Goal: Task Accomplishment & Management: Use online tool/utility

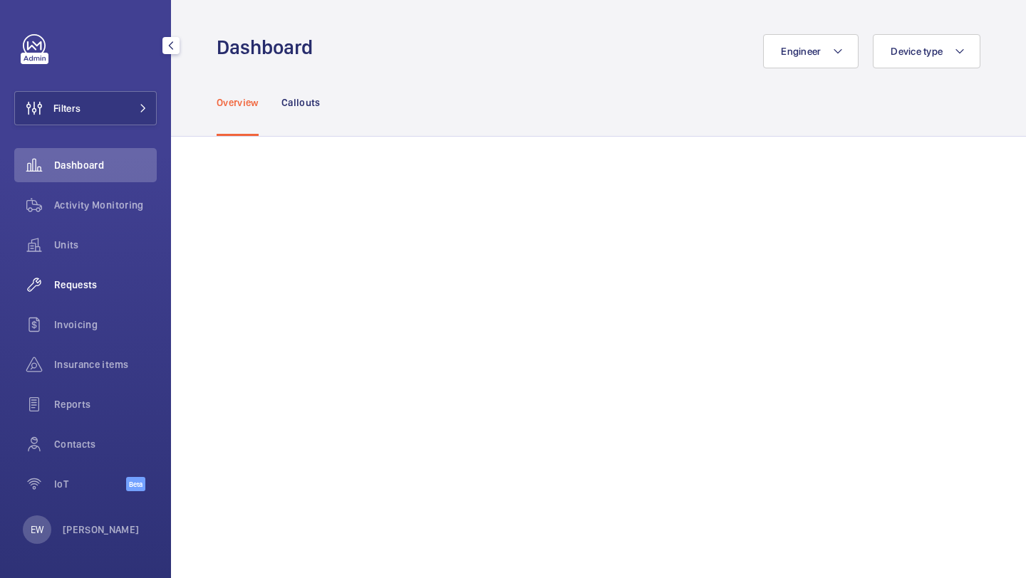
click at [123, 301] on div "Requests" at bounding box center [85, 285] width 142 height 34
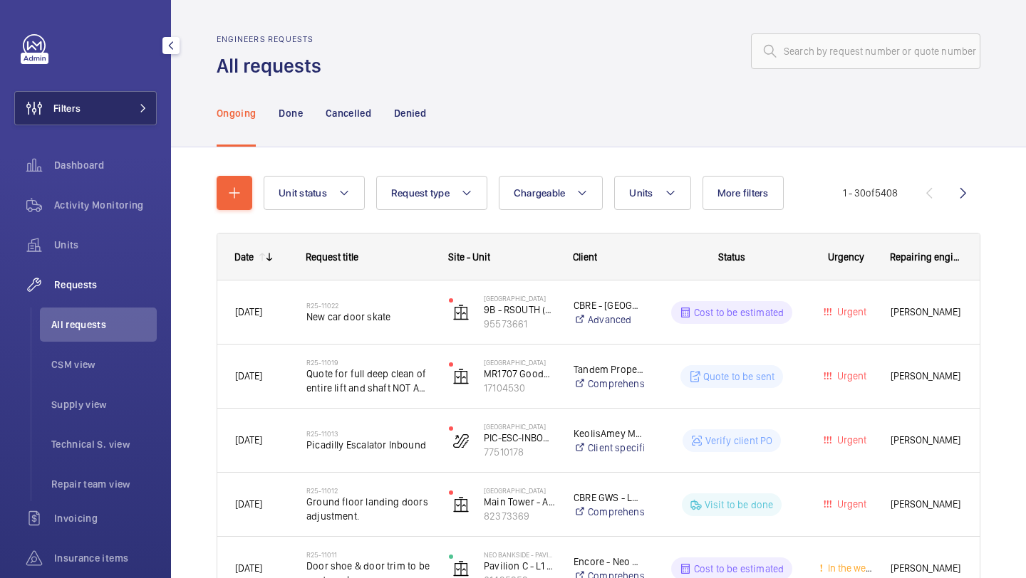
click at [120, 118] on button "Filters" at bounding box center [85, 108] width 142 height 34
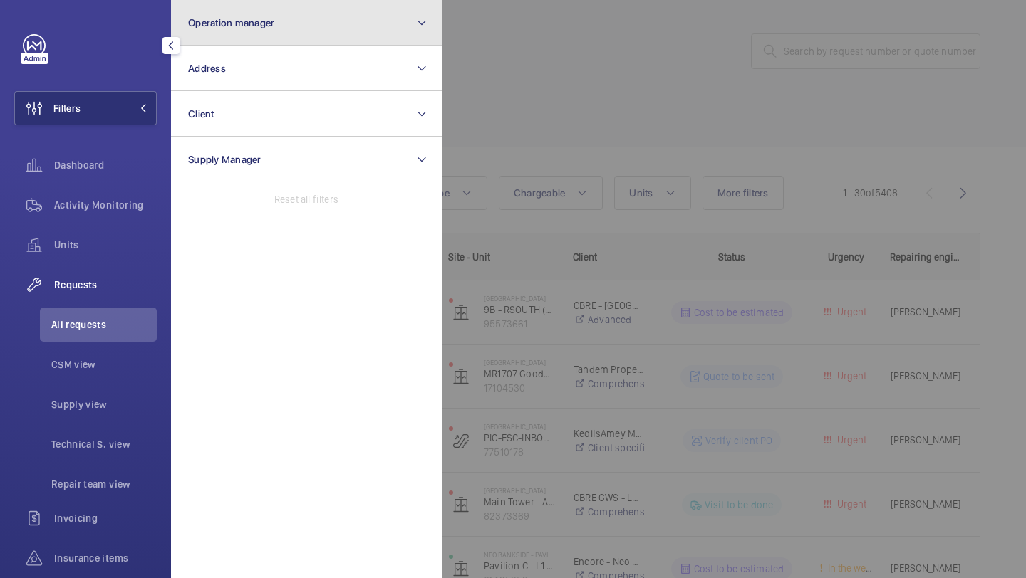
click at [214, 36] on button "Operation manager" at bounding box center [306, 23] width 271 height 46
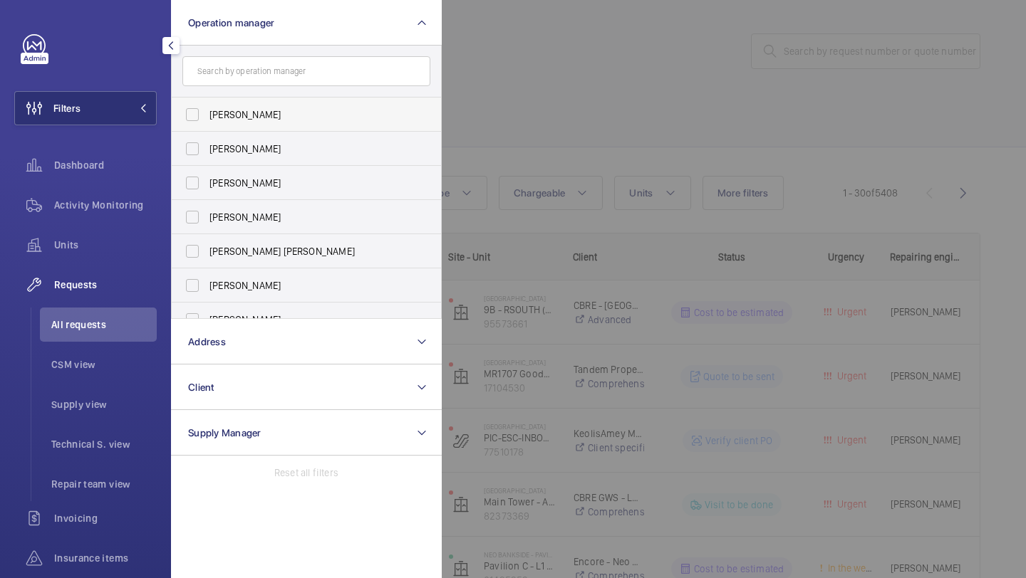
click at [231, 105] on label "[PERSON_NAME]" at bounding box center [296, 115] width 248 height 34
click at [207, 105] on input "[PERSON_NAME]" at bounding box center [192, 114] width 28 height 28
checkbox input "true"
click at [239, 226] on label "[PERSON_NAME]" at bounding box center [296, 217] width 248 height 34
click at [207, 226] on input "[PERSON_NAME]" at bounding box center [192, 217] width 28 height 28
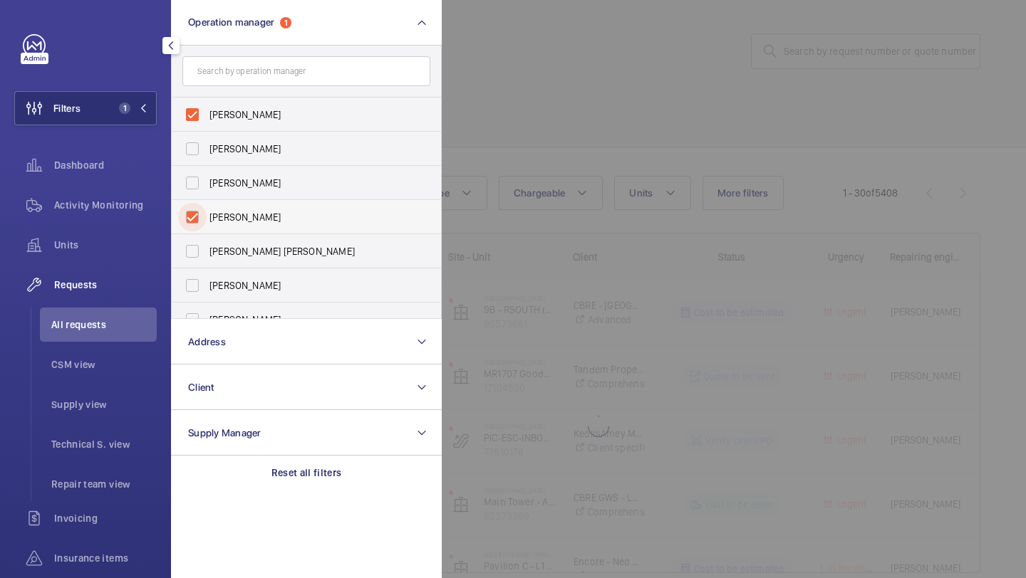
checkbox input "true"
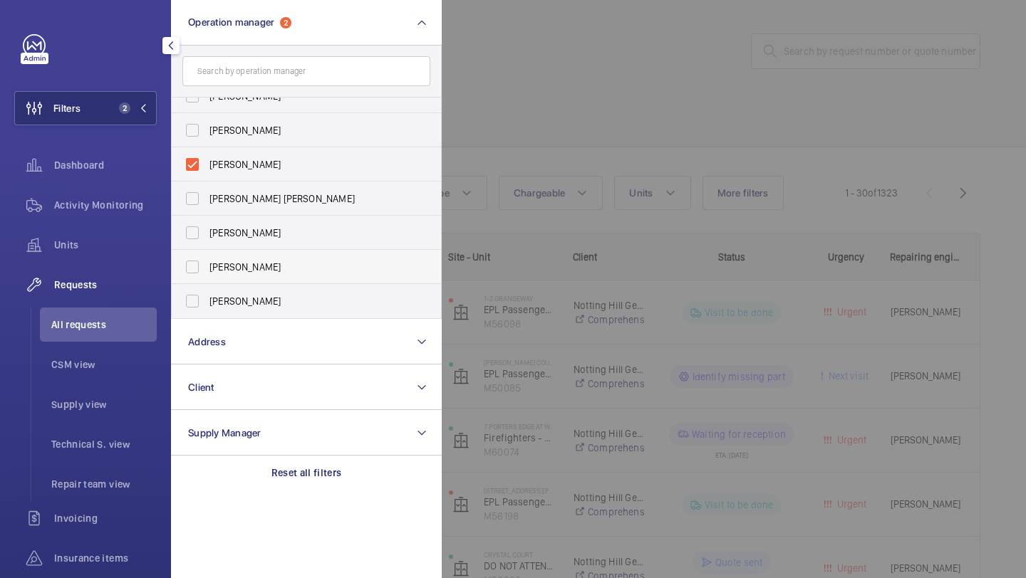
click at [259, 271] on span "[PERSON_NAME]" at bounding box center [307, 267] width 196 height 14
click at [207, 271] on input "[PERSON_NAME]" at bounding box center [192, 267] width 28 height 28
checkbox input "true"
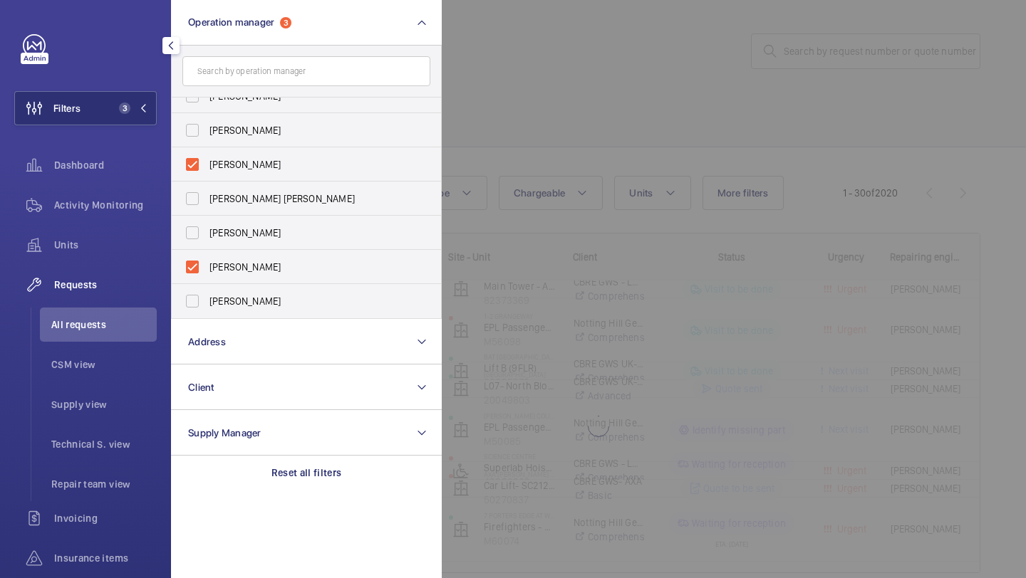
click at [618, 112] on div at bounding box center [955, 289] width 1026 height 578
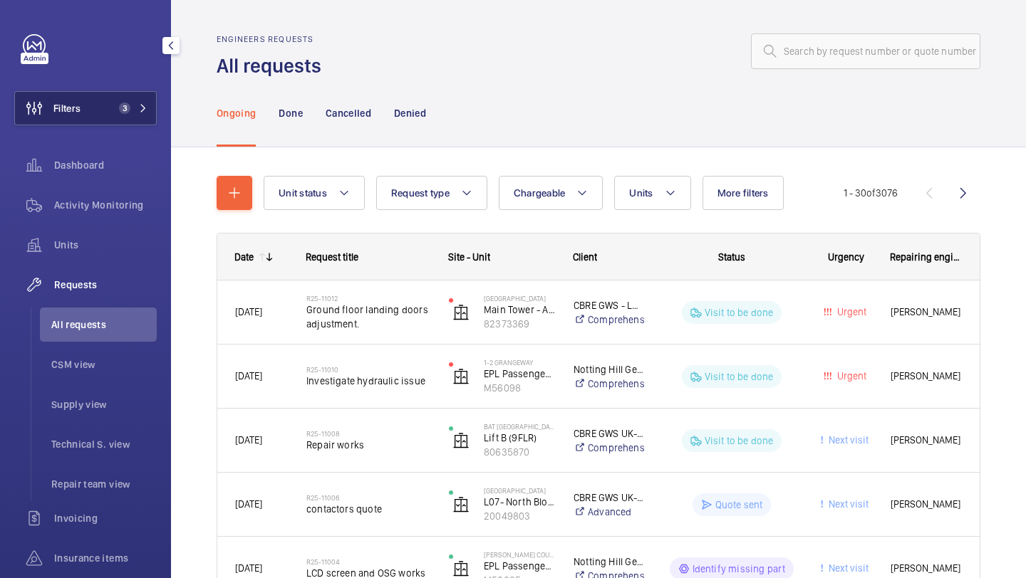
click at [125, 95] on button "Filters 3" at bounding box center [85, 108] width 142 height 34
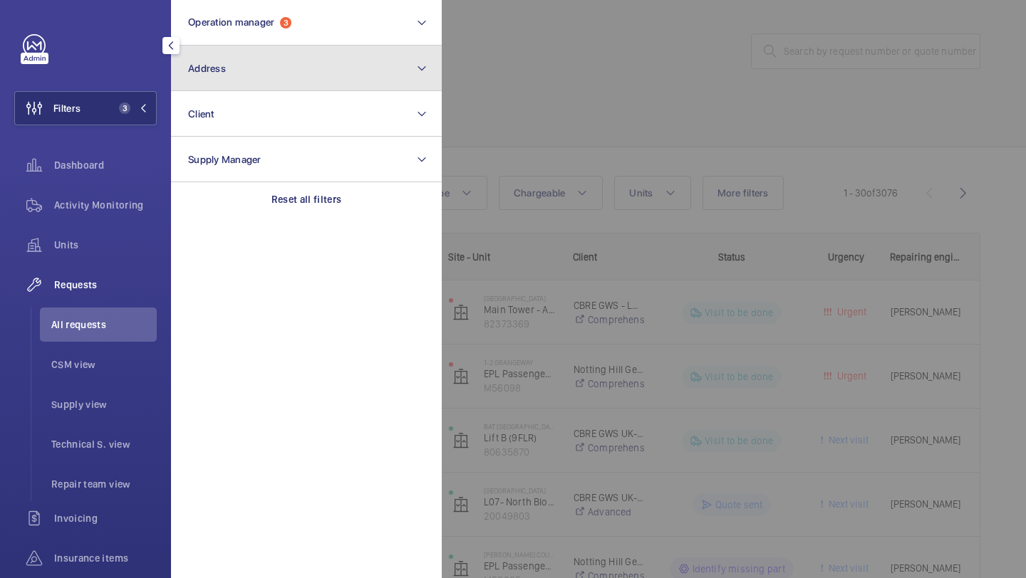
click at [245, 80] on button "Address" at bounding box center [306, 69] width 271 height 46
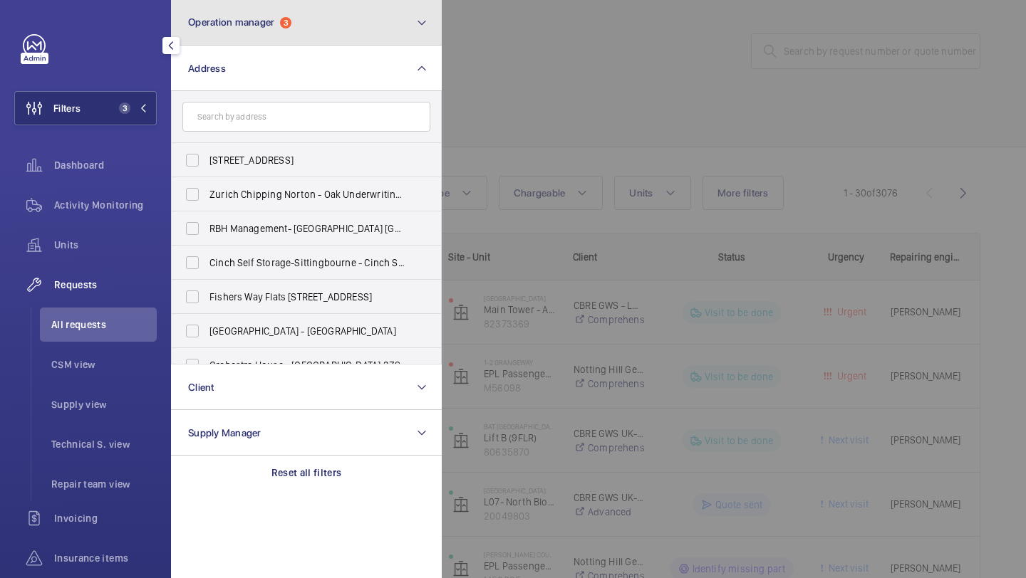
click at [316, 26] on button "Operation manager 3" at bounding box center [306, 23] width 271 height 46
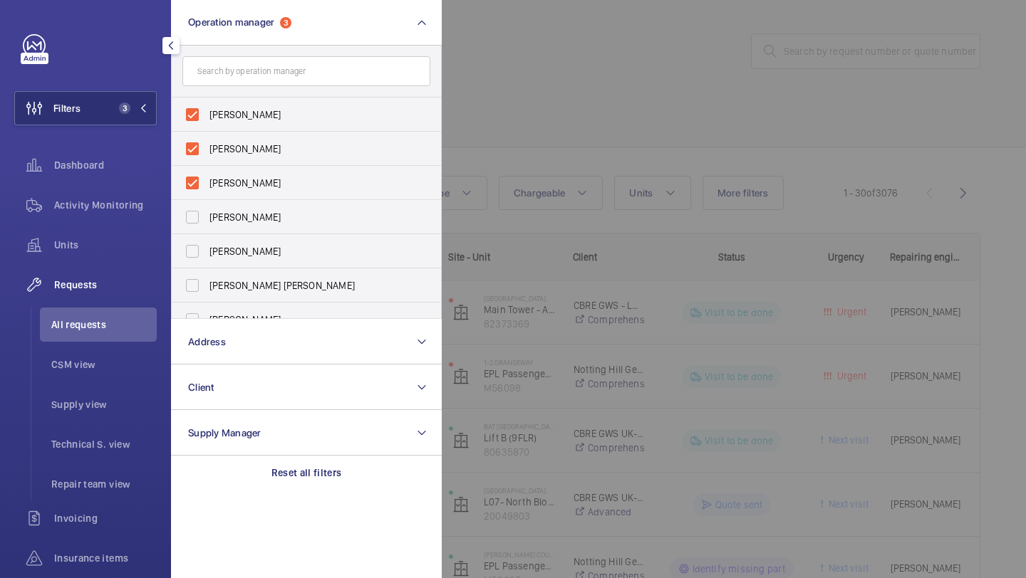
click at [501, 49] on div at bounding box center [955, 289] width 1026 height 578
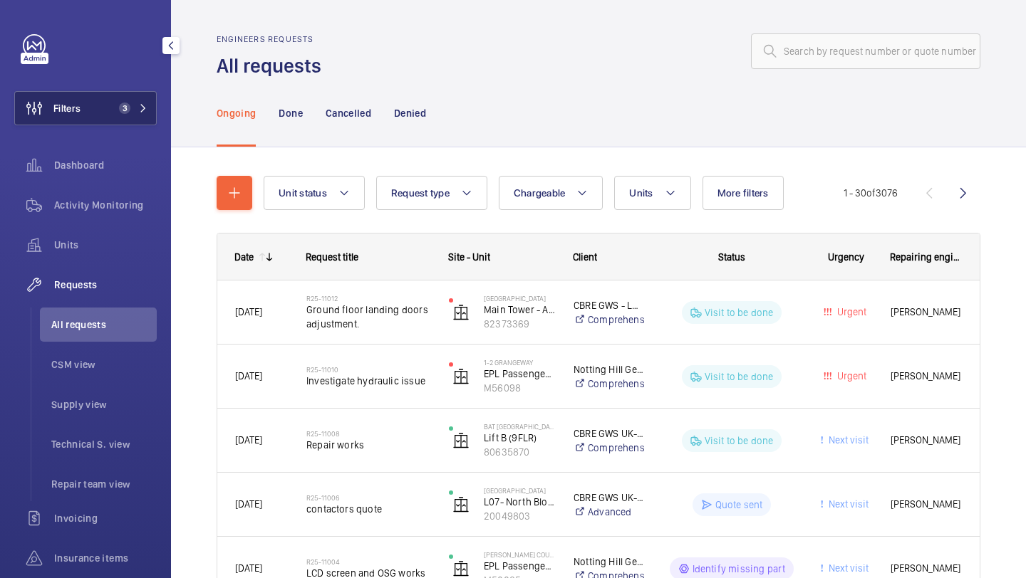
click at [100, 104] on button "Filters 3" at bounding box center [85, 108] width 142 height 34
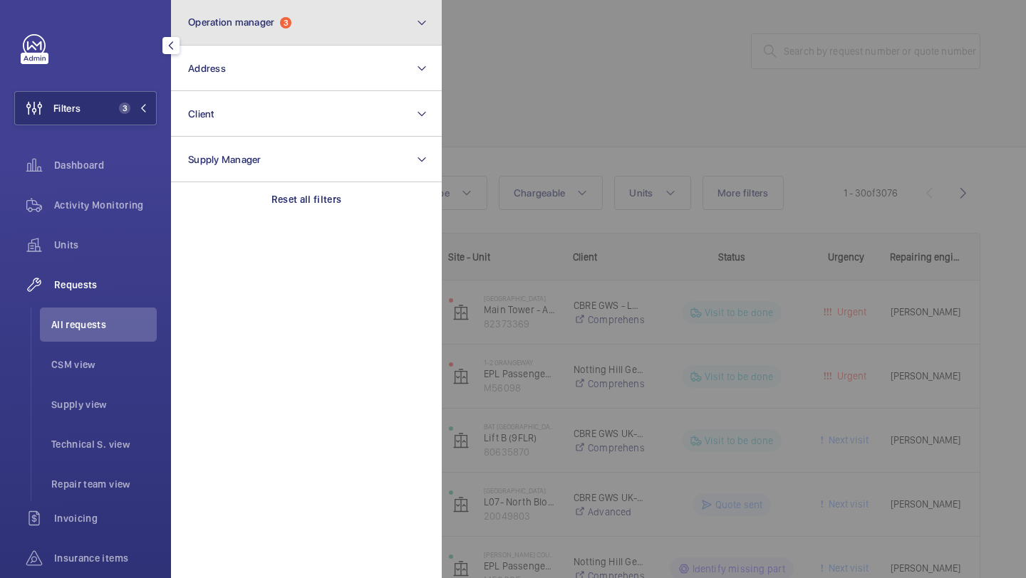
click at [279, 26] on span "Operation manager 3" at bounding box center [239, 22] width 103 height 12
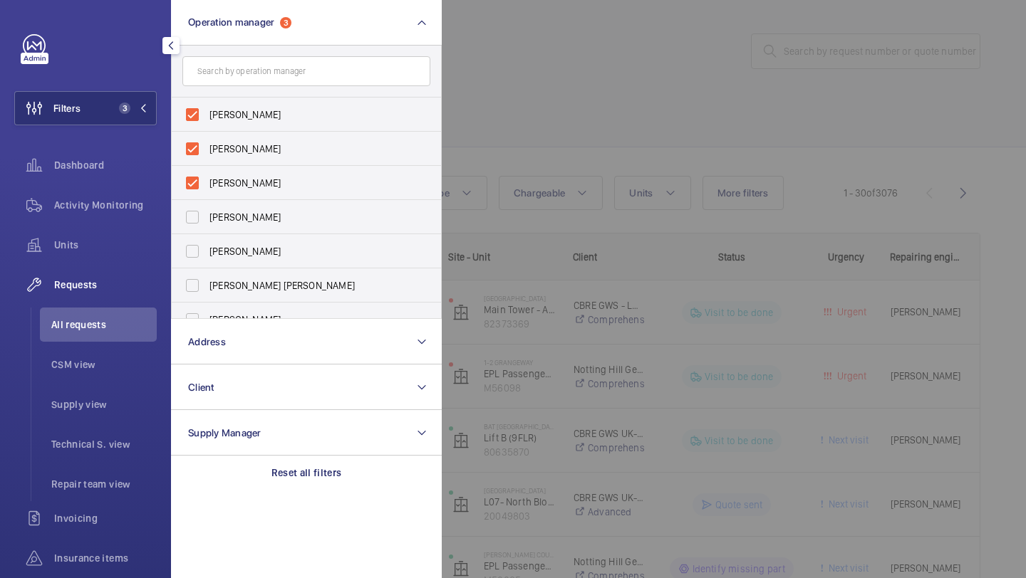
click at [497, 93] on div at bounding box center [955, 289] width 1026 height 578
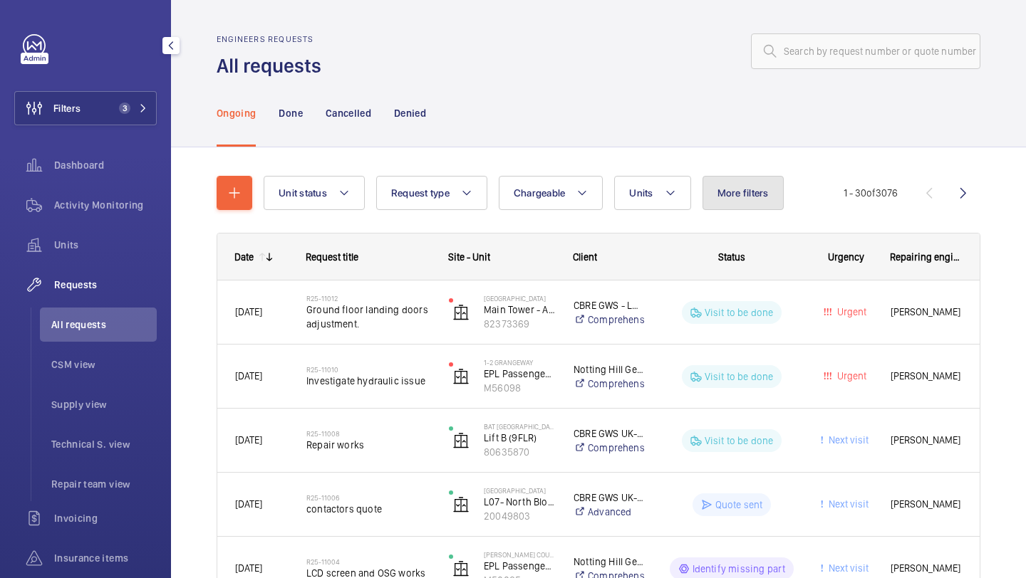
click at [742, 197] on span "More filters" at bounding box center [742, 192] width 51 height 11
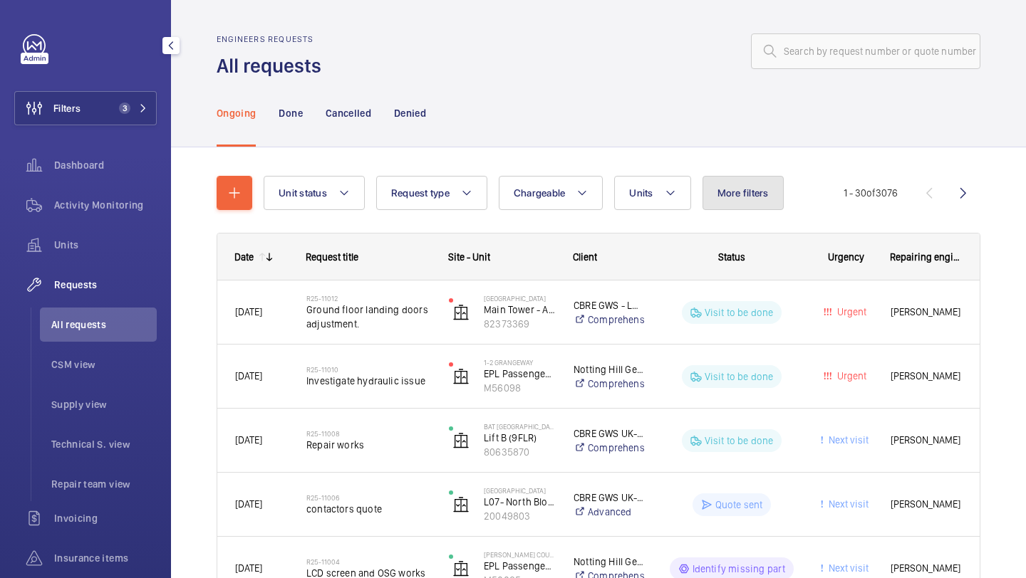
click at [719, 203] on button "More filters" at bounding box center [742, 193] width 81 height 34
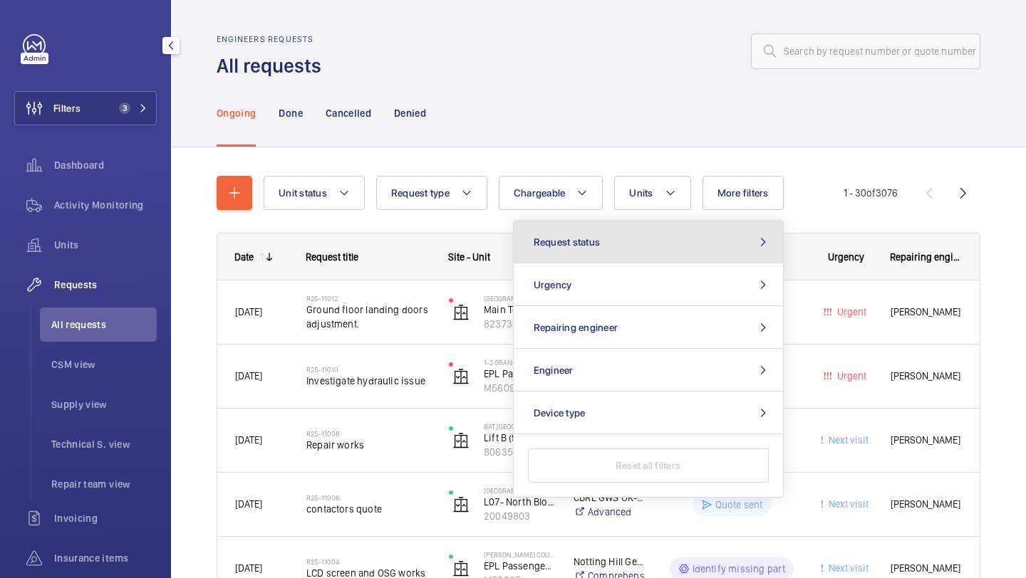
click at [655, 243] on button "Request status" at bounding box center [648, 242] width 269 height 43
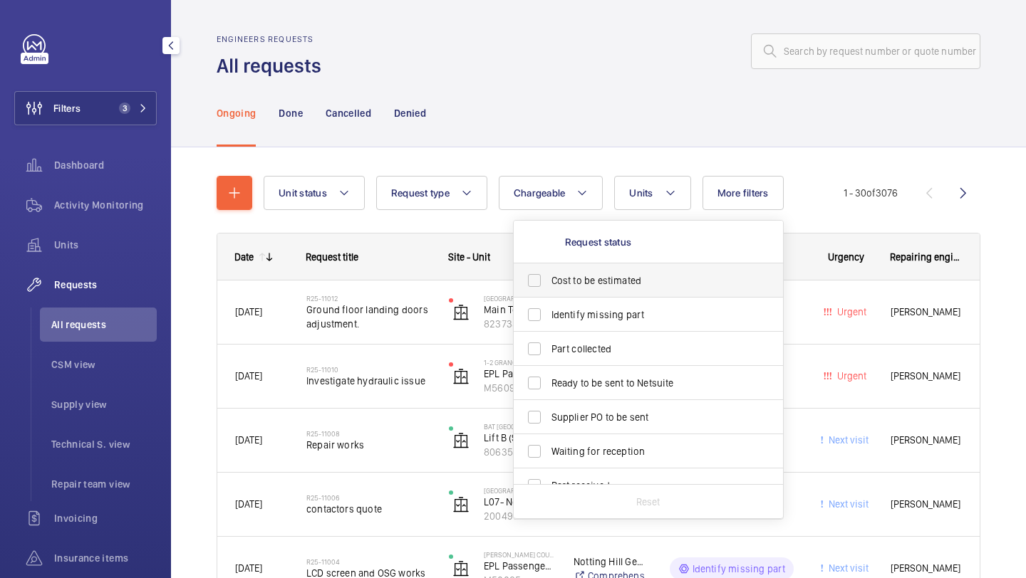
click at [626, 282] on span "Cost to be estimated" at bounding box center [649, 281] width 196 height 14
click at [549, 282] on input "Cost to be estimated" at bounding box center [534, 280] width 28 height 28
checkbox input "true"
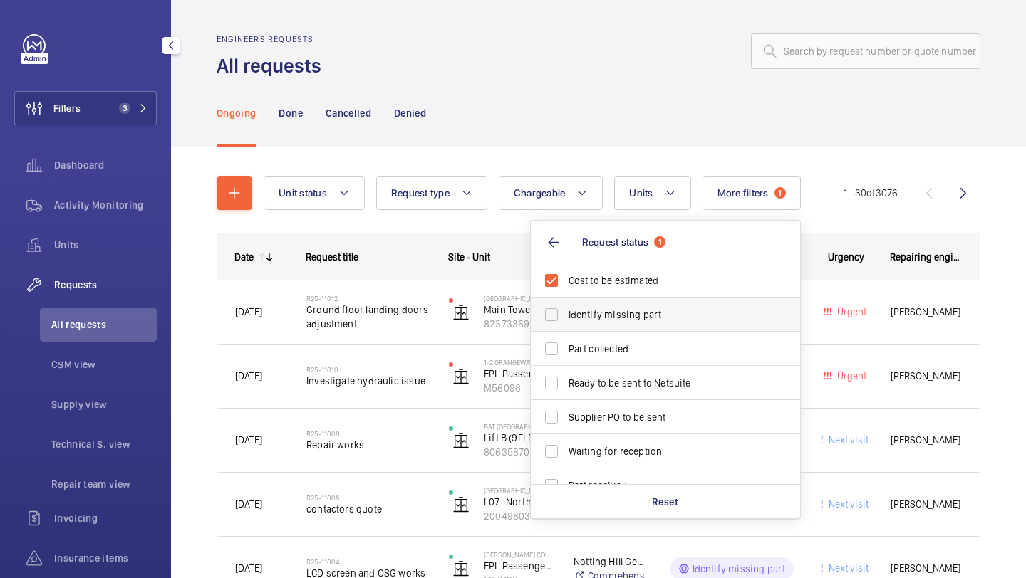
click at [617, 325] on label "Identify missing part" at bounding box center [655, 315] width 248 height 34
click at [566, 325] on input "Identify missing part" at bounding box center [551, 315] width 28 height 28
checkbox input "true"
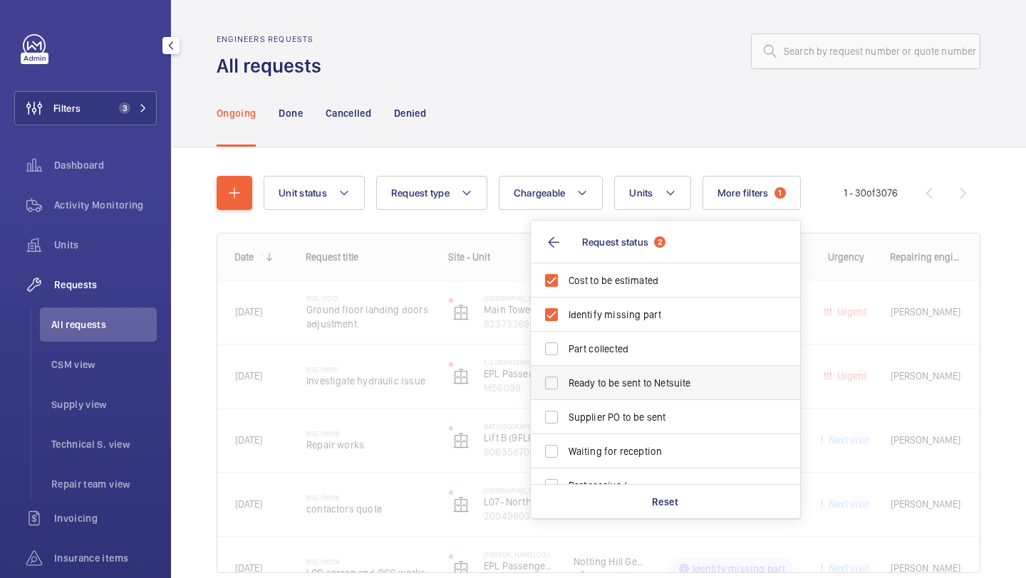
click at [605, 383] on span "Ready to be sent to Netsuite" at bounding box center [666, 383] width 196 height 14
click at [566, 383] on input "Ready to be sent to Netsuite" at bounding box center [551, 383] width 28 height 28
checkbox input "true"
click at [604, 401] on label "Supplier PO to be sent" at bounding box center [655, 417] width 248 height 34
click at [566, 403] on input "Supplier PO to be sent" at bounding box center [551, 417] width 28 height 28
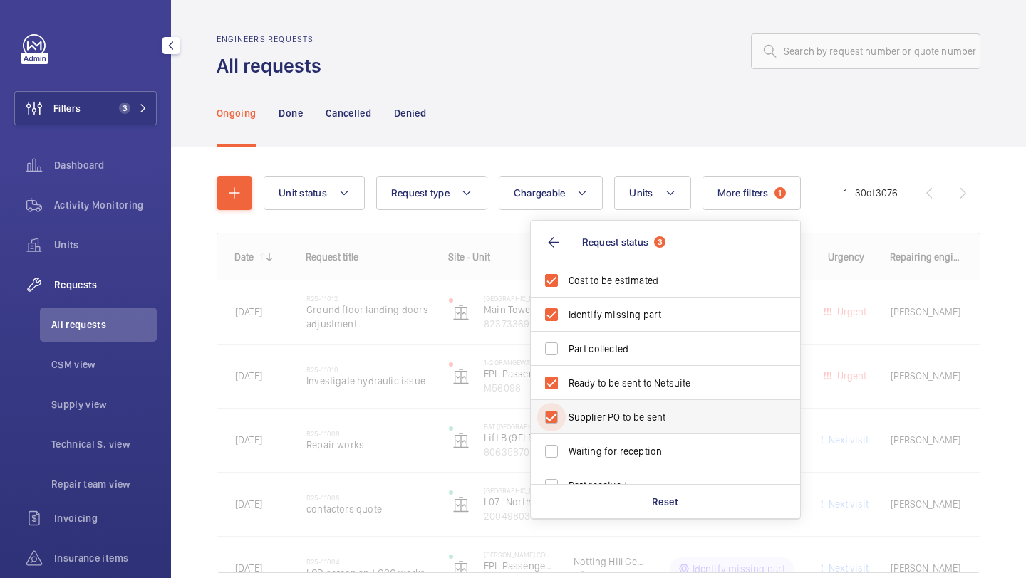
checkbox input "true"
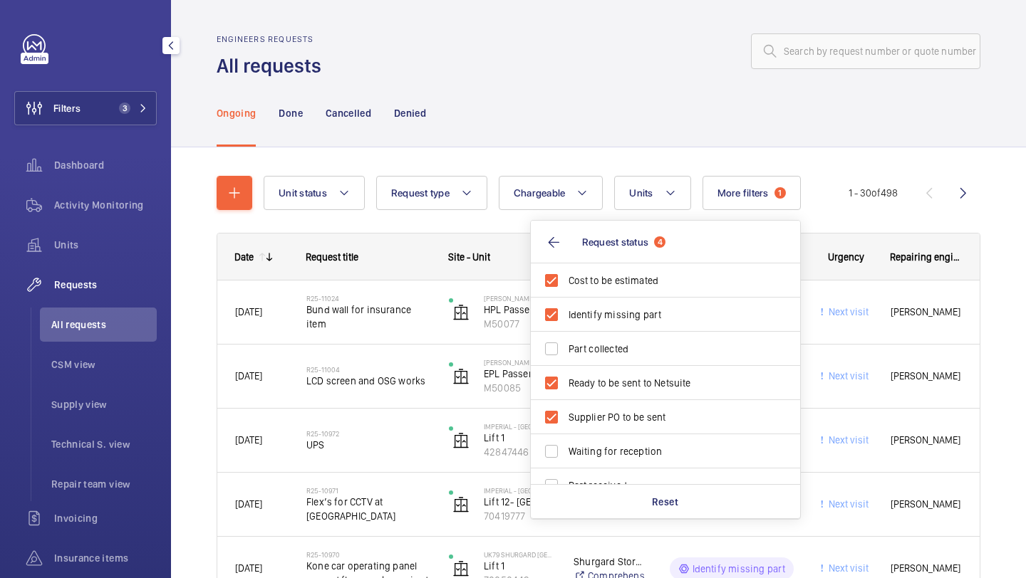
click at [589, 88] on div "Ongoing Done Cancelled Denied" at bounding box center [599, 113] width 764 height 68
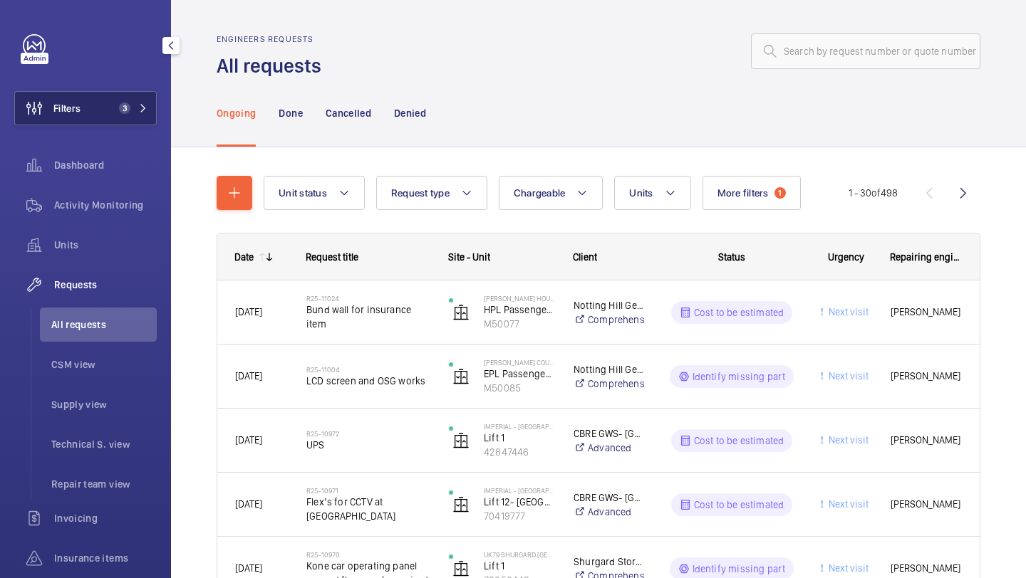
click at [139, 107] on mat-icon at bounding box center [143, 108] width 9 height 9
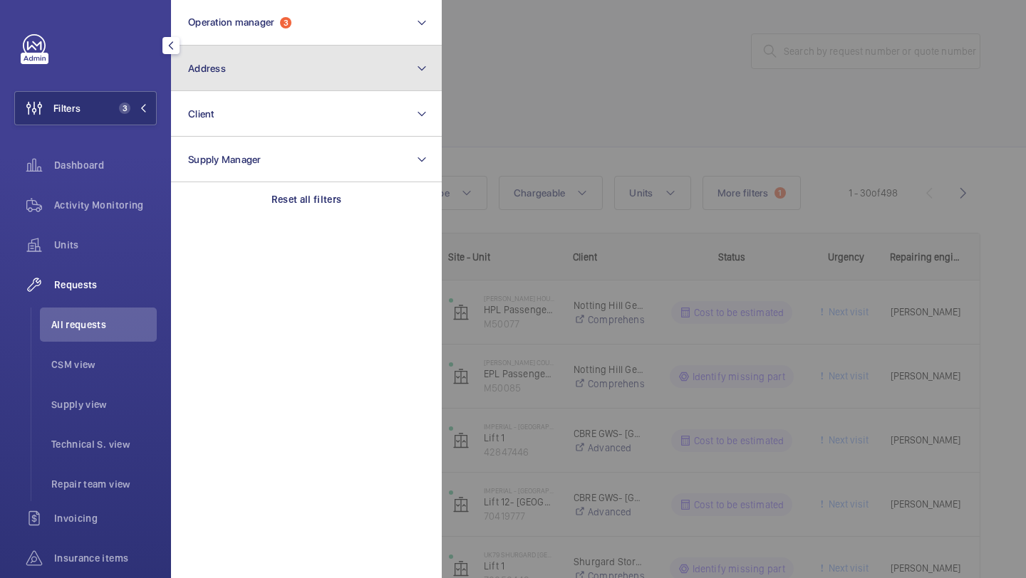
click at [264, 73] on button "Address" at bounding box center [306, 69] width 271 height 46
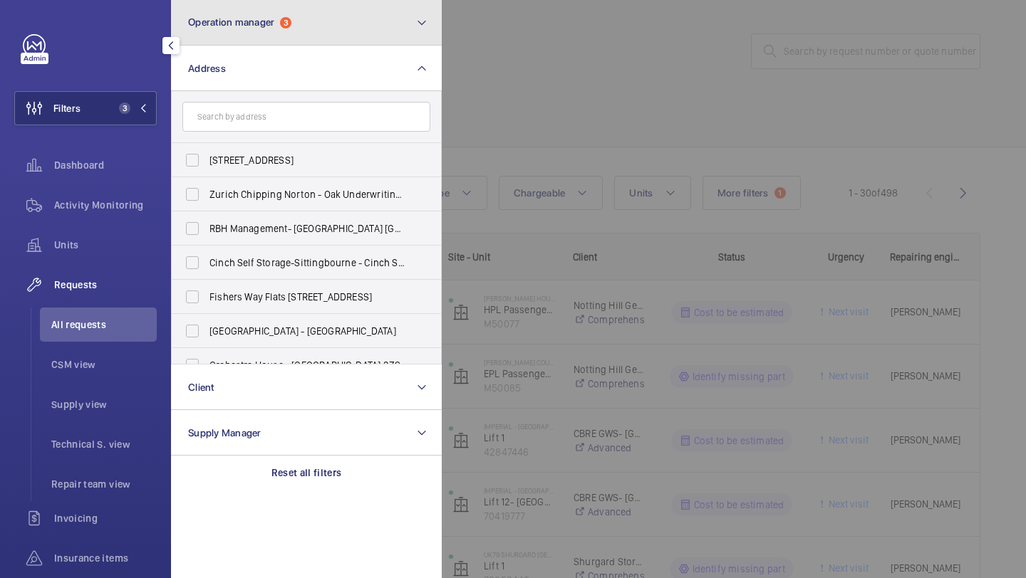
click at [264, 24] on span "Operation manager" at bounding box center [231, 21] width 86 height 11
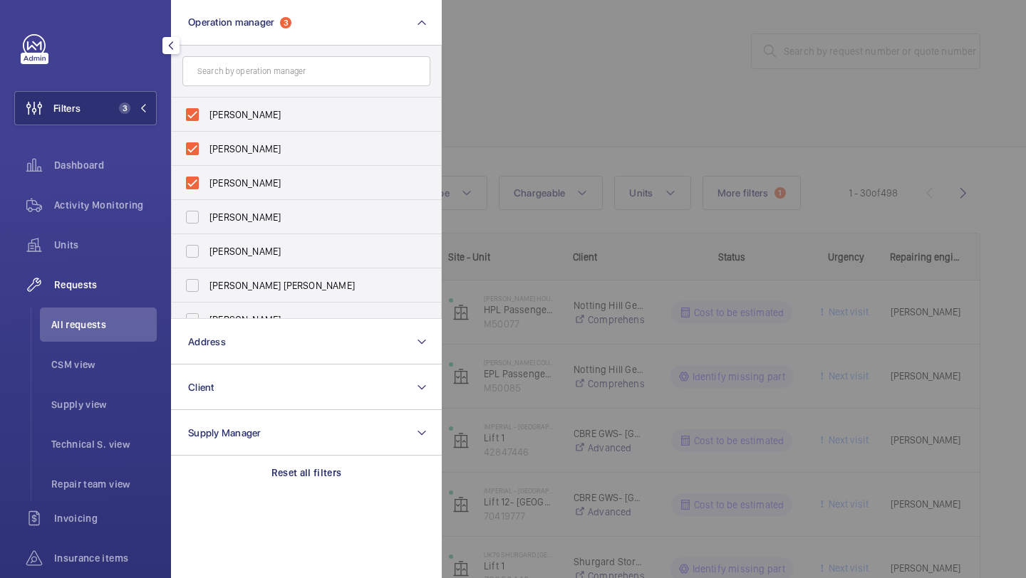
click at [547, 58] on div at bounding box center [955, 289] width 1026 height 578
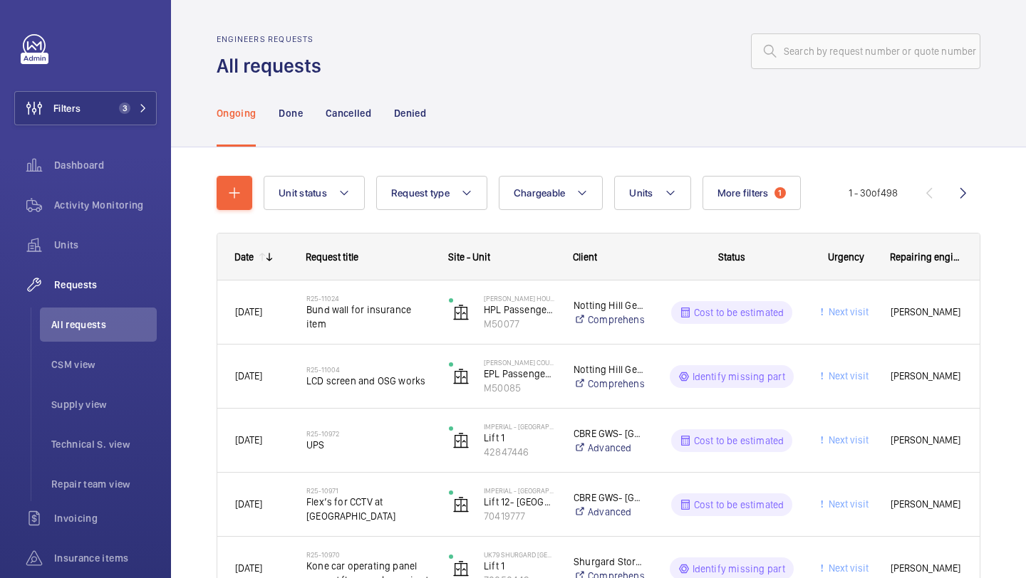
click at [727, 183] on button "More filters 1" at bounding box center [751, 193] width 98 height 34
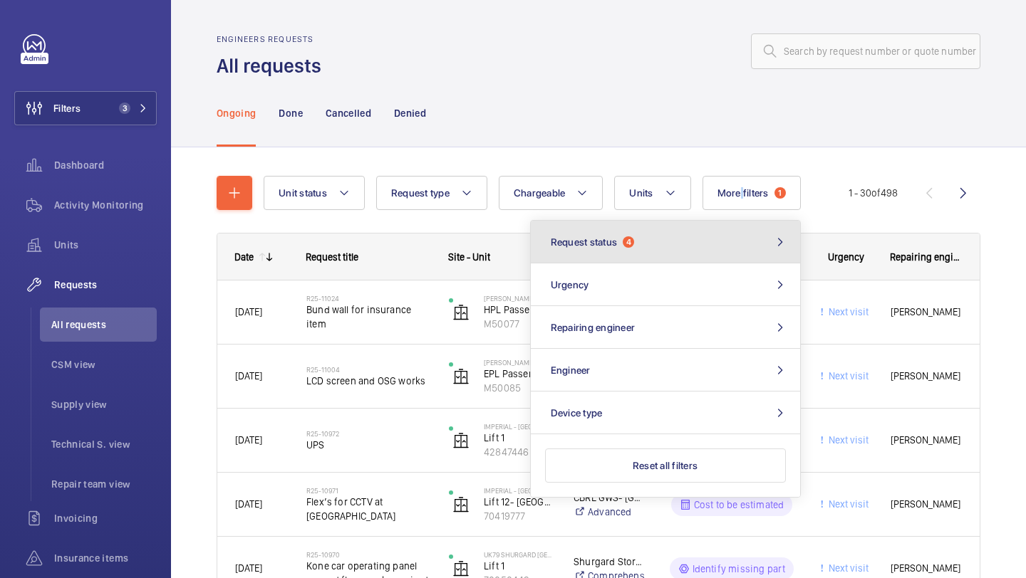
click at [679, 244] on button "Request status 4" at bounding box center [665, 242] width 269 height 43
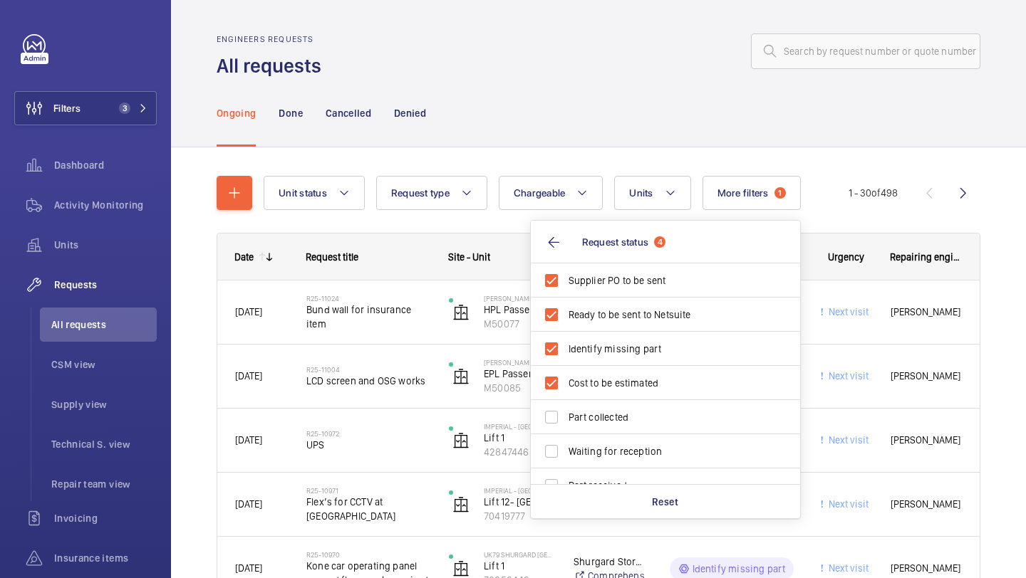
click at [635, 107] on div "Ongoing Done Cancelled Denied" at bounding box center [599, 113] width 764 height 68
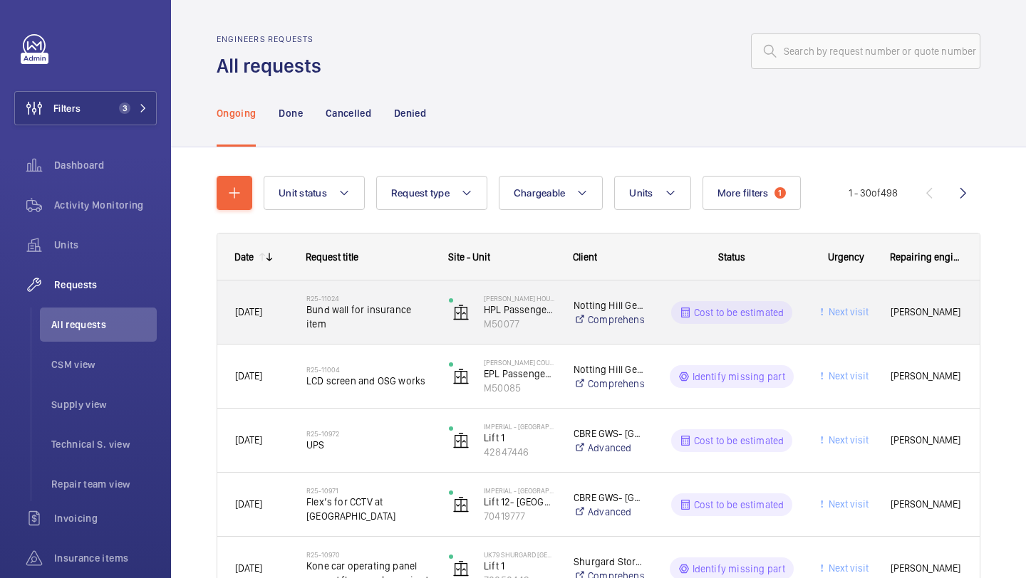
click at [371, 305] on span "Bund wall for insurance item" at bounding box center [368, 317] width 124 height 28
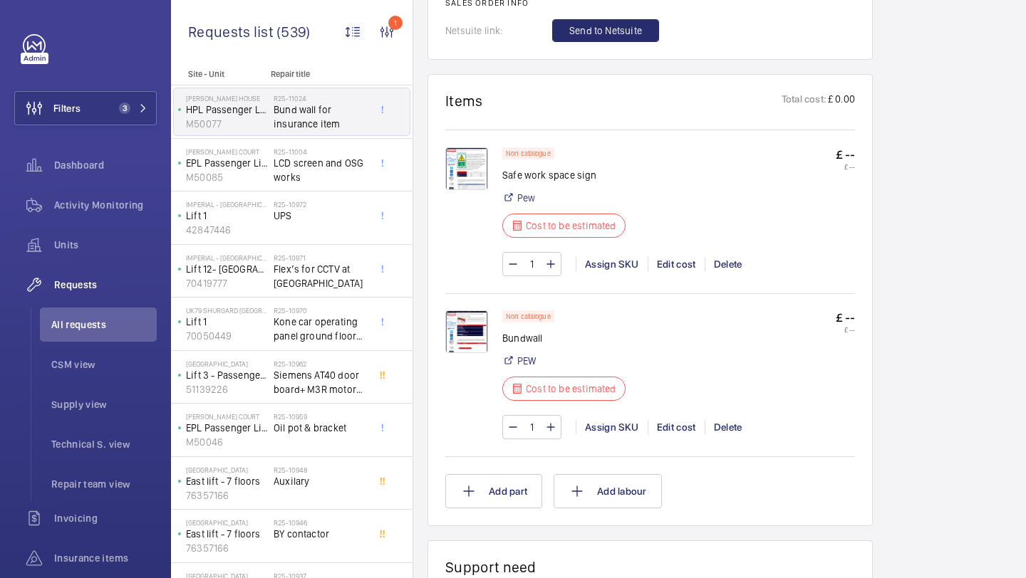
scroll to position [957, 0]
click at [453, 333] on img at bounding box center [466, 330] width 43 height 43
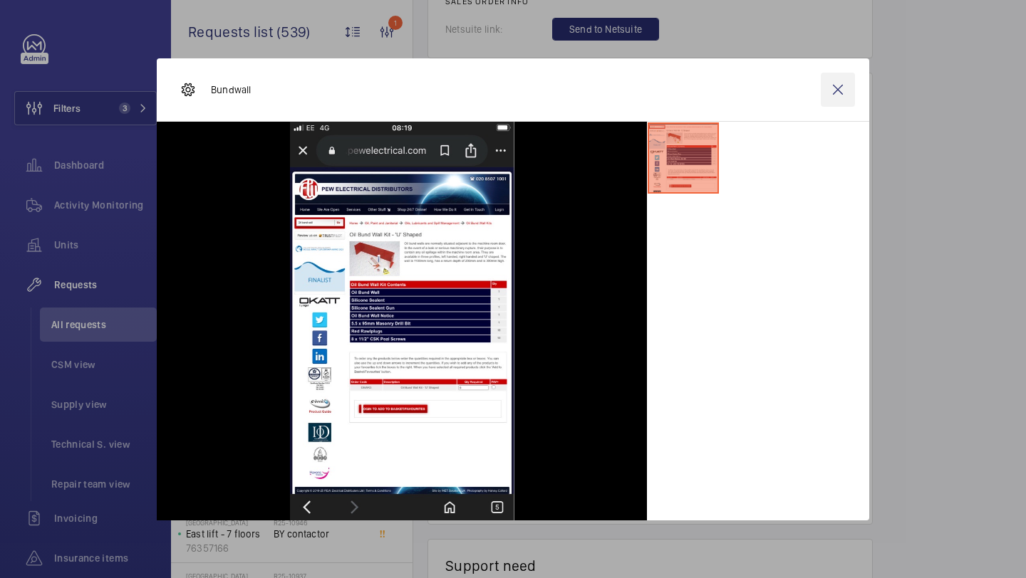
click at [839, 85] on wm-front-icon-button at bounding box center [838, 90] width 34 height 34
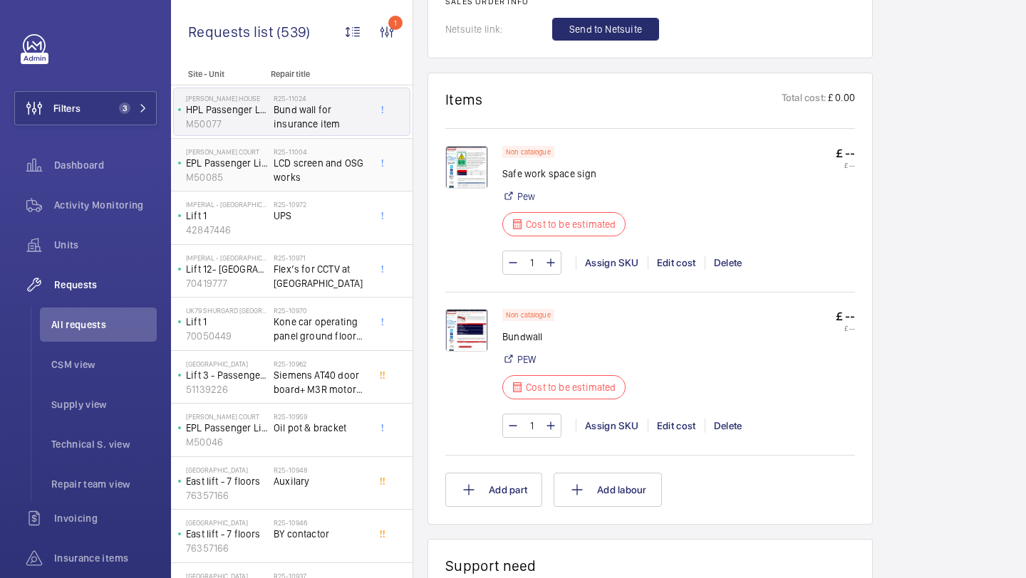
click at [324, 182] on span "LCD screen and OSG works" at bounding box center [321, 170] width 94 height 28
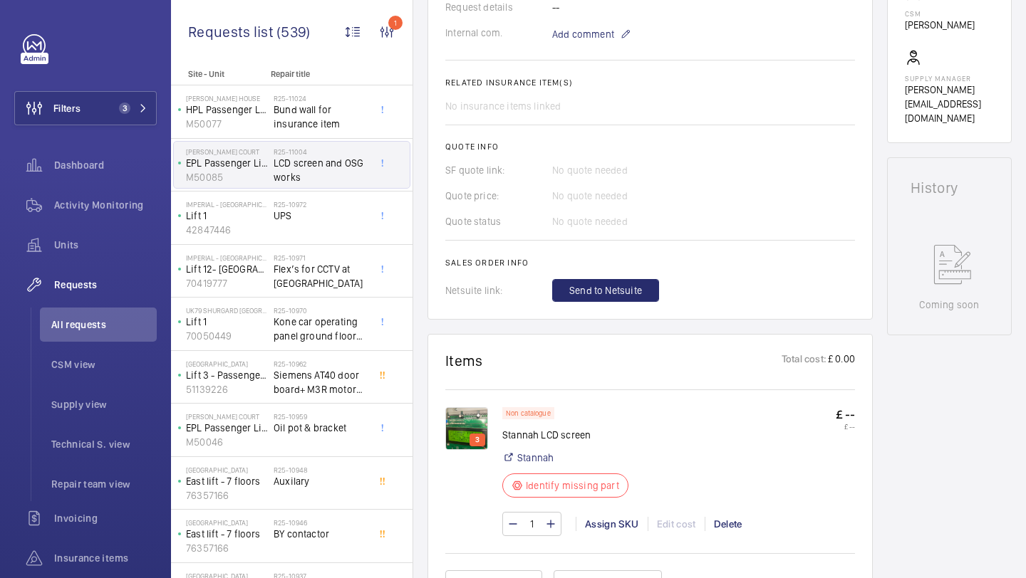
scroll to position [808, 0]
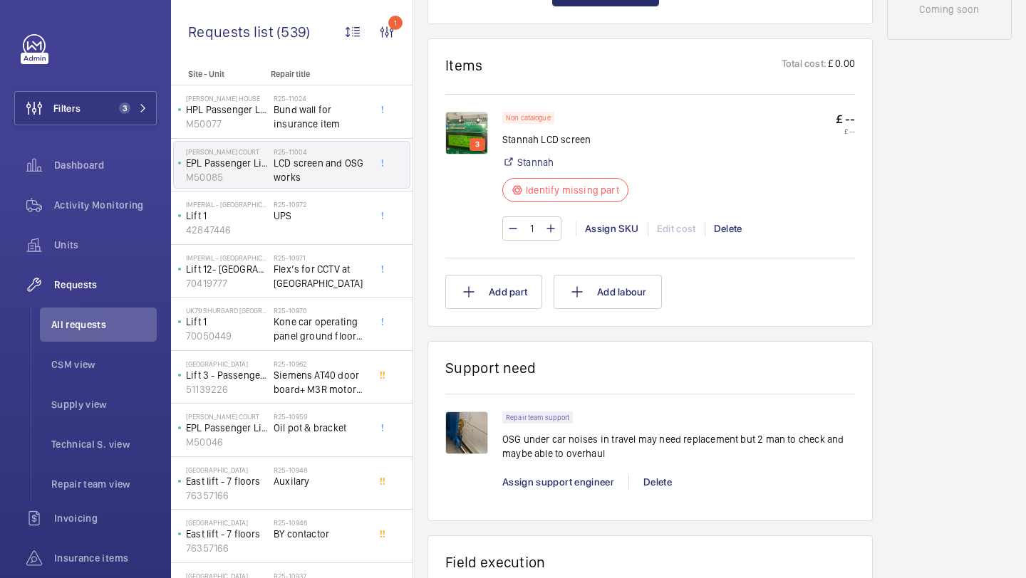
click at [472, 126] on img at bounding box center [466, 133] width 43 height 43
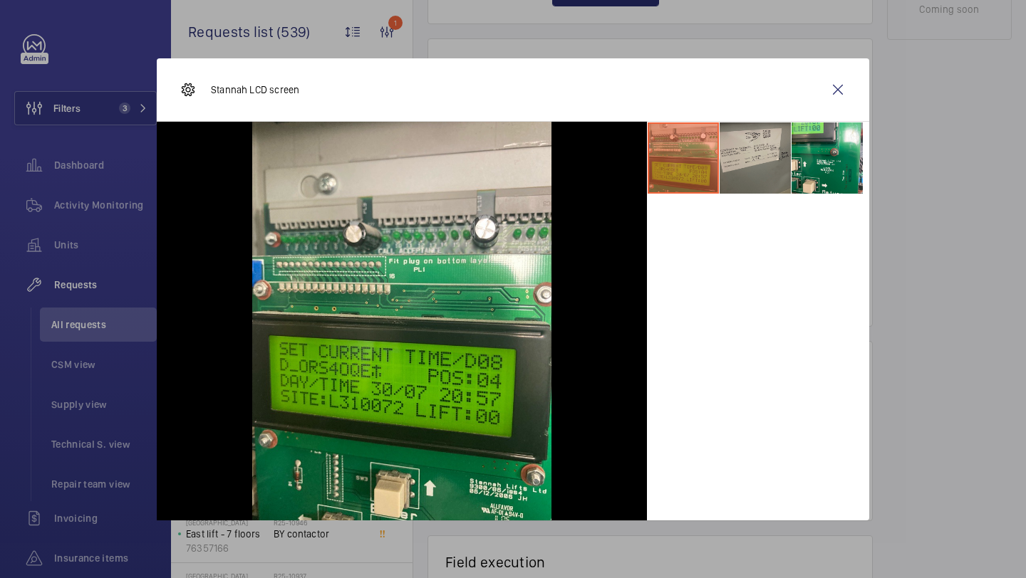
click at [757, 172] on li at bounding box center [754, 158] width 71 height 71
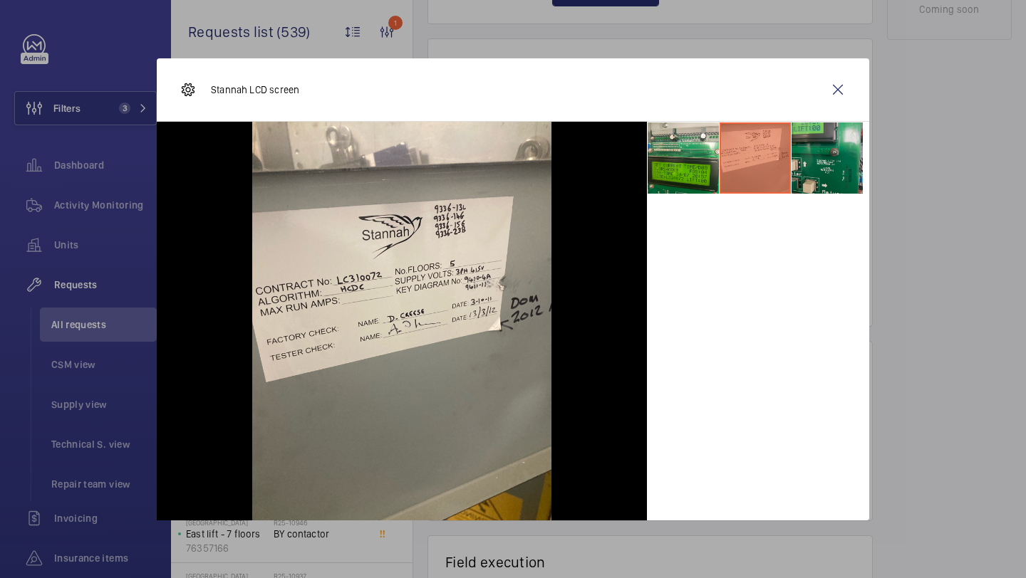
click at [820, 166] on li at bounding box center [826, 158] width 71 height 71
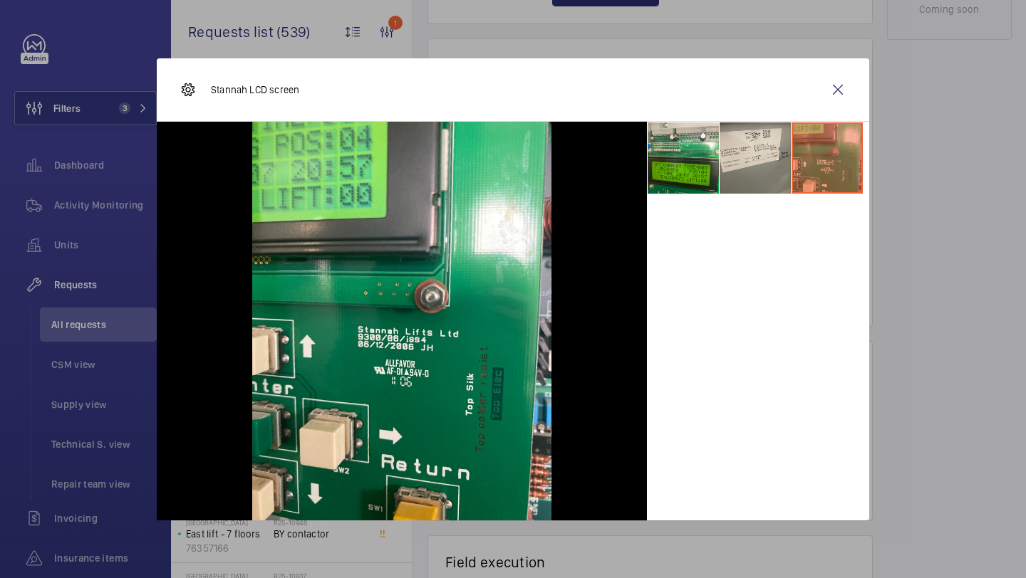
click at [848, 71] on div "Stannah LCD screen" at bounding box center [513, 89] width 712 height 63
click at [837, 83] on wm-front-icon-button at bounding box center [838, 90] width 34 height 34
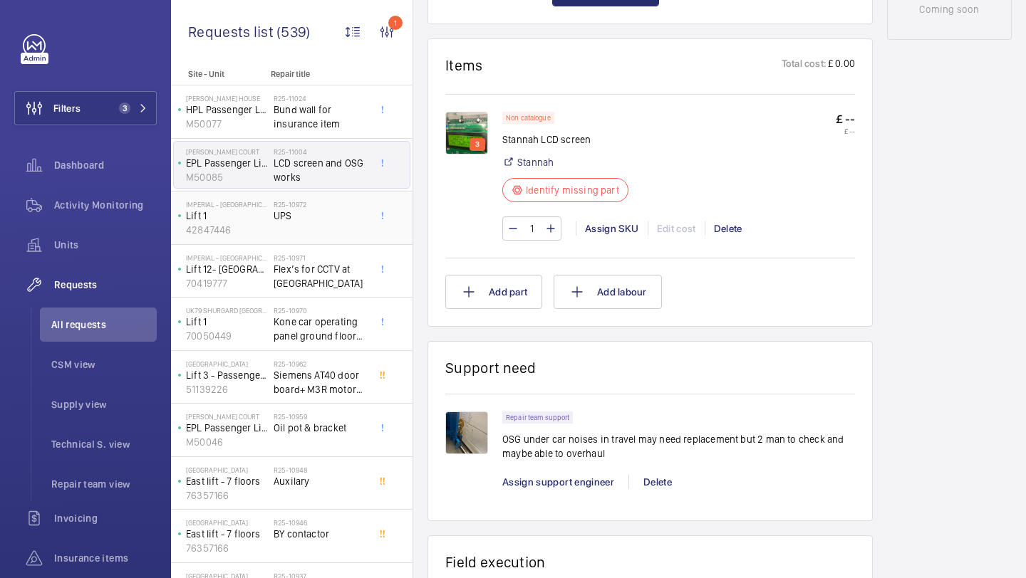
click at [338, 230] on div "R25-10972 UPS" at bounding box center [321, 220] width 94 height 41
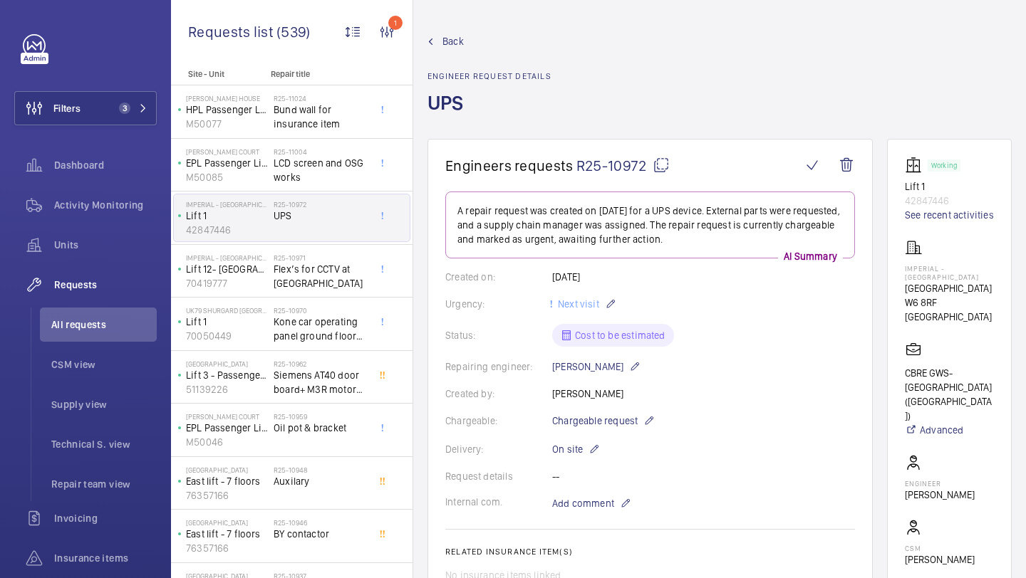
scroll to position [726, 0]
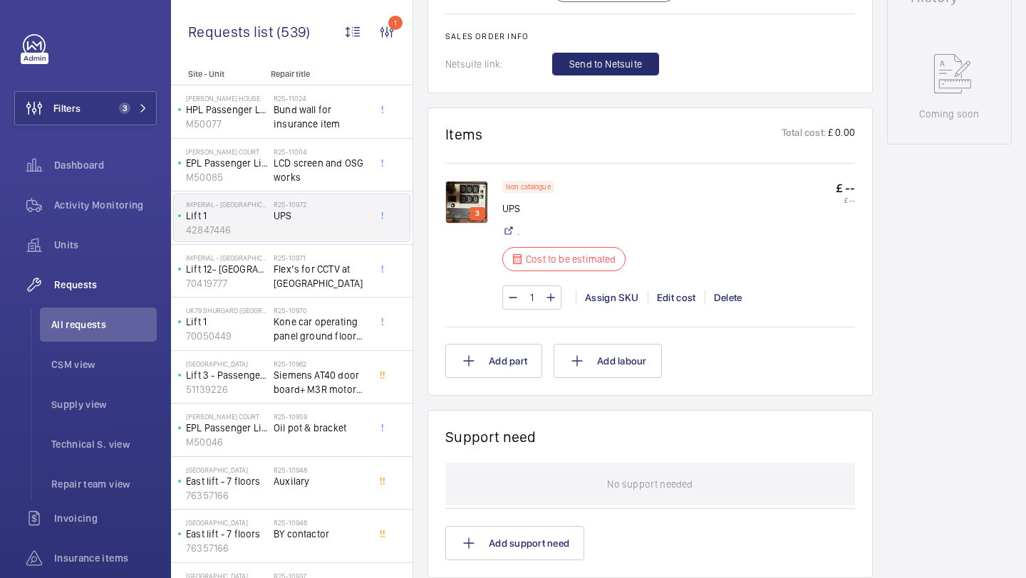
click at [451, 203] on img at bounding box center [466, 202] width 43 height 43
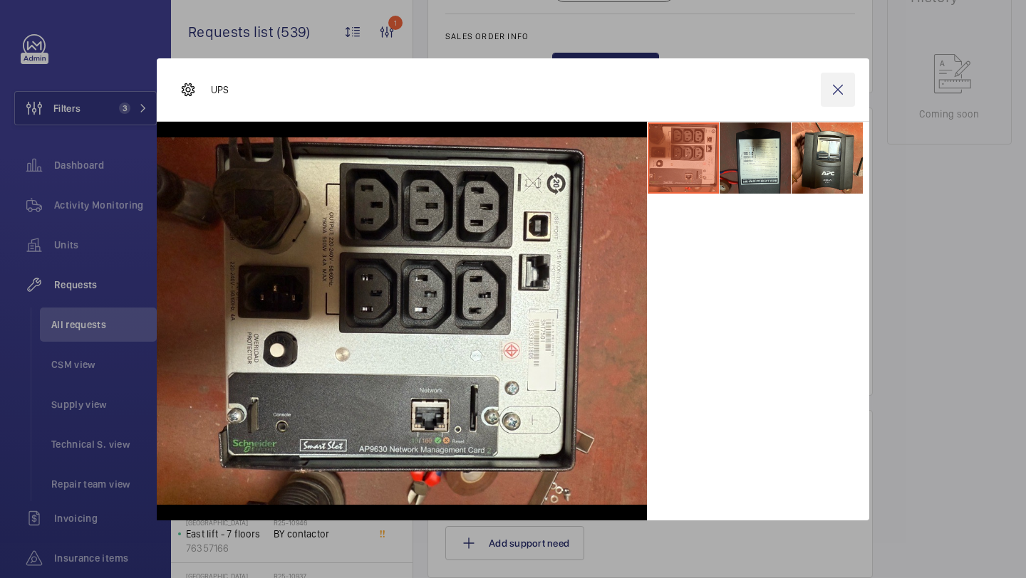
click at [827, 93] on wm-front-icon-button at bounding box center [838, 90] width 34 height 34
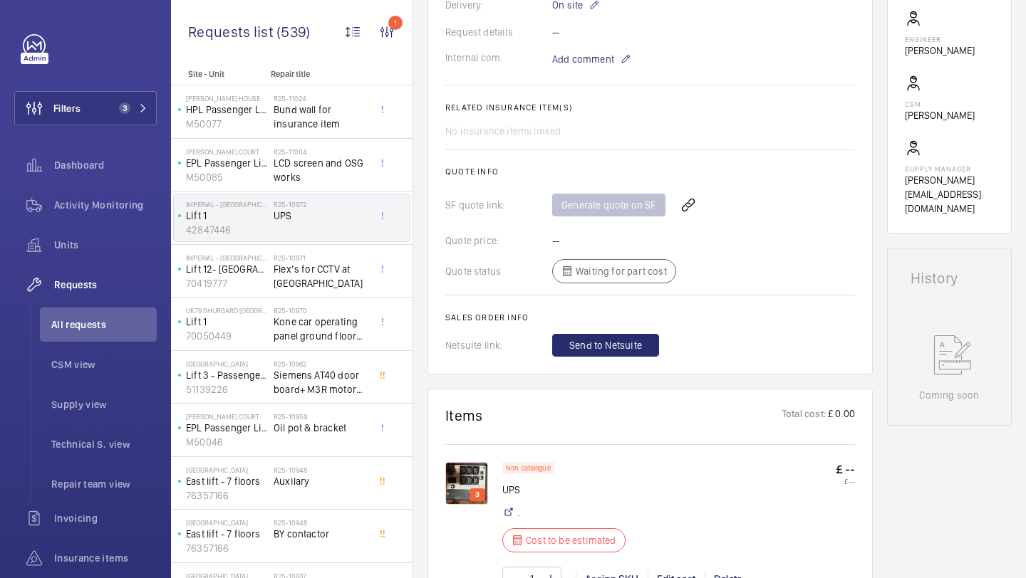
scroll to position [309, 0]
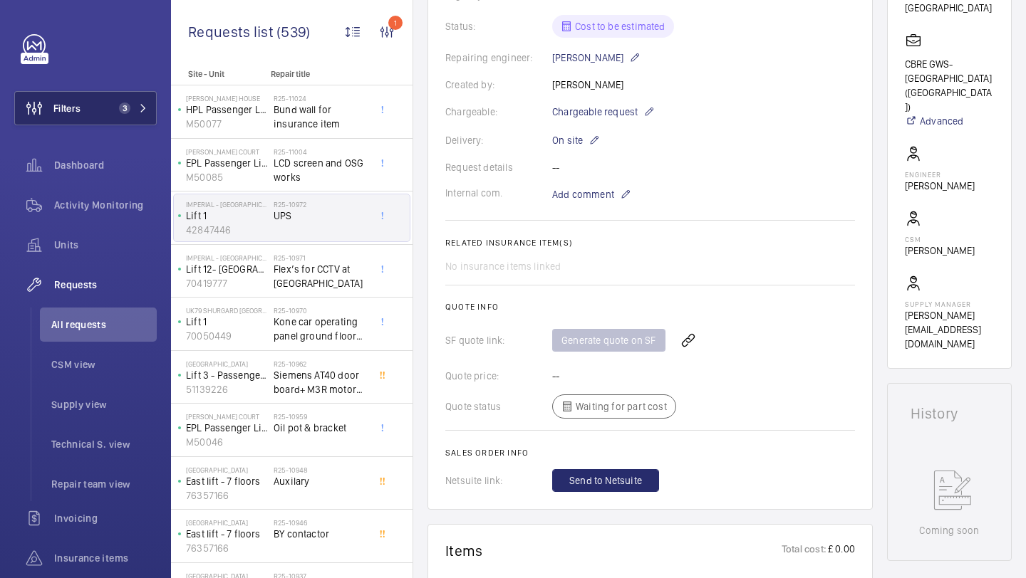
click at [109, 115] on button "Filters 3" at bounding box center [85, 108] width 142 height 34
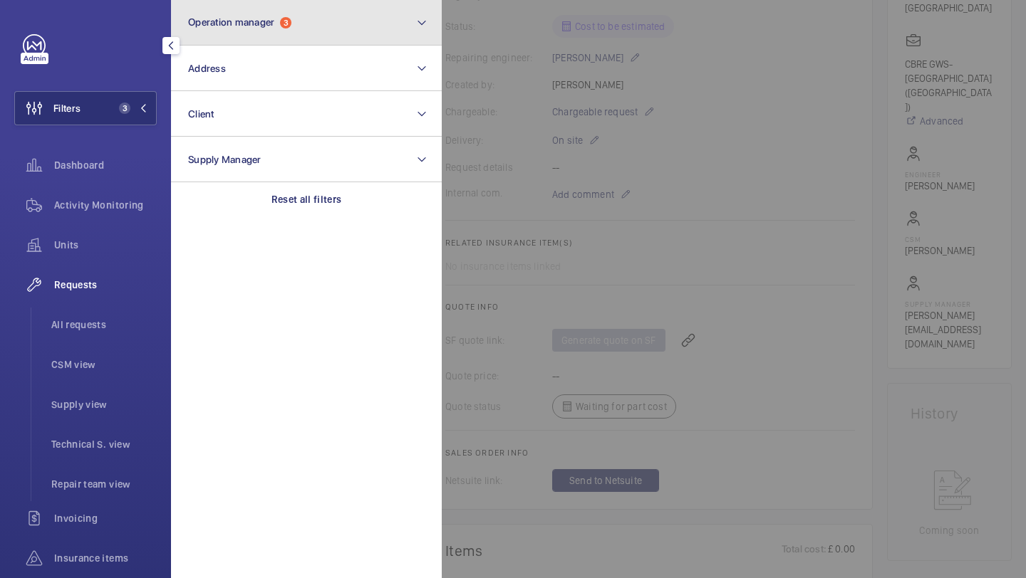
click at [224, 31] on button "Operation manager 3" at bounding box center [306, 23] width 271 height 46
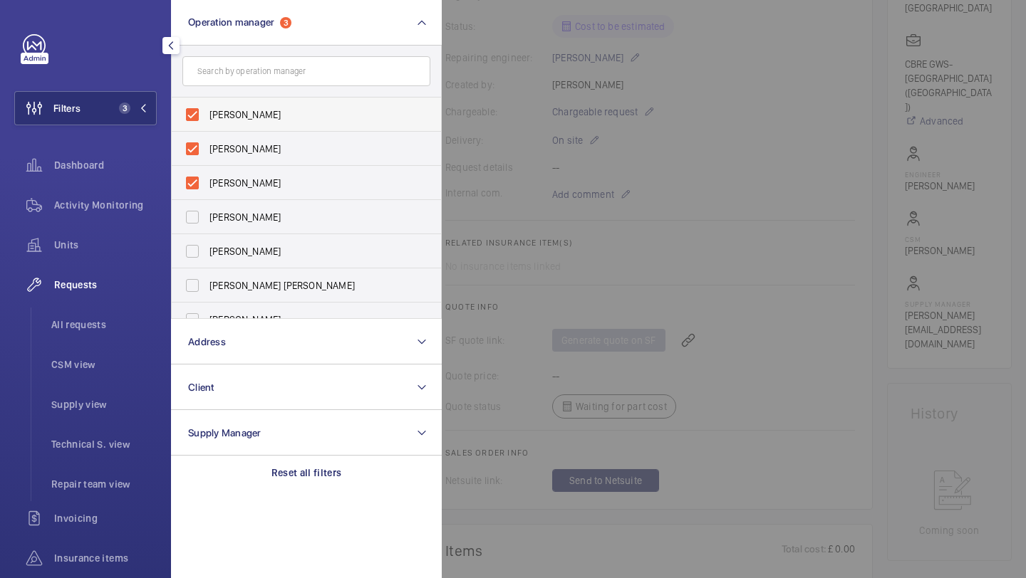
click at [241, 110] on span "[PERSON_NAME]" at bounding box center [307, 115] width 196 height 14
click at [207, 110] on input "[PERSON_NAME]" at bounding box center [192, 114] width 28 height 28
checkbox input "false"
click at [241, 150] on span "[PERSON_NAME]" at bounding box center [307, 149] width 196 height 14
click at [207, 150] on input "[PERSON_NAME]" at bounding box center [192, 149] width 28 height 28
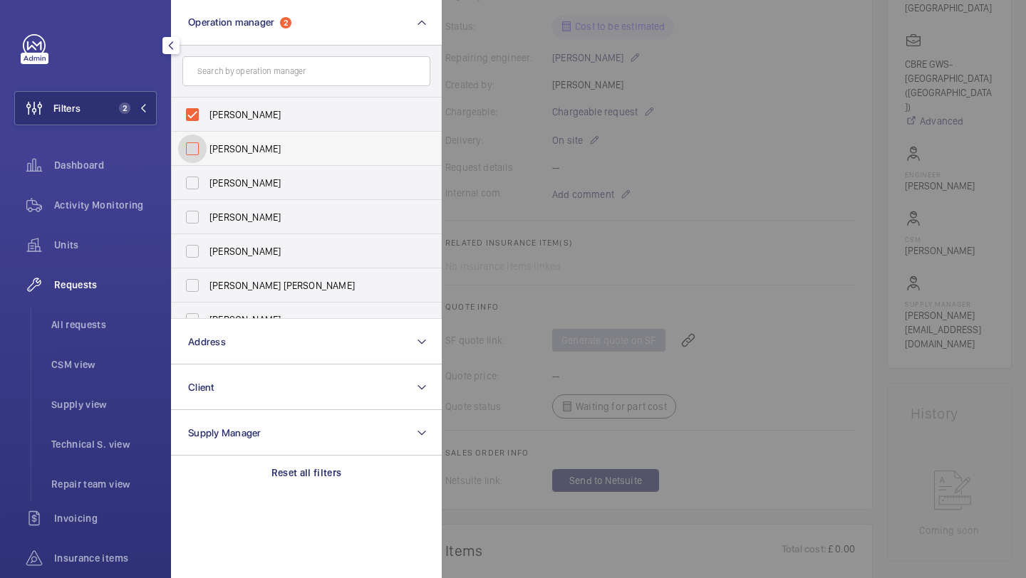
checkbox input "false"
click at [241, 118] on span "[PERSON_NAME]" at bounding box center [307, 115] width 196 height 14
click at [207, 118] on input "[PERSON_NAME]" at bounding box center [192, 114] width 28 height 28
checkbox input "false"
click at [253, 121] on span "[PERSON_NAME]" at bounding box center [307, 115] width 196 height 14
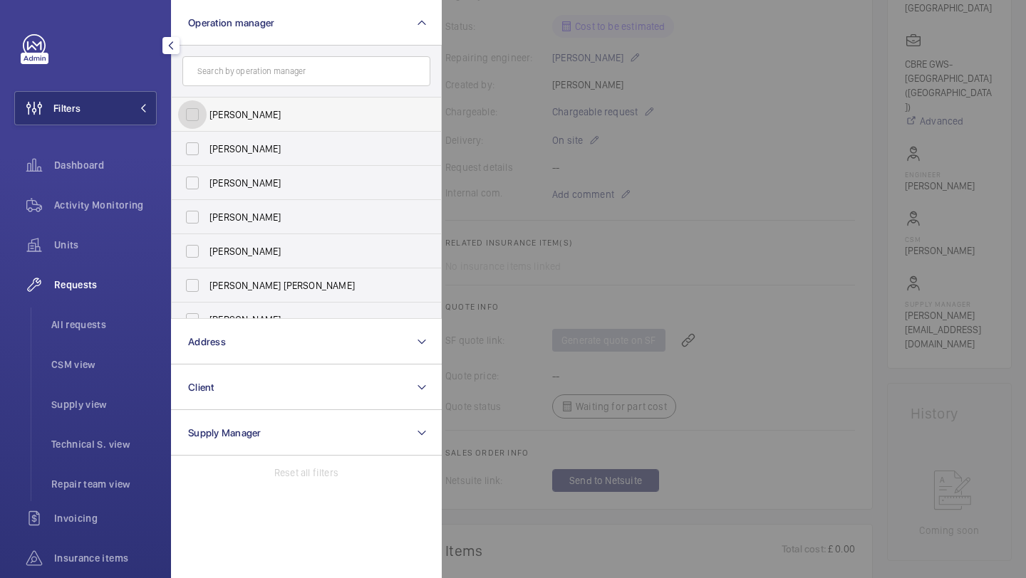
click at [207, 121] on input "[PERSON_NAME]" at bounding box center [192, 114] width 28 height 28
click at [249, 119] on span "[PERSON_NAME]" at bounding box center [307, 115] width 196 height 14
click at [207, 119] on input "[PERSON_NAME]" at bounding box center [192, 114] width 28 height 28
checkbox input "false"
click at [250, 150] on span "[PERSON_NAME]" at bounding box center [307, 149] width 196 height 14
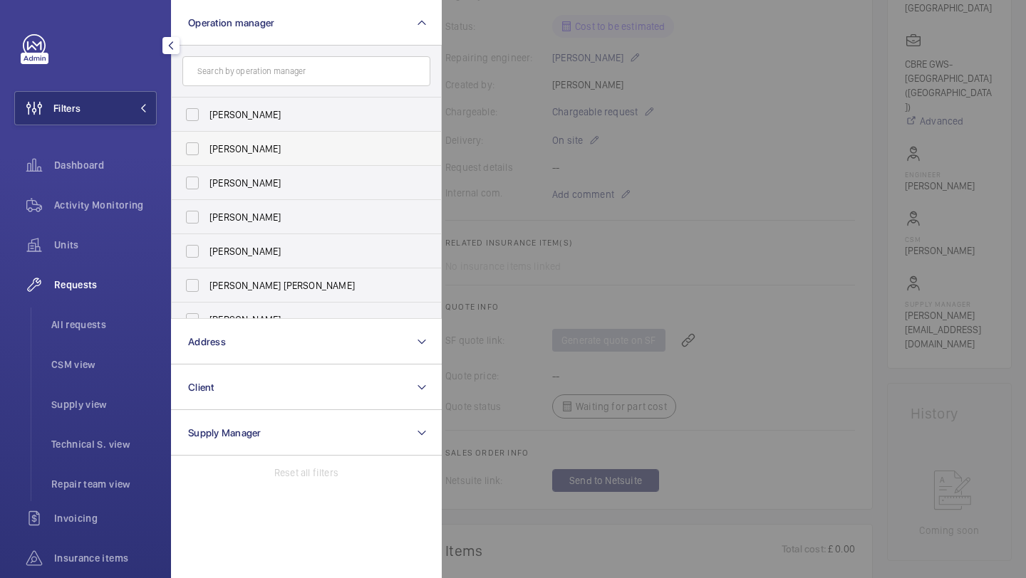
click at [207, 150] on input "[PERSON_NAME]" at bounding box center [192, 149] width 28 height 28
checkbox input "true"
click at [250, 181] on span "[PERSON_NAME]" at bounding box center [307, 183] width 196 height 14
click at [207, 181] on input "[PERSON_NAME]" at bounding box center [192, 183] width 28 height 28
checkbox input "true"
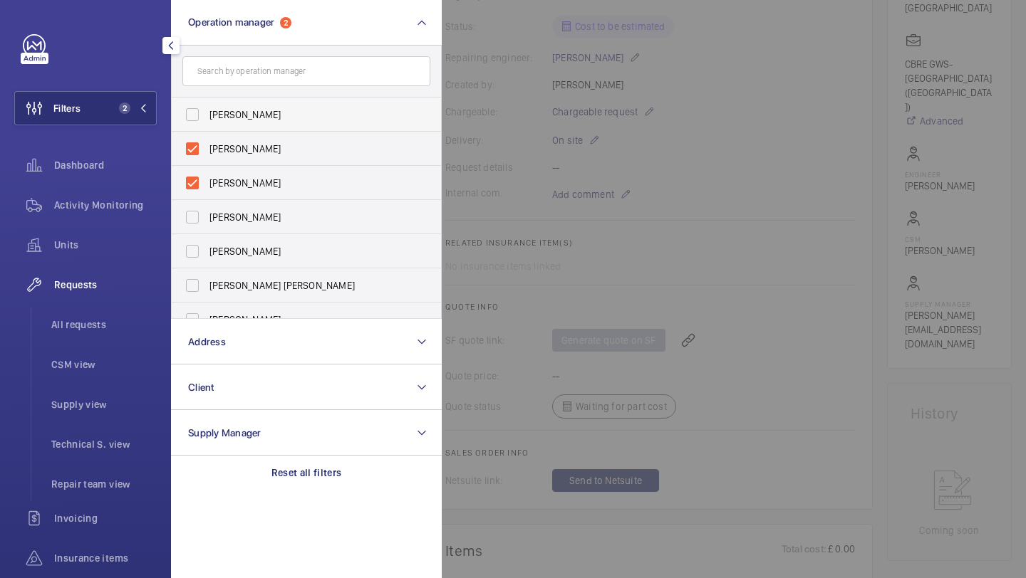
click at [269, 112] on span "[PERSON_NAME]" at bounding box center [307, 115] width 196 height 14
click at [207, 112] on input "[PERSON_NAME]" at bounding box center [192, 114] width 28 height 28
checkbox input "true"
click at [100, 324] on span "All requests" at bounding box center [103, 325] width 105 height 14
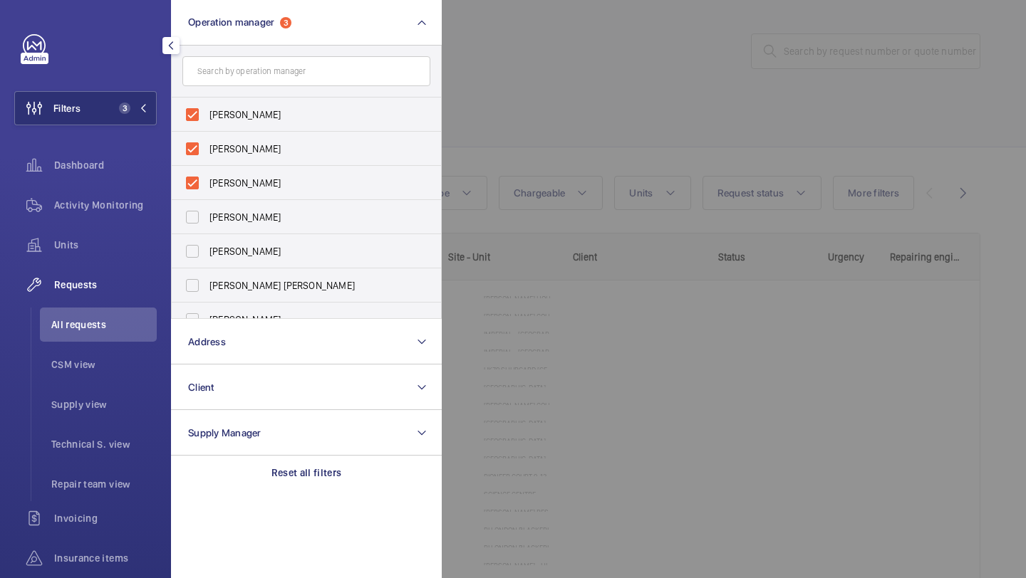
click at [618, 87] on div at bounding box center [955, 289] width 1026 height 578
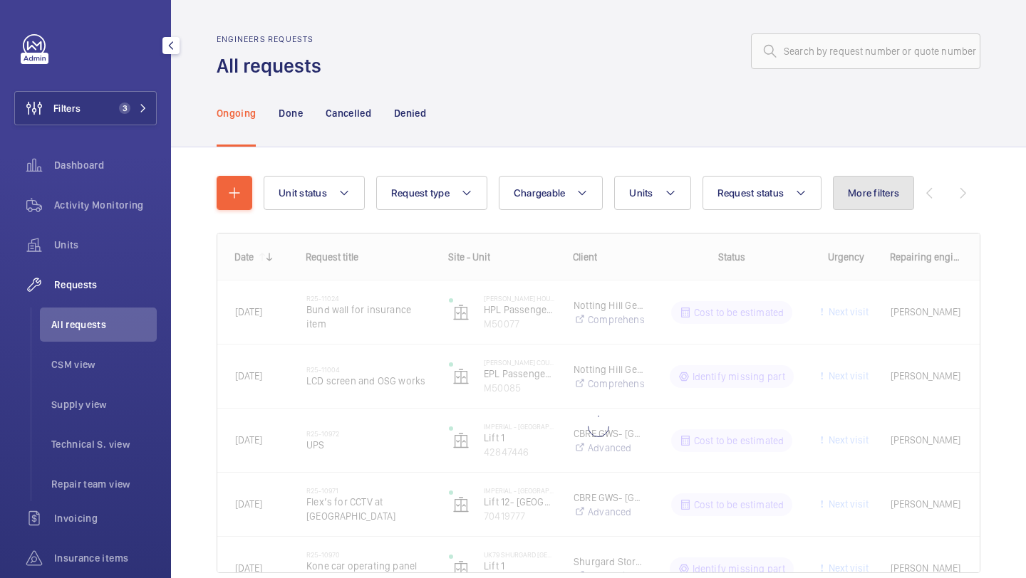
click at [852, 190] on span "More filters" at bounding box center [873, 192] width 51 height 11
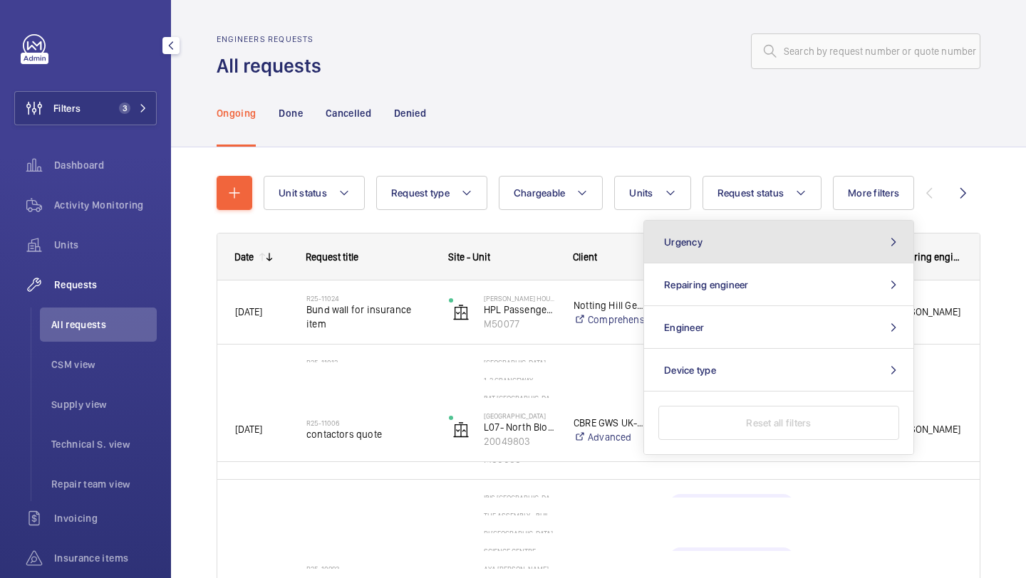
click at [779, 233] on div "Urgency Repairing engineer Engineer Device type Reset all filters" at bounding box center [778, 337] width 271 height 235
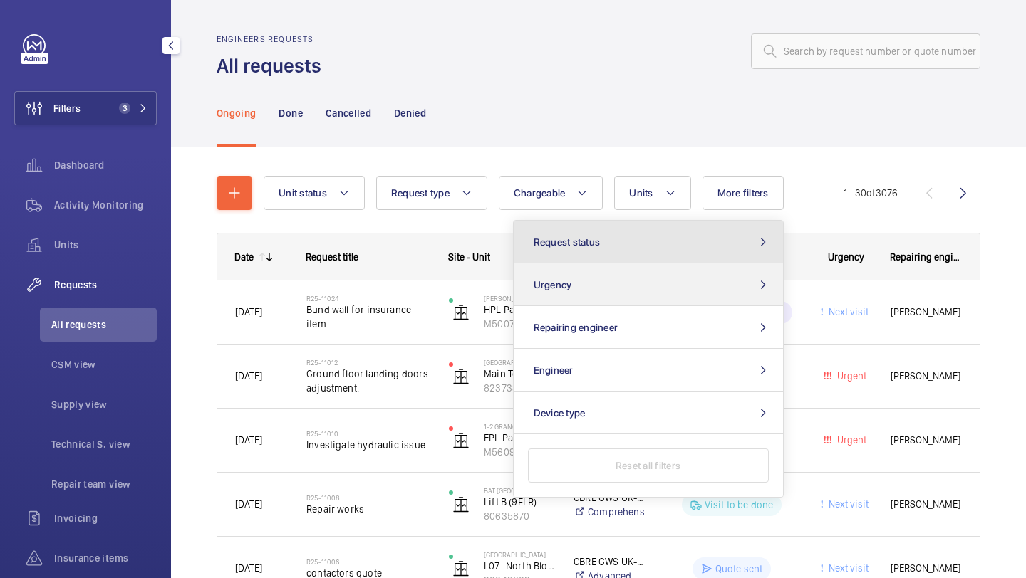
click at [779, 234] on button "Request status" at bounding box center [648, 242] width 269 height 43
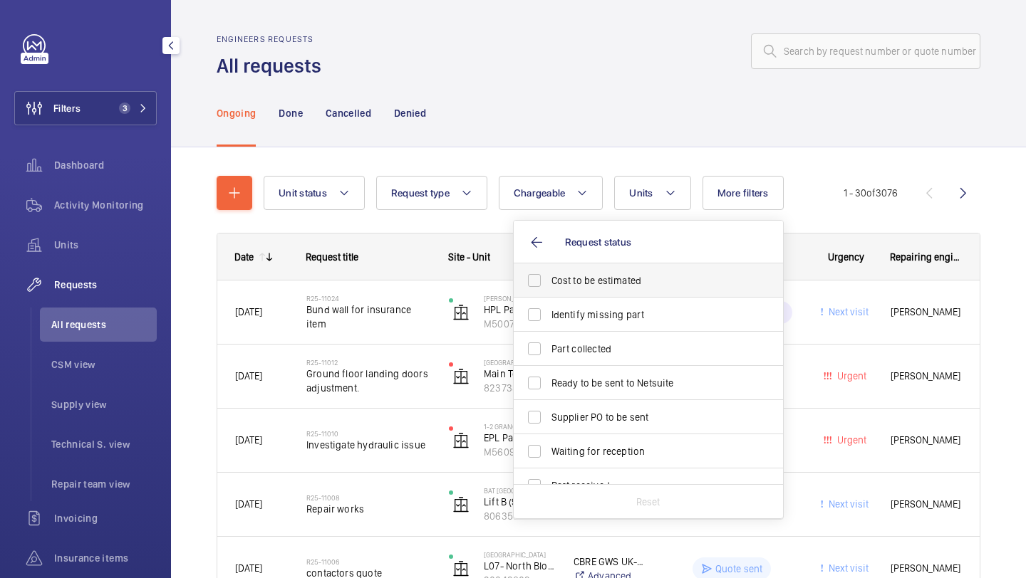
click at [679, 281] on span "Cost to be estimated" at bounding box center [649, 281] width 196 height 14
click at [549, 281] on input "Cost to be estimated" at bounding box center [534, 280] width 28 height 28
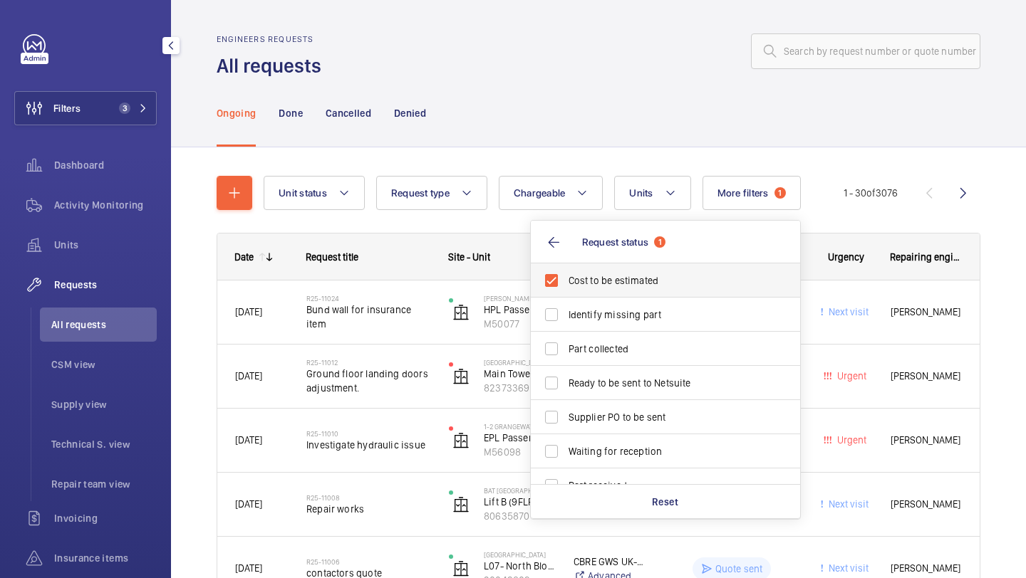
click at [670, 295] on label "Cost to be estimated" at bounding box center [655, 281] width 248 height 34
click at [566, 295] on input "Cost to be estimated" at bounding box center [551, 280] width 28 height 28
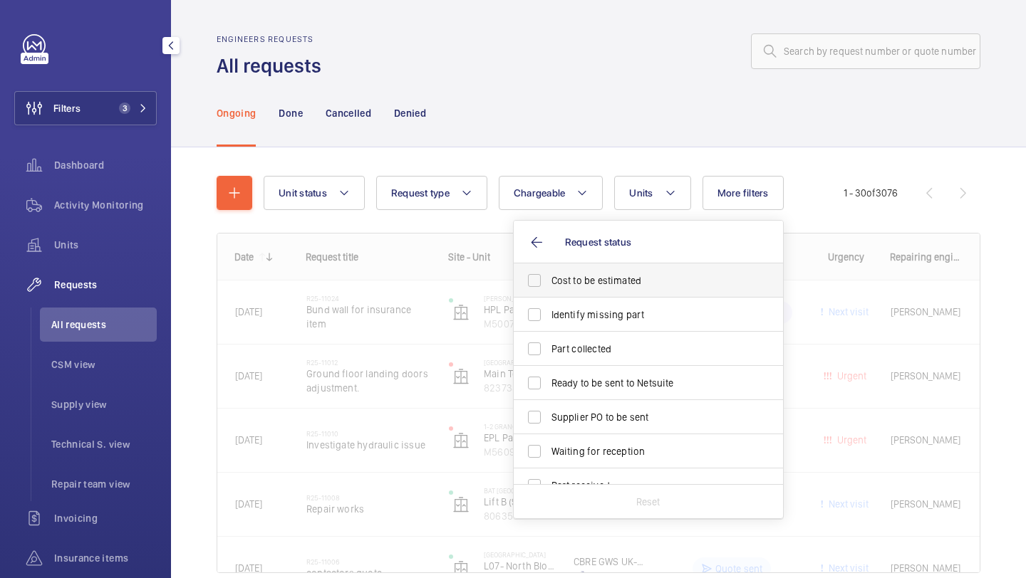
click at [669, 285] on span "Cost to be estimated" at bounding box center [649, 281] width 196 height 14
click at [549, 285] on input "Cost to be estimated" at bounding box center [534, 280] width 28 height 28
checkbox input "true"
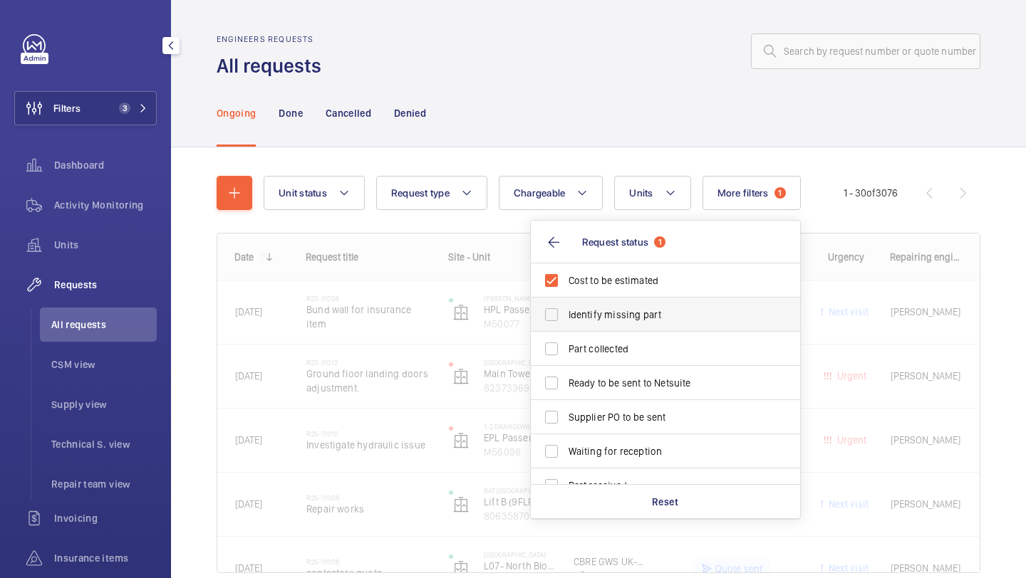
click at [664, 308] on span "Identify missing part" at bounding box center [666, 315] width 196 height 14
click at [566, 308] on input "Identify missing part" at bounding box center [551, 315] width 28 height 28
checkbox input "true"
click at [636, 390] on span "Ready to be sent to Netsuite" at bounding box center [666, 383] width 196 height 14
click at [566, 390] on input "Ready to be sent to Netsuite" at bounding box center [551, 383] width 28 height 28
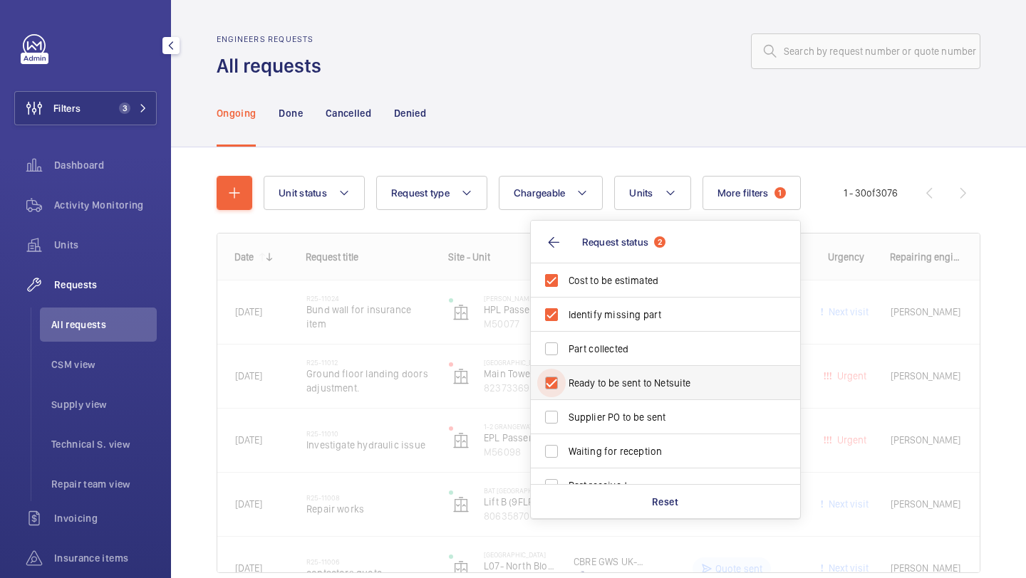
checkbox input "true"
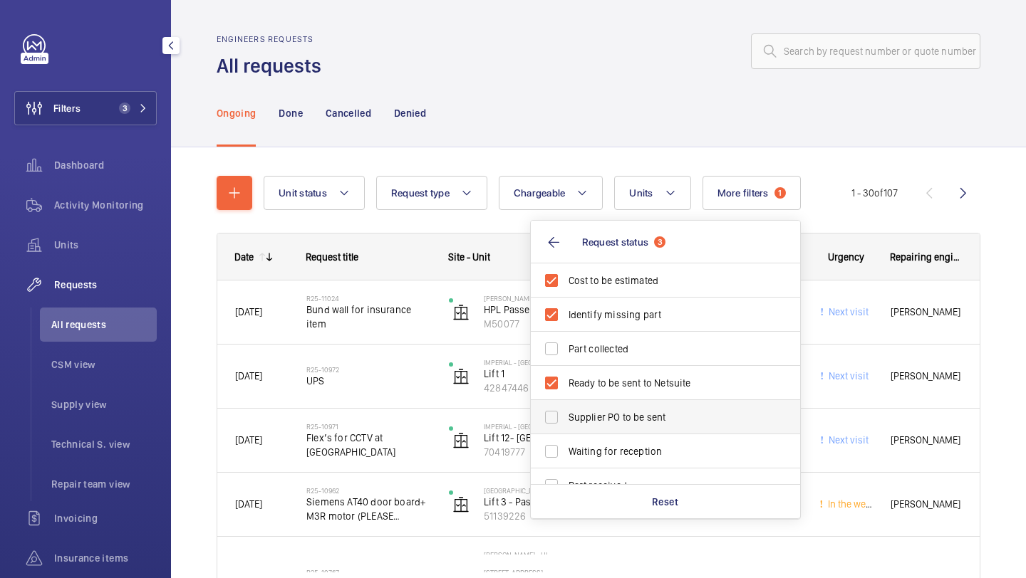
click at [636, 418] on span "Supplier PO to be sent" at bounding box center [666, 417] width 196 height 14
click at [566, 418] on input "Supplier PO to be sent" at bounding box center [551, 417] width 28 height 28
checkbox input "true"
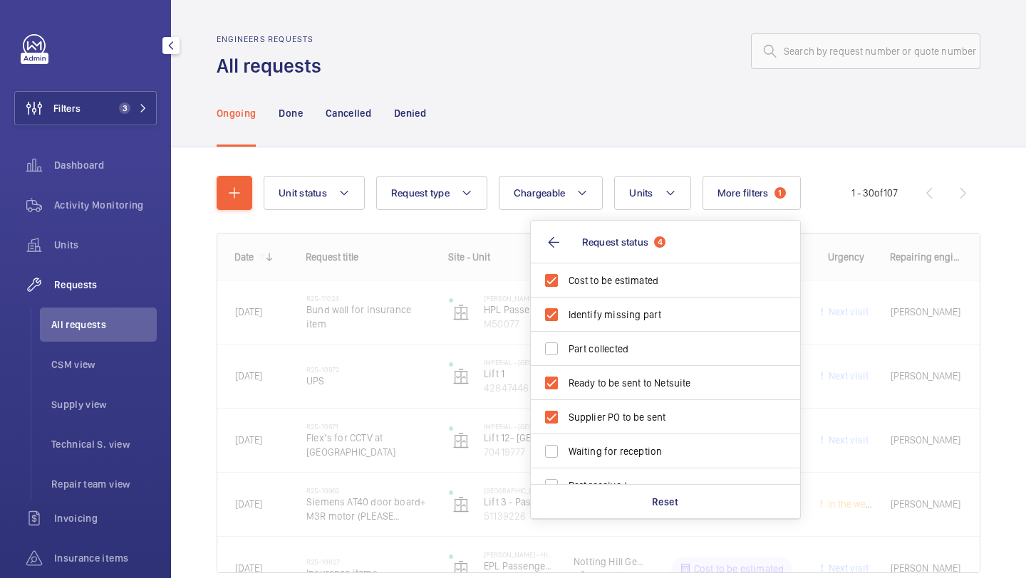
click at [672, 105] on div "Ongoing Done Cancelled Denied" at bounding box center [599, 113] width 764 height 68
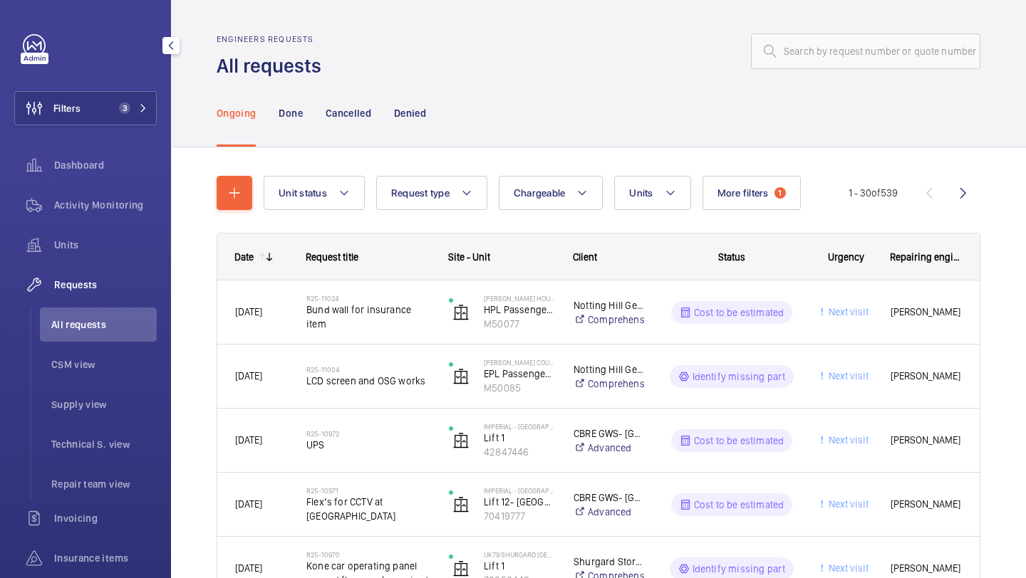
click at [611, 88] on div "Ongoing Done Cancelled Denied" at bounding box center [599, 113] width 764 height 68
click at [751, 200] on button "More filters 1" at bounding box center [751, 193] width 98 height 34
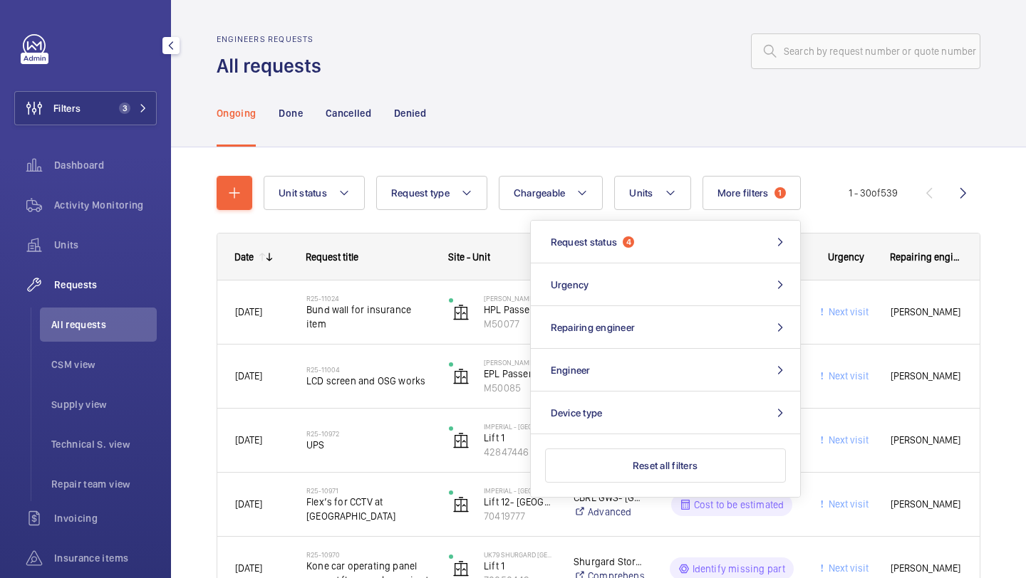
click at [631, 115] on div "Ongoing Done Cancelled Denied" at bounding box center [599, 113] width 764 height 68
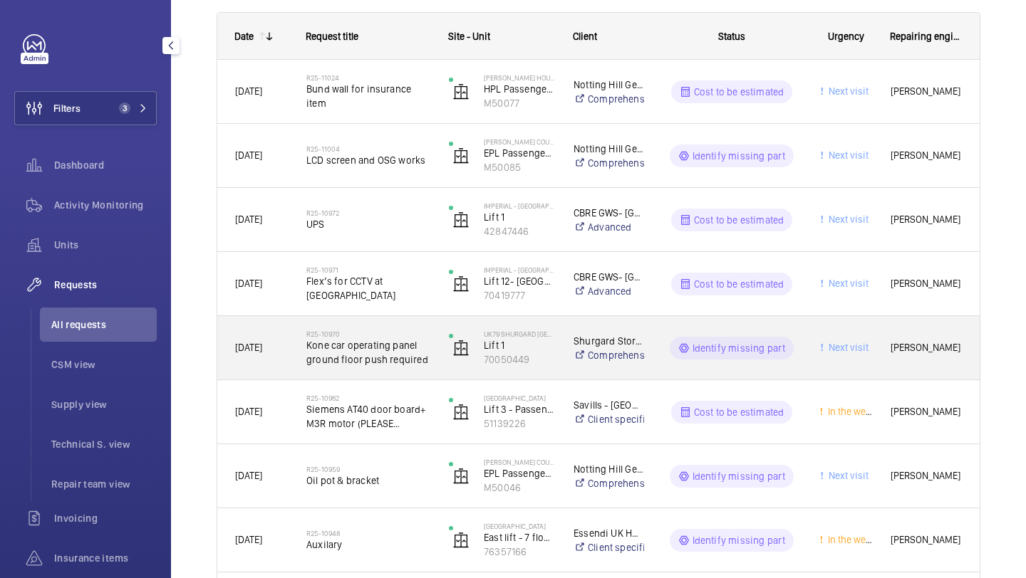
scroll to position [224, 0]
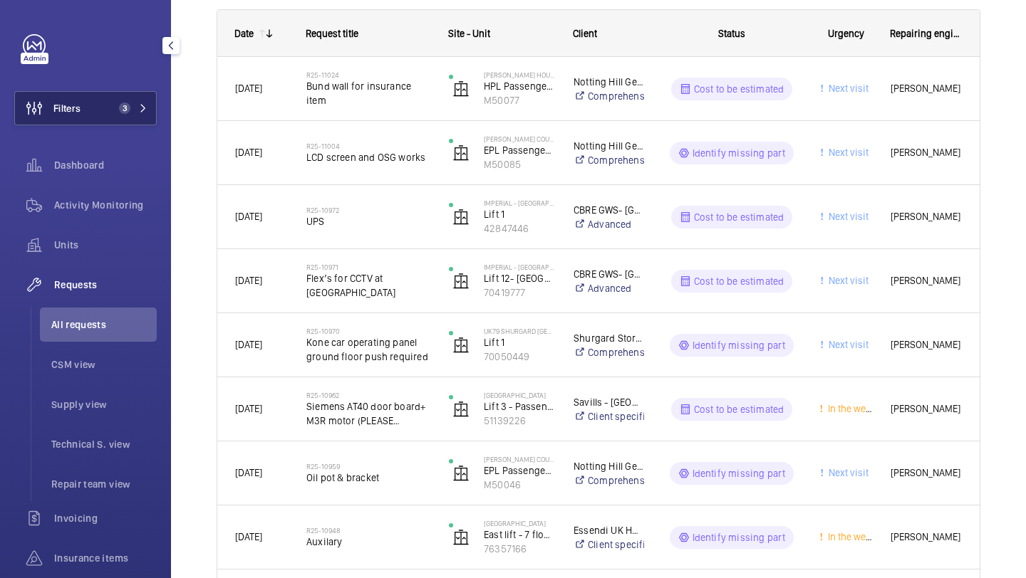
click at [123, 94] on button "Filters 3" at bounding box center [85, 108] width 142 height 34
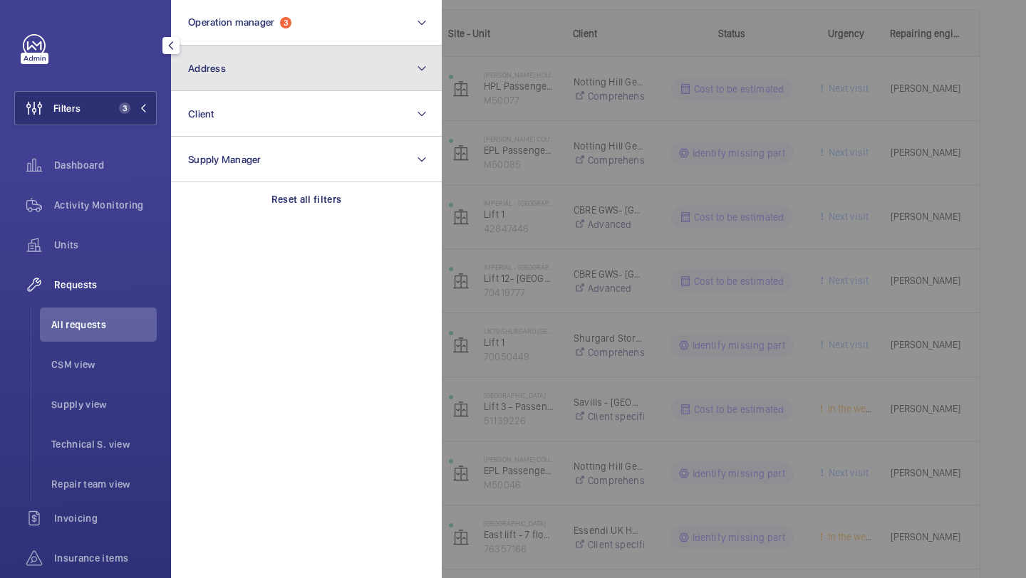
click at [239, 63] on button "Address" at bounding box center [306, 69] width 271 height 46
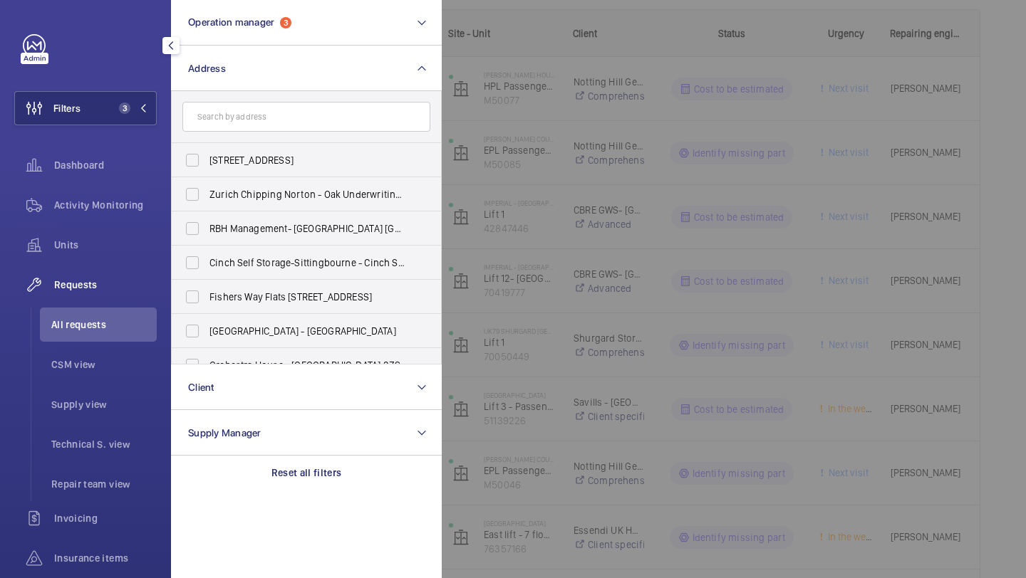
click at [97, 332] on li "All requests" at bounding box center [98, 325] width 117 height 34
click at [667, 104] on div at bounding box center [955, 289] width 1026 height 578
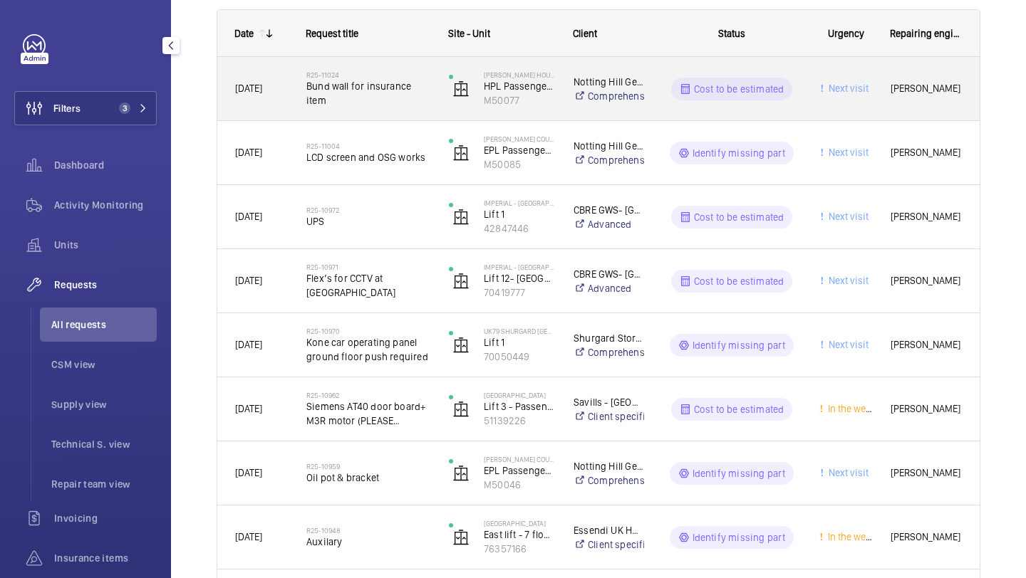
scroll to position [0, 0]
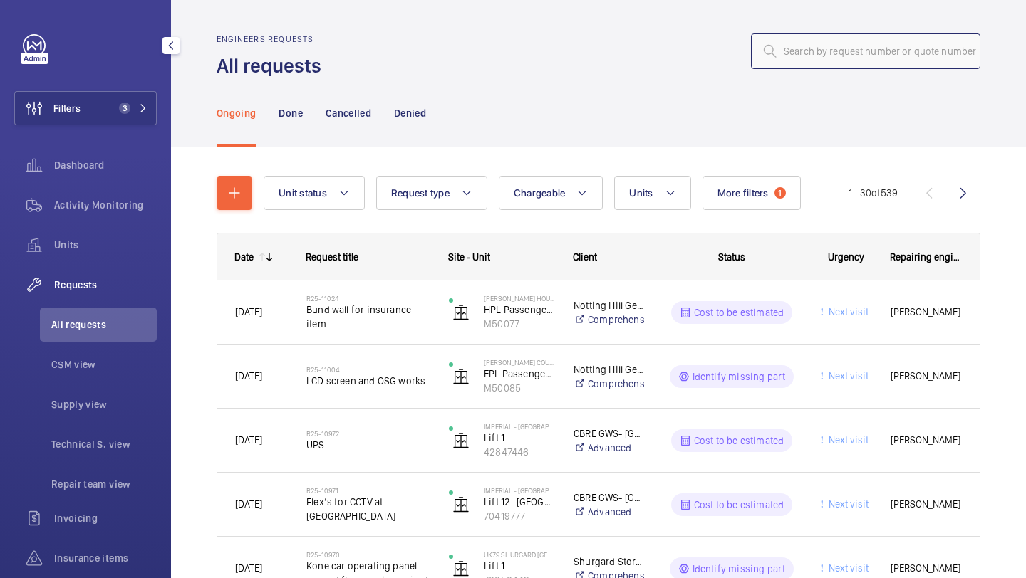
click at [834, 57] on input "text" at bounding box center [865, 51] width 229 height 36
paste input "R25-10719"
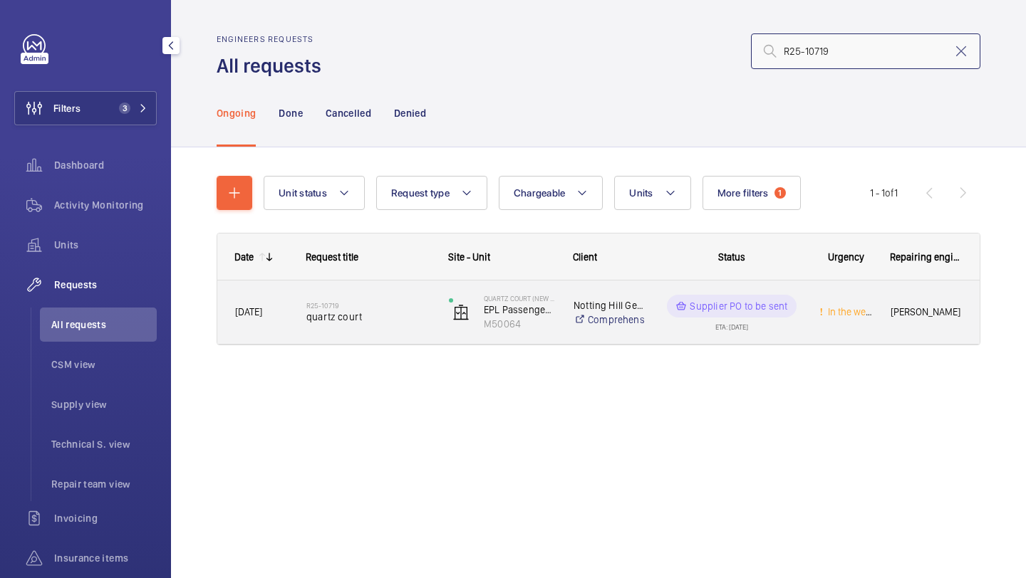
type input "R25-10719"
click at [363, 298] on div "R25-10719 quartz court" at bounding box center [368, 312] width 124 height 41
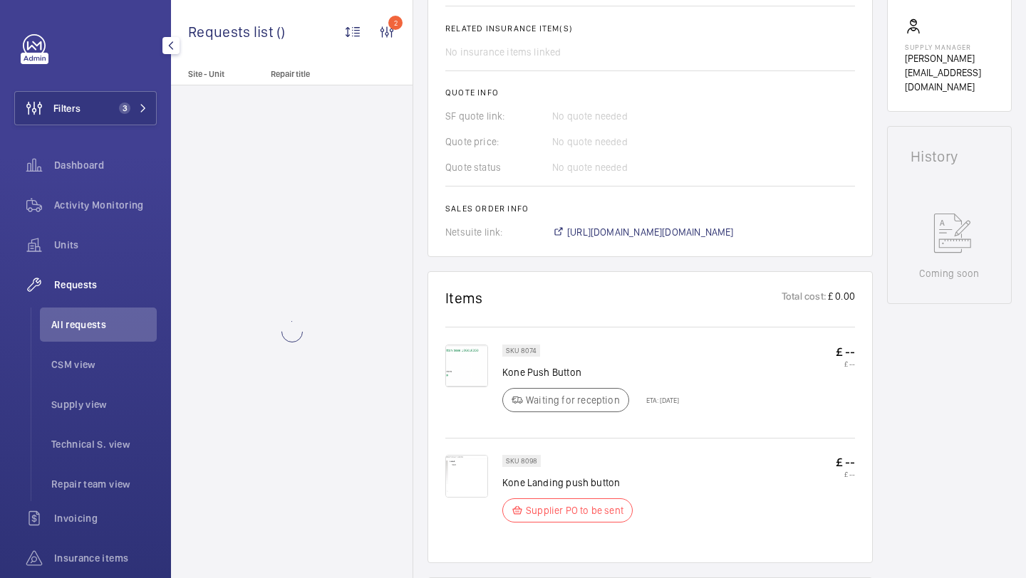
scroll to position [579, 0]
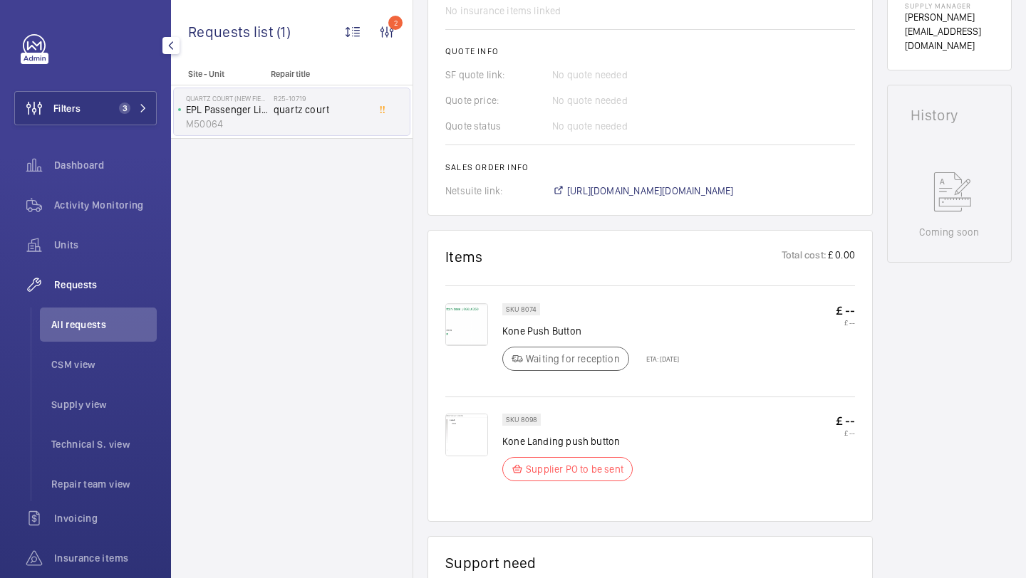
click at [474, 328] on img at bounding box center [466, 324] width 43 height 43
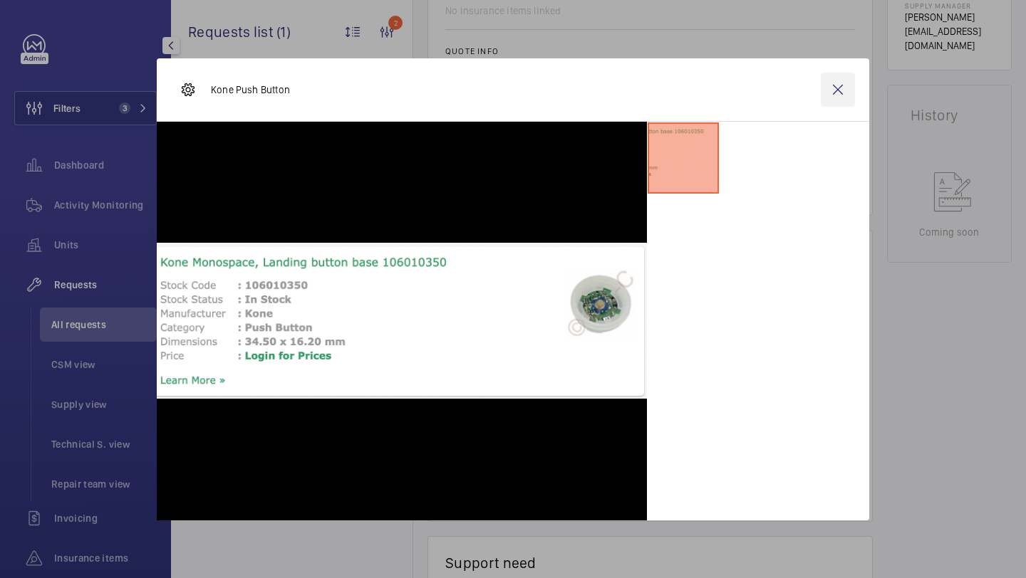
click at [826, 90] on wm-front-icon-button at bounding box center [838, 90] width 34 height 34
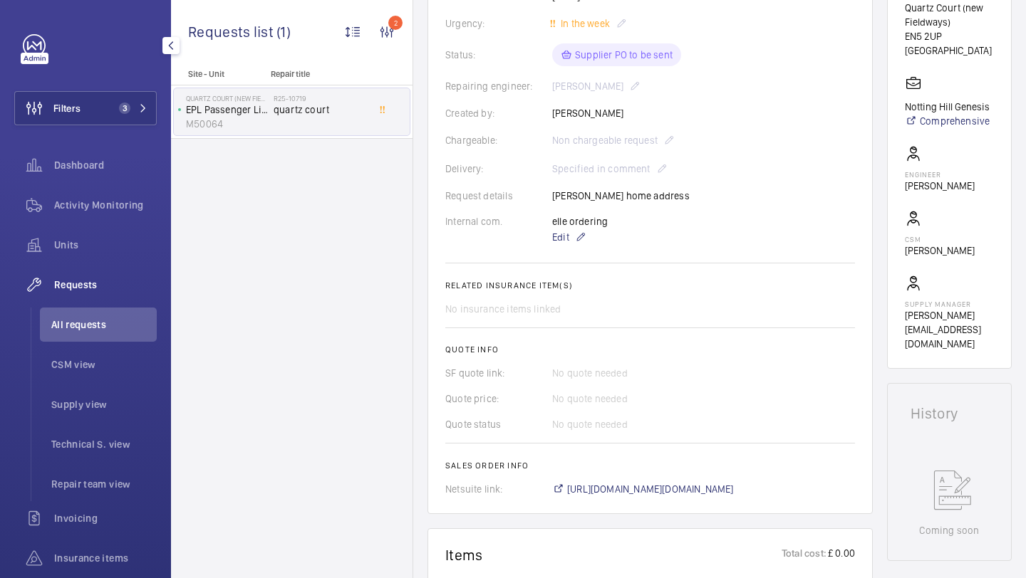
scroll to position [614, 0]
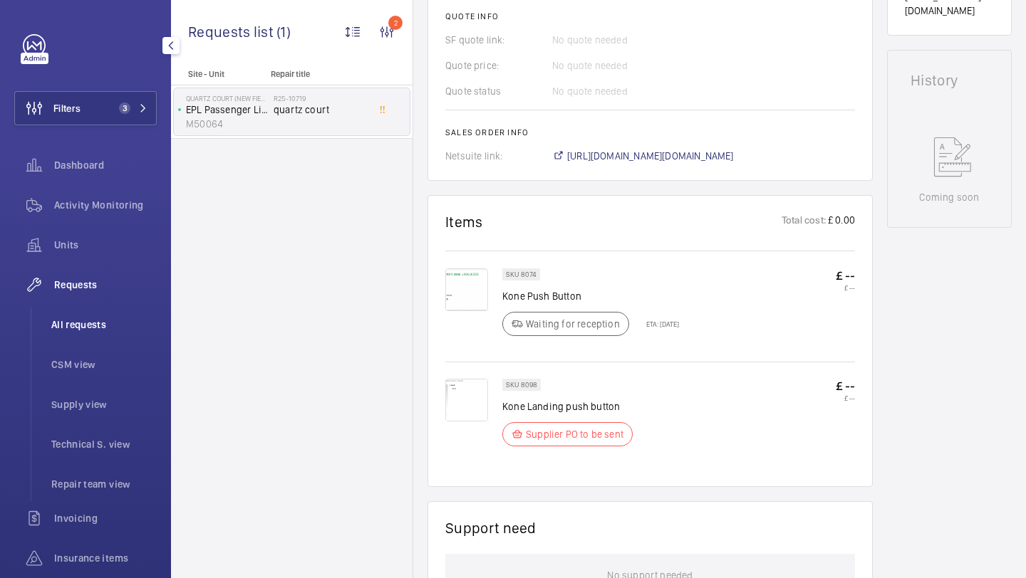
click at [77, 323] on span "All requests" at bounding box center [103, 325] width 105 height 14
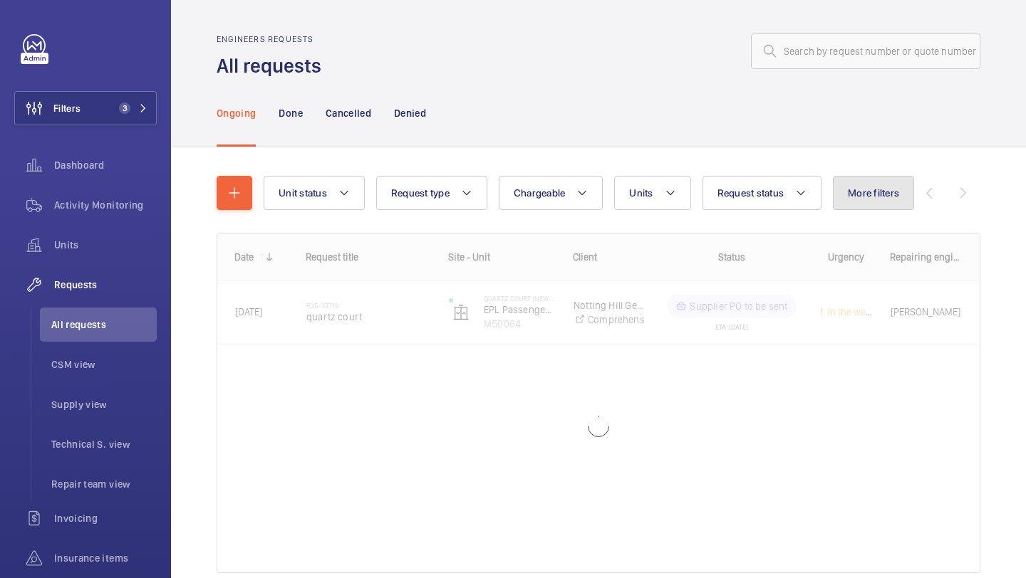
click at [839, 192] on button "More filters" at bounding box center [873, 193] width 81 height 34
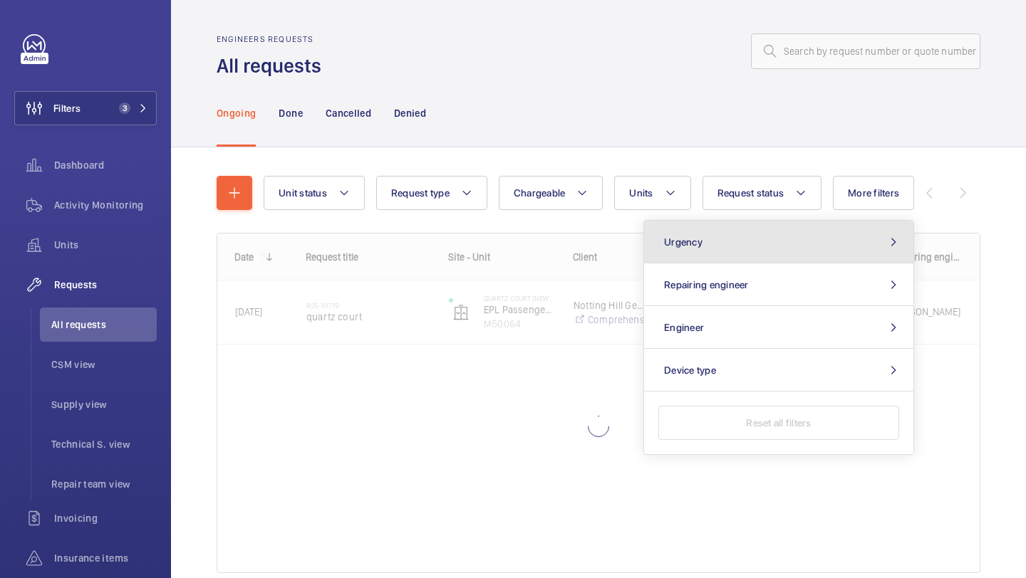
click at [780, 221] on button "Urgency" at bounding box center [778, 242] width 269 height 43
click at [780, 222] on button "Urgency" at bounding box center [778, 242] width 269 height 43
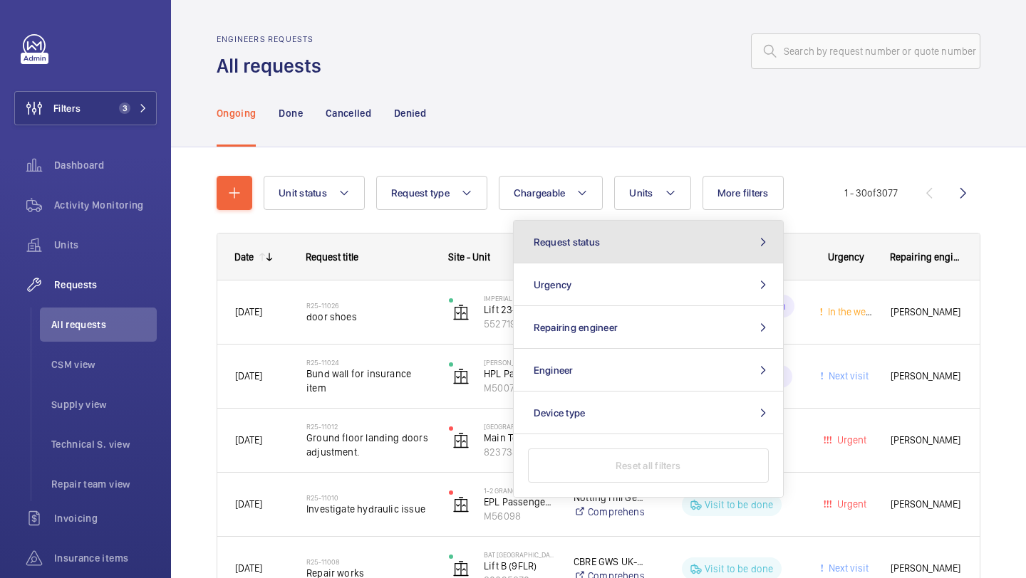
click at [566, 237] on span "Request status" at bounding box center [567, 242] width 67 height 11
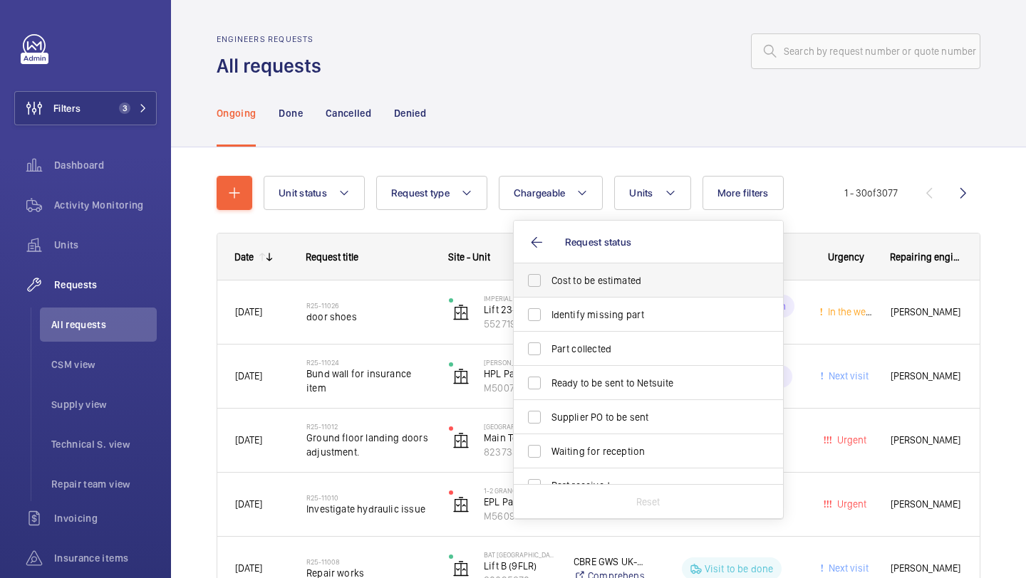
click at [554, 284] on span "Cost to be estimated" at bounding box center [649, 281] width 196 height 14
click at [549, 284] on input "Cost to be estimated" at bounding box center [534, 280] width 28 height 28
checkbox input "true"
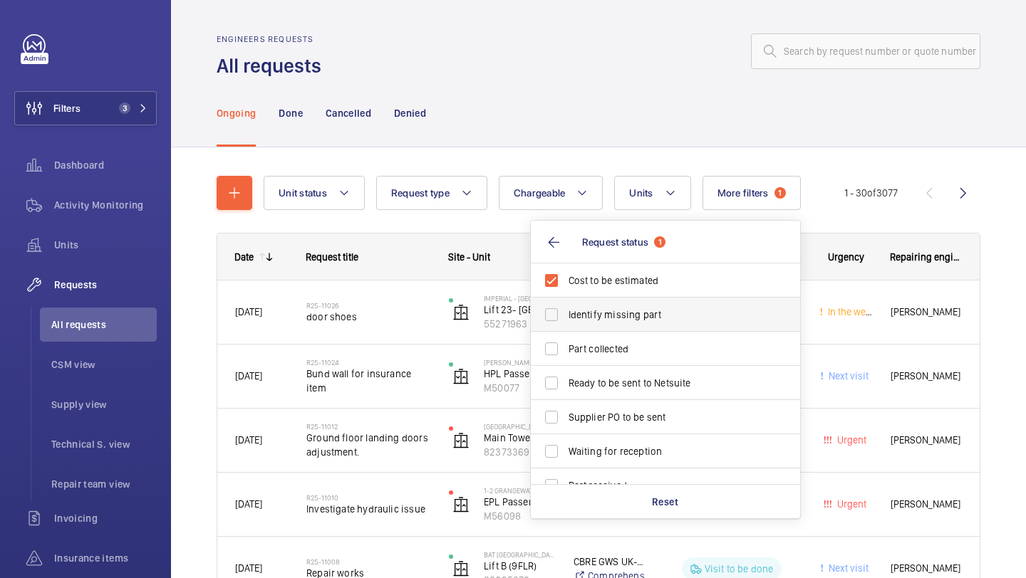
click at [553, 313] on label "Identify missing part" at bounding box center [655, 315] width 248 height 34
click at [553, 313] on input "Identify missing part" at bounding box center [551, 315] width 28 height 28
checkbox input "true"
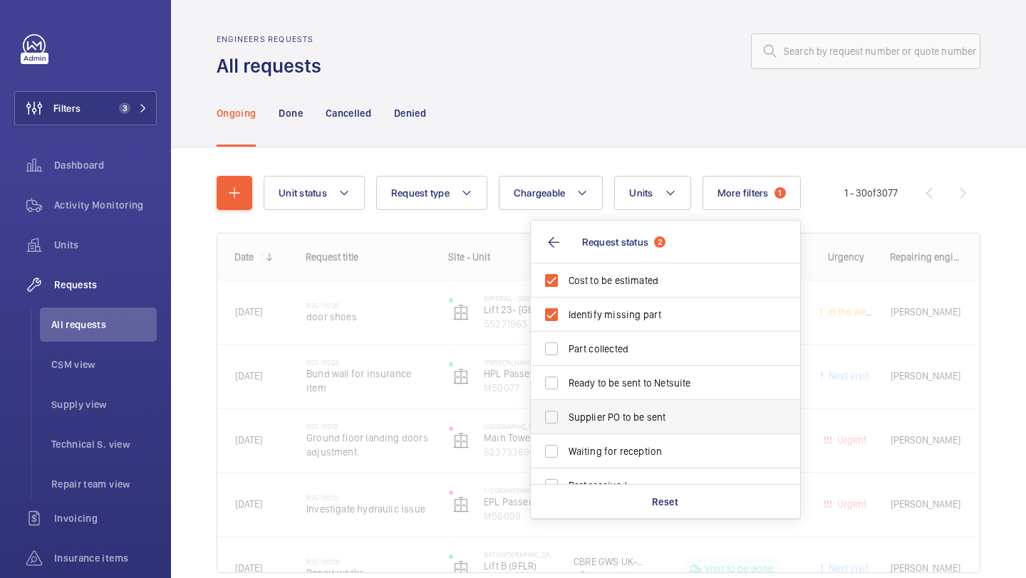
click at [556, 401] on label "Supplier PO to be sent" at bounding box center [655, 417] width 248 height 34
click at [556, 403] on input "Supplier PO to be sent" at bounding box center [551, 417] width 28 height 28
checkbox input "true"
click at [558, 379] on label "Ready to be sent to Netsuite" at bounding box center [655, 383] width 248 height 34
click at [558, 379] on input "Ready to be sent to Netsuite" at bounding box center [551, 383] width 28 height 28
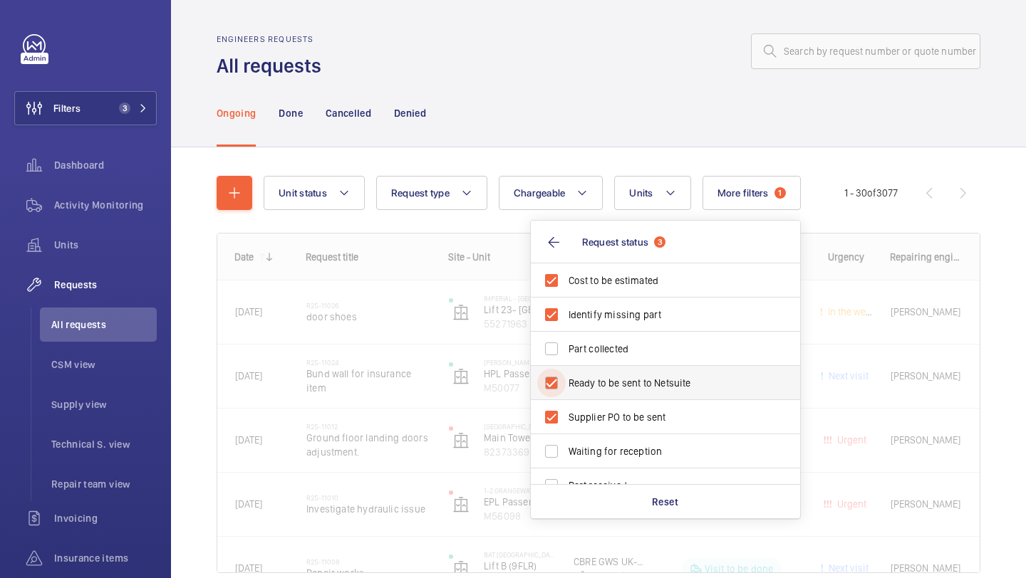
checkbox input "true"
click at [596, 35] on div at bounding box center [655, 51] width 650 height 34
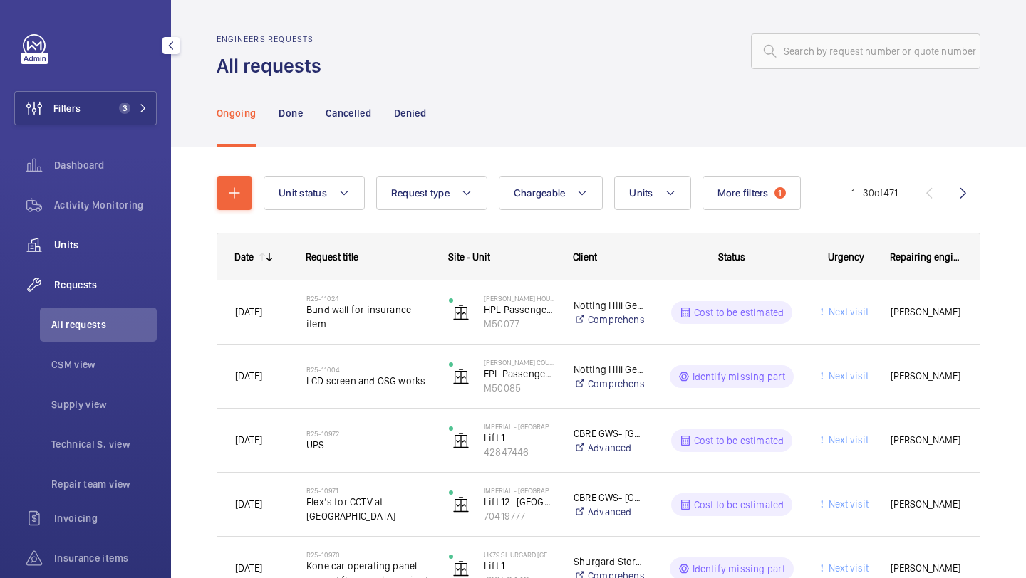
click at [117, 241] on span "Units" at bounding box center [105, 245] width 103 height 14
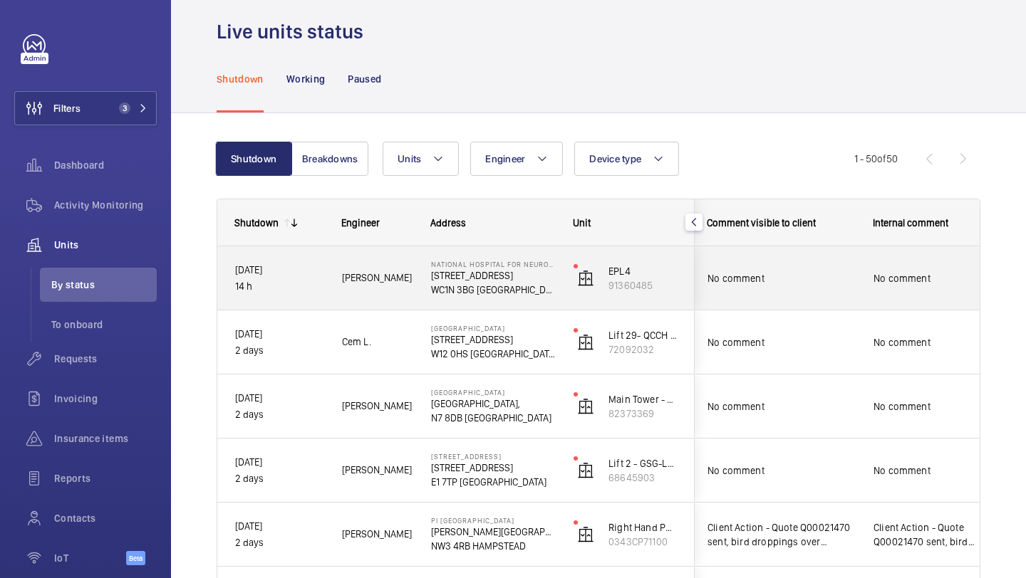
scroll to position [0, 331]
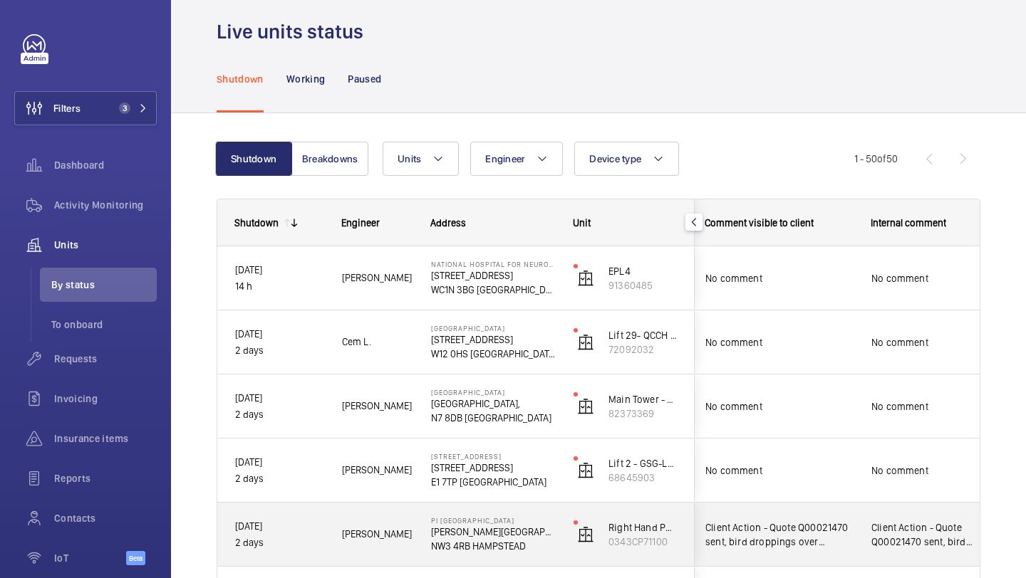
click at [786, 521] on span "Client Action - Quote Q00021470 sent, bird droppings over equipment, unable to …" at bounding box center [778, 535] width 147 height 28
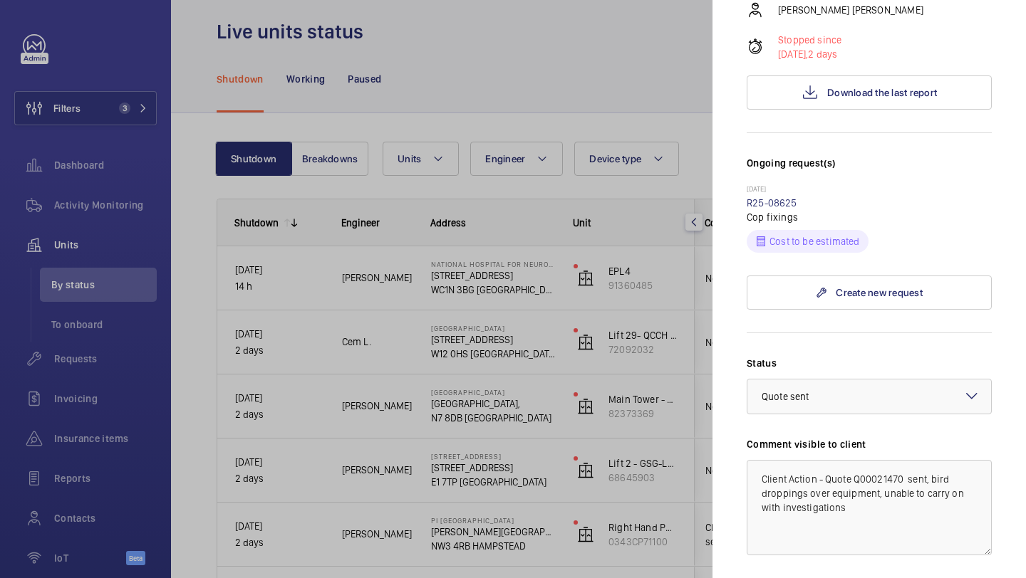
scroll to position [379, 0]
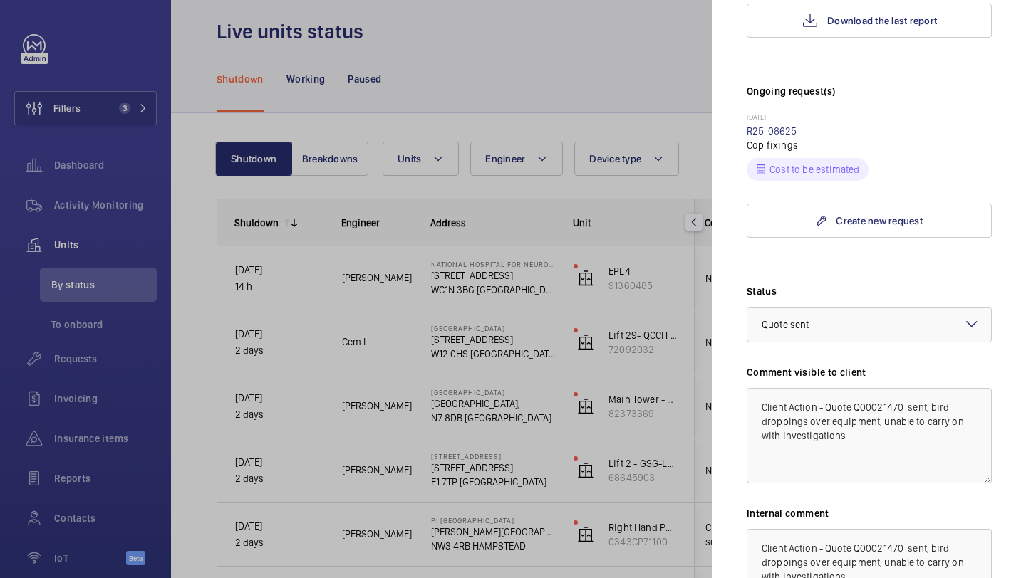
click at [631, 436] on div at bounding box center [513, 289] width 1026 height 578
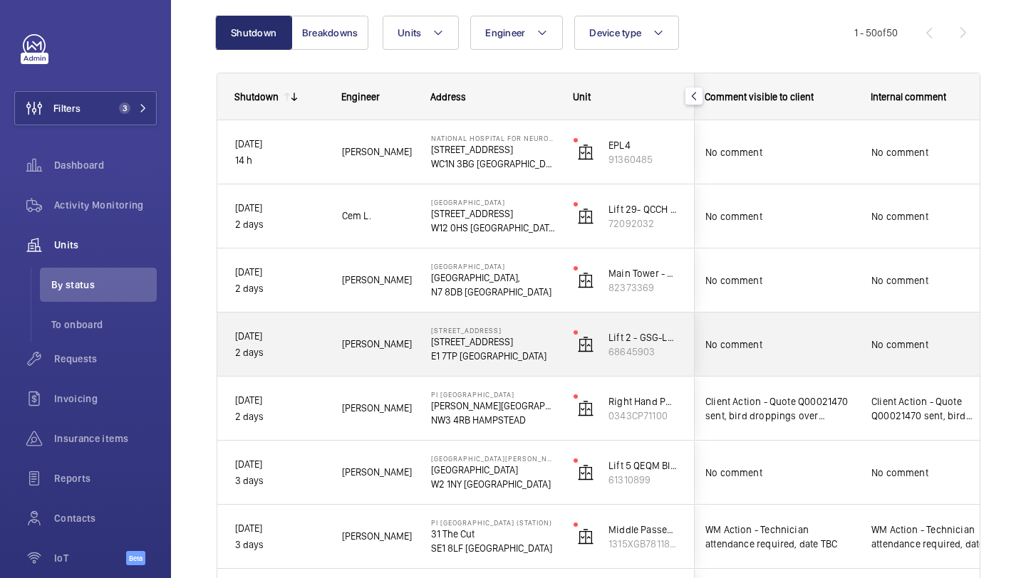
scroll to position [152, 0]
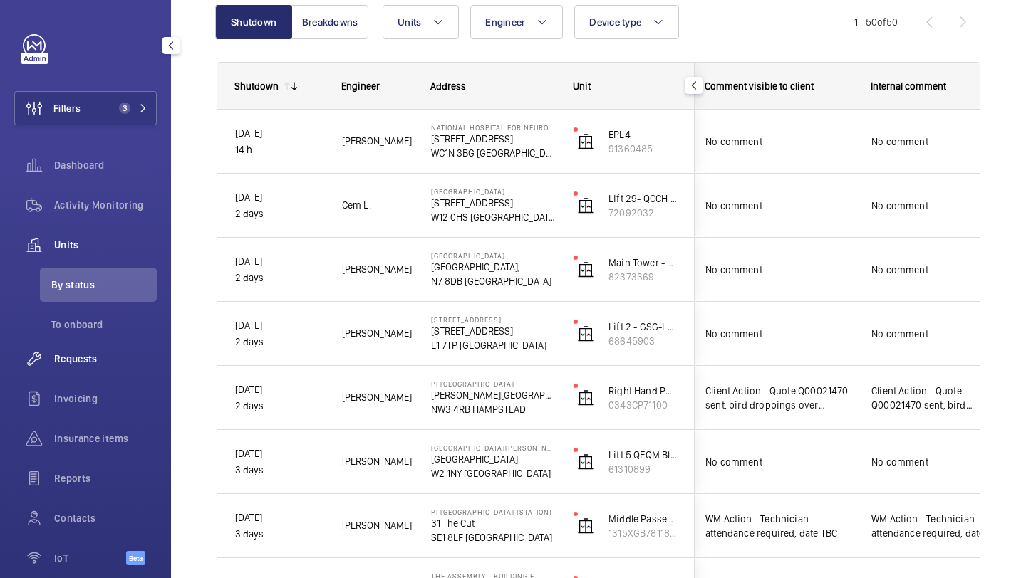
click at [135, 366] on div "Requests" at bounding box center [85, 359] width 142 height 34
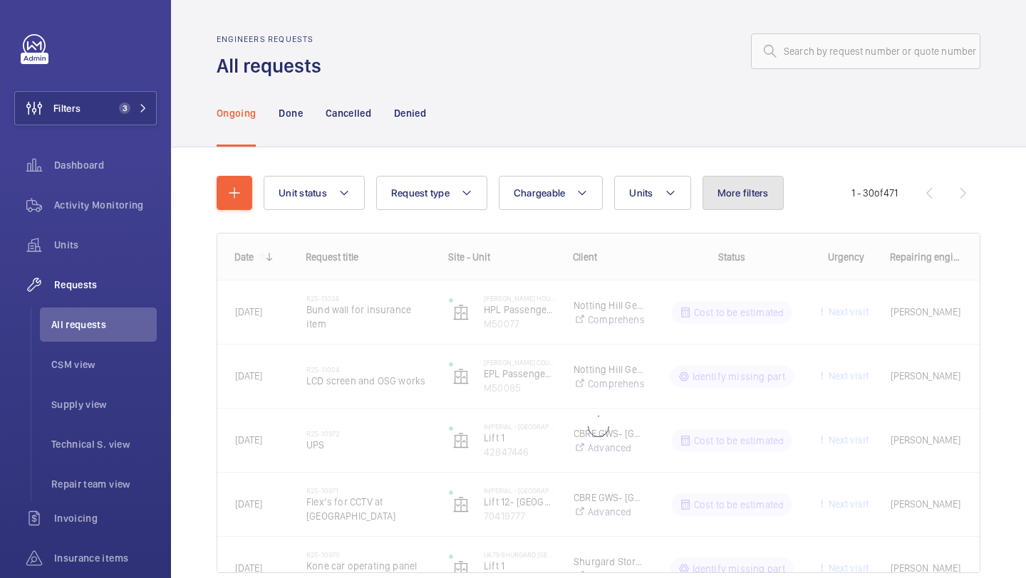
click at [758, 179] on button "More filters" at bounding box center [742, 193] width 81 height 34
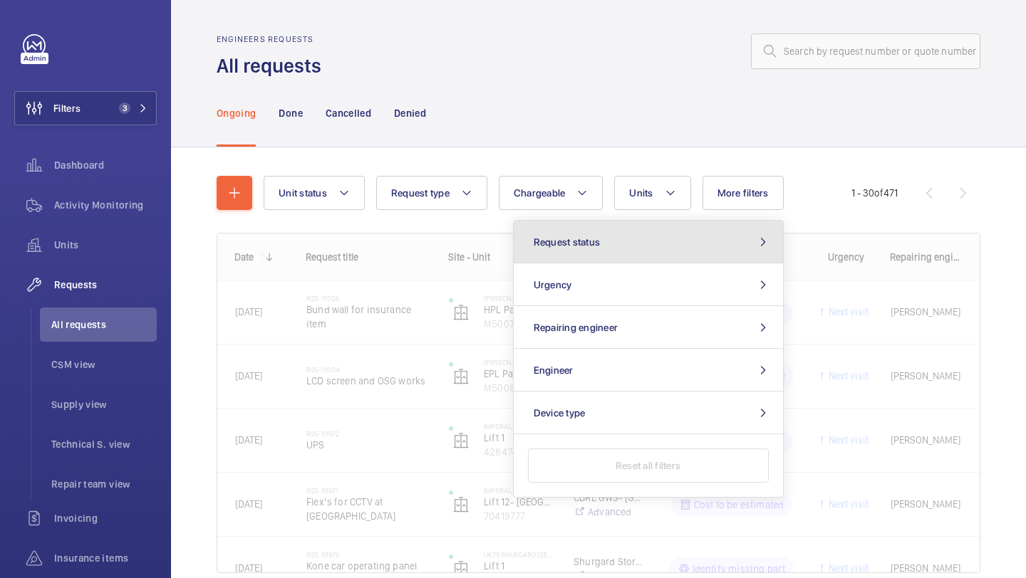
click at [687, 223] on button "Request status" at bounding box center [648, 242] width 269 height 43
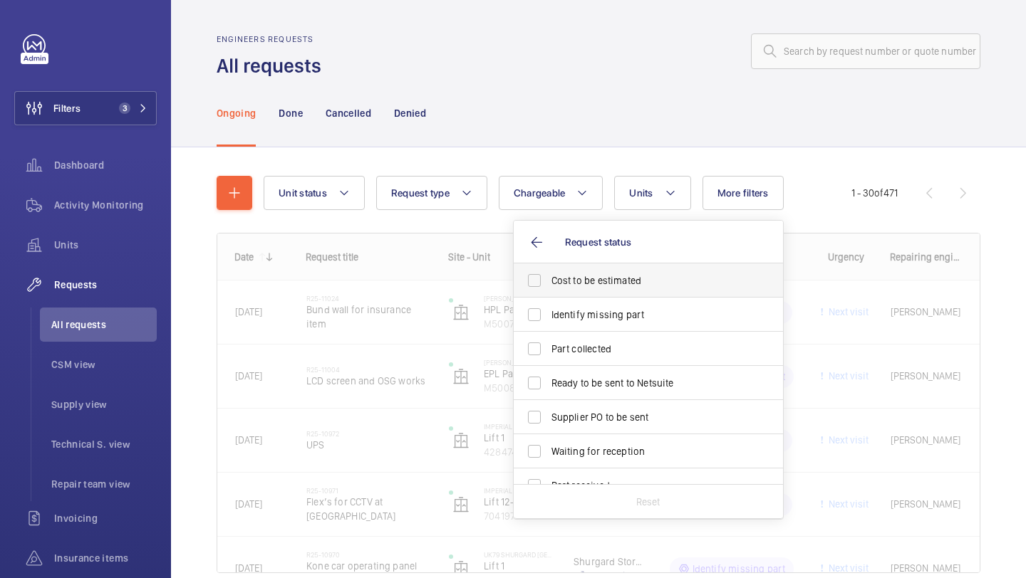
click at [623, 274] on span "Cost to be estimated" at bounding box center [649, 281] width 196 height 14
click at [549, 274] on input "Cost to be estimated" at bounding box center [534, 280] width 28 height 28
checkbox input "true"
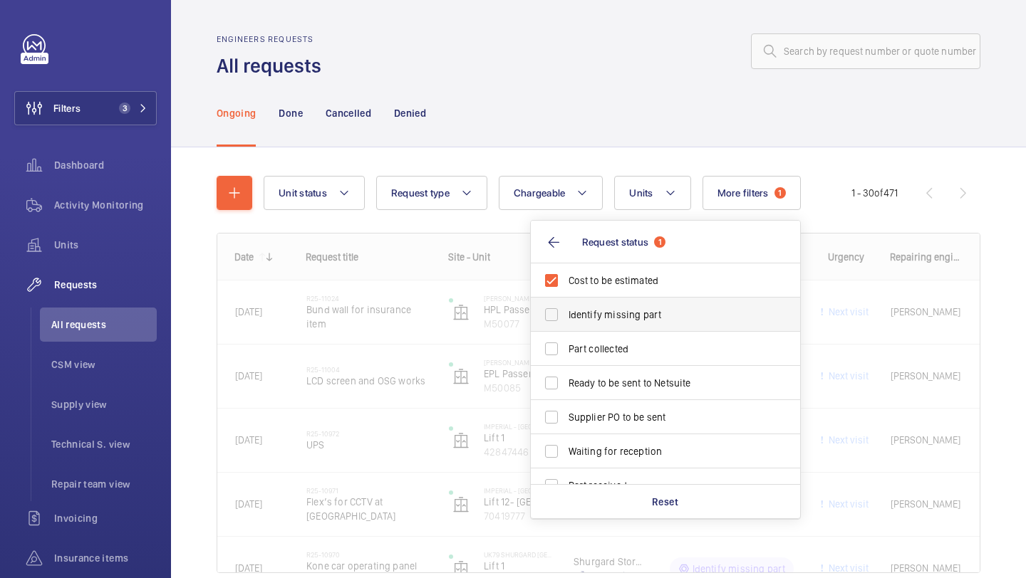
click at [606, 316] on span "Identify missing part" at bounding box center [666, 315] width 196 height 14
click at [566, 316] on input "Identify missing part" at bounding box center [551, 315] width 28 height 28
checkbox input "true"
click at [600, 360] on label "Part collected" at bounding box center [655, 349] width 248 height 34
click at [566, 360] on input "Part collected" at bounding box center [551, 349] width 28 height 28
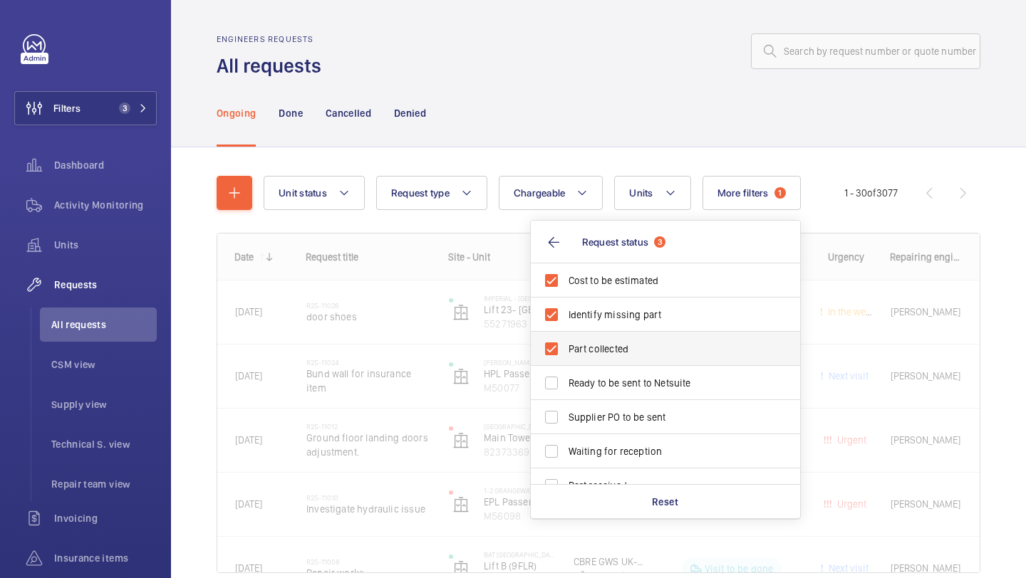
click at [600, 353] on span "Part collected" at bounding box center [666, 349] width 196 height 14
click at [566, 353] on input "Part collected" at bounding box center [551, 349] width 28 height 28
click at [600, 365] on label "Part collected" at bounding box center [655, 349] width 248 height 34
click at [566, 363] on input "Part collected" at bounding box center [551, 349] width 28 height 28
click at [599, 361] on label "Part collected" at bounding box center [655, 349] width 248 height 34
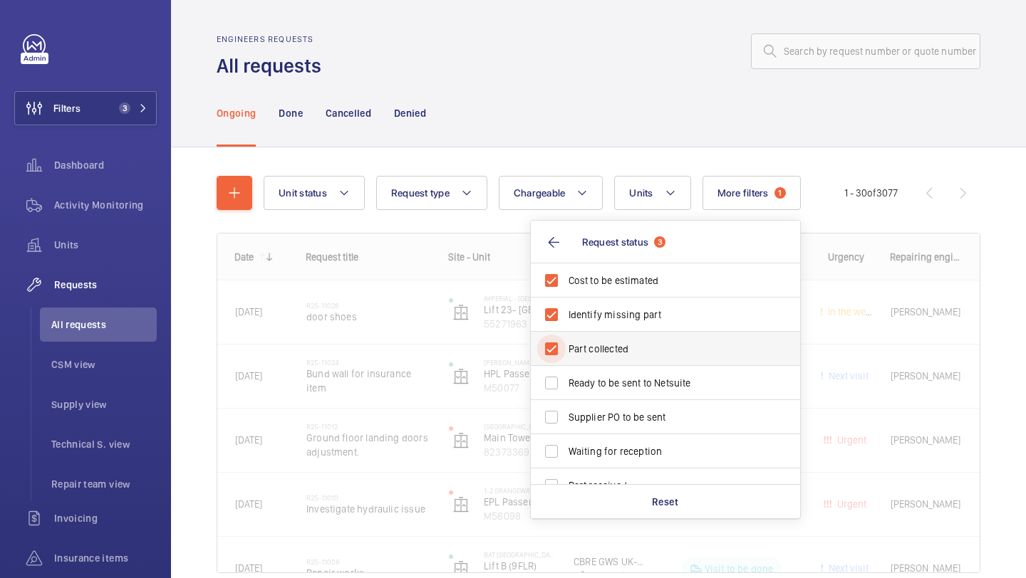
click at [566, 361] on input "Part collected" at bounding box center [551, 349] width 28 height 28
checkbox input "false"
click at [596, 391] on label "Ready to be sent to Netsuite" at bounding box center [655, 383] width 248 height 34
click at [566, 391] on input "Ready to be sent to Netsuite" at bounding box center [551, 383] width 28 height 28
checkbox input "true"
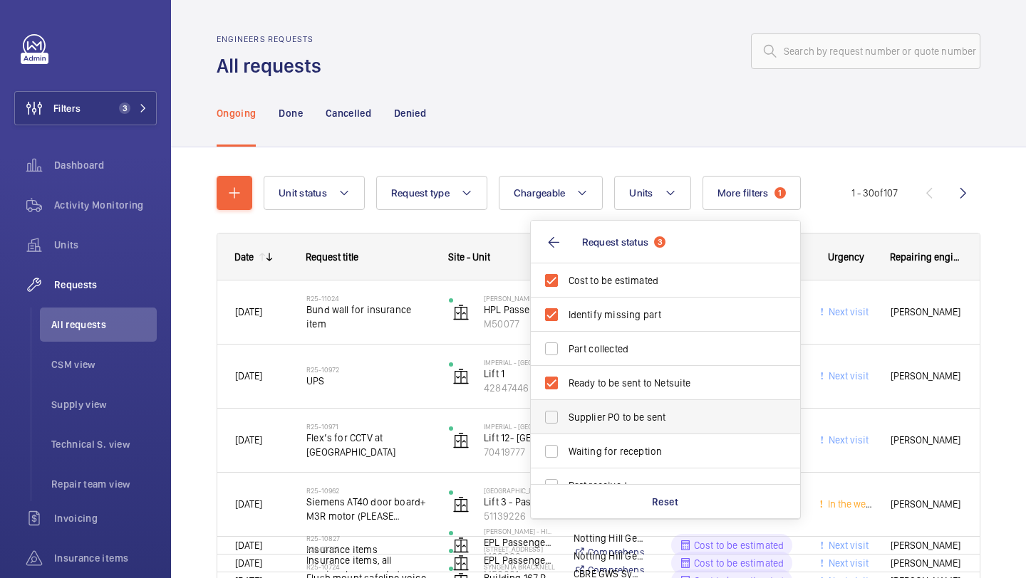
click at [591, 421] on span "Supplier PO to be sent" at bounding box center [666, 417] width 196 height 14
click at [566, 421] on input "Supplier PO to be sent" at bounding box center [551, 417] width 28 height 28
checkbox input "true"
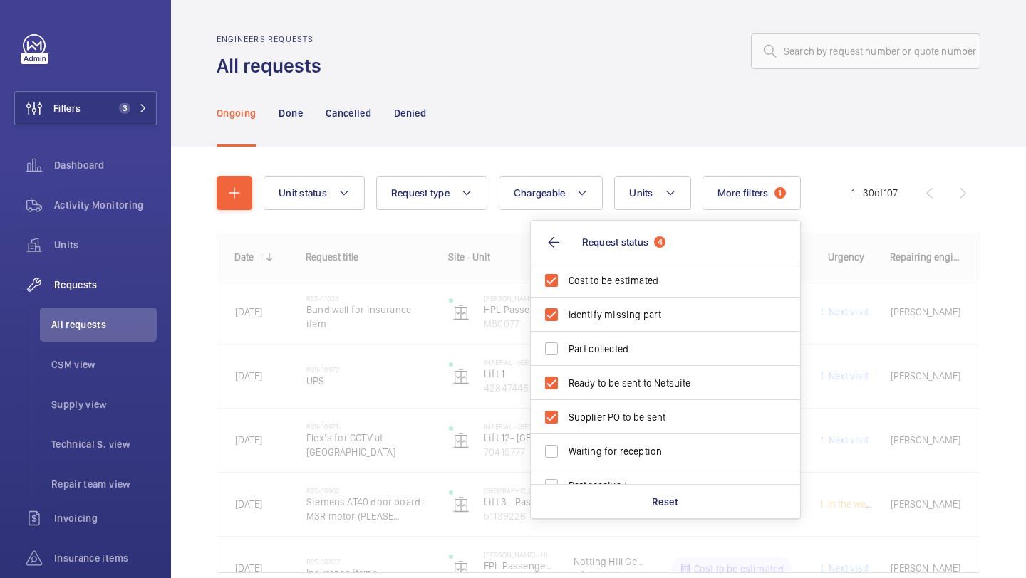
click at [669, 21] on wm-front-admin-header "Engineers requests All requests" at bounding box center [598, 39] width 855 height 79
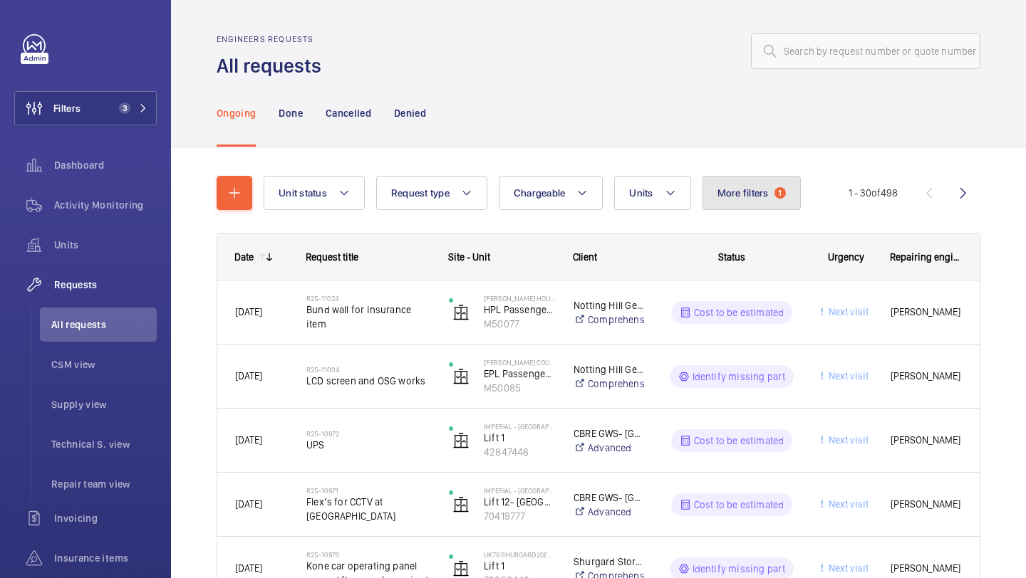
click at [738, 205] on button "More filters 1" at bounding box center [751, 193] width 98 height 34
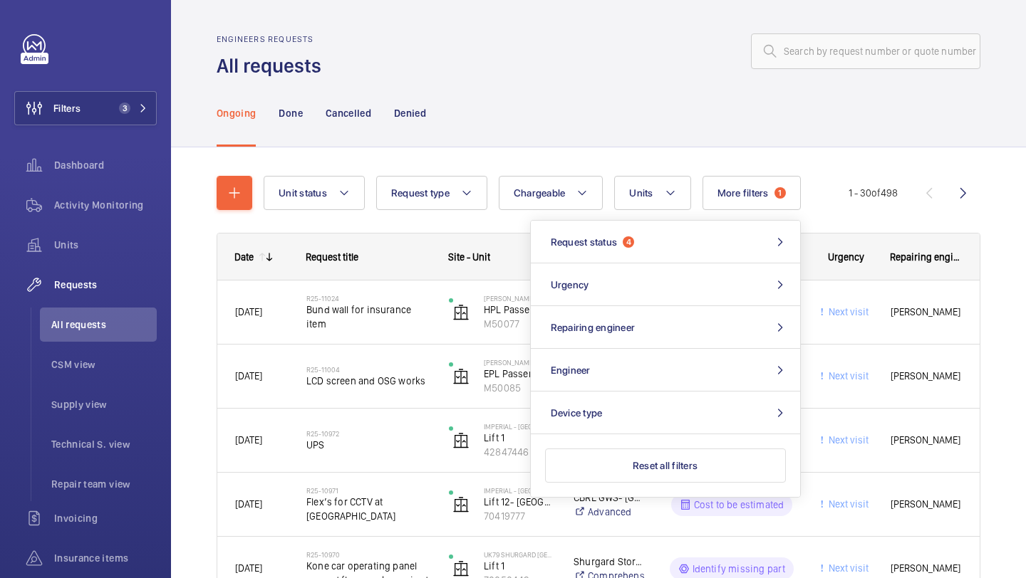
click at [642, 105] on div "Ongoing Done Cancelled Denied" at bounding box center [599, 113] width 764 height 68
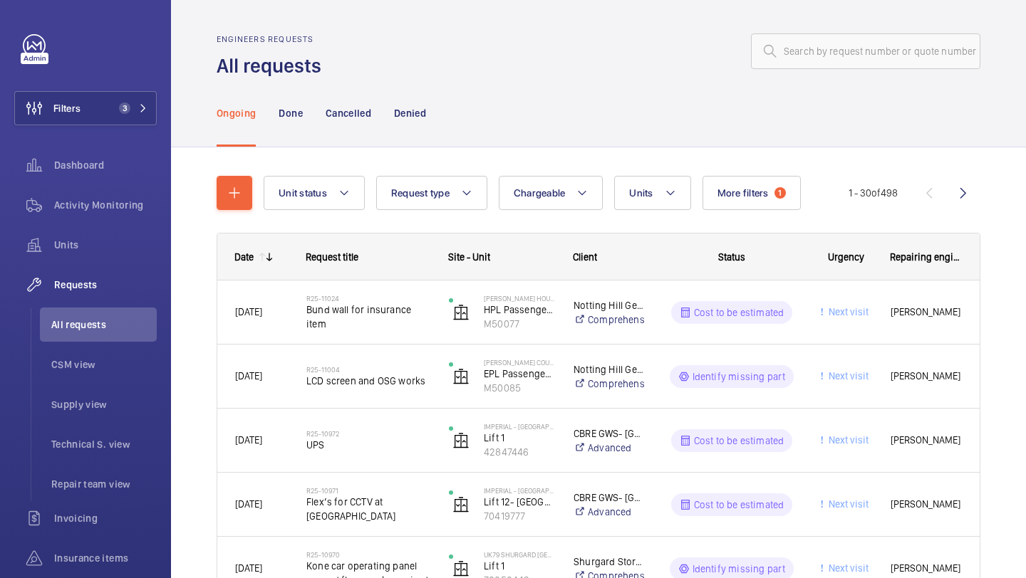
click at [513, 80] on div "Ongoing Done Cancelled Denied" at bounding box center [599, 113] width 764 height 68
click at [753, 181] on button "More filters 1" at bounding box center [751, 193] width 98 height 34
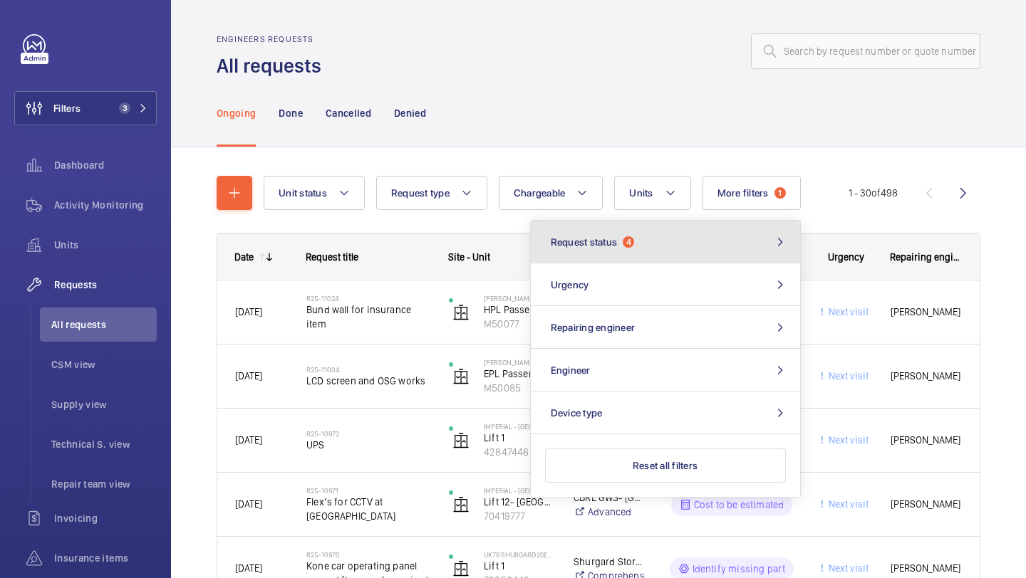
click at [675, 237] on button "Request status 4" at bounding box center [665, 242] width 269 height 43
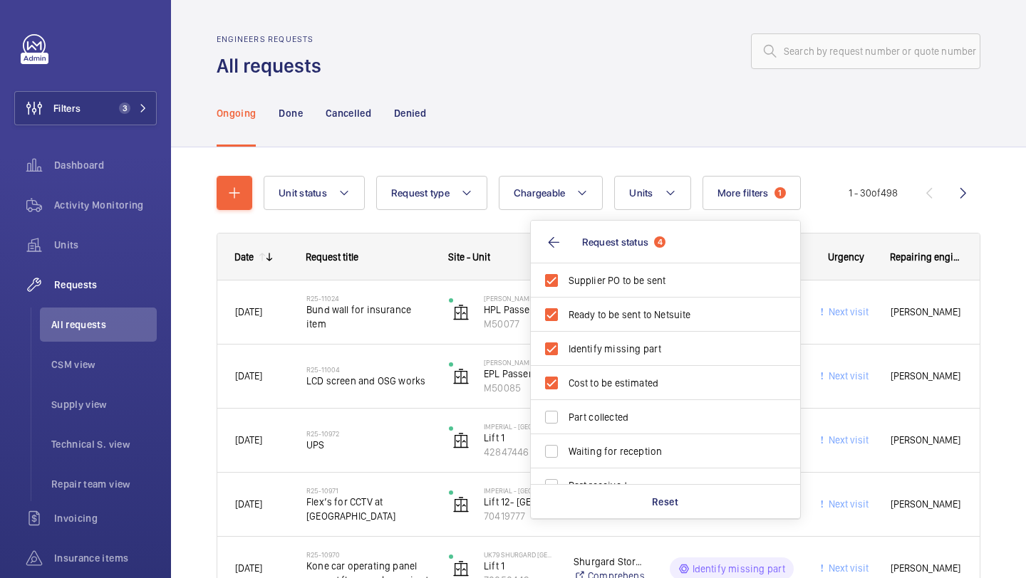
click at [615, 98] on div "Ongoing Done Cancelled Denied" at bounding box center [599, 113] width 764 height 68
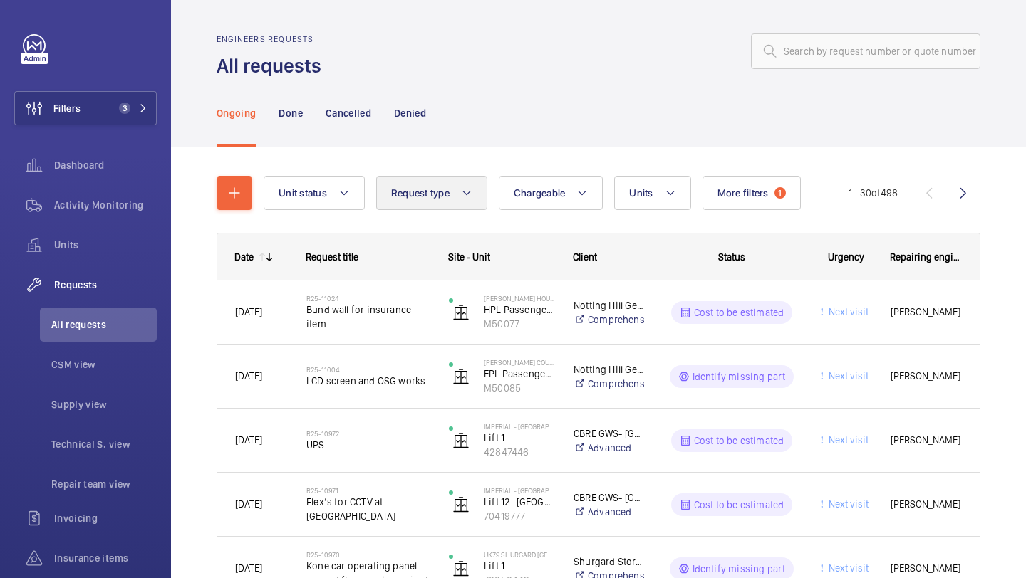
scroll to position [61, 0]
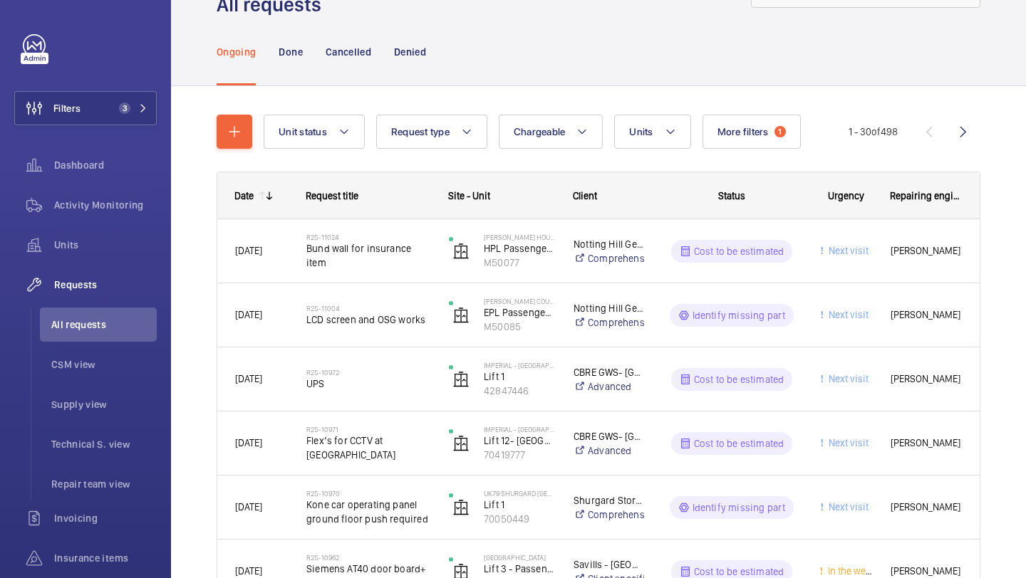
click at [938, 58] on div "Ongoing Done Cancelled Denied" at bounding box center [599, 52] width 764 height 68
click at [102, 92] on button "Filters 3" at bounding box center [85, 108] width 142 height 34
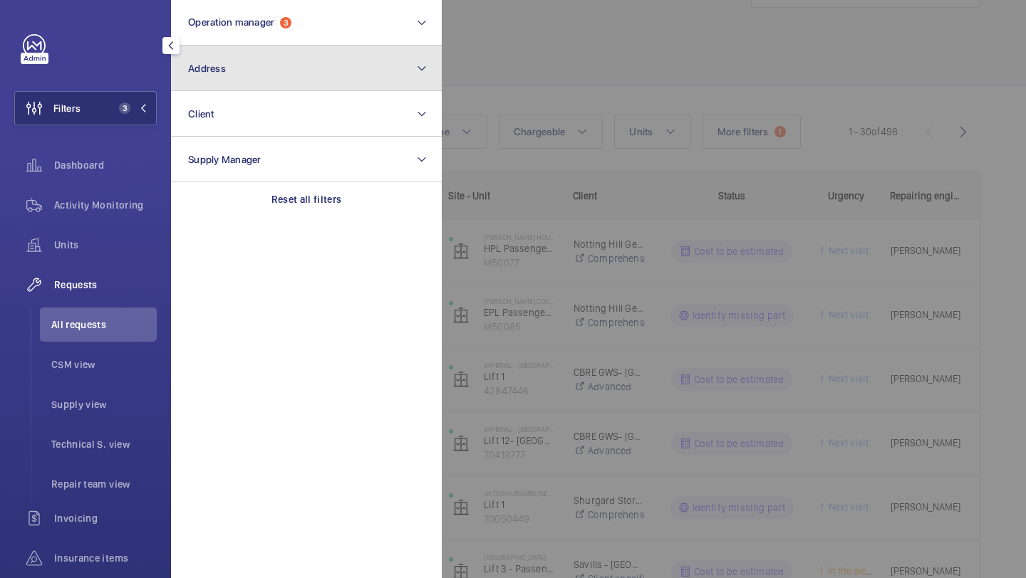
click at [276, 54] on button "Address" at bounding box center [306, 69] width 271 height 46
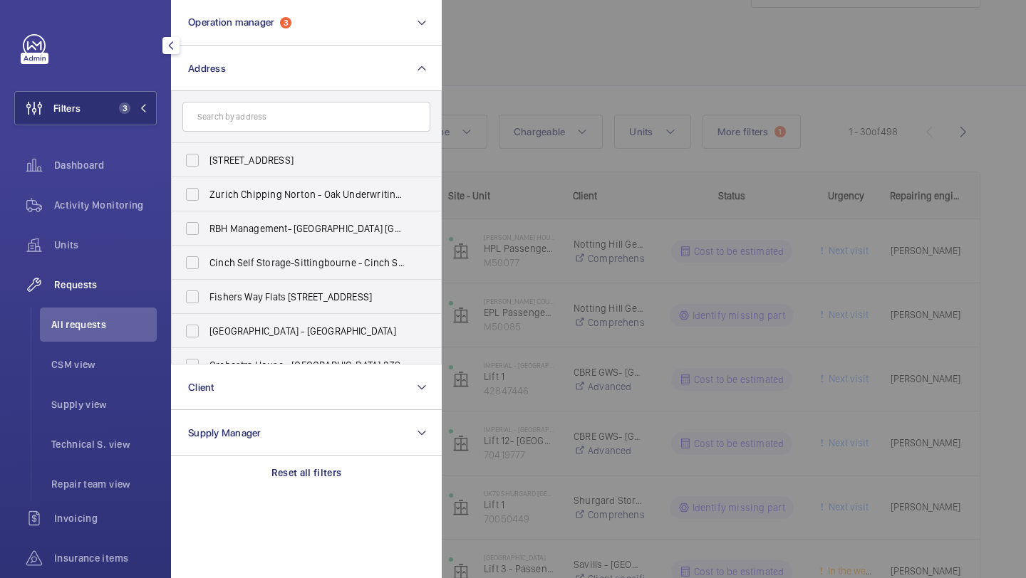
click at [585, 6] on div at bounding box center [955, 289] width 1026 height 578
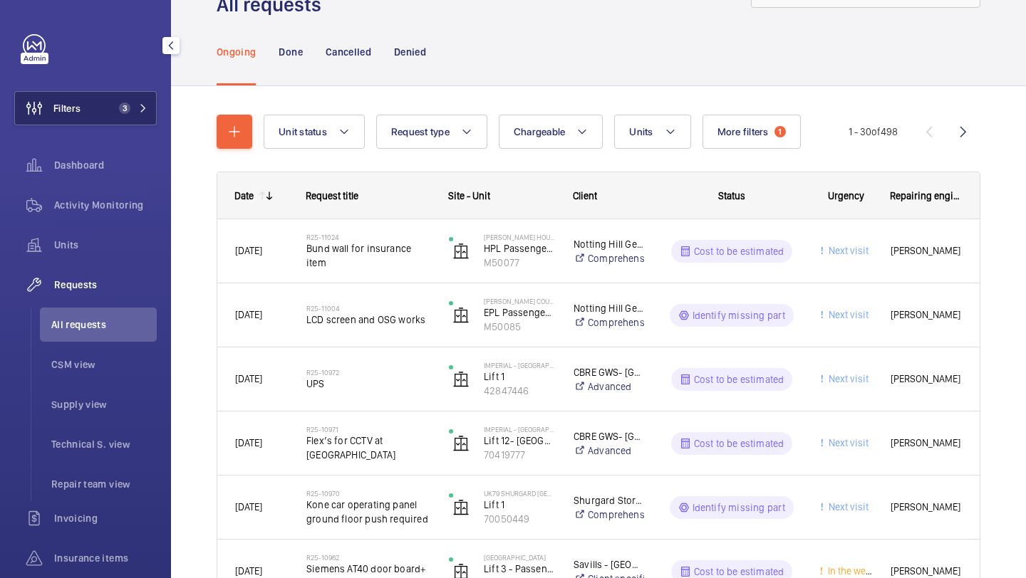
click at [105, 115] on button "Filters 3" at bounding box center [85, 108] width 142 height 34
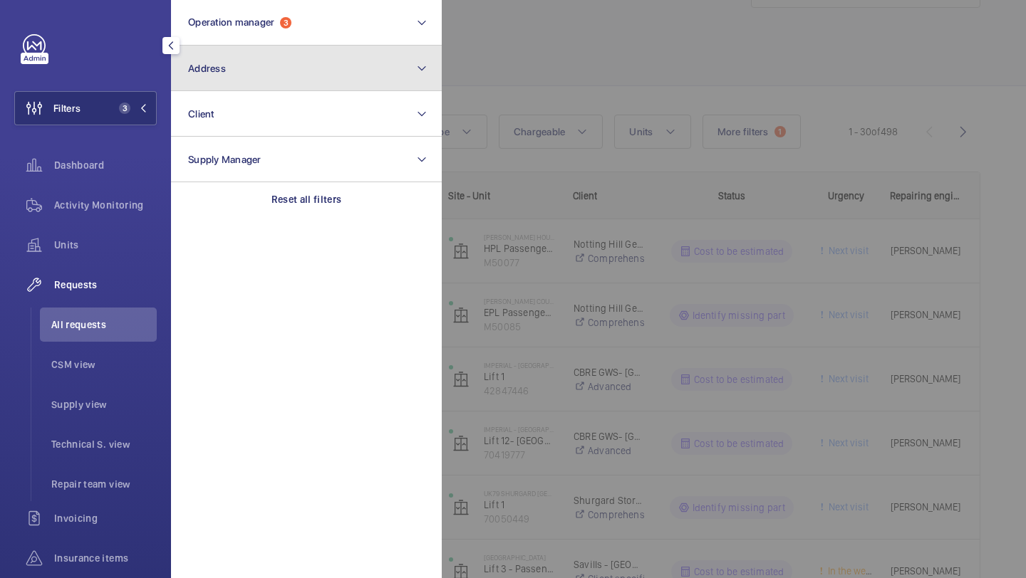
click at [233, 73] on button "Address" at bounding box center [306, 69] width 271 height 46
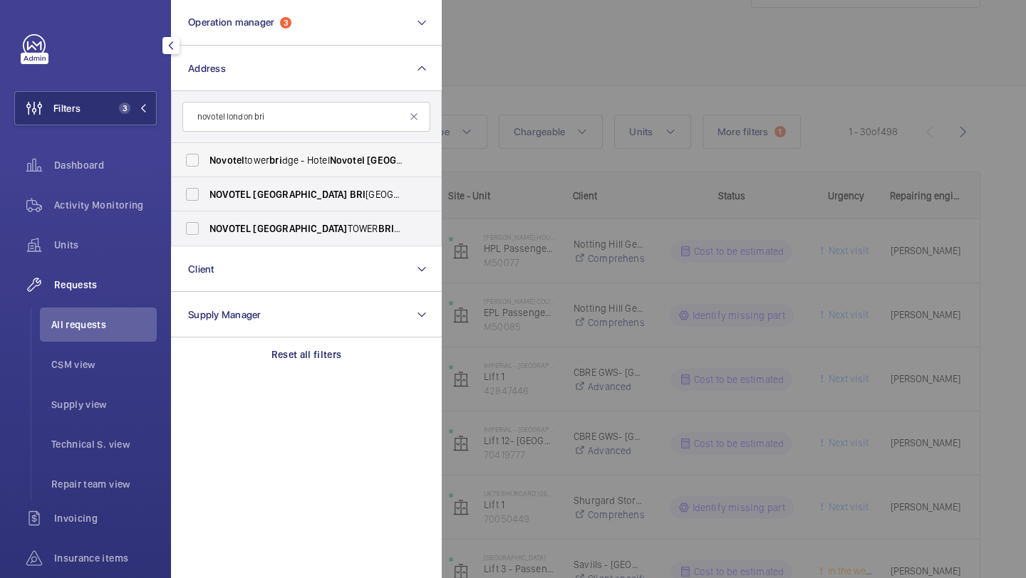
type input "novotel london bri"
click at [270, 160] on span "Novotel tower bri dge - Hotel Novotel London Tower Bri dge, LONDON EC3N 2NR" at bounding box center [307, 160] width 196 height 14
click at [207, 160] on input "Novotel tower bri dge - Hotel Novotel London Tower Bri dge, LONDON EC3N 2NR" at bounding box center [192, 160] width 28 height 28
checkbox input "true"
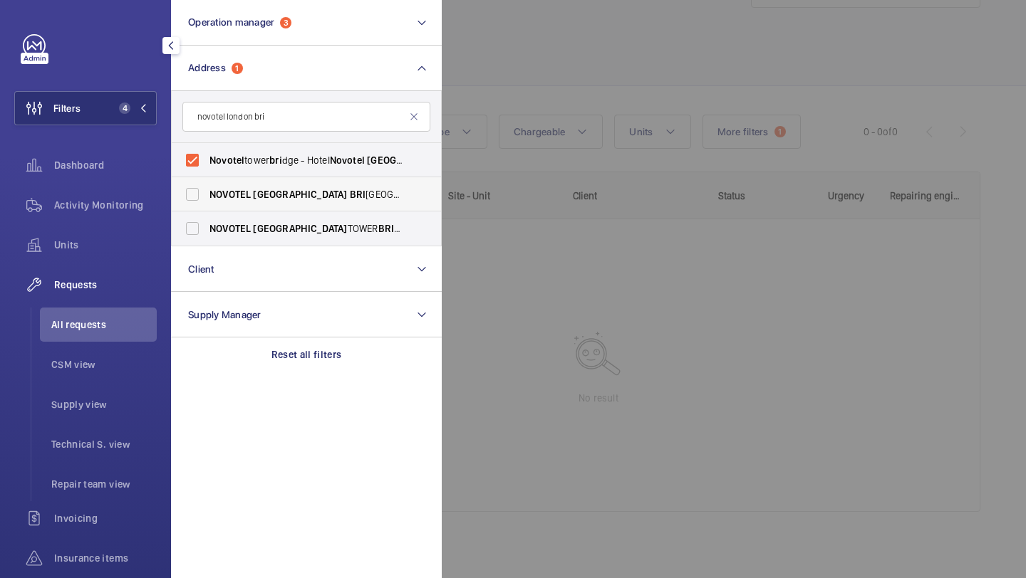
click at [266, 183] on label "NOVOTEL LONDON BRI DGE CITY SOUTH - H3269, NOVOTEL LONDON CITY SOUTH, 53-61 Sou…" at bounding box center [296, 194] width 248 height 34
click at [207, 183] on input "NOVOTEL LONDON BRI DGE CITY SOUTH - H3269, NOVOTEL LONDON CITY SOUTH, 53-61 Sou…" at bounding box center [192, 194] width 28 height 28
checkbox input "true"
click at [101, 258] on div "Units" at bounding box center [85, 245] width 142 height 34
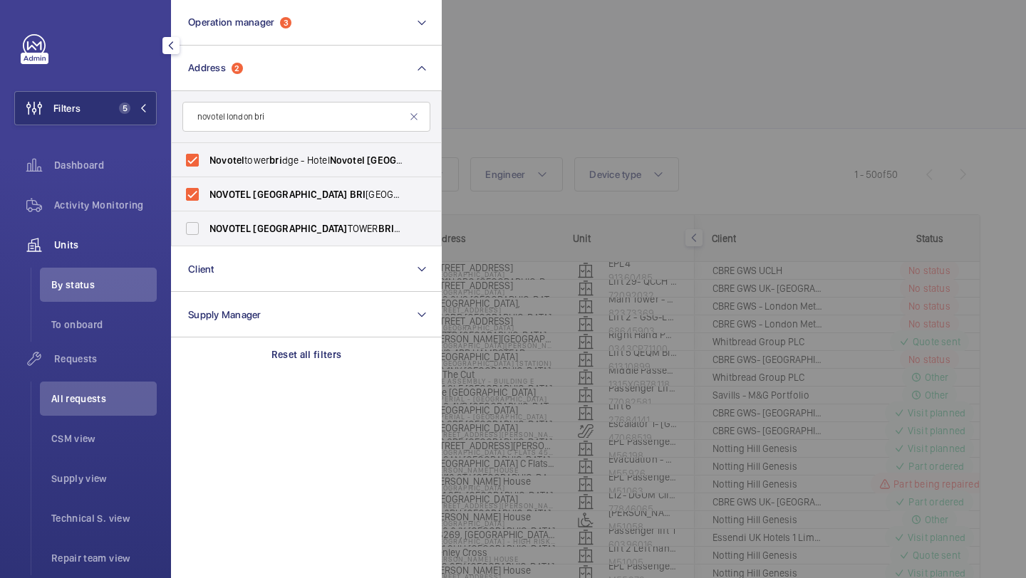
click at [716, 50] on div at bounding box center [955, 289] width 1026 height 578
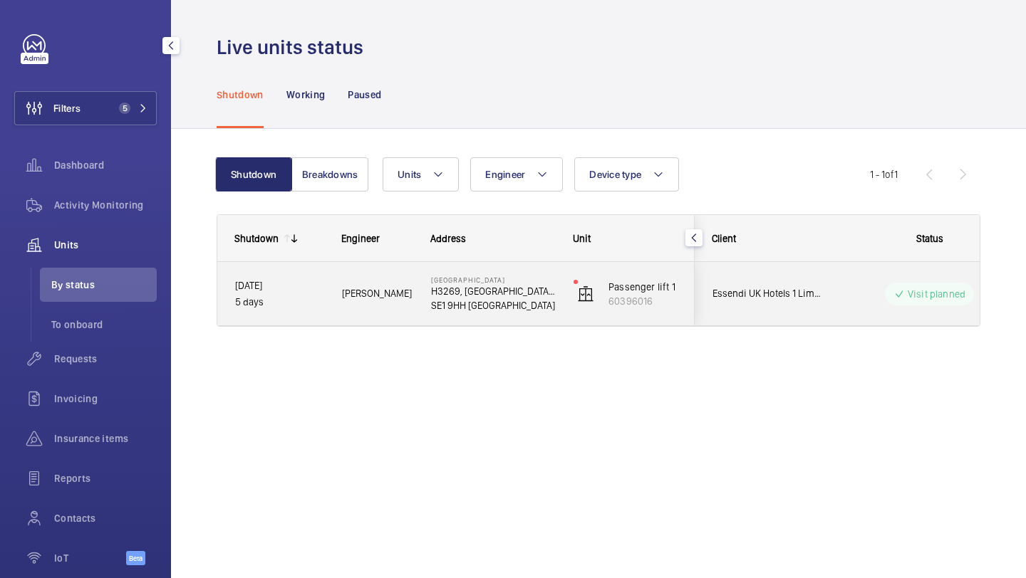
click at [748, 281] on div "Essendi UK Hotels 1 Limited" at bounding box center [758, 293] width 127 height 45
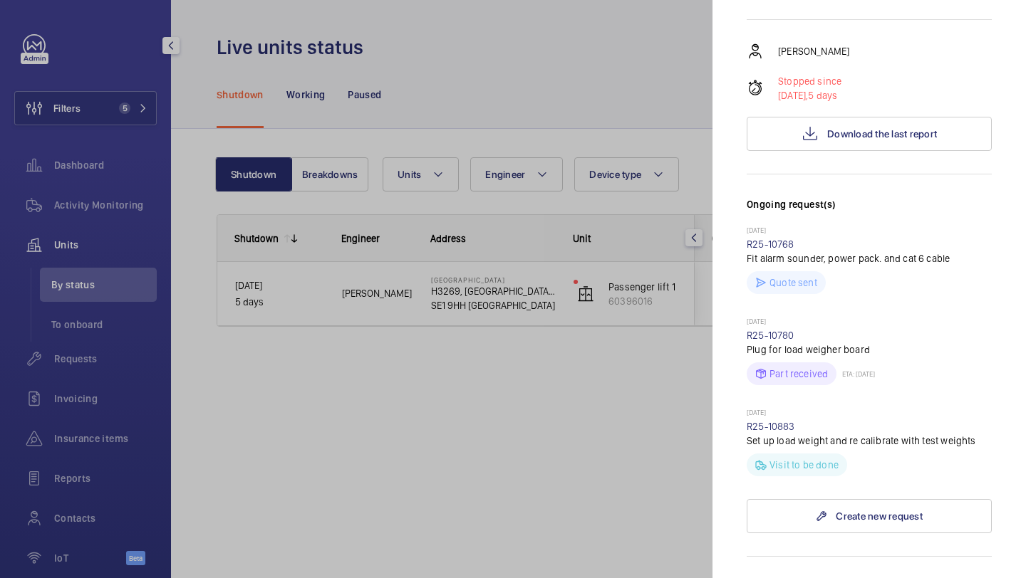
scroll to position [320, 0]
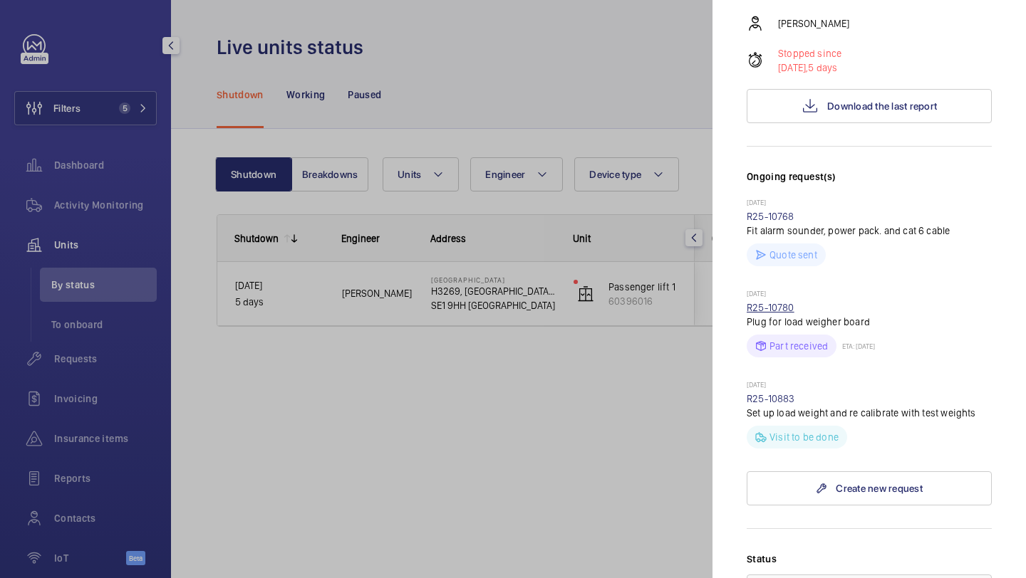
click at [778, 308] on link "R25-10780" at bounding box center [771, 307] width 48 height 11
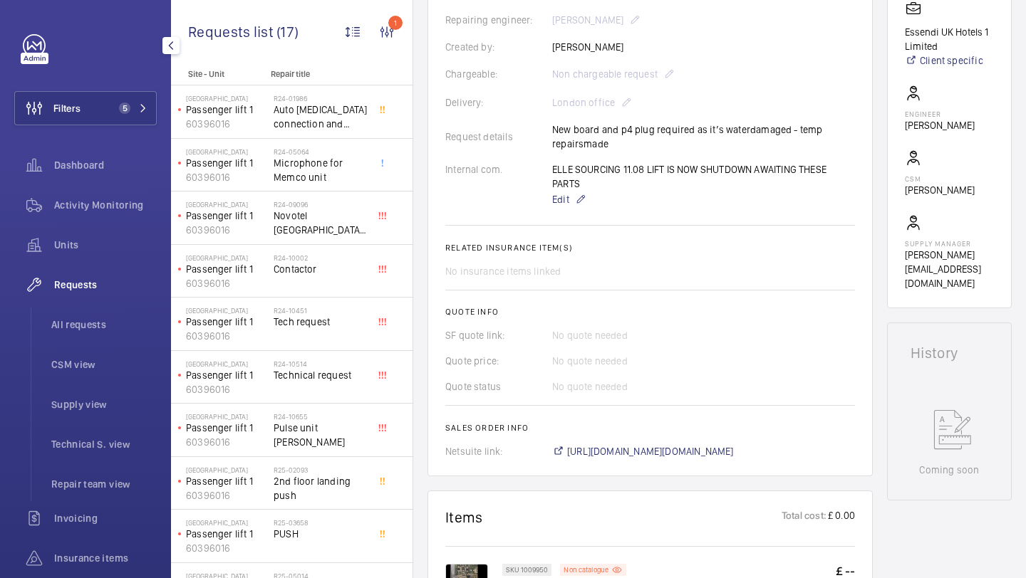
scroll to position [347, 0]
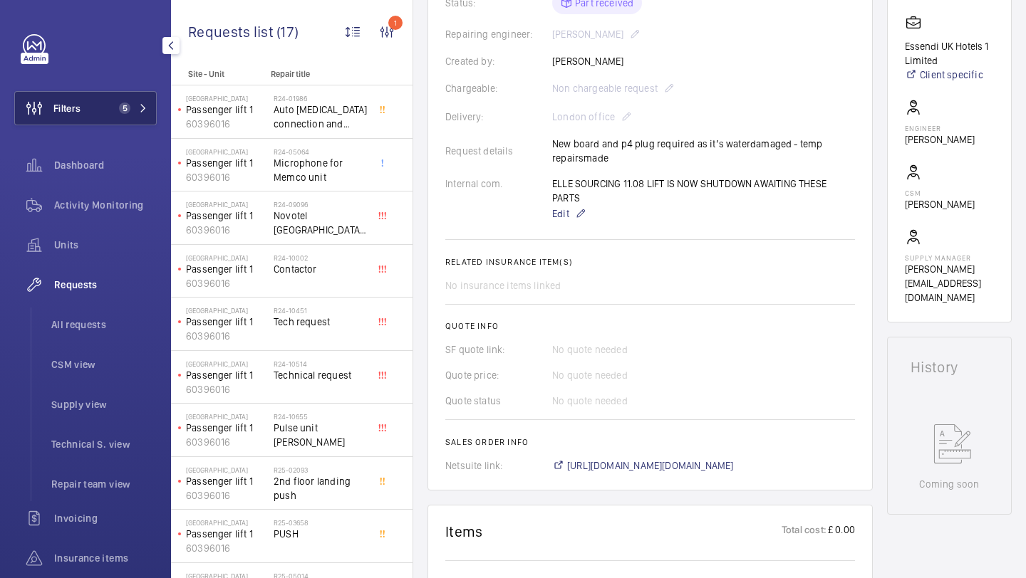
click at [93, 118] on button "Filters 5" at bounding box center [85, 108] width 142 height 34
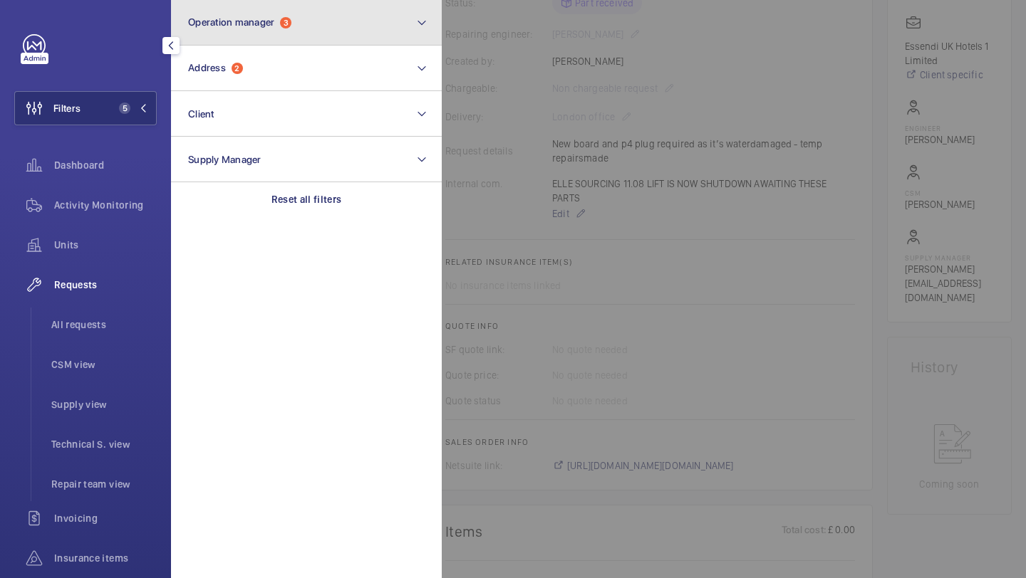
click at [250, 36] on button "Operation manager 3" at bounding box center [306, 23] width 271 height 46
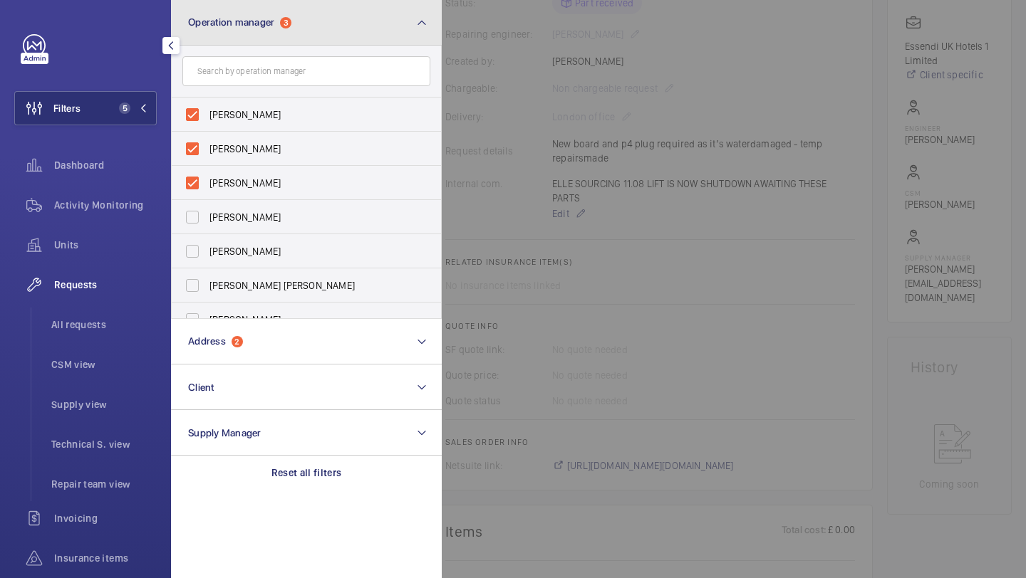
click at [245, 34] on button "Operation manager 3" at bounding box center [306, 23] width 271 height 46
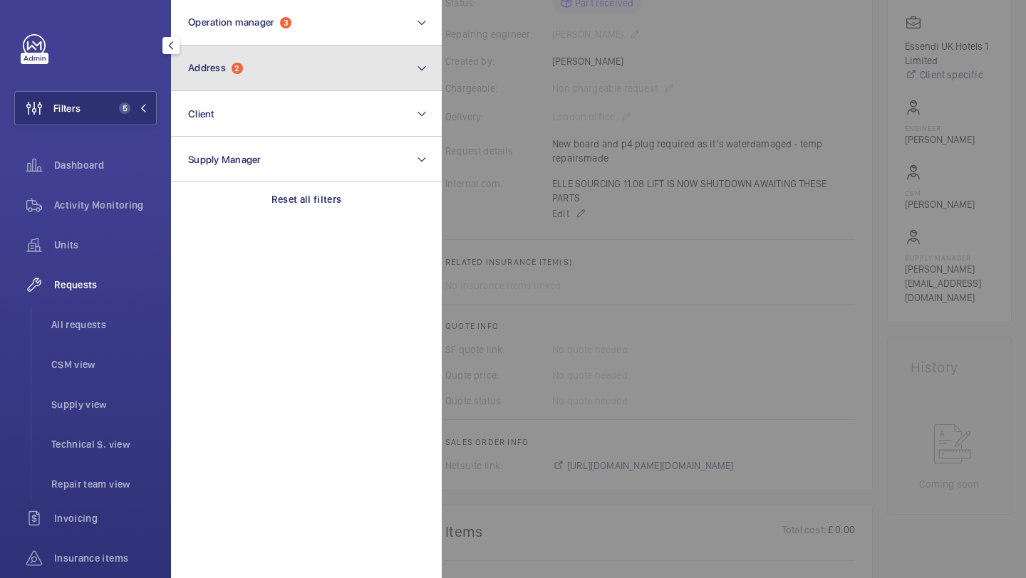
click at [238, 66] on span "2" at bounding box center [237, 68] width 11 height 11
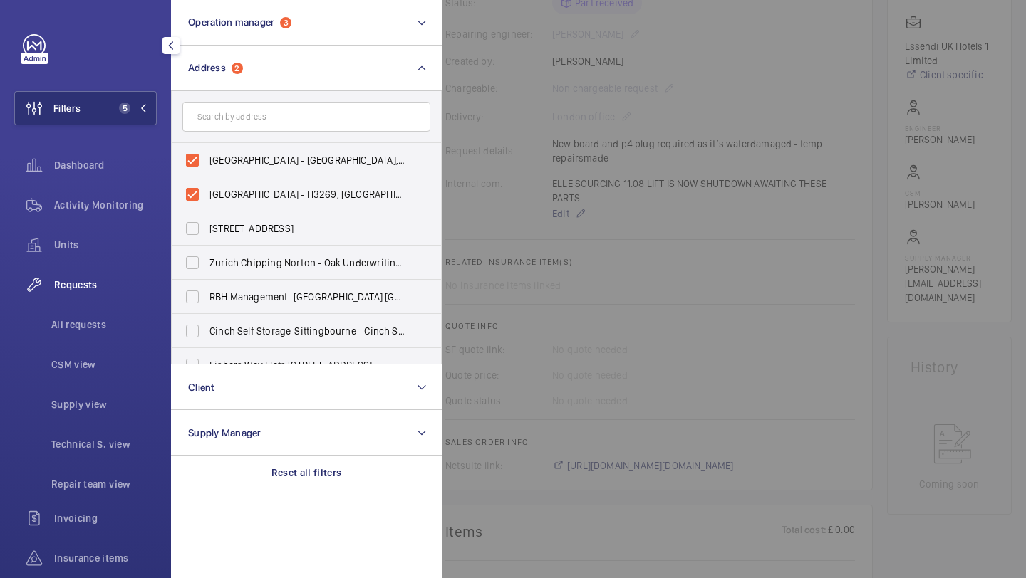
click at [223, 121] on input "text" at bounding box center [306, 117] width 248 height 30
click at [222, 155] on span "Novotel tower bridge - Hotel Novotel London Tower Bridge, LONDON EC3N 2NR" at bounding box center [307, 160] width 196 height 14
click at [207, 155] on input "Novotel tower bridge - Hotel Novotel London Tower Bridge, LONDON EC3N 2NR" at bounding box center [192, 160] width 28 height 28
checkbox input "false"
click at [222, 184] on label "NOVOTEL LONDON BRIDGE CITY SOUTH - H3269, NOVOTEL LONDON CITY SOUTH, 53-61 Sout…" at bounding box center [296, 194] width 248 height 34
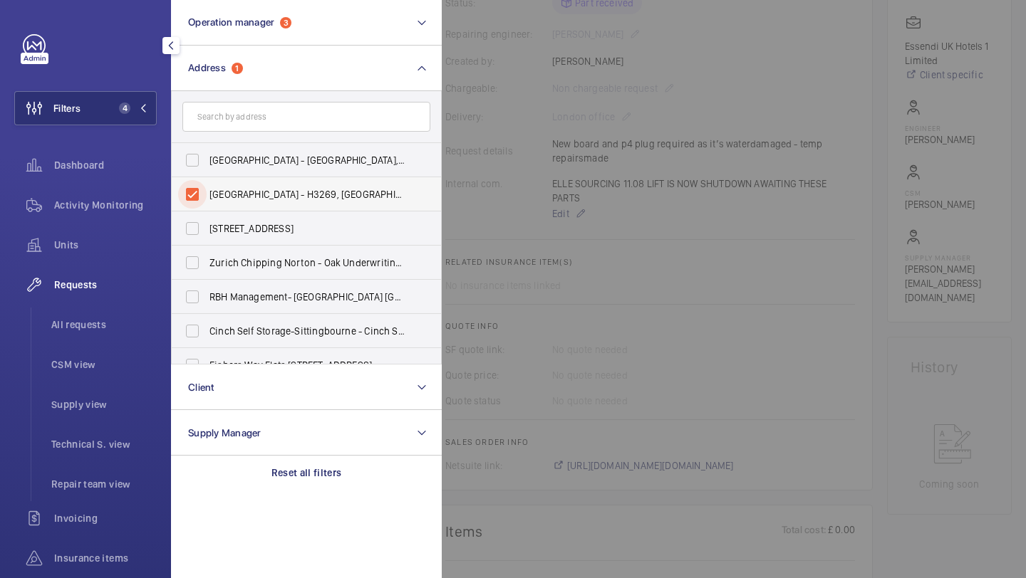
click at [207, 184] on input "NOVOTEL LONDON BRIDGE CITY SOUTH - H3269, NOVOTEL LONDON CITY SOUTH, 53-61 Sout…" at bounding box center [192, 194] width 28 height 28
checkbox input "false"
click at [112, 329] on span "All requests" at bounding box center [103, 325] width 105 height 14
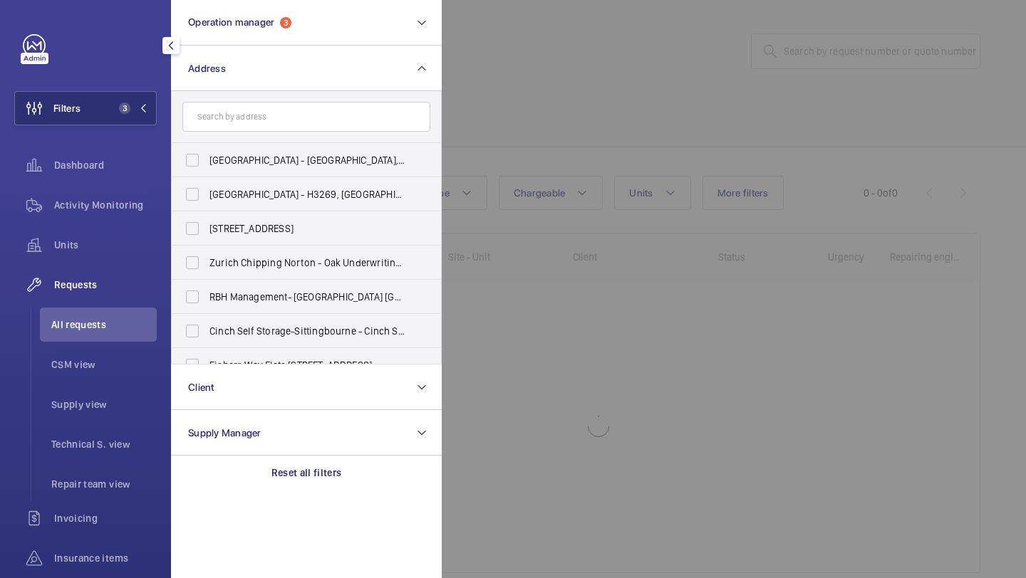
click at [538, 116] on div at bounding box center [955, 289] width 1026 height 578
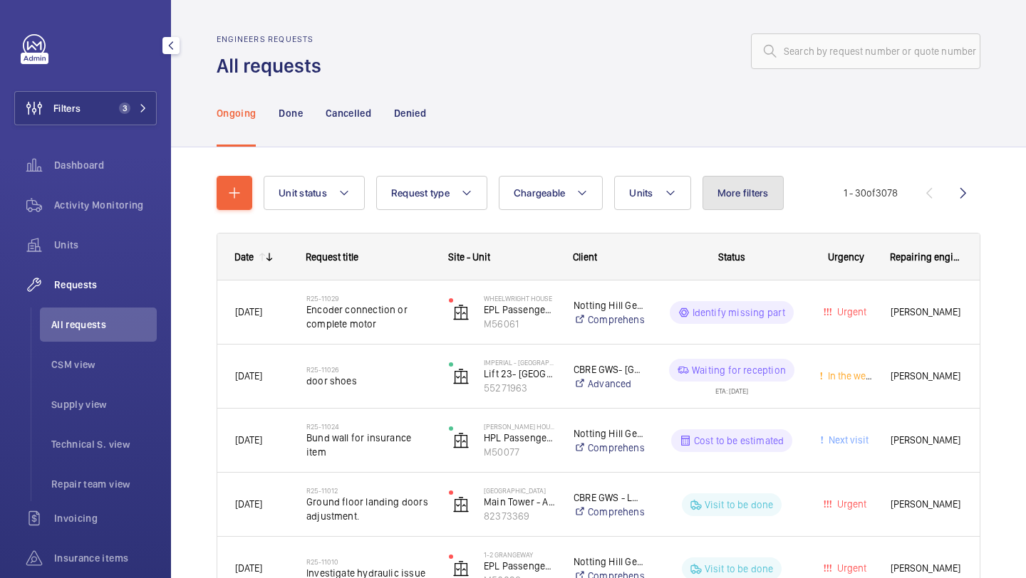
click at [744, 197] on span "More filters" at bounding box center [742, 192] width 51 height 11
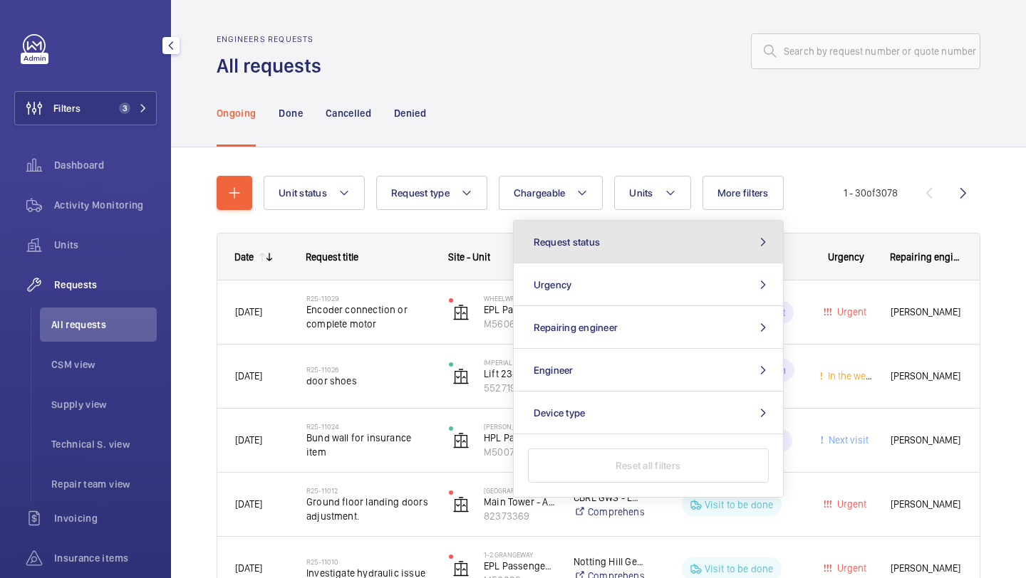
click at [744, 233] on button "Request status" at bounding box center [648, 242] width 269 height 43
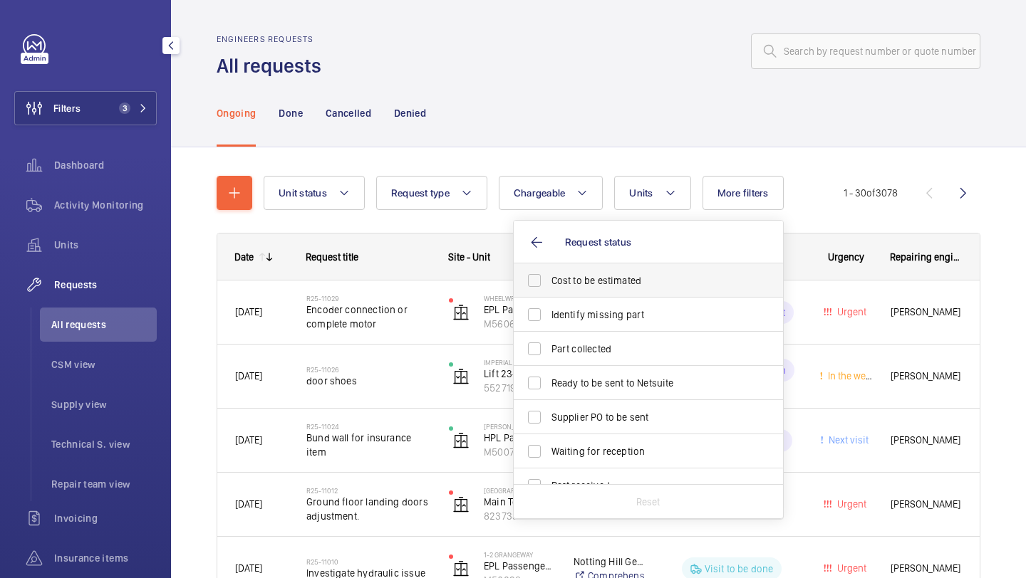
click at [736, 279] on span "Cost to be estimated" at bounding box center [649, 281] width 196 height 14
click at [549, 279] on input "Cost to be estimated" at bounding box center [534, 280] width 28 height 28
checkbox input "true"
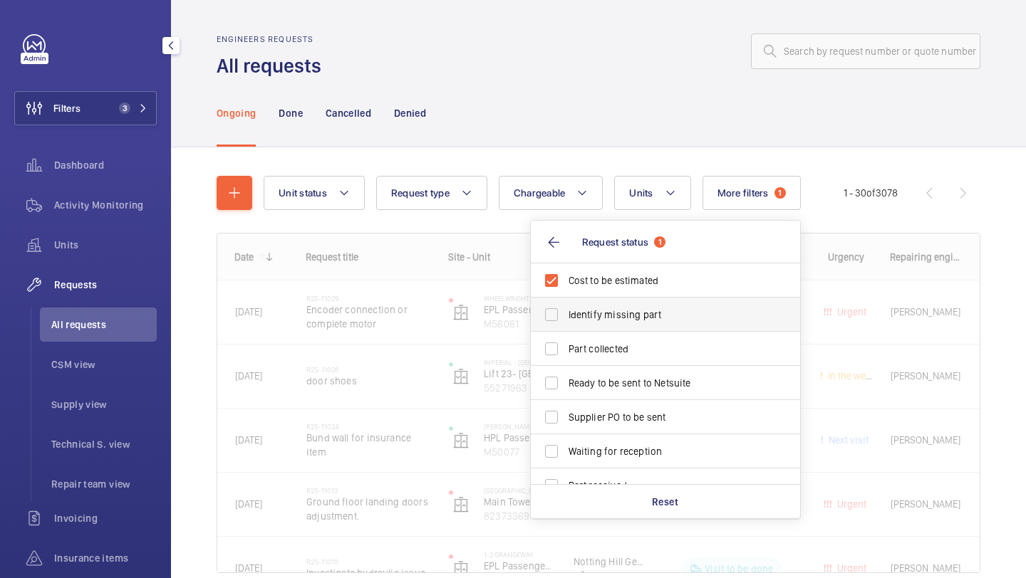
click at [707, 311] on span "Identify missing part" at bounding box center [666, 315] width 196 height 14
click at [566, 311] on input "Identify missing part" at bounding box center [551, 315] width 28 height 28
checkbox input "true"
click at [676, 370] on label "Ready to be sent to Netsuite" at bounding box center [655, 383] width 248 height 34
click at [566, 370] on input "Ready to be sent to Netsuite" at bounding box center [551, 383] width 28 height 28
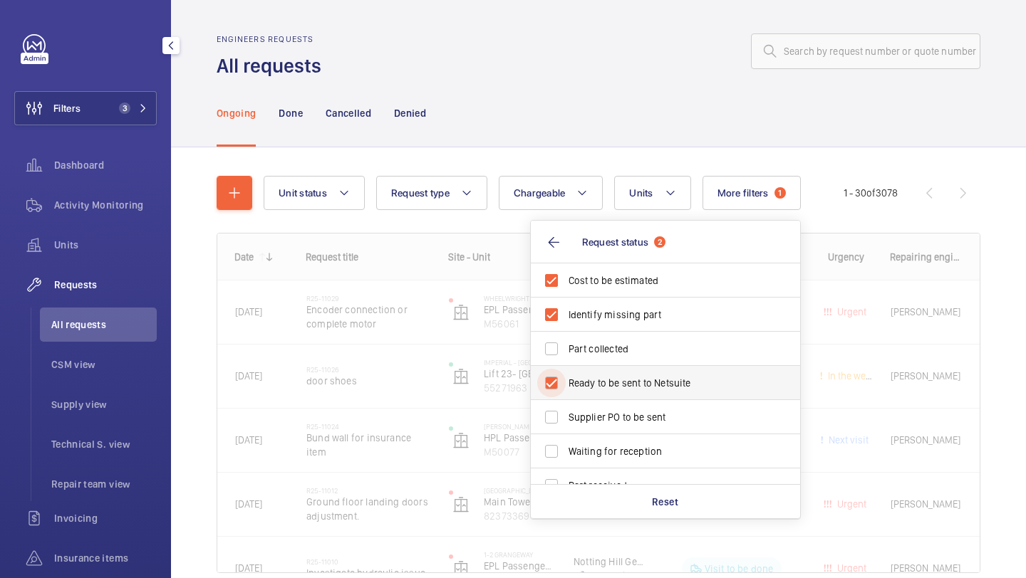
checkbox input "true"
click at [673, 414] on span "Supplier PO to be sent" at bounding box center [666, 417] width 196 height 14
click at [566, 414] on input "Supplier PO to be sent" at bounding box center [551, 417] width 28 height 28
checkbox input "true"
click at [774, 121] on div "Ongoing Done Cancelled Denied" at bounding box center [599, 113] width 764 height 68
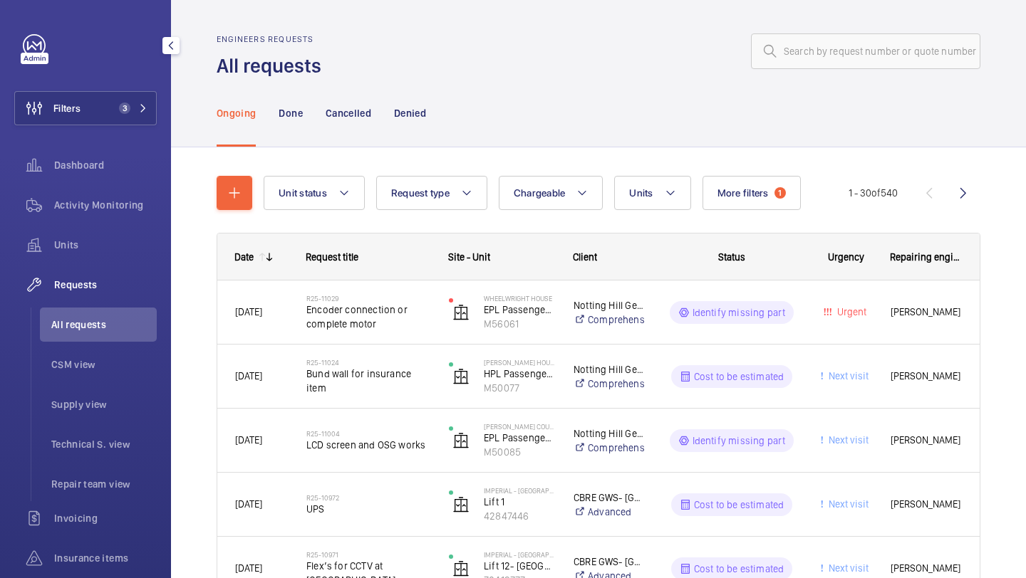
click at [771, 57] on mat-icon at bounding box center [770, 51] width 17 height 17
click at [784, 80] on div "Ongoing Done Cancelled Denied" at bounding box center [599, 113] width 764 height 68
click at [796, 57] on input "text" at bounding box center [865, 51] width 229 height 36
click at [794, 93] on div "Ongoing Done Cancelled Denied" at bounding box center [599, 113] width 764 height 68
click at [807, 49] on input "text" at bounding box center [865, 51] width 229 height 36
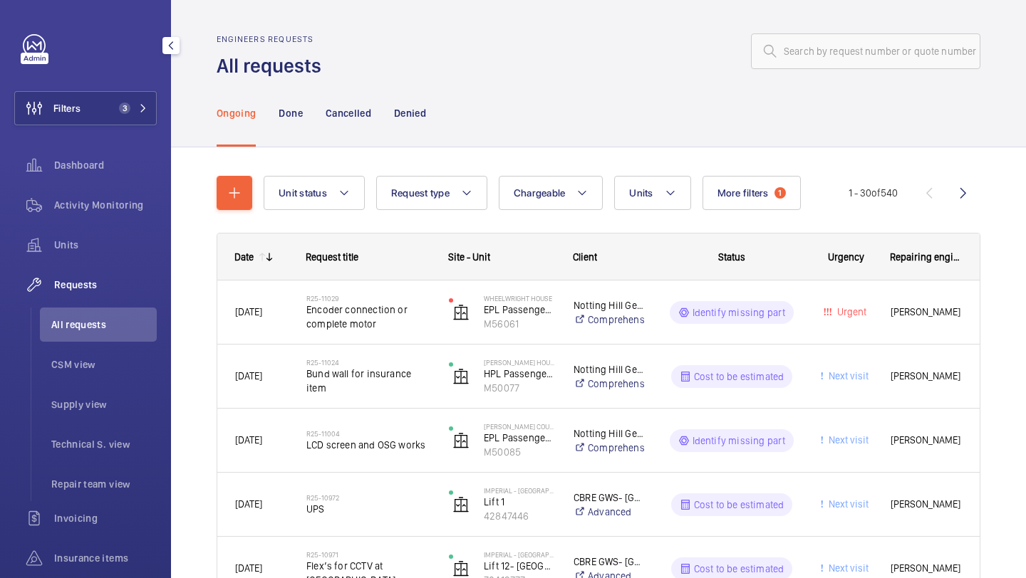
click at [801, 104] on div "Ongoing Done Cancelled Denied" at bounding box center [599, 113] width 764 height 68
click at [813, 58] on input "text" at bounding box center [865, 51] width 229 height 36
click at [810, 84] on div "Ongoing Done Cancelled Denied" at bounding box center [599, 113] width 764 height 68
click at [810, 72] on div "Engineers requests All requests" at bounding box center [599, 56] width 764 height 45
click at [810, 69] on div "Engineers requests All requests" at bounding box center [599, 56] width 764 height 45
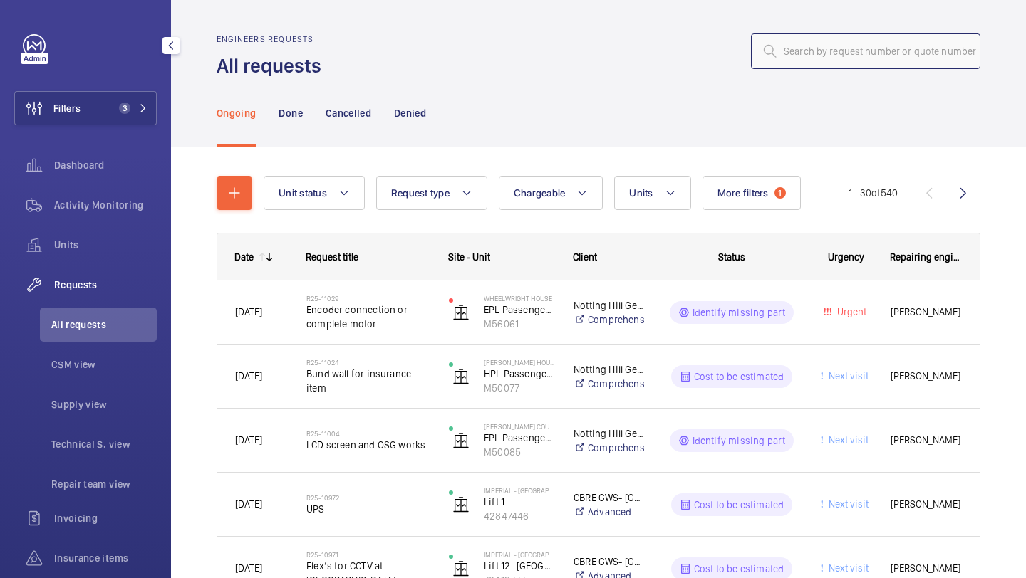
click at [810, 68] on input "text" at bounding box center [865, 51] width 229 height 36
click at [810, 94] on div "Ongoing Done Cancelled Denied" at bounding box center [599, 113] width 764 height 68
click at [810, 51] on input "text" at bounding box center [865, 51] width 229 height 36
click at [810, 102] on div "Ongoing Done Cancelled Denied" at bounding box center [599, 113] width 764 height 68
click at [810, 41] on input "text" at bounding box center [865, 51] width 229 height 36
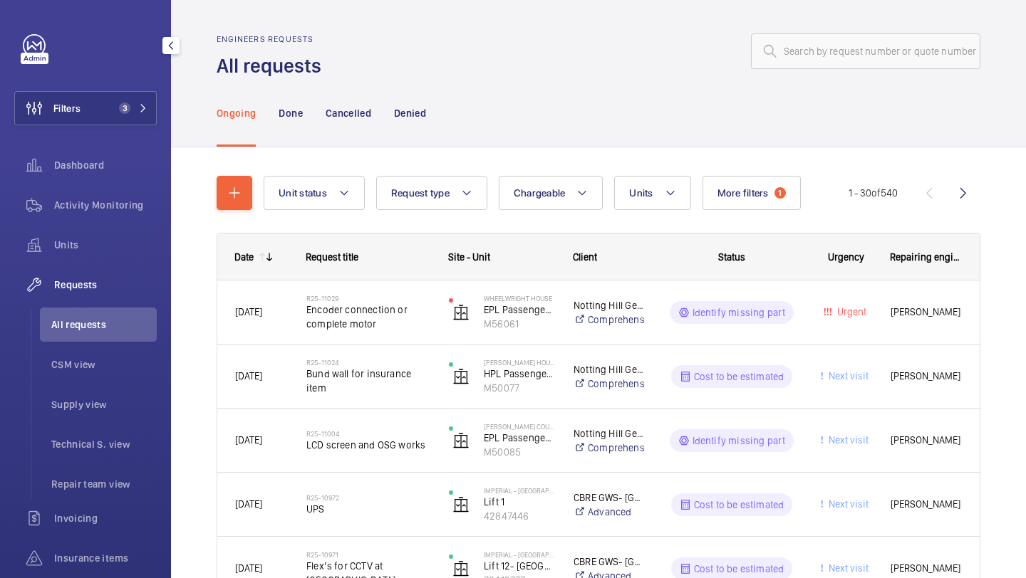
click at [810, 108] on div "Ongoing Done Cancelled Denied" at bounding box center [599, 113] width 764 height 68
click at [810, 68] on input "text" at bounding box center [865, 51] width 229 height 36
click at [810, 93] on div "Ongoing Done Cancelled Denied" at bounding box center [599, 113] width 764 height 68
click at [810, 66] on input "text" at bounding box center [865, 51] width 229 height 36
click at [810, 95] on div "Ongoing Done Cancelled Denied" at bounding box center [599, 113] width 764 height 68
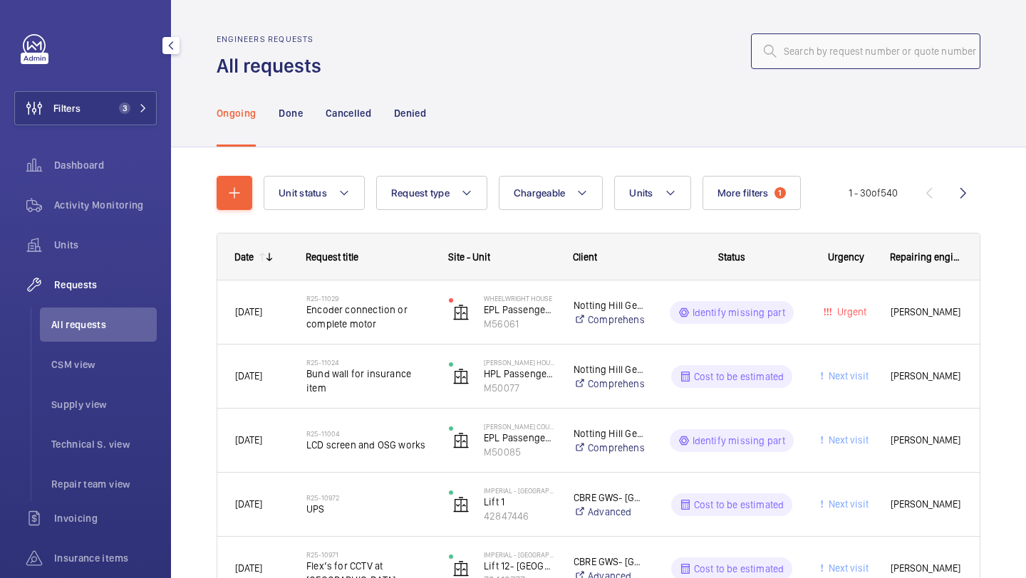
click at [810, 52] on input "text" at bounding box center [865, 51] width 229 height 36
click at [810, 103] on div "Ongoing Done Cancelled Denied" at bounding box center [599, 113] width 764 height 68
click at [810, 63] on input "text" at bounding box center [865, 51] width 229 height 36
click at [796, 115] on div "Ongoing Done Cancelled Denied" at bounding box center [599, 113] width 764 height 68
click at [806, 45] on input "text" at bounding box center [865, 51] width 229 height 36
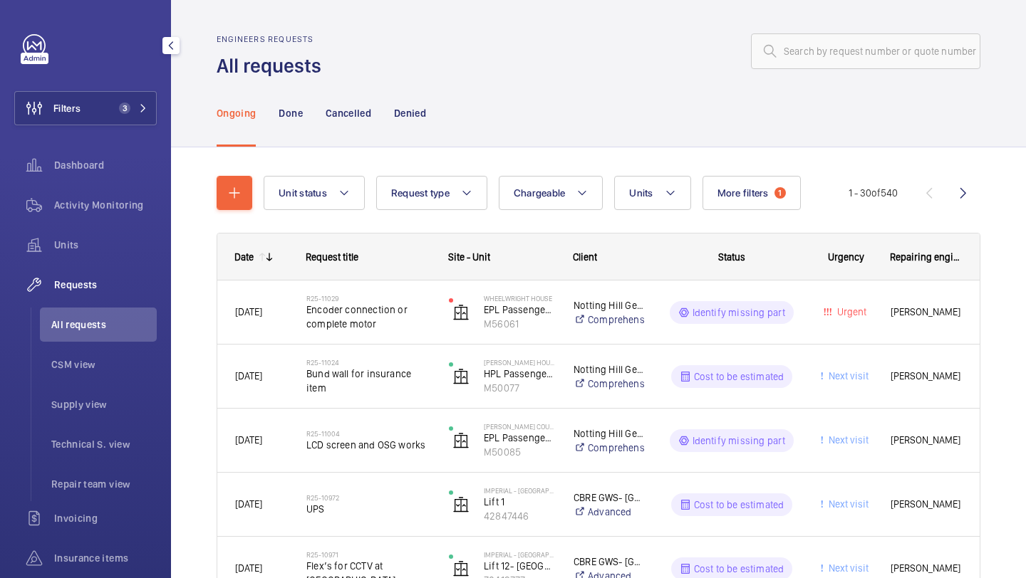
click at [806, 92] on div "Ongoing Done Cancelled Denied" at bounding box center [599, 113] width 764 height 68
click at [806, 70] on div "Engineers requests All requests" at bounding box center [599, 56] width 764 height 45
click at [806, 68] on input "text" at bounding box center [865, 51] width 229 height 36
click at [752, 184] on button "More filters 1" at bounding box center [751, 193] width 98 height 34
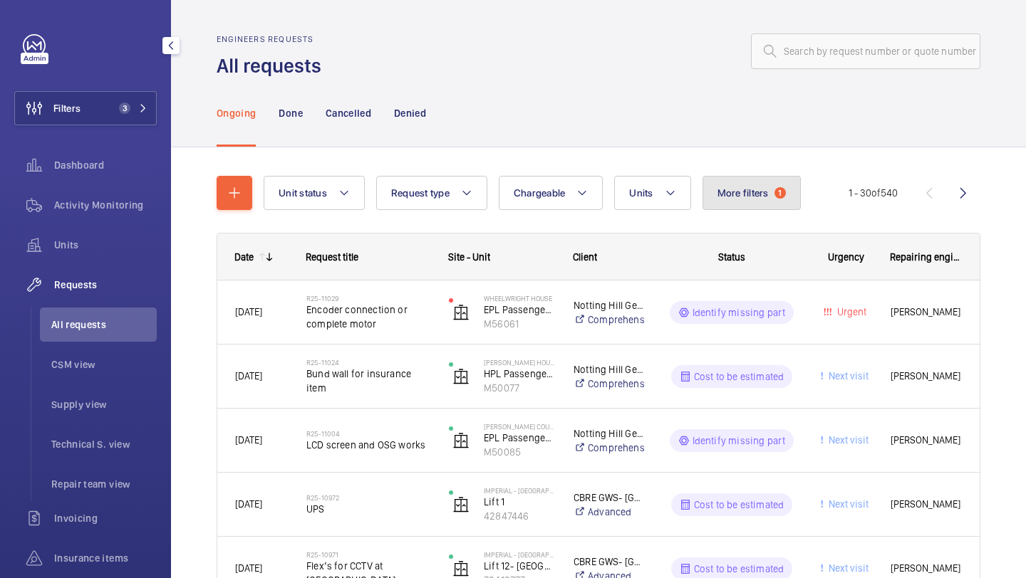
click at [724, 182] on button "More filters 1" at bounding box center [751, 193] width 98 height 34
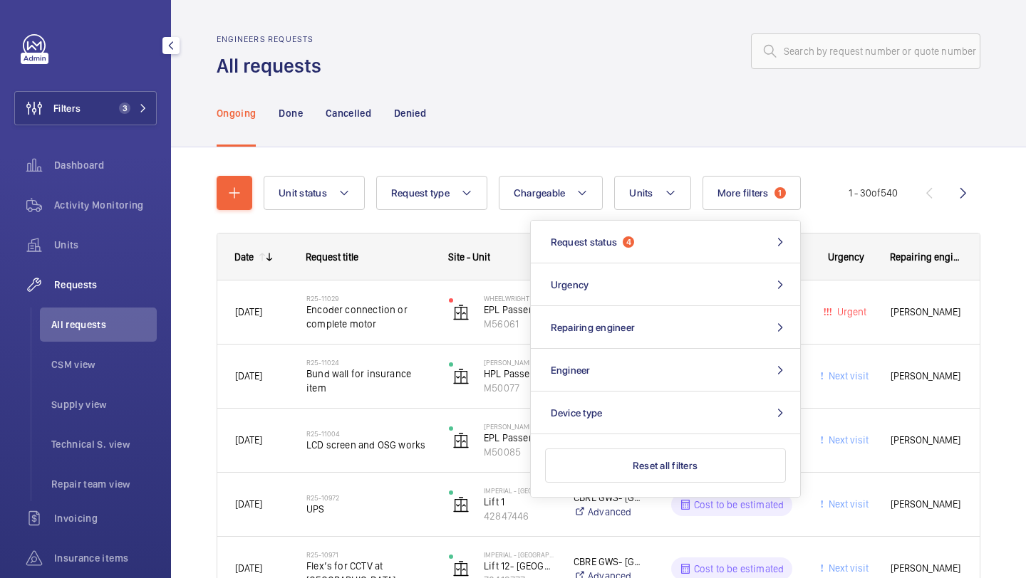
click at [648, 119] on div "Ongoing Done Cancelled Denied" at bounding box center [599, 113] width 764 height 68
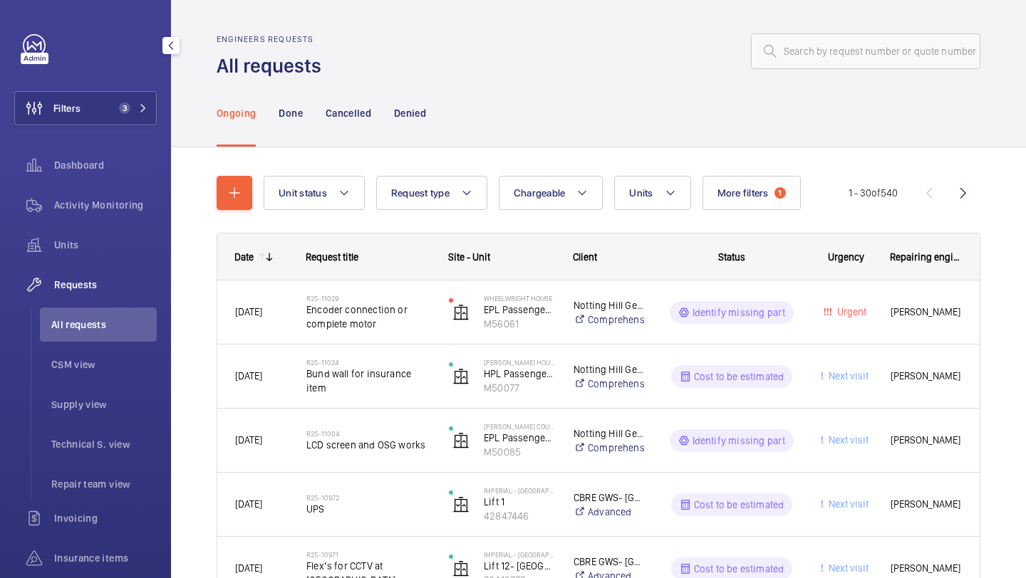
click at [729, 177] on button "More filters 1" at bounding box center [751, 193] width 98 height 34
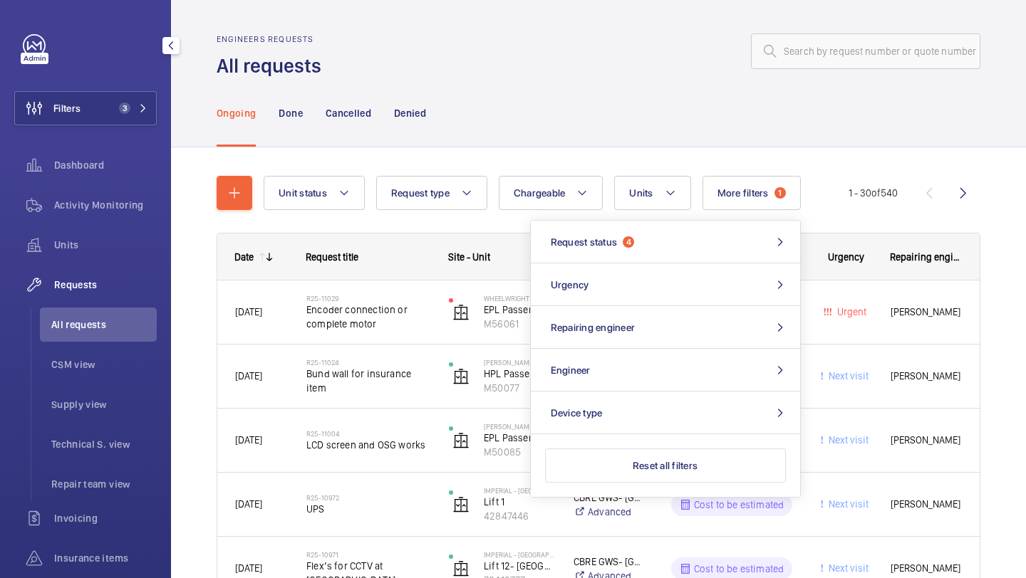
click at [688, 110] on div "Ongoing Done Cancelled Denied" at bounding box center [599, 113] width 764 height 68
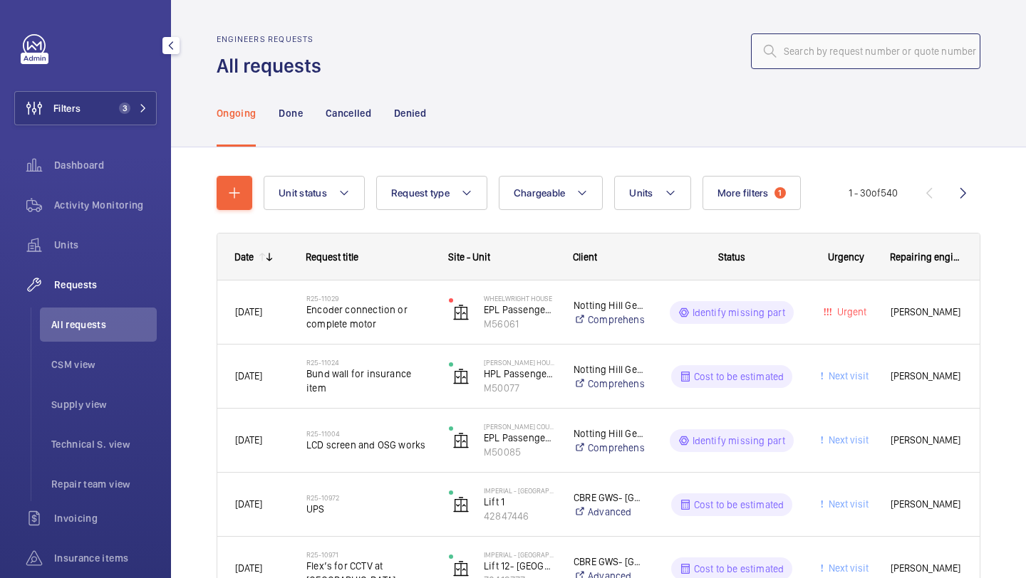
click at [803, 66] on input "text" at bounding box center [865, 51] width 229 height 36
click at [793, 92] on div "Ongoing Done Cancelled Denied" at bounding box center [599, 113] width 764 height 68
click at [797, 52] on input "text" at bounding box center [865, 51] width 229 height 36
click at [797, 81] on div "Ongoing Done Cancelled Denied" at bounding box center [599, 113] width 764 height 68
click at [811, 52] on input "text" at bounding box center [865, 51] width 229 height 36
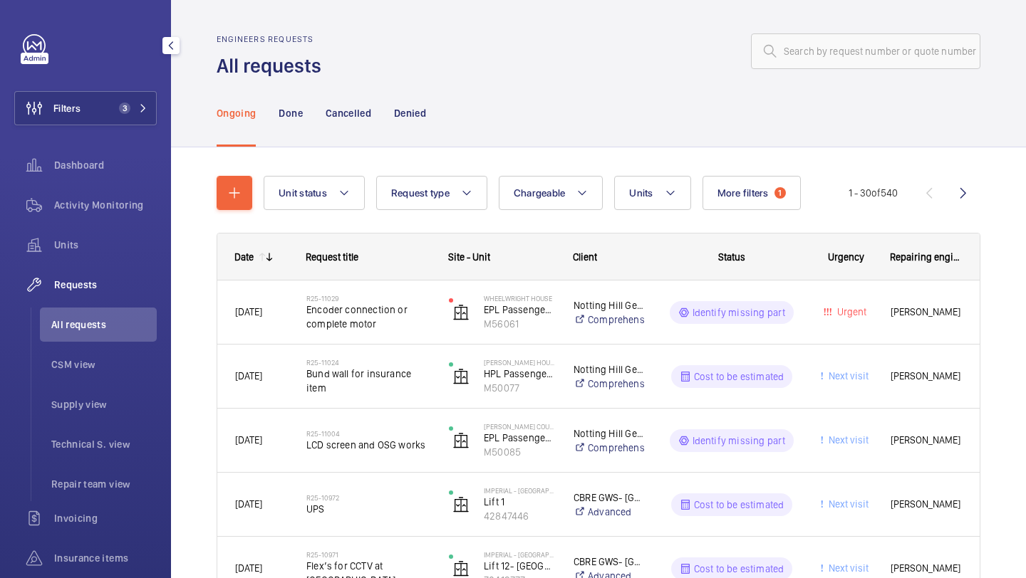
click at [806, 93] on div "Ongoing Done Cancelled Denied" at bounding box center [599, 113] width 764 height 68
click at [806, 36] on input "text" at bounding box center [865, 51] width 229 height 36
click at [805, 93] on div "Ongoing Done Cancelled Denied" at bounding box center [599, 113] width 764 height 68
click at [805, 62] on input "text" at bounding box center [865, 51] width 229 height 36
click at [805, 70] on div "Engineers requests All requests" at bounding box center [599, 56] width 764 height 45
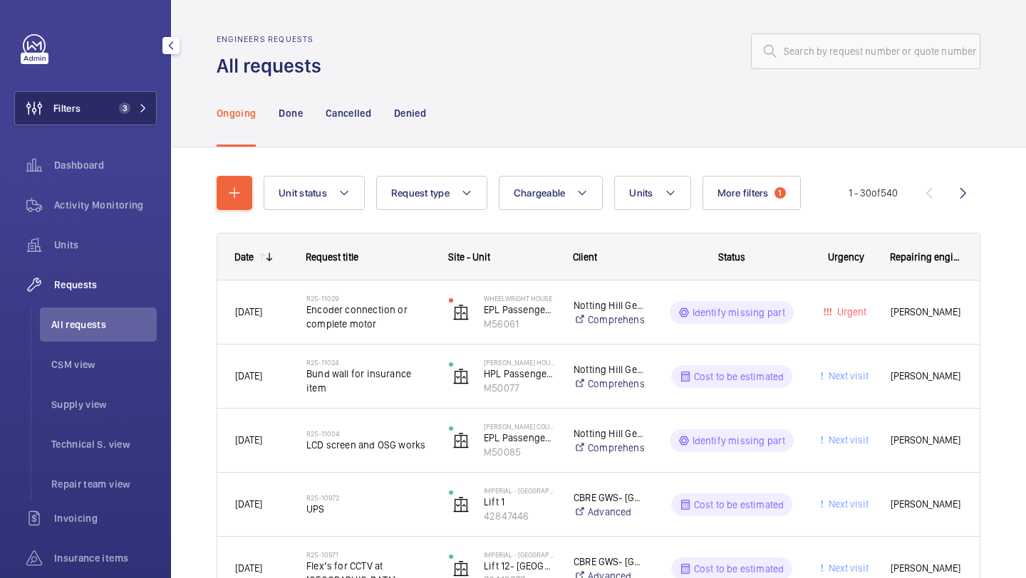
click at [120, 95] on button "Filters 3" at bounding box center [85, 108] width 142 height 34
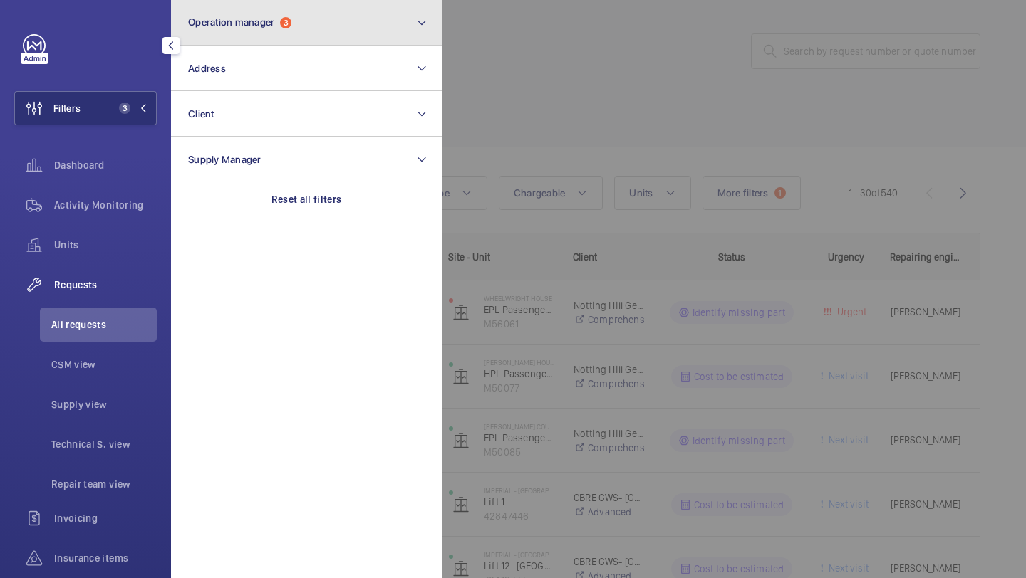
click at [269, 11] on button "Operation manager 3" at bounding box center [306, 23] width 271 height 46
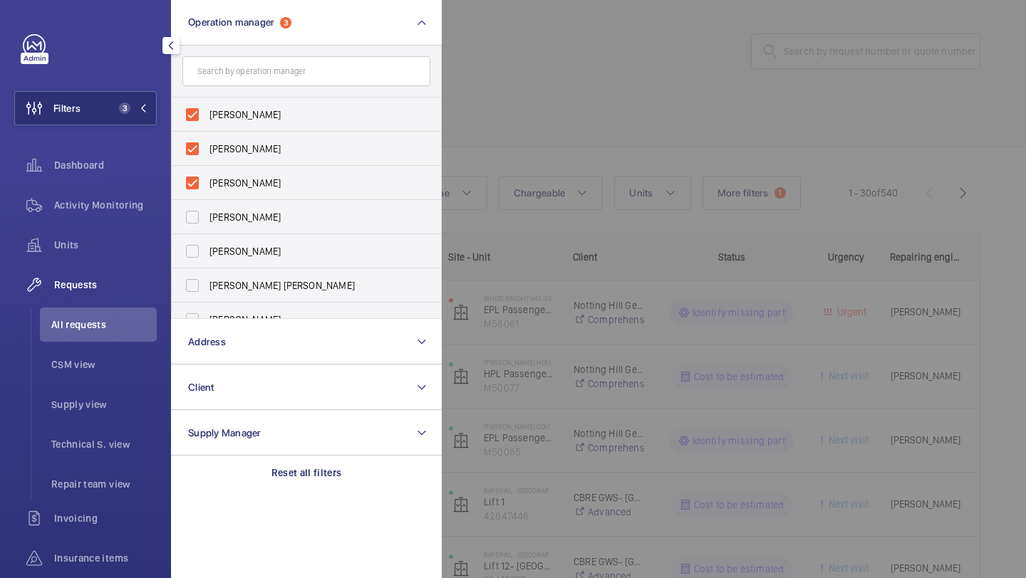
click at [563, 103] on div at bounding box center [955, 289] width 1026 height 578
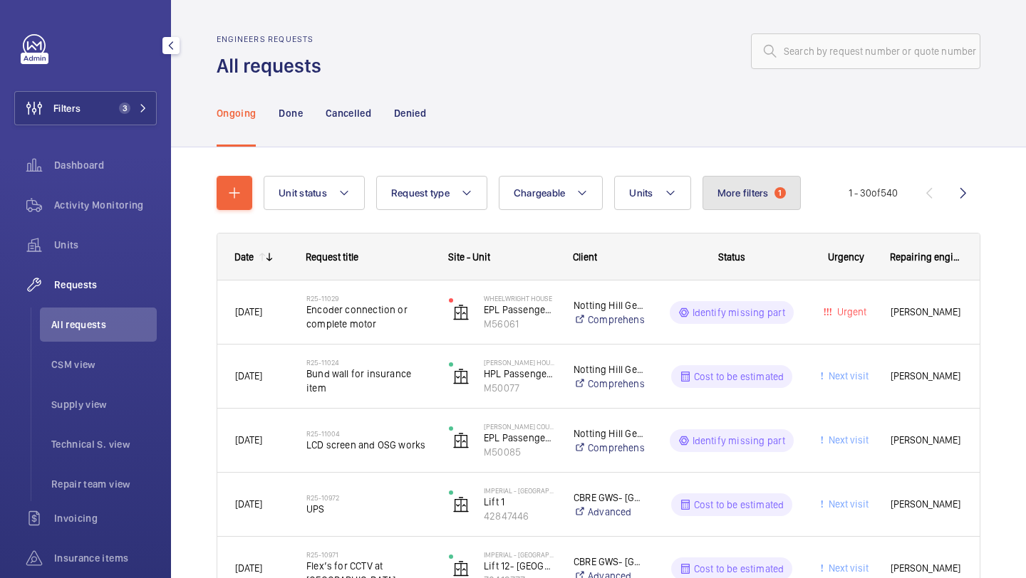
click at [724, 187] on span "More filters" at bounding box center [742, 192] width 51 height 11
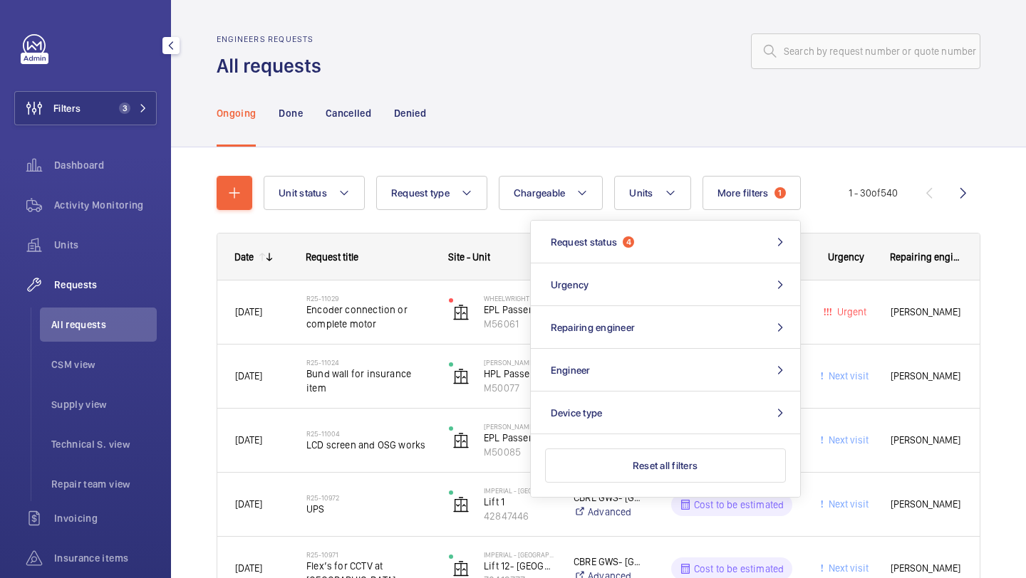
click at [683, 125] on div "Ongoing Done Cancelled Denied" at bounding box center [599, 113] width 764 height 68
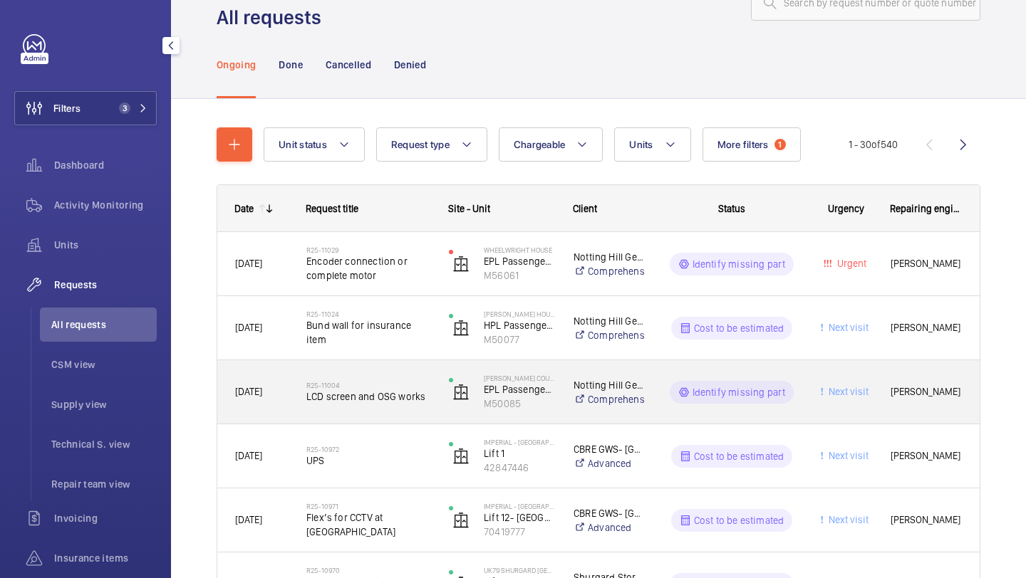
scroll to position [68, 0]
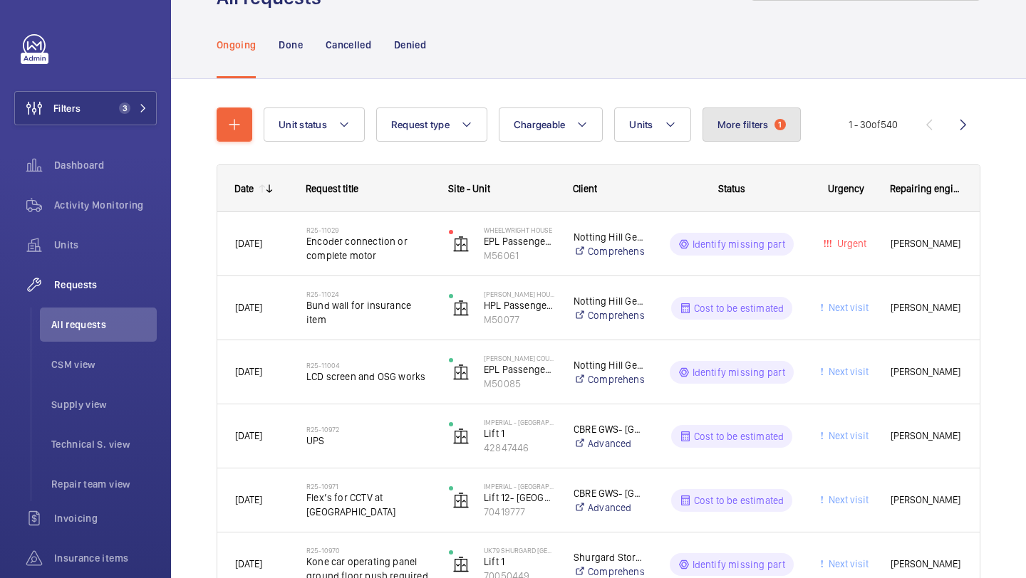
click at [752, 118] on button "More filters 1" at bounding box center [751, 125] width 98 height 34
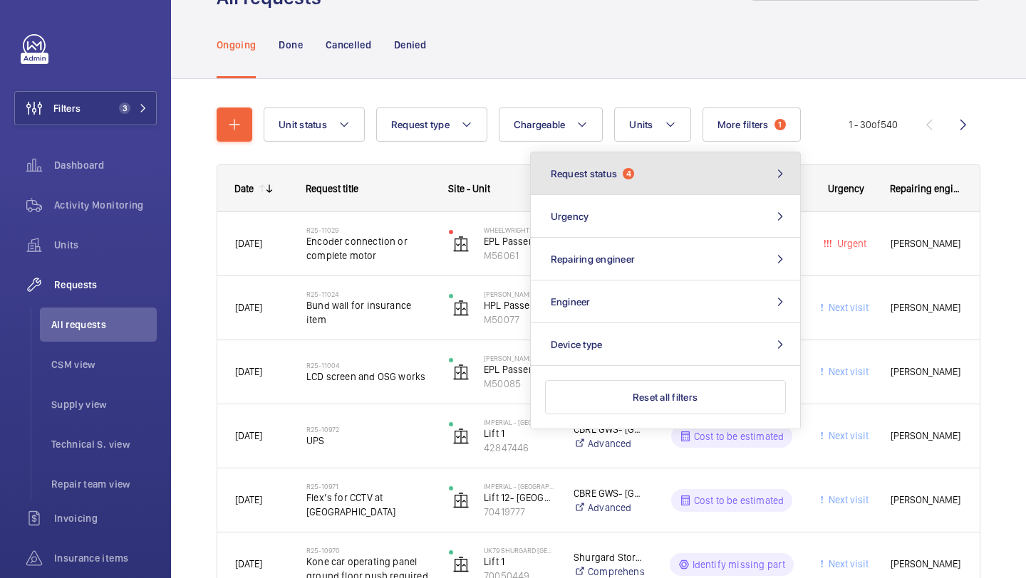
click at [611, 189] on button "Request status 4" at bounding box center [665, 173] width 269 height 43
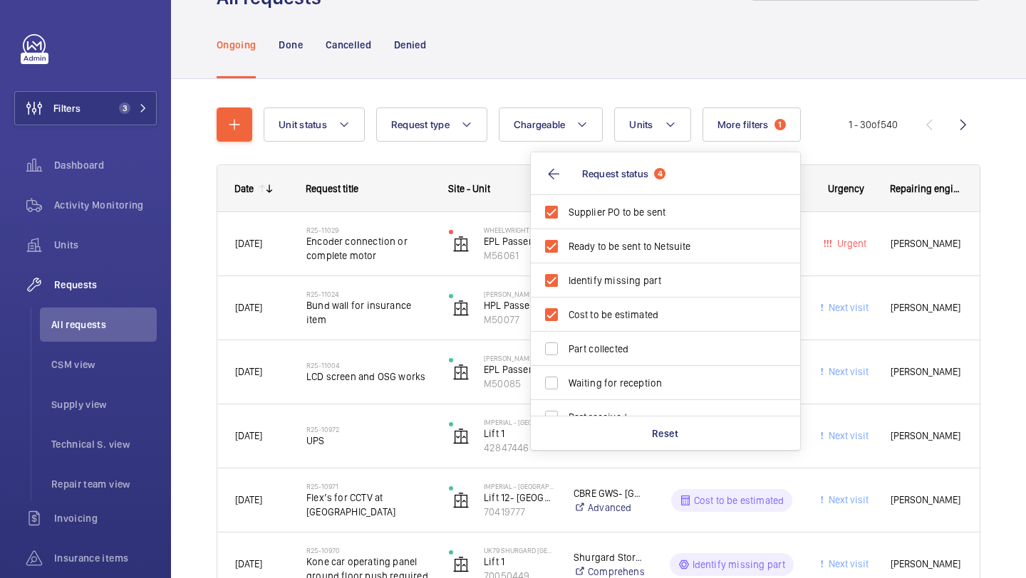
click at [426, 75] on div "Denied" at bounding box center [410, 45] width 32 height 68
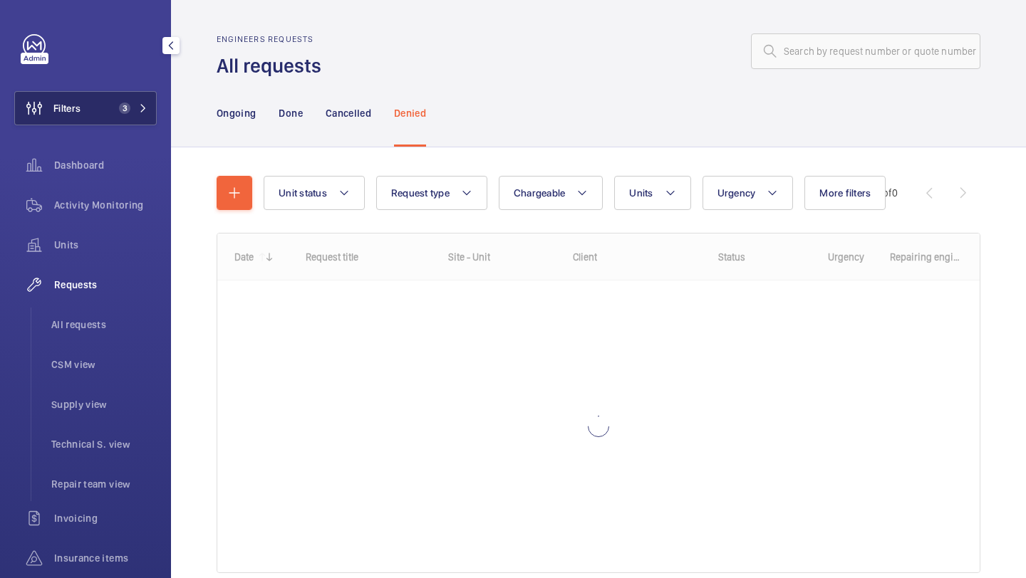
click at [54, 101] on span "Filters" at bounding box center [66, 108] width 27 height 14
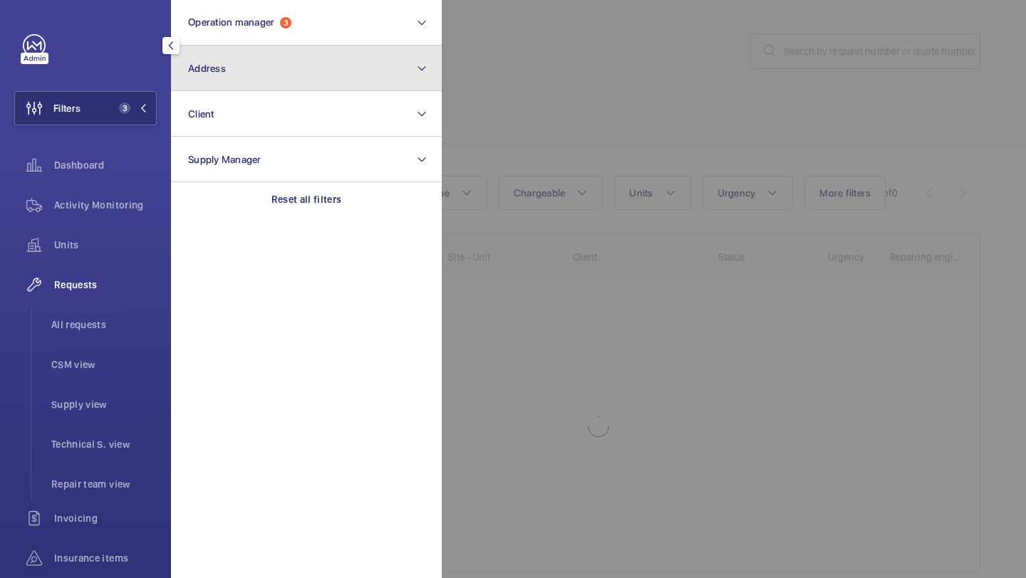
click at [228, 66] on button "Address" at bounding box center [306, 69] width 271 height 46
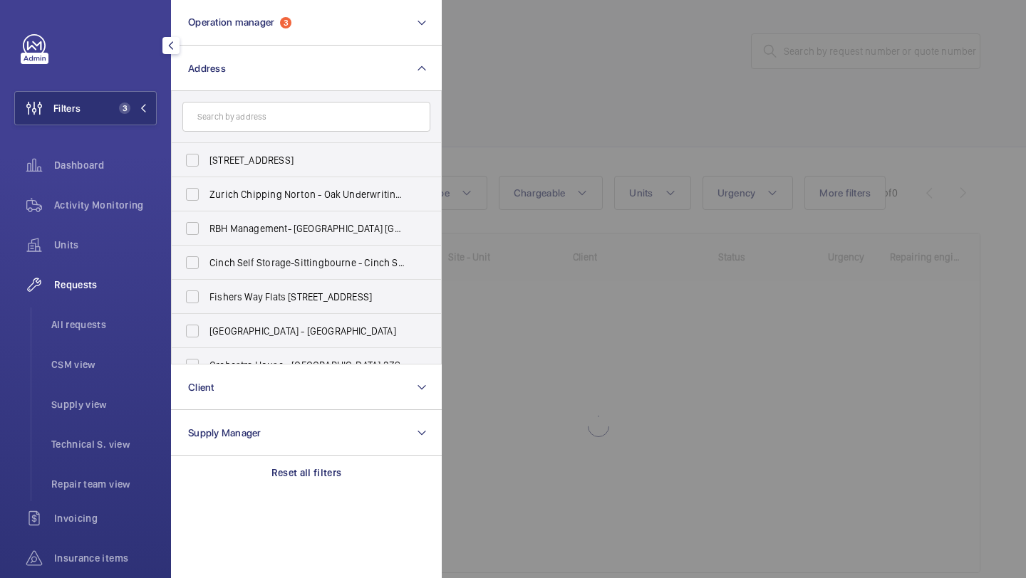
click at [593, 58] on div at bounding box center [955, 289] width 1026 height 578
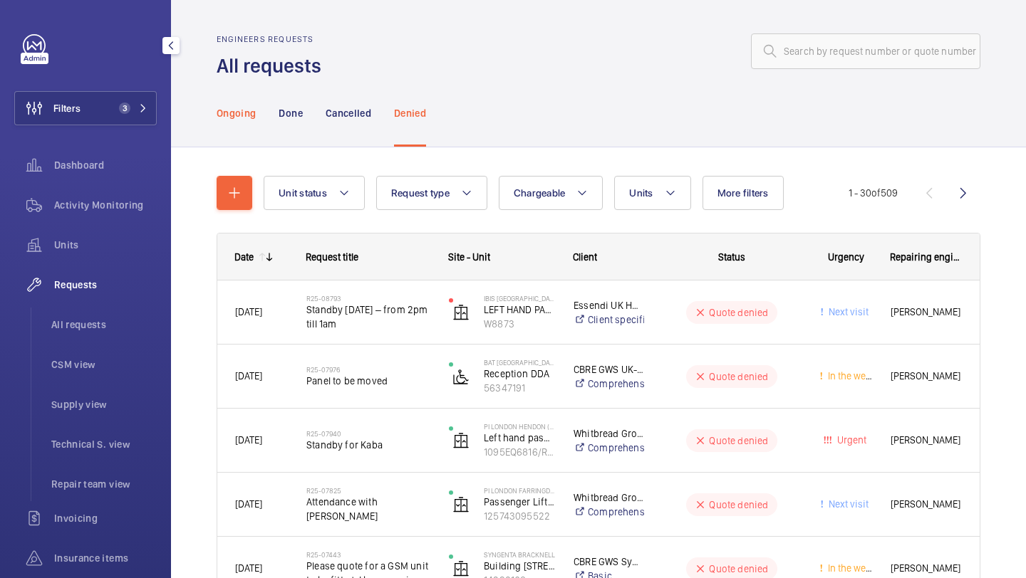
click at [236, 118] on p "Ongoing" at bounding box center [236, 113] width 39 height 14
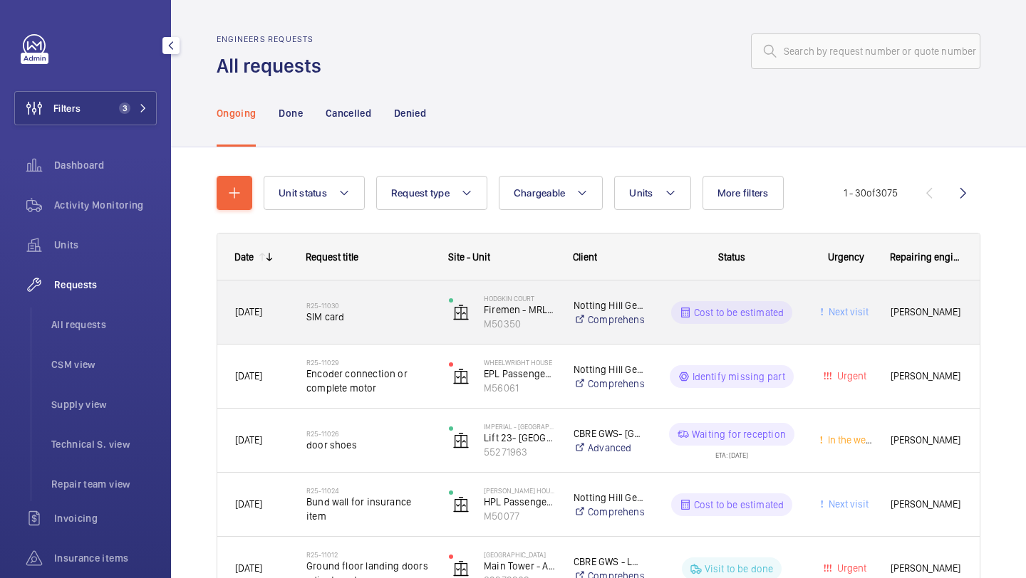
click at [422, 308] on h2 "R25-11030" at bounding box center [368, 305] width 124 height 9
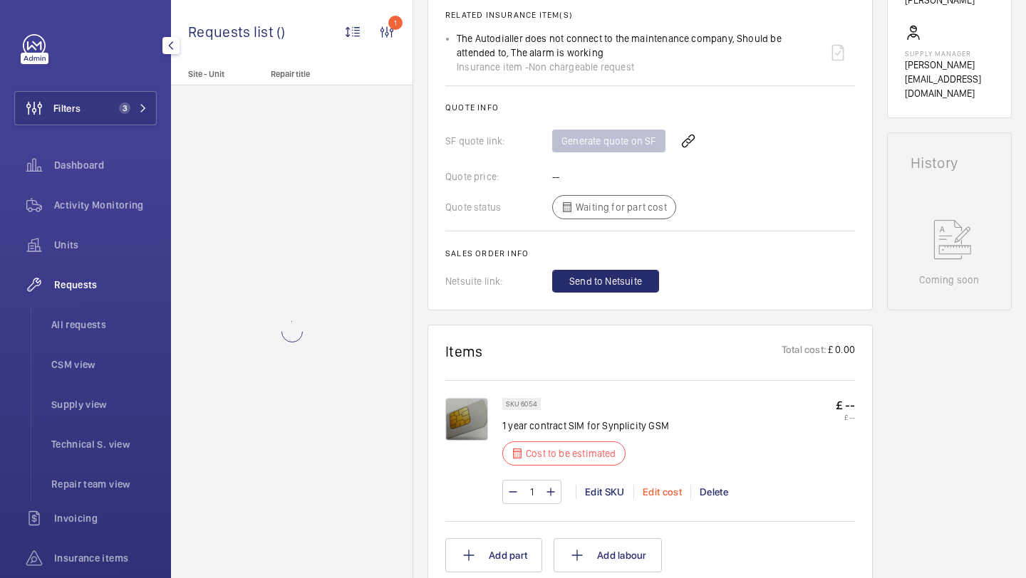
scroll to position [537, 0]
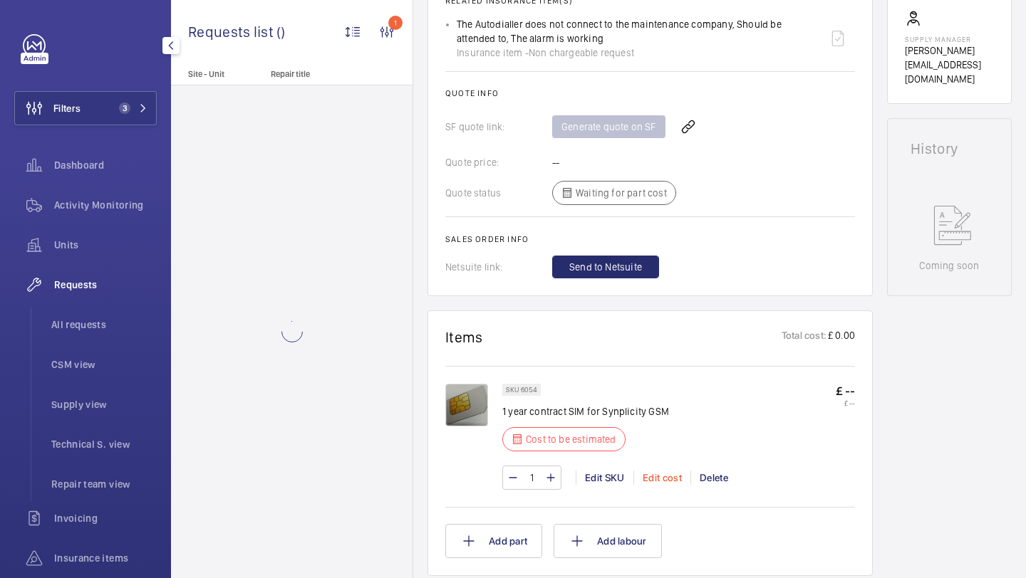
click at [656, 485] on div "Edit cost" at bounding box center [661, 478] width 57 height 14
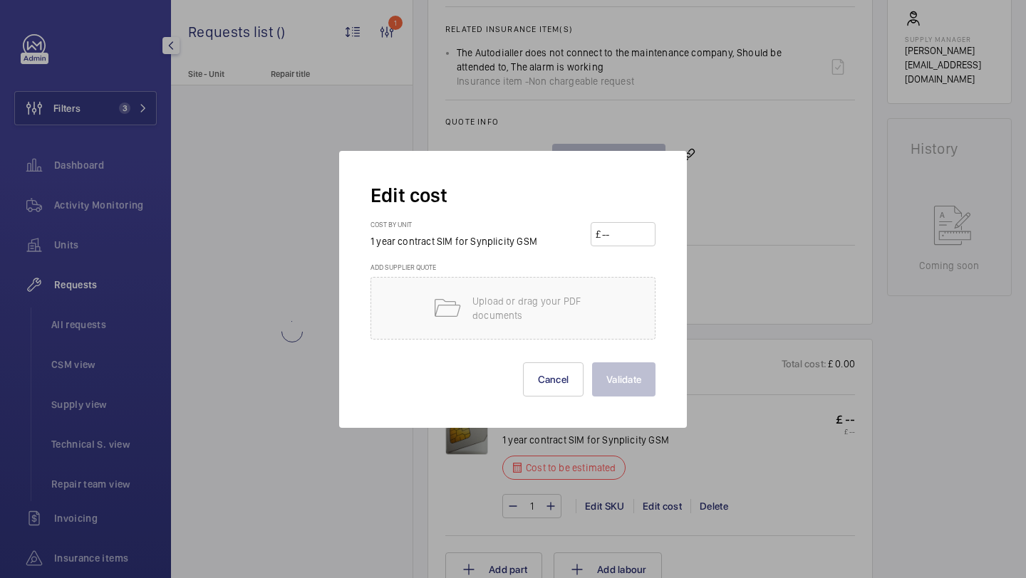
click at [625, 236] on input "number" at bounding box center [626, 234] width 50 height 23
type input "120"
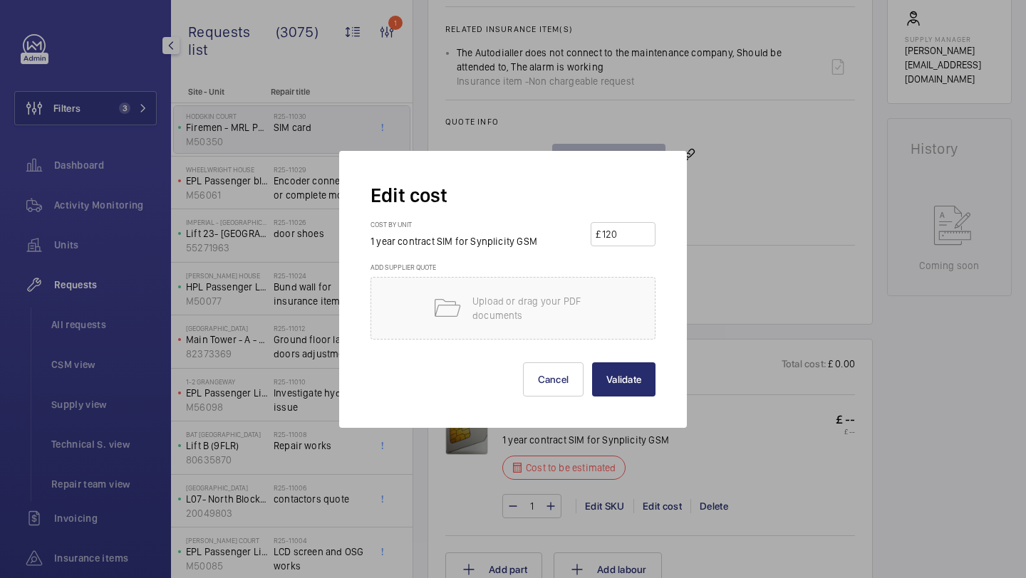
click at [592, 363] on button "Validate" at bounding box center [623, 380] width 63 height 34
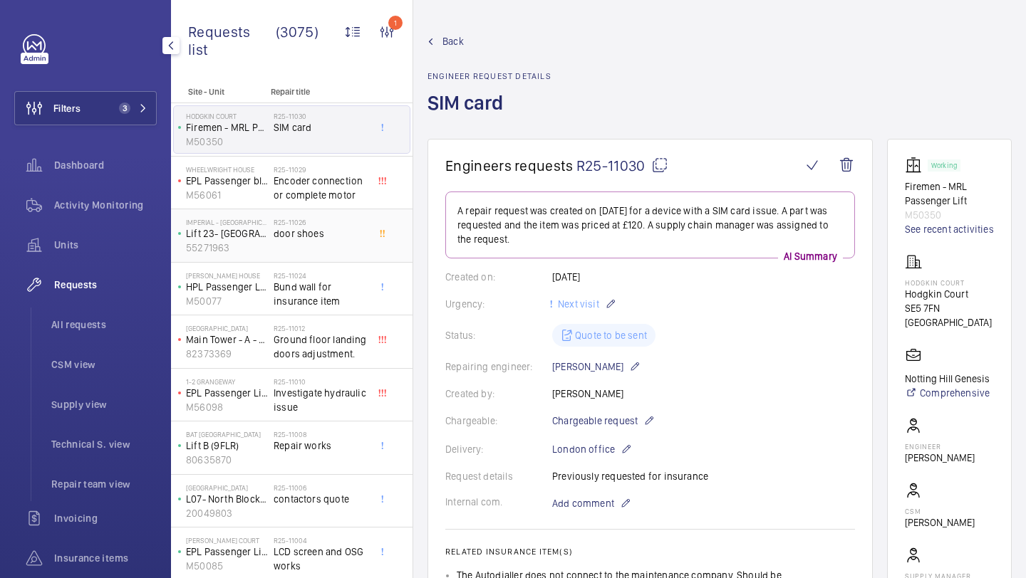
click at [341, 234] on span "door shoes" at bounding box center [321, 234] width 94 height 14
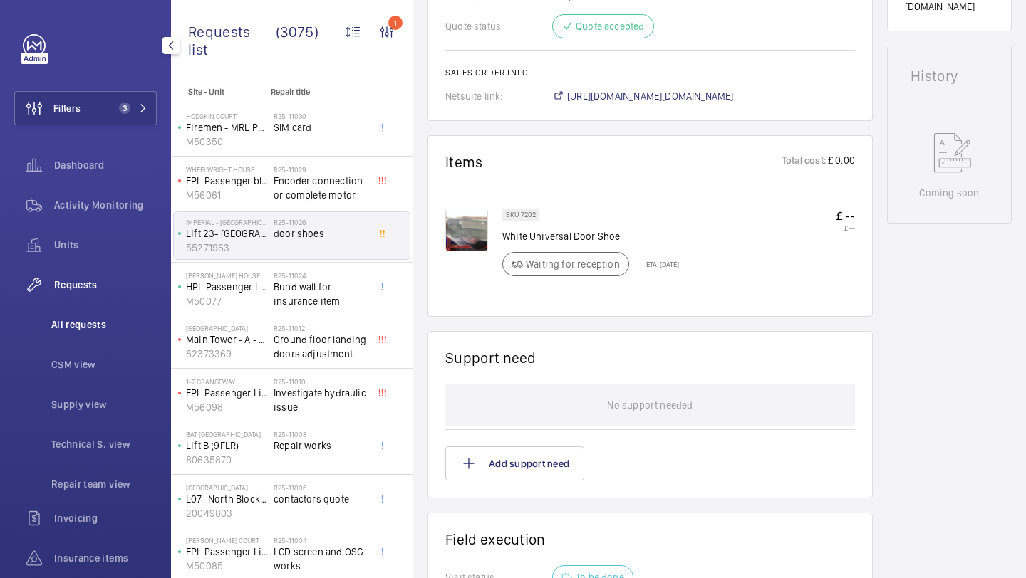
scroll to position [690, 0]
click at [109, 326] on span "All requests" at bounding box center [103, 325] width 105 height 14
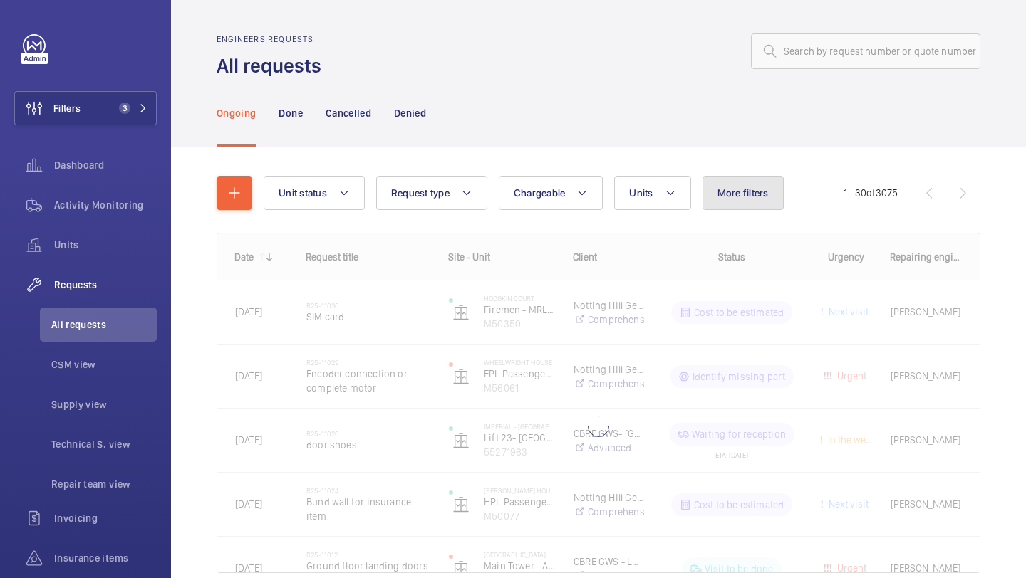
click at [742, 194] on span "More filters" at bounding box center [742, 192] width 51 height 11
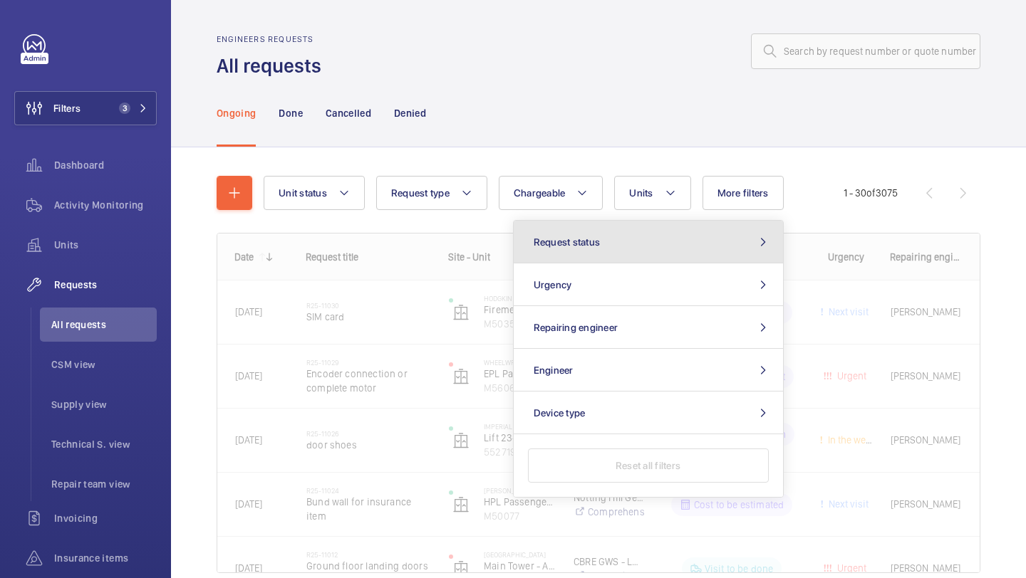
click at [637, 262] on button "Request status" at bounding box center [648, 242] width 269 height 43
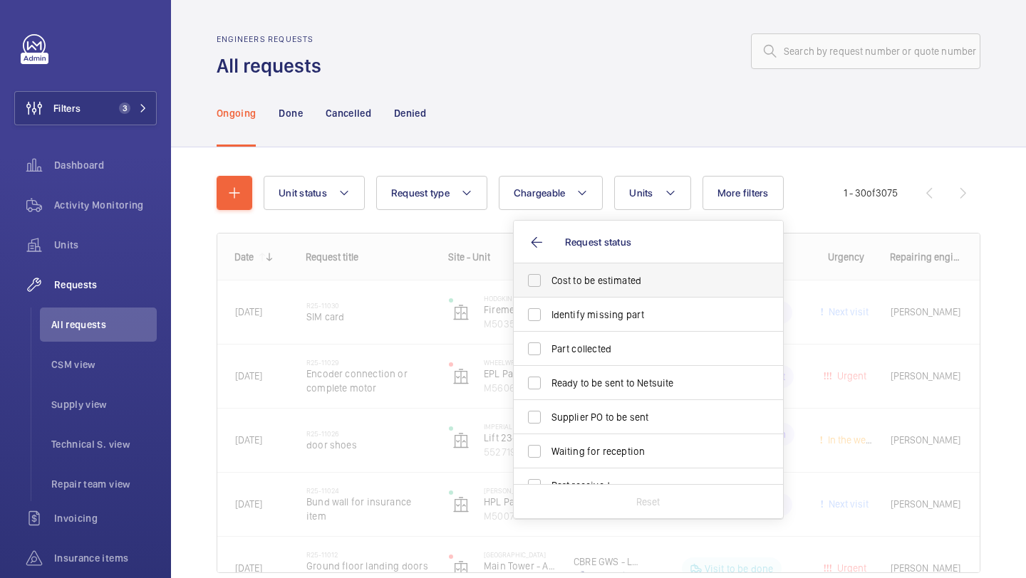
click at [601, 286] on span "Cost to be estimated" at bounding box center [649, 281] width 196 height 14
click at [549, 286] on input "Cost to be estimated" at bounding box center [534, 280] width 28 height 28
checkbox input "true"
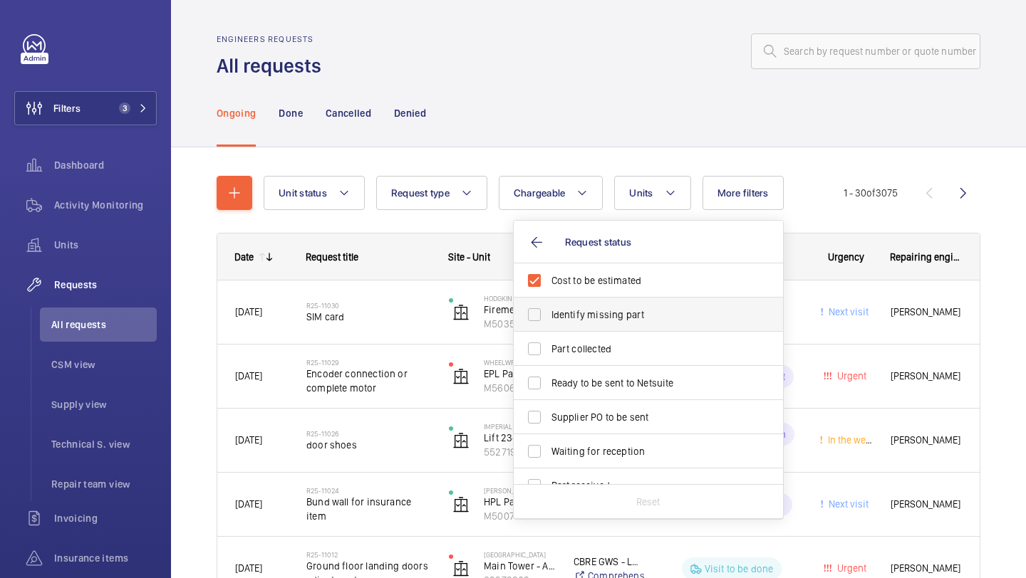
click at [596, 311] on span "Identify missing part" at bounding box center [649, 315] width 196 height 14
click at [549, 311] on input "Identify missing part" at bounding box center [534, 315] width 28 height 28
checkbox input "true"
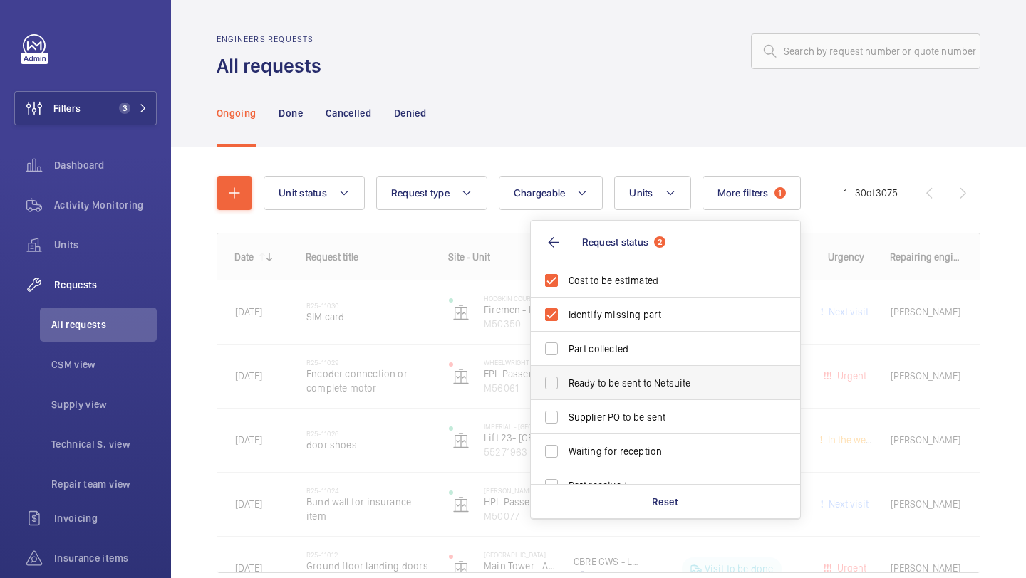
click at [593, 385] on span "Ready to be sent to Netsuite" at bounding box center [666, 383] width 196 height 14
click at [566, 385] on input "Ready to be sent to Netsuite" at bounding box center [551, 383] width 28 height 28
checkbox input "true"
click at [593, 415] on span "Supplier PO to be sent" at bounding box center [666, 417] width 196 height 14
click at [566, 415] on input "Supplier PO to be sent" at bounding box center [551, 417] width 28 height 28
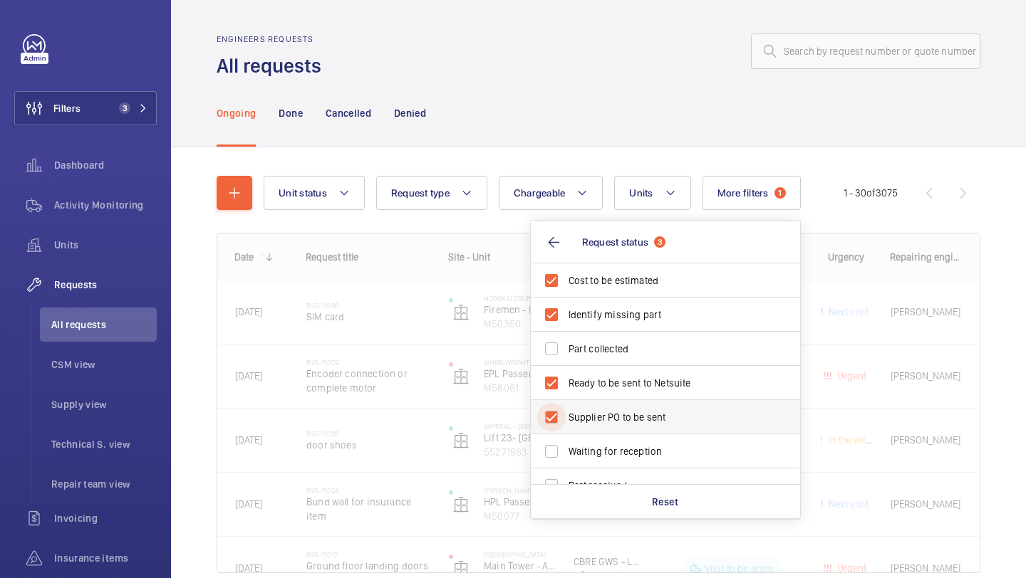
checkbox input "true"
click at [623, 68] on div "Engineers requests All requests" at bounding box center [599, 56] width 764 height 45
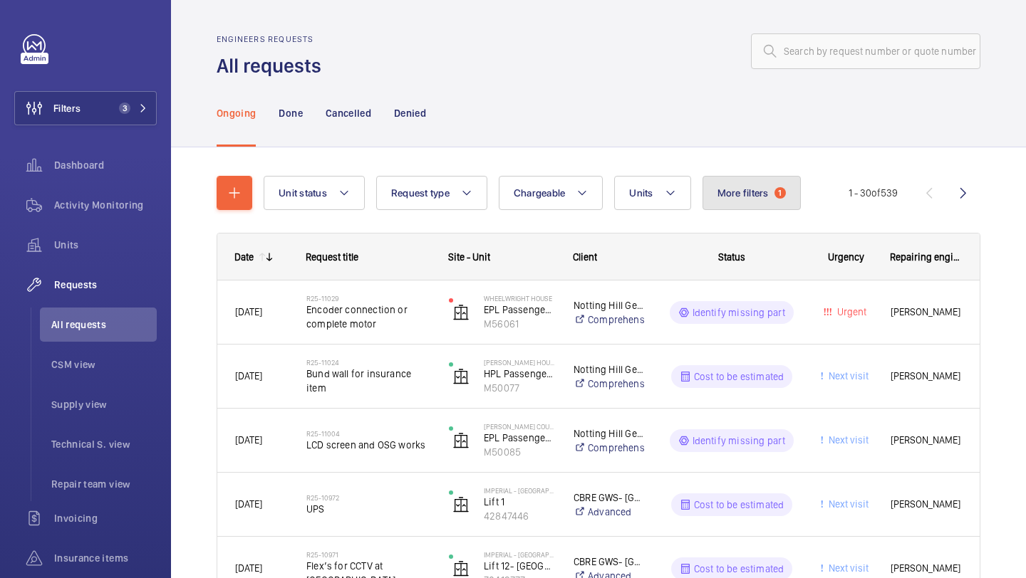
click at [747, 202] on button "More filters 1" at bounding box center [751, 193] width 98 height 34
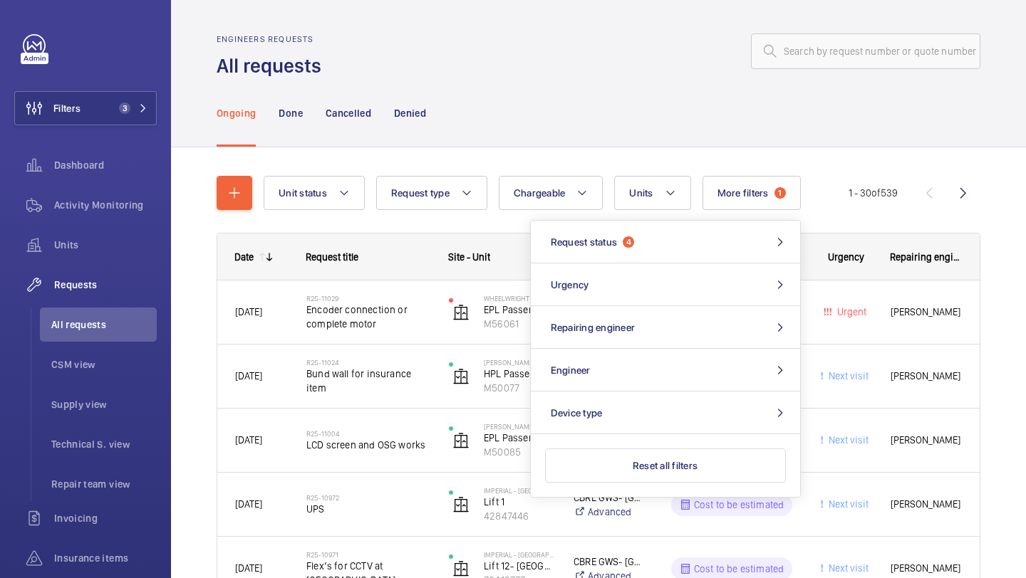
click at [706, 125] on div "Ongoing Done Cancelled Denied" at bounding box center [599, 113] width 764 height 68
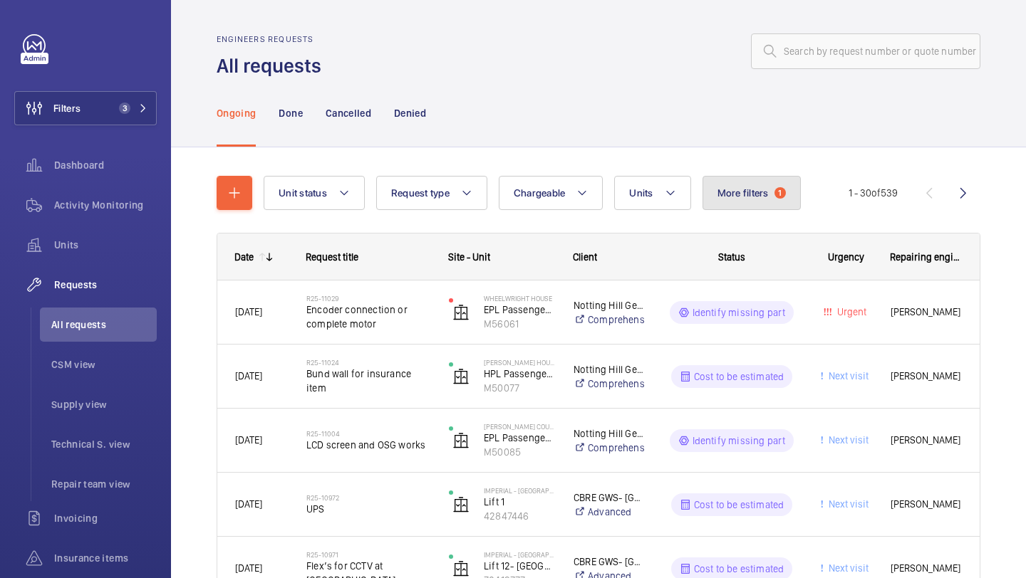
click at [729, 189] on span "More filters" at bounding box center [742, 192] width 51 height 11
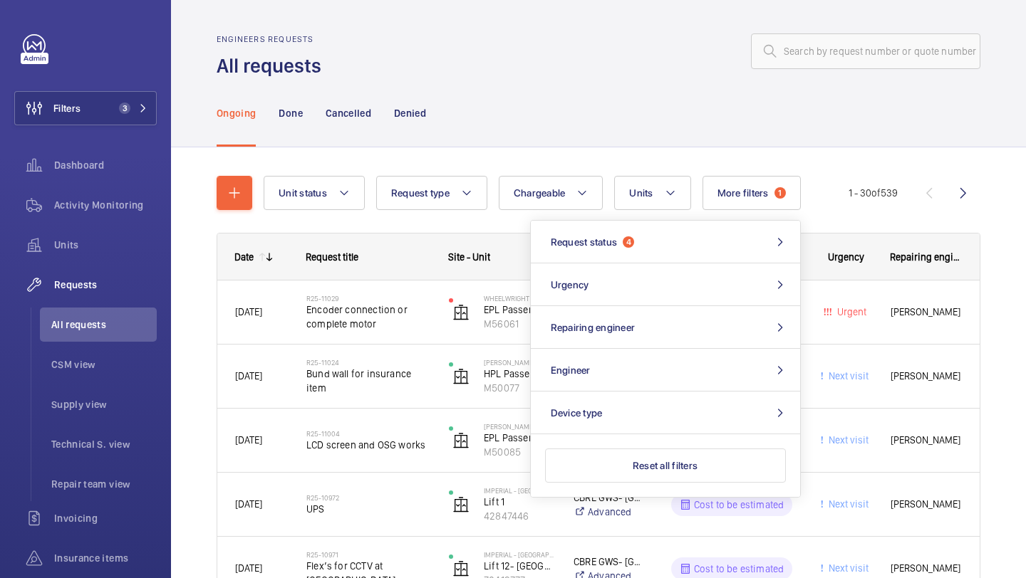
click at [712, 137] on div "Ongoing Done Cancelled Denied" at bounding box center [599, 113] width 764 height 68
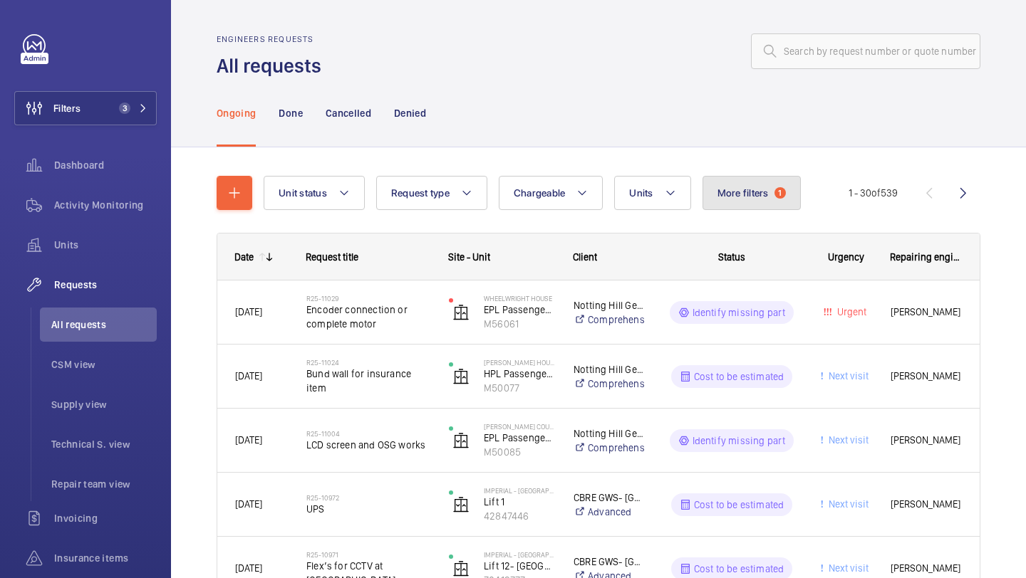
click at [722, 183] on button "More filters 1" at bounding box center [751, 193] width 98 height 34
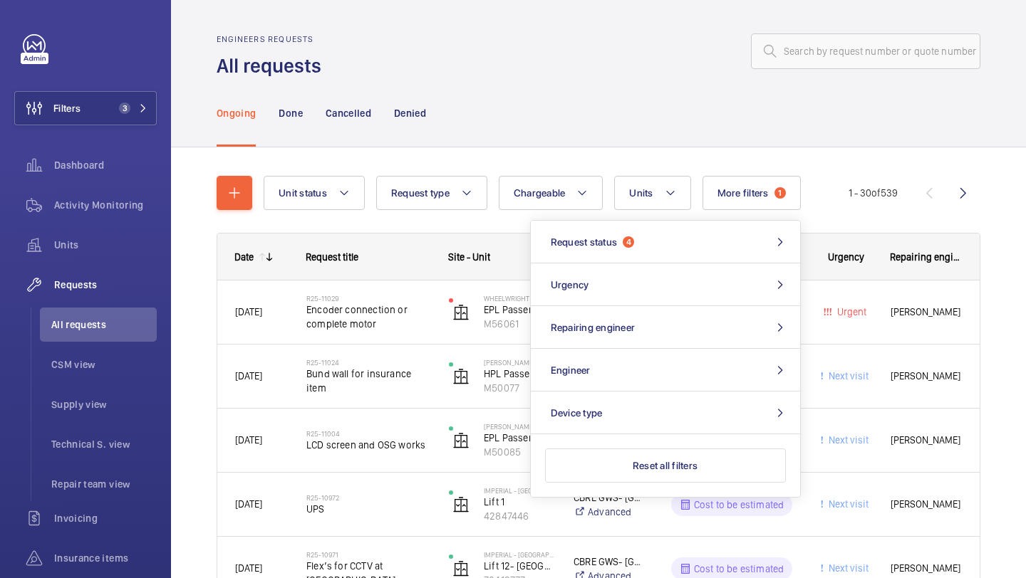
click at [705, 140] on div "Ongoing Done Cancelled Denied" at bounding box center [599, 113] width 764 height 68
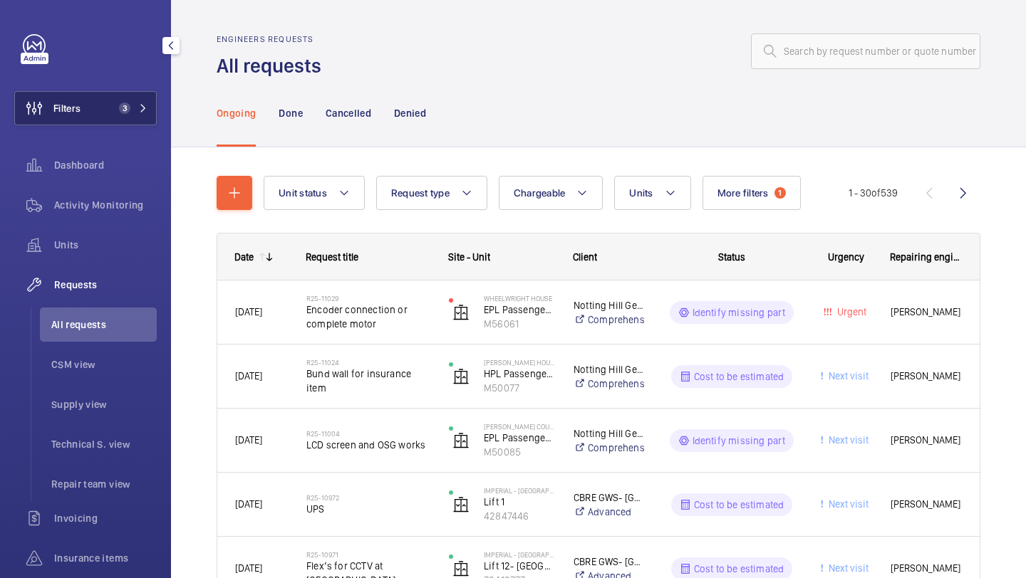
click at [119, 105] on span "3" at bounding box center [121, 108] width 17 height 11
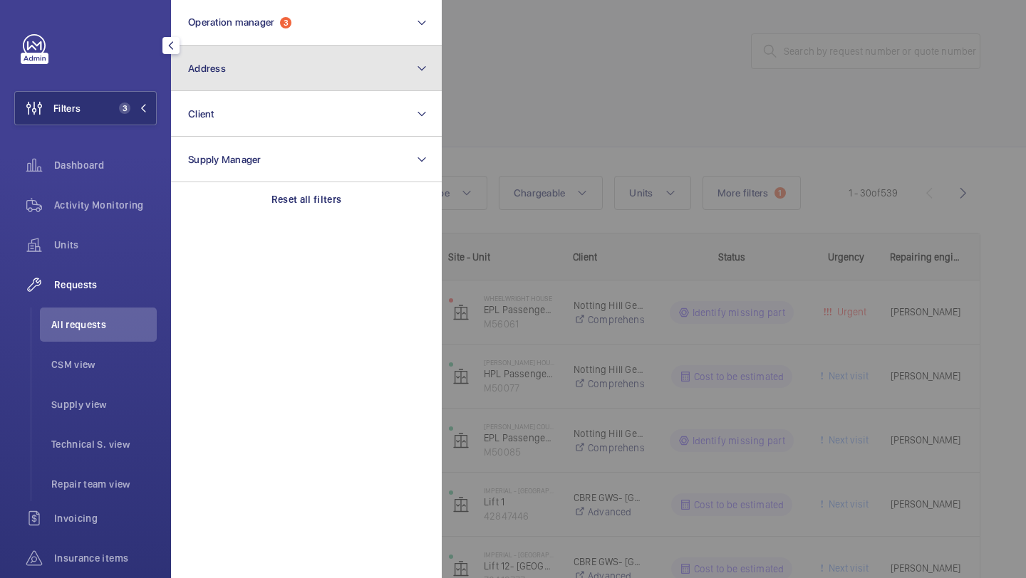
click at [247, 78] on button "Address" at bounding box center [306, 69] width 271 height 46
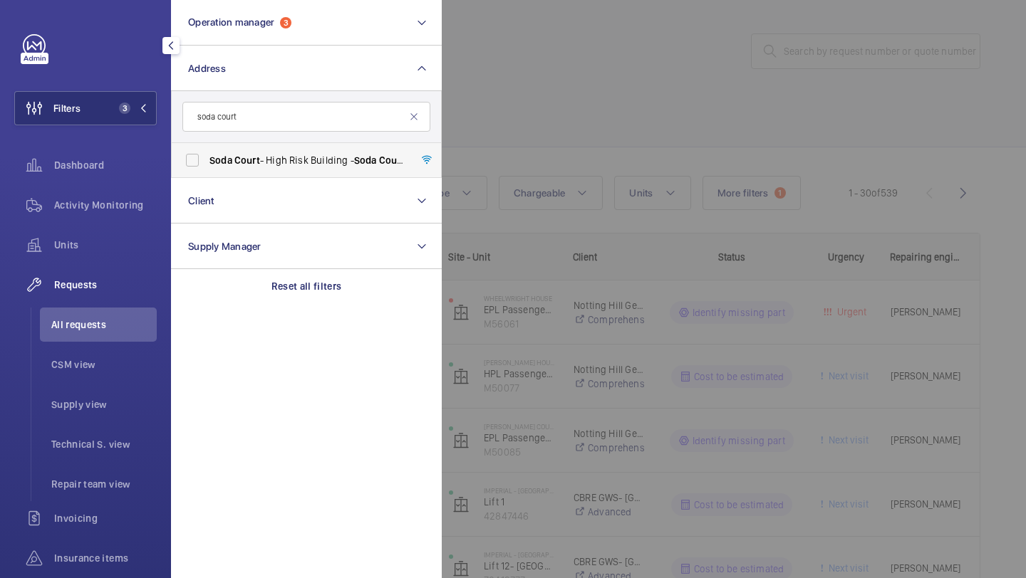
type input "soda court"
click at [246, 150] on label "Soda Court - High Risk Building - Soda Court , LONDON E1 0FE" at bounding box center [296, 160] width 248 height 34
click at [207, 150] on input "Soda Court - High Risk Building - Soda Court , LONDON E1 0FE" at bounding box center [192, 160] width 28 height 28
checkbox input "true"
click at [512, 113] on div at bounding box center [955, 289] width 1026 height 578
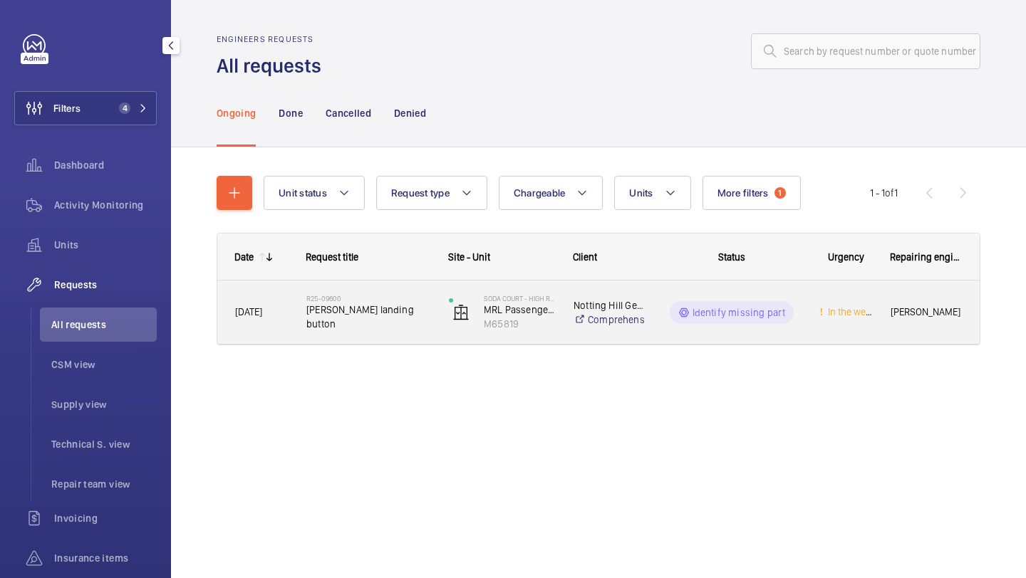
click at [397, 303] on h2 "R25-09600" at bounding box center [368, 298] width 124 height 9
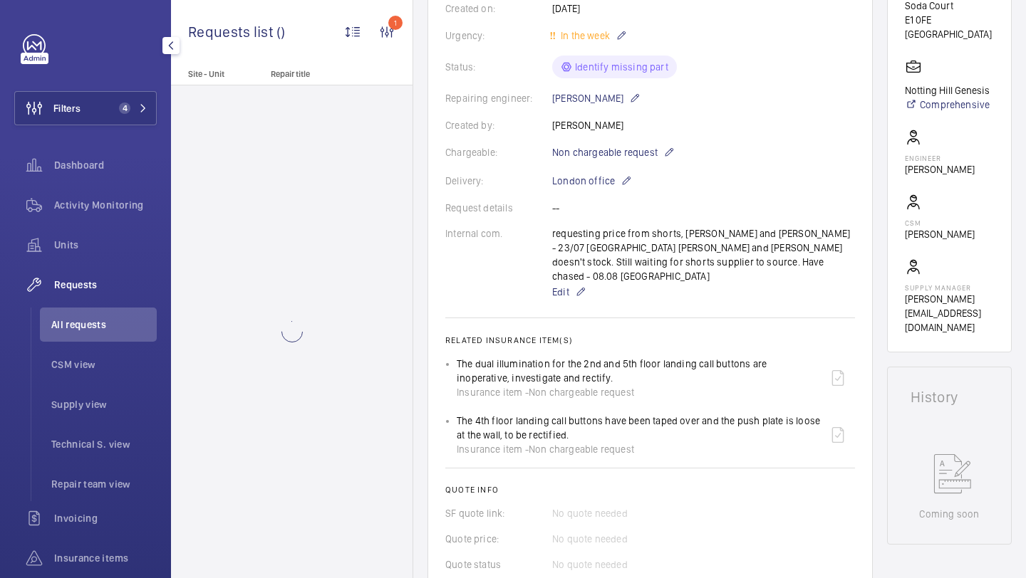
scroll to position [499, 0]
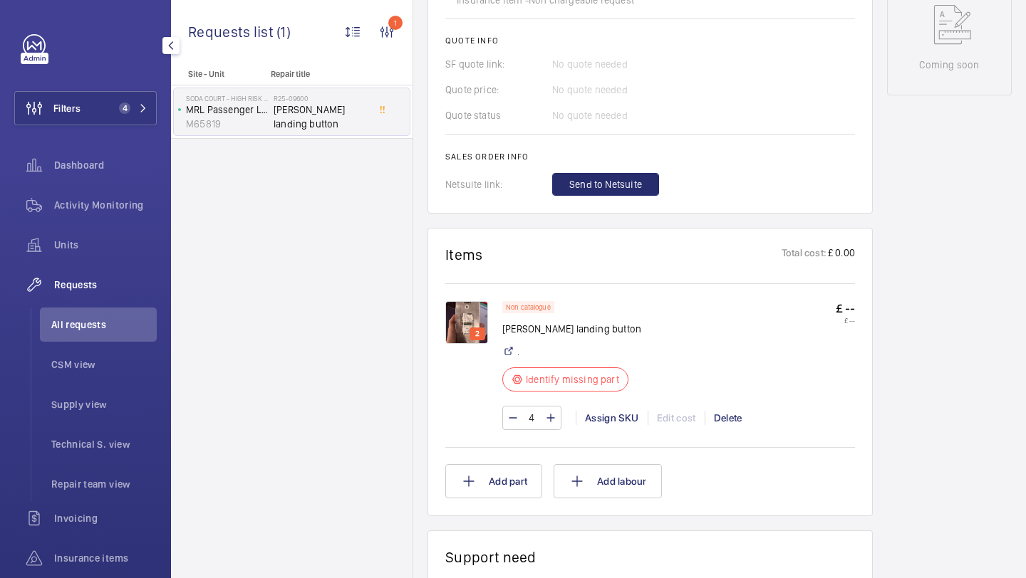
scroll to position [836, 0]
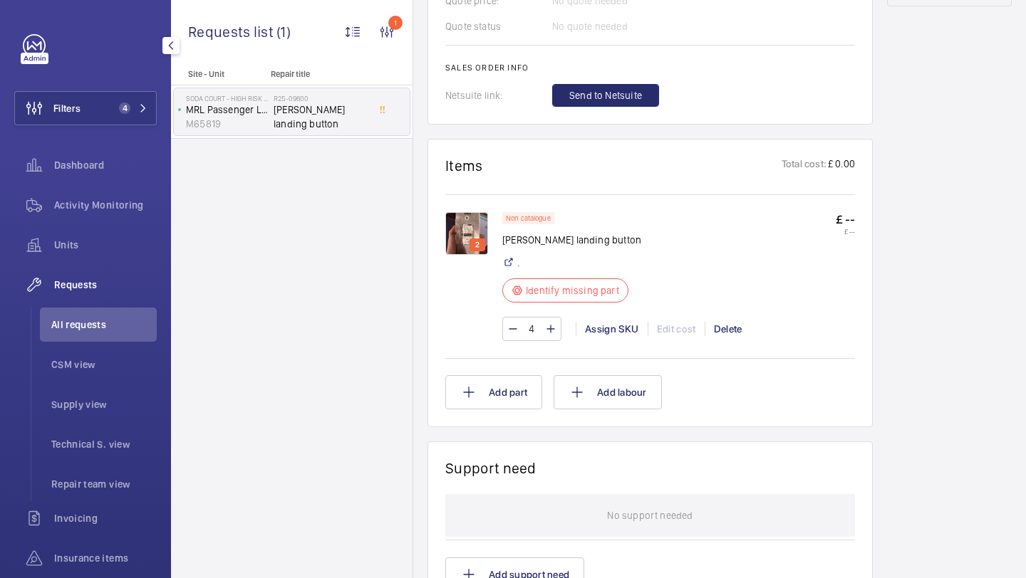
click at [477, 212] on img at bounding box center [466, 233] width 43 height 43
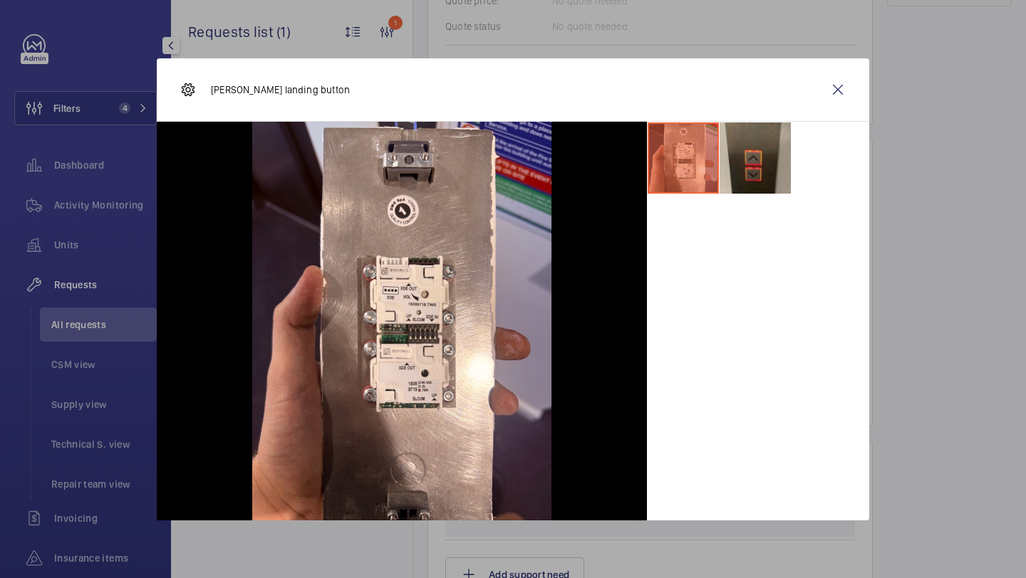
click at [770, 174] on li at bounding box center [754, 158] width 71 height 71
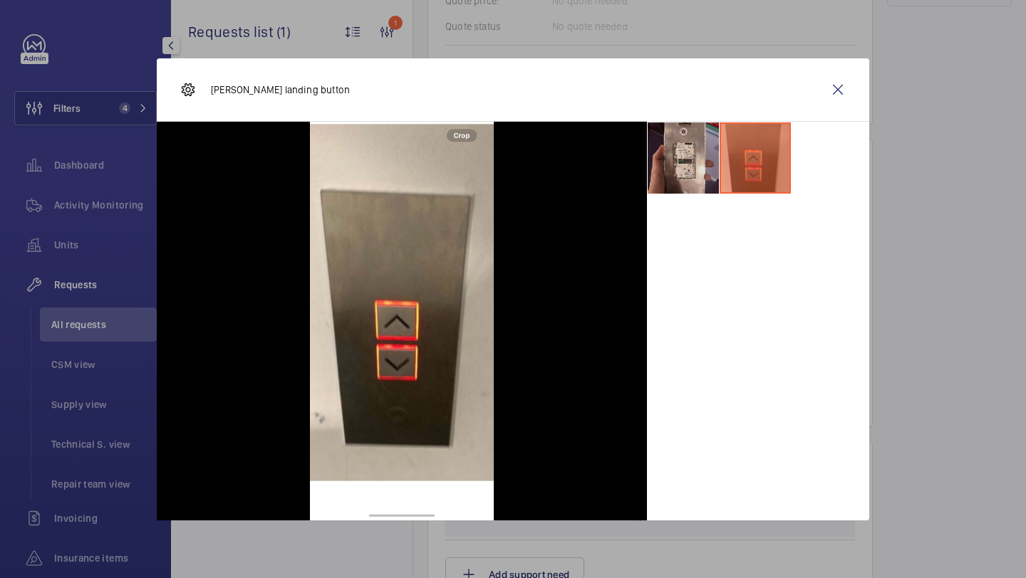
click at [692, 171] on li at bounding box center [683, 158] width 71 height 71
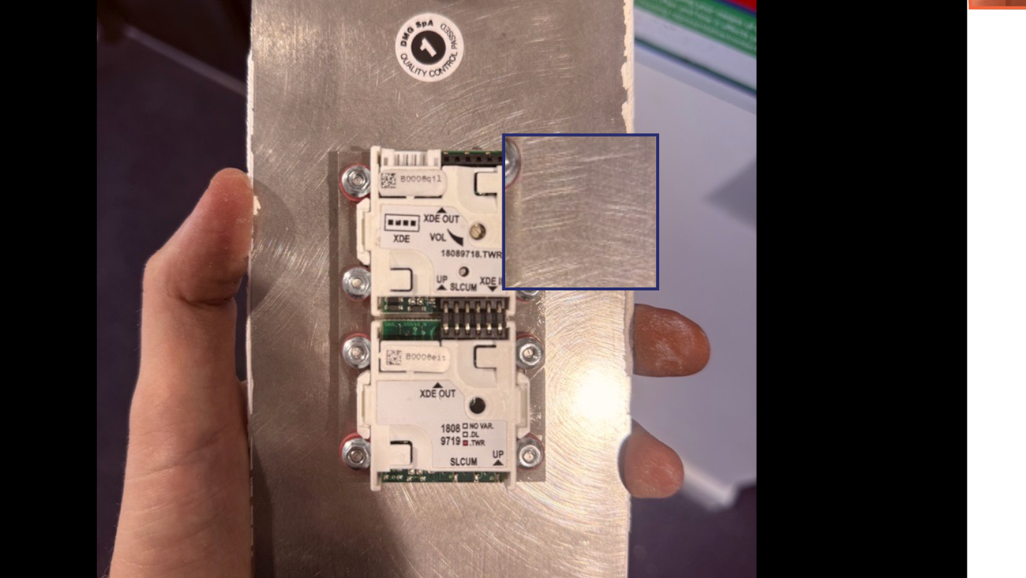
click at [471, 285] on img at bounding box center [401, 321] width 299 height 399
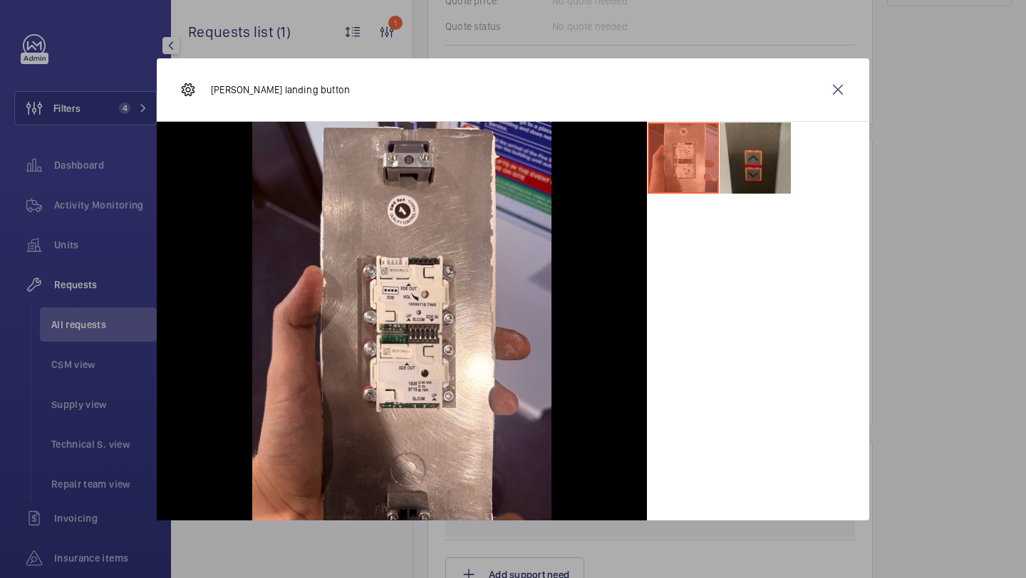
click at [782, 129] on li at bounding box center [754, 158] width 71 height 71
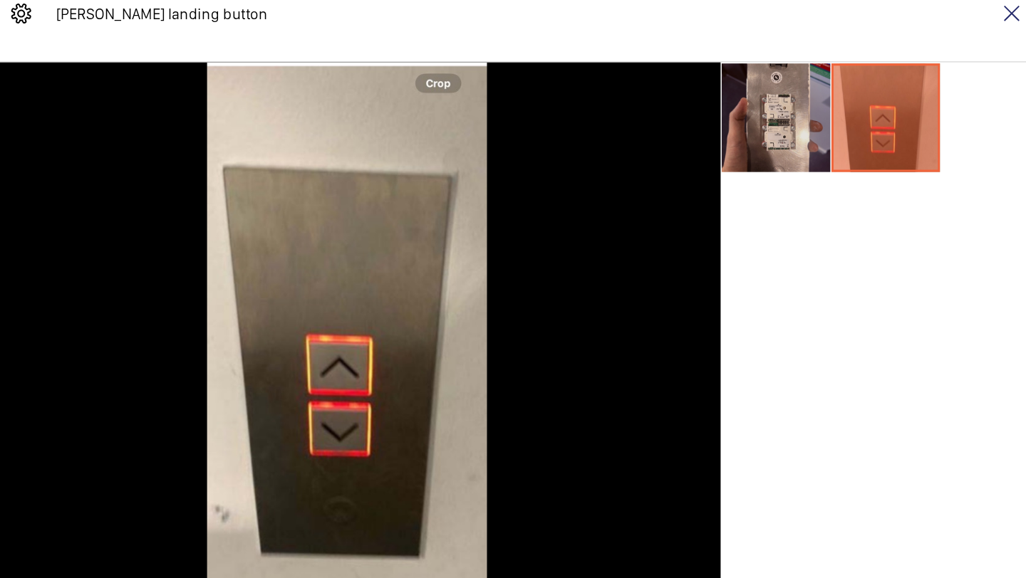
click at [668, 188] on li at bounding box center [683, 158] width 71 height 71
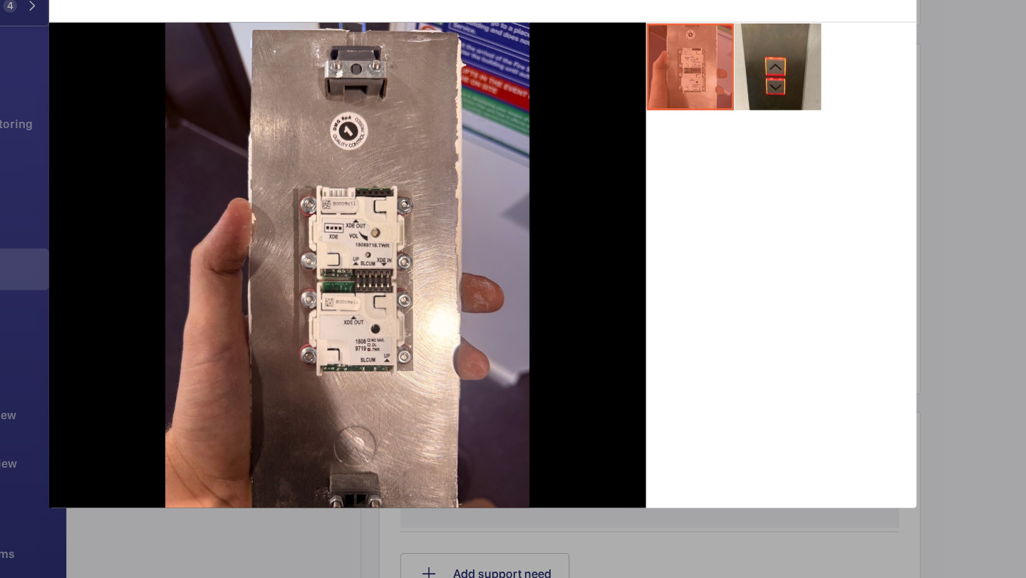
scroll to position [0, 0]
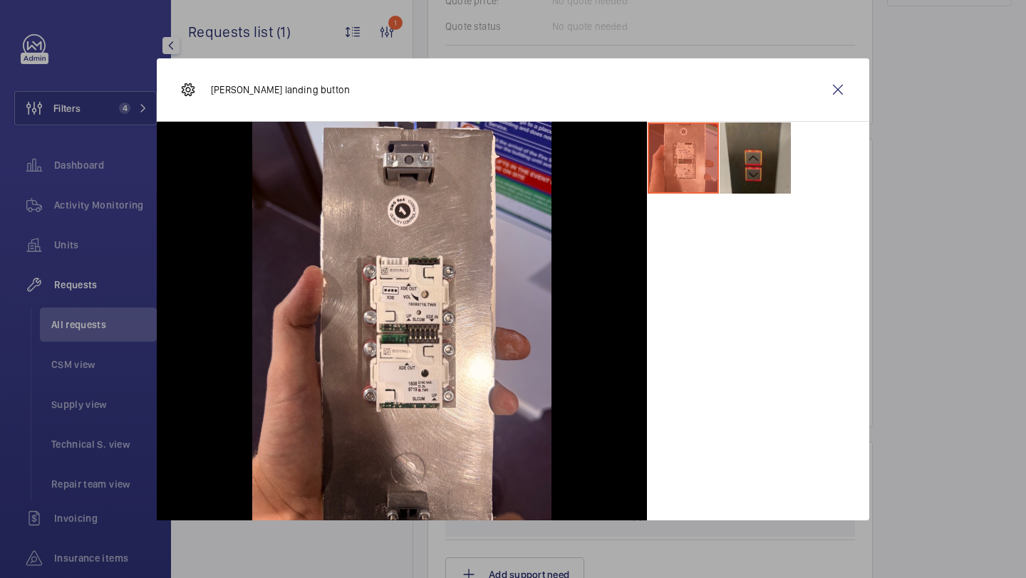
click at [743, 181] on li at bounding box center [754, 158] width 71 height 71
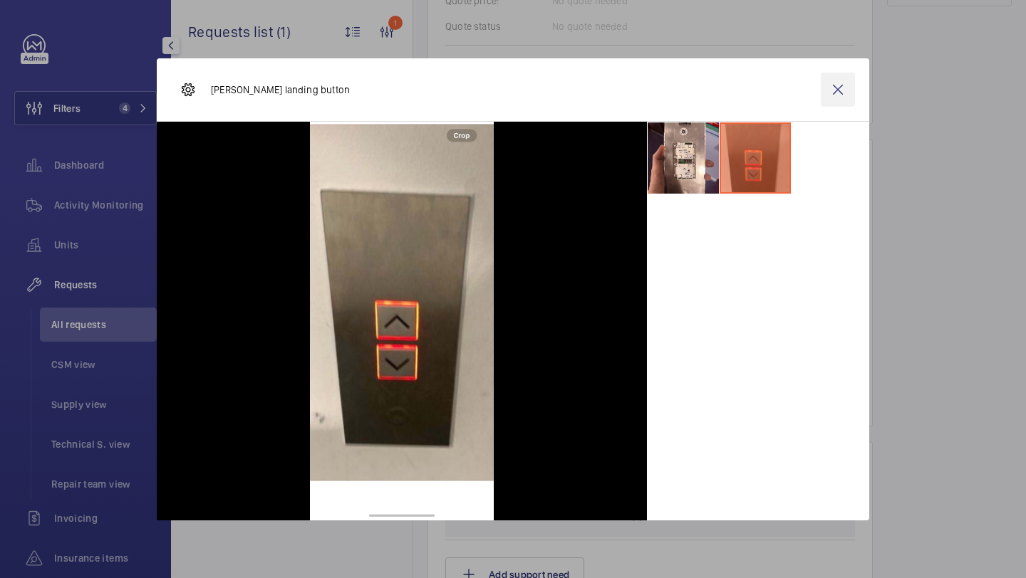
click at [821, 93] on wm-front-icon-button at bounding box center [838, 90] width 34 height 34
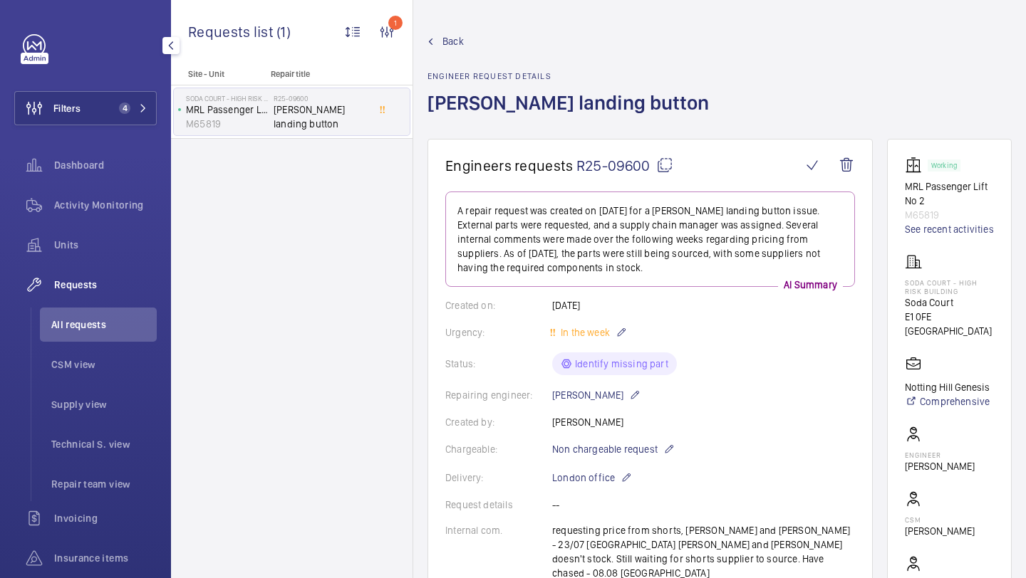
scroll to position [225, 0]
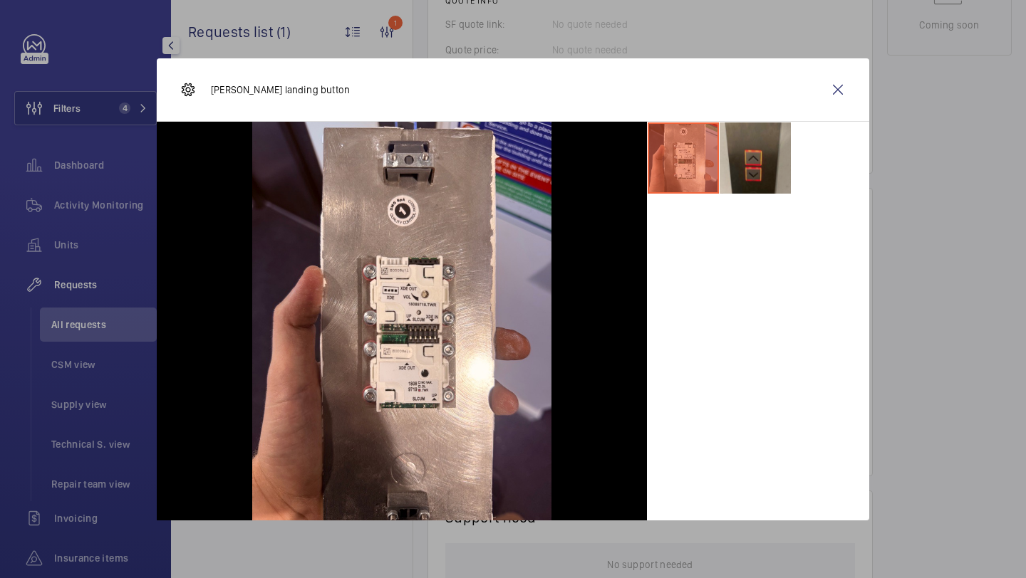
click at [774, 157] on li at bounding box center [754, 158] width 71 height 71
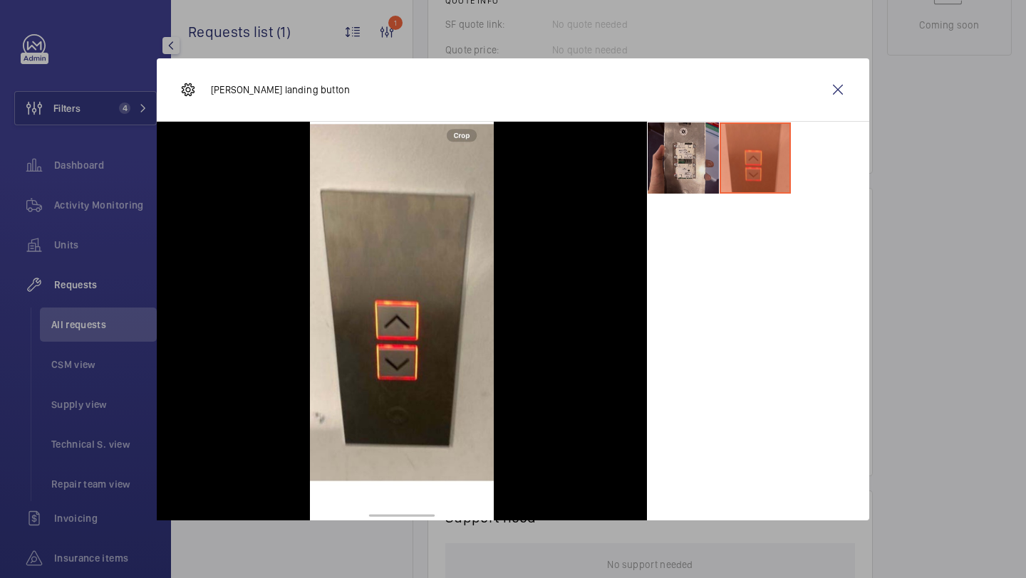
click at [702, 185] on li at bounding box center [683, 158] width 71 height 71
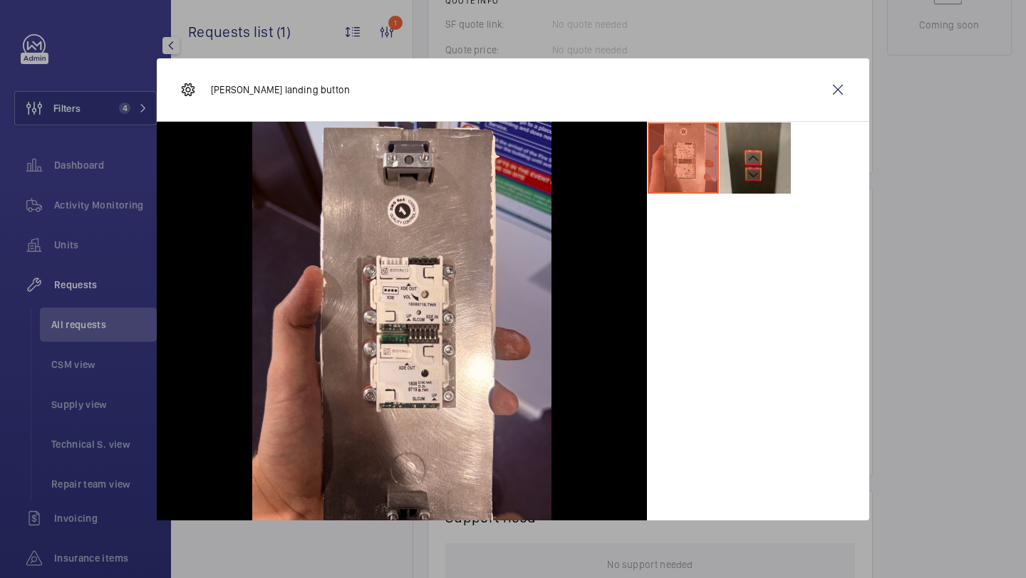
click at [774, 140] on li at bounding box center [754, 158] width 71 height 71
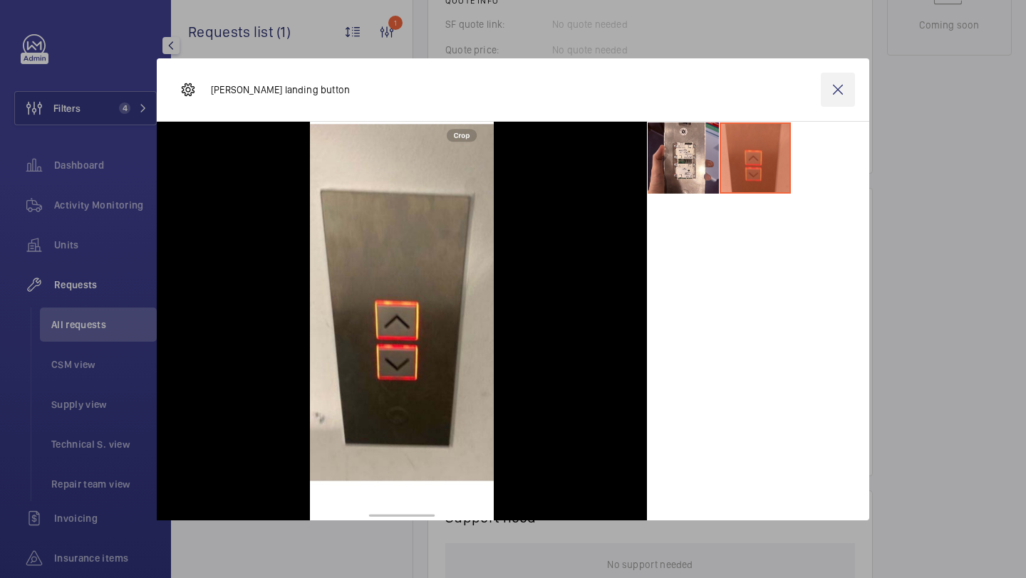
click at [831, 80] on wm-front-icon-button at bounding box center [838, 90] width 34 height 34
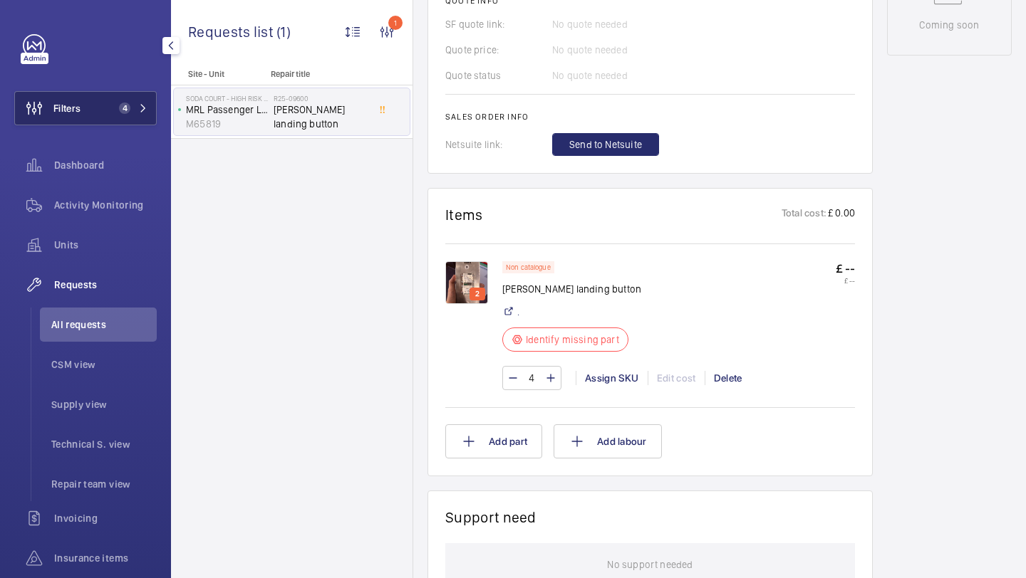
click at [85, 107] on button "Filters 4" at bounding box center [85, 108] width 142 height 34
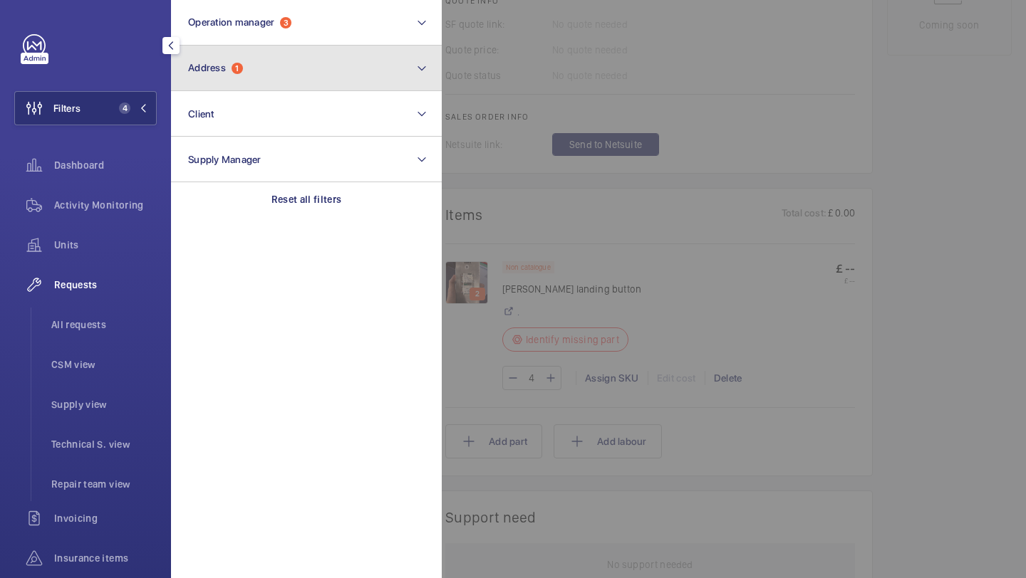
click at [353, 60] on button "Address 1" at bounding box center [306, 69] width 271 height 46
click at [344, 69] on button "Address 1" at bounding box center [306, 69] width 271 height 46
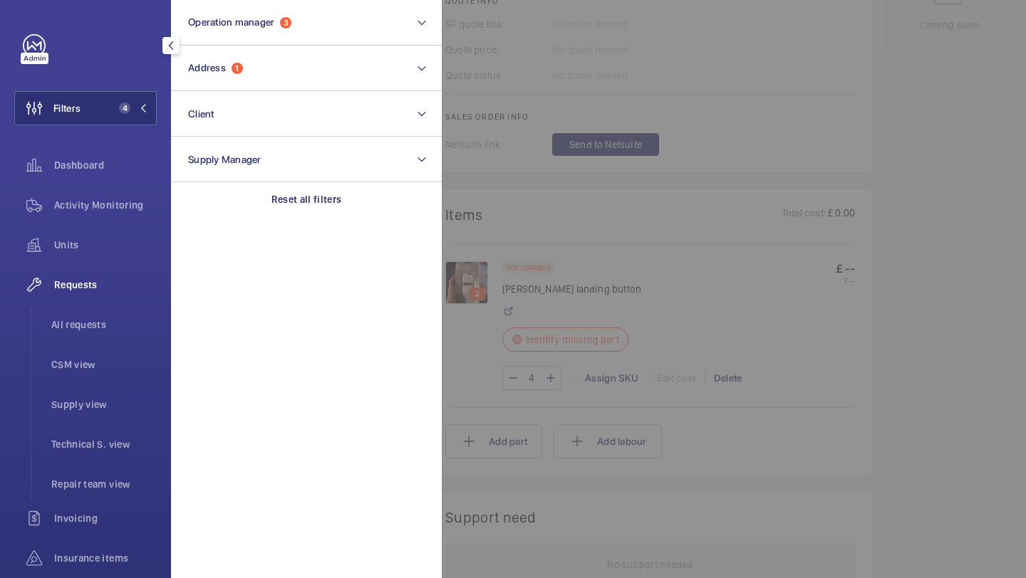
click at [98, 307] on div "Requests All requests CSM view Supply view Technical S. view Repair team view" at bounding box center [85, 385] width 142 height 234
click at [97, 318] on span "All requests" at bounding box center [103, 325] width 105 height 14
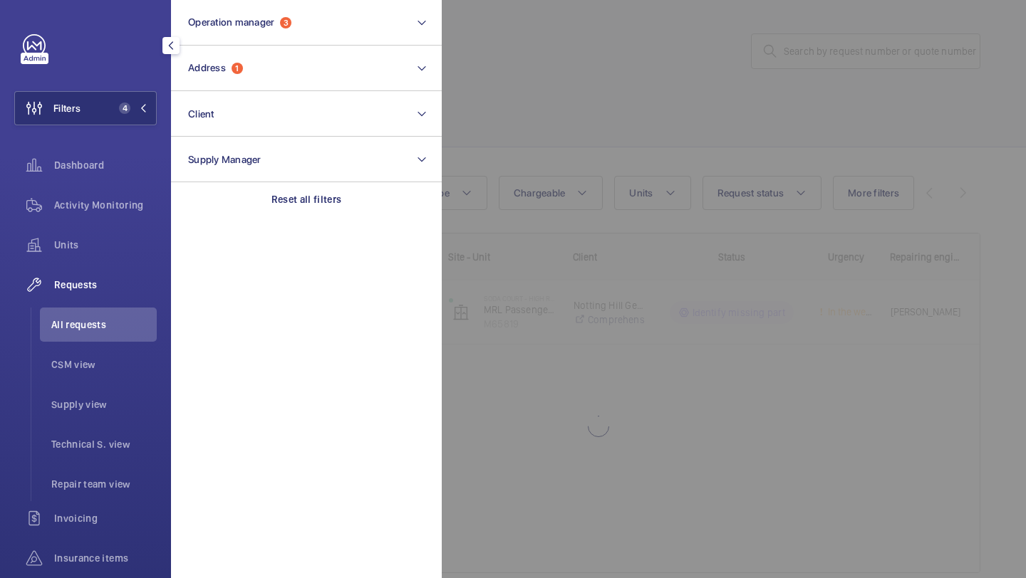
click at [505, 110] on div at bounding box center [955, 289] width 1026 height 578
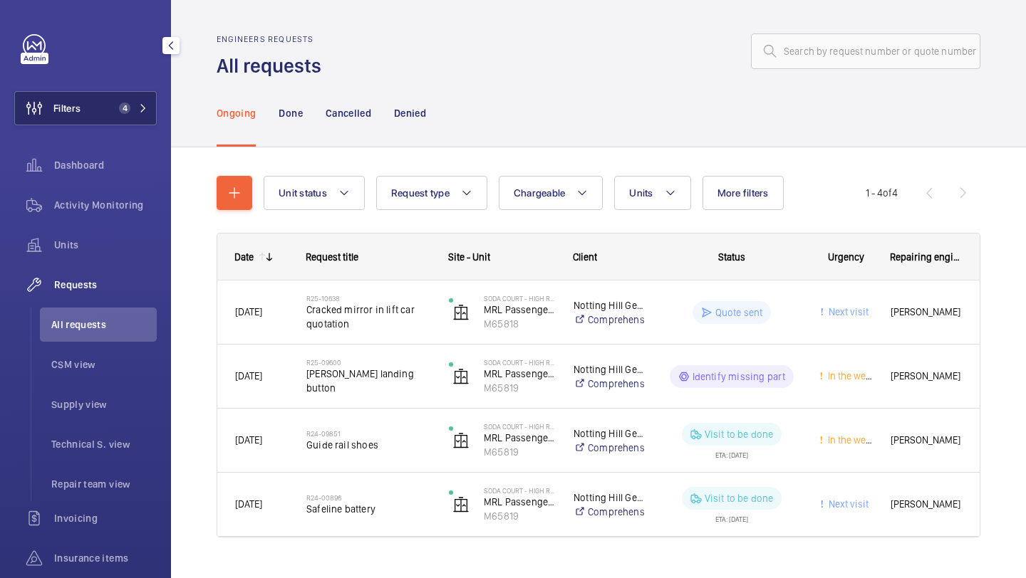
click at [108, 111] on button "Filters 4" at bounding box center [85, 108] width 142 height 34
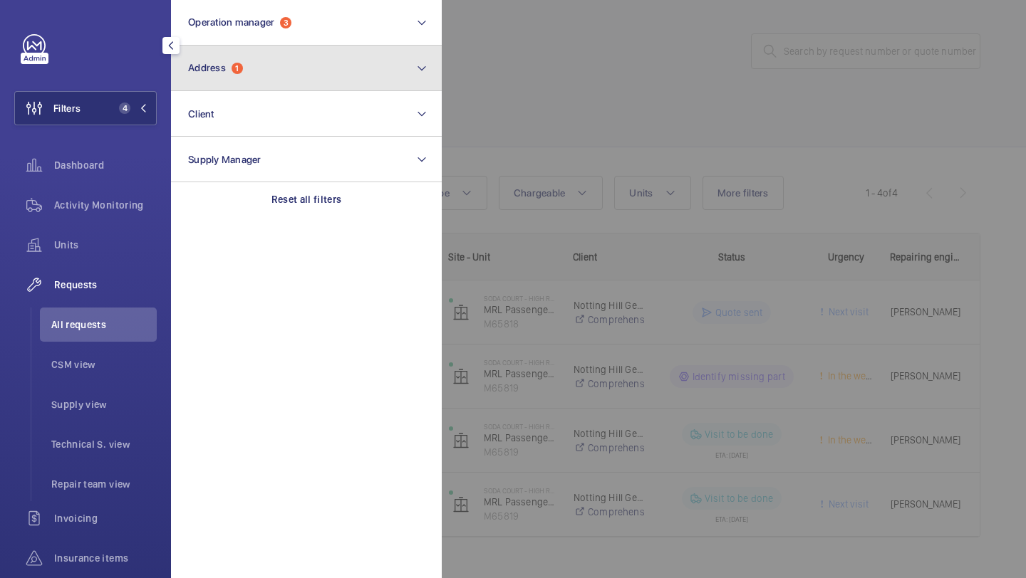
click at [233, 61] on button "Address 1" at bounding box center [306, 69] width 271 height 46
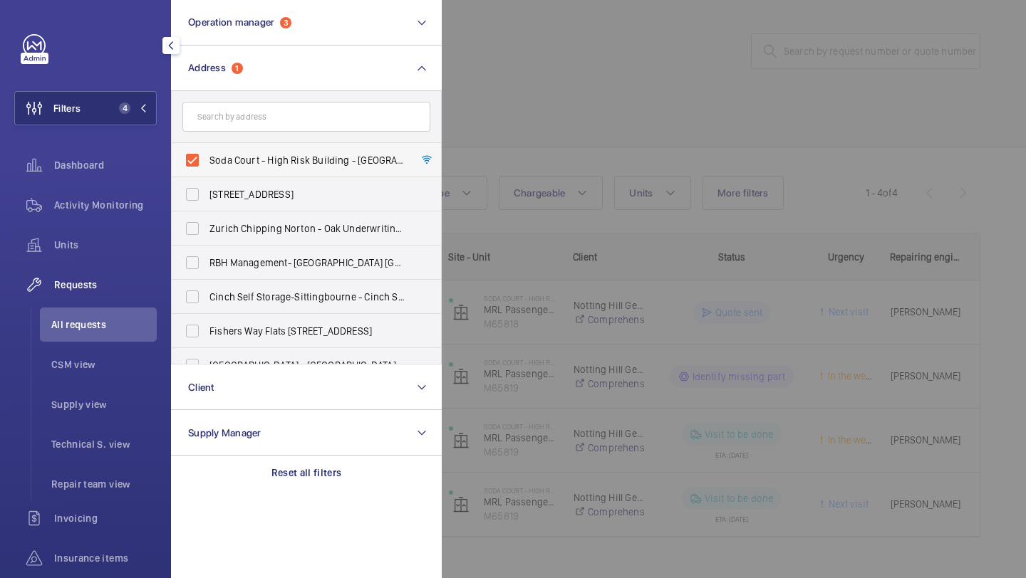
click at [347, 150] on label "Soda Court - High Risk Building - Soda Court, LONDON E1 0FE" at bounding box center [296, 160] width 248 height 34
click at [207, 150] on input "Soda Court - High Risk Building - Soda Court, LONDON E1 0FE" at bounding box center [192, 160] width 28 height 28
checkbox input "false"
click at [501, 81] on div at bounding box center [955, 289] width 1026 height 578
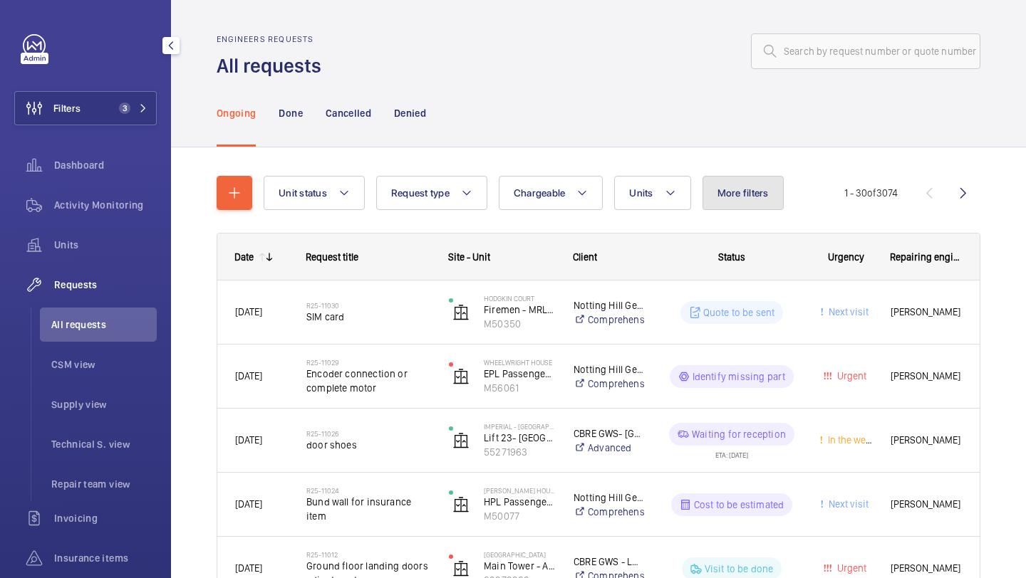
click at [738, 195] on span "More filters" at bounding box center [742, 192] width 51 height 11
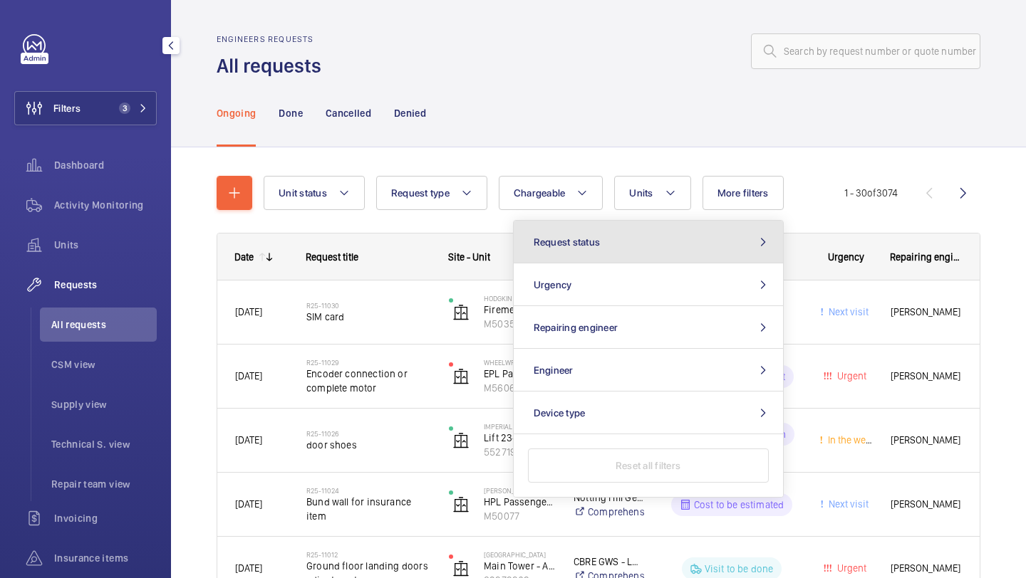
click at [697, 237] on button "Request status" at bounding box center [648, 242] width 269 height 43
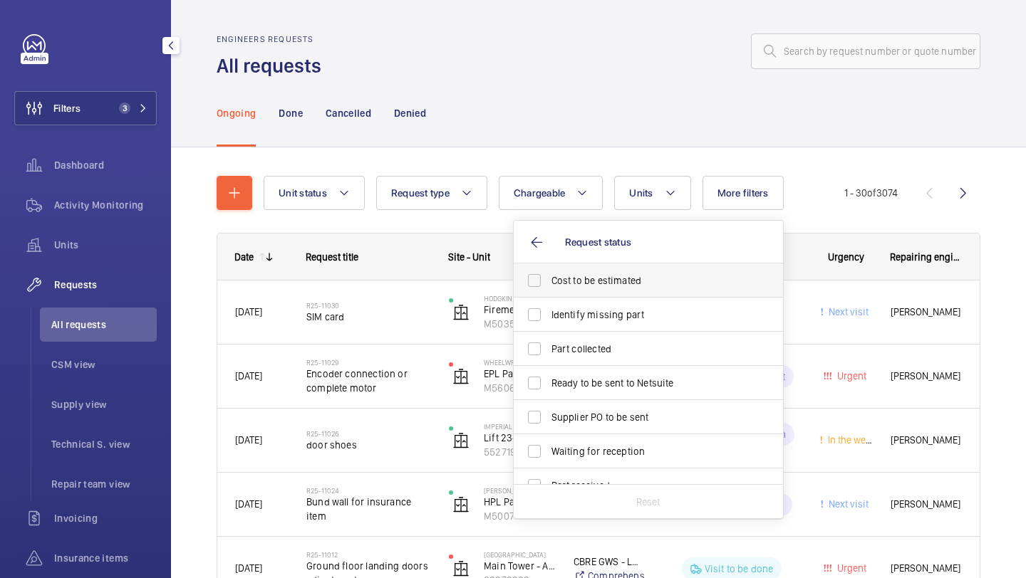
click at [666, 264] on label "Cost to be estimated" at bounding box center [638, 281] width 248 height 34
click at [549, 266] on input "Cost to be estimated" at bounding box center [534, 280] width 28 height 28
checkbox input "true"
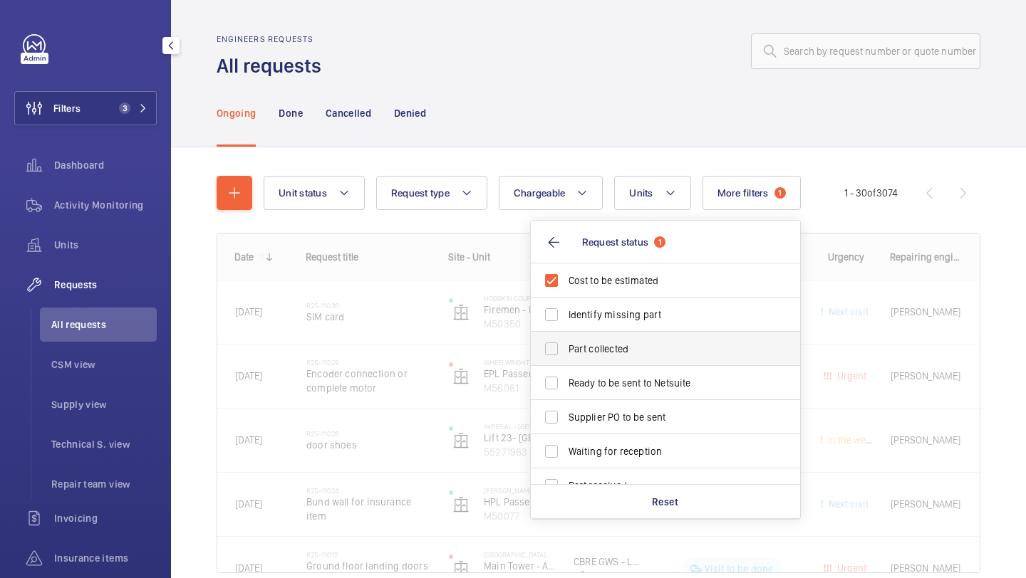
click at [648, 338] on label "Part collected" at bounding box center [655, 349] width 248 height 34
click at [566, 338] on input "Part collected" at bounding box center [551, 349] width 28 height 28
click at [635, 345] on span "Part collected" at bounding box center [666, 349] width 196 height 14
click at [566, 345] on input "Part collected" at bounding box center [551, 349] width 28 height 28
checkbox input "false"
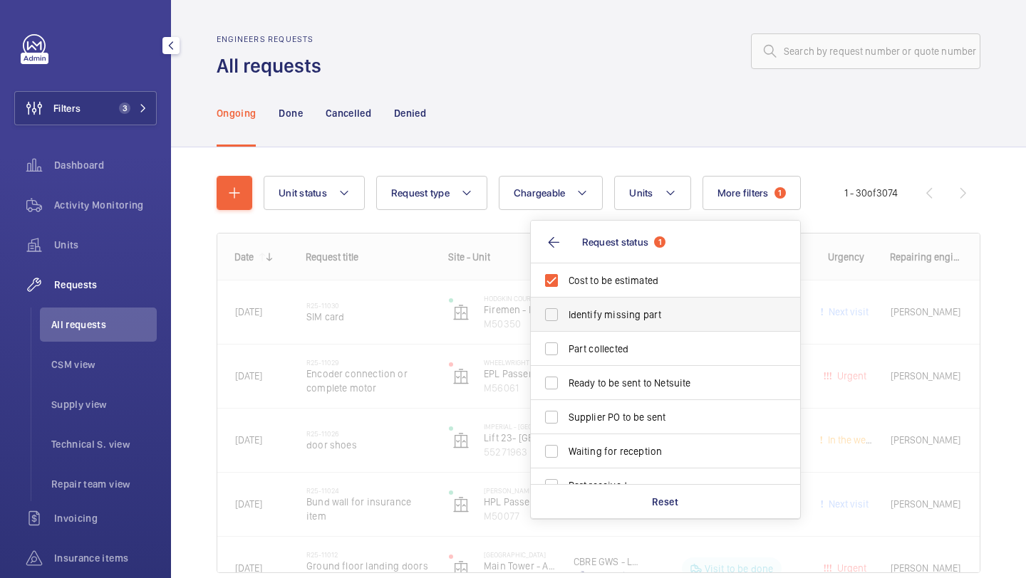
click at [635, 313] on span "Identify missing part" at bounding box center [666, 315] width 196 height 14
click at [566, 313] on input "Identify missing part" at bounding box center [551, 315] width 28 height 28
checkbox input "true"
click at [635, 378] on span "Ready to be sent to Netsuite" at bounding box center [666, 383] width 196 height 14
click at [566, 378] on input "Ready to be sent to Netsuite" at bounding box center [551, 383] width 28 height 28
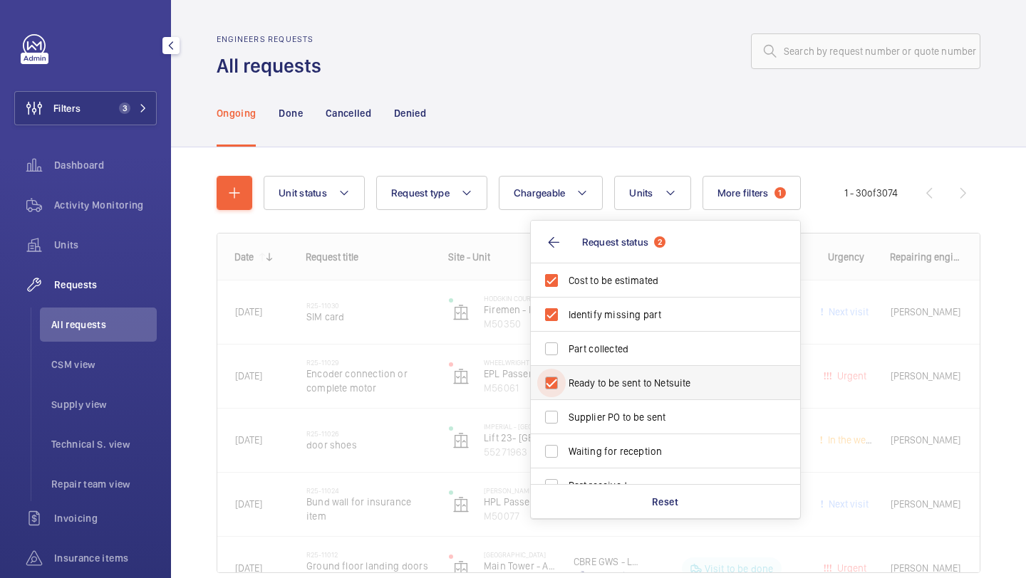
checkbox input "true"
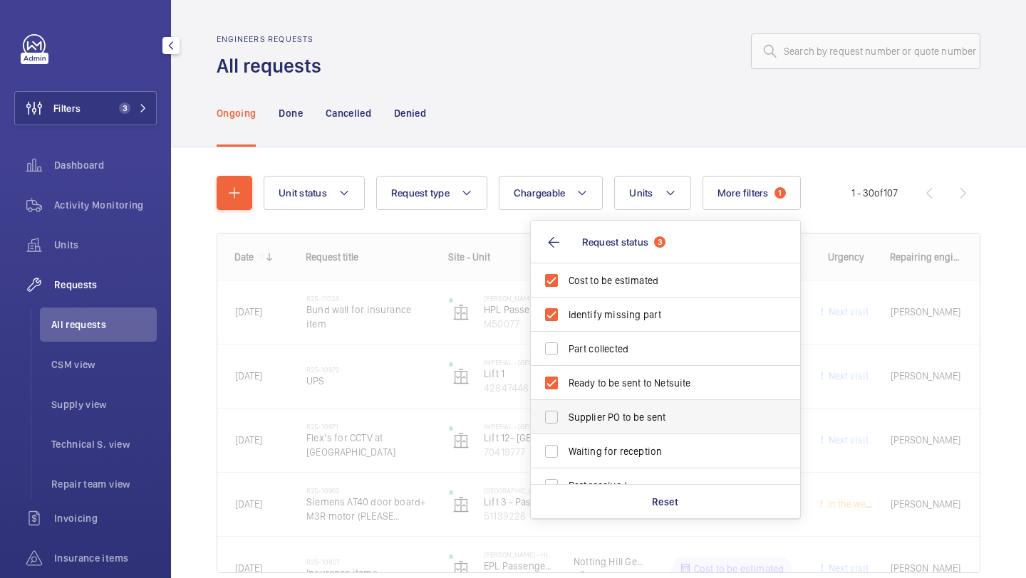
click at [635, 411] on span "Supplier PO to be sent" at bounding box center [666, 417] width 196 height 14
click at [566, 411] on input "Supplier PO to be sent" at bounding box center [551, 417] width 28 height 28
checkbox input "true"
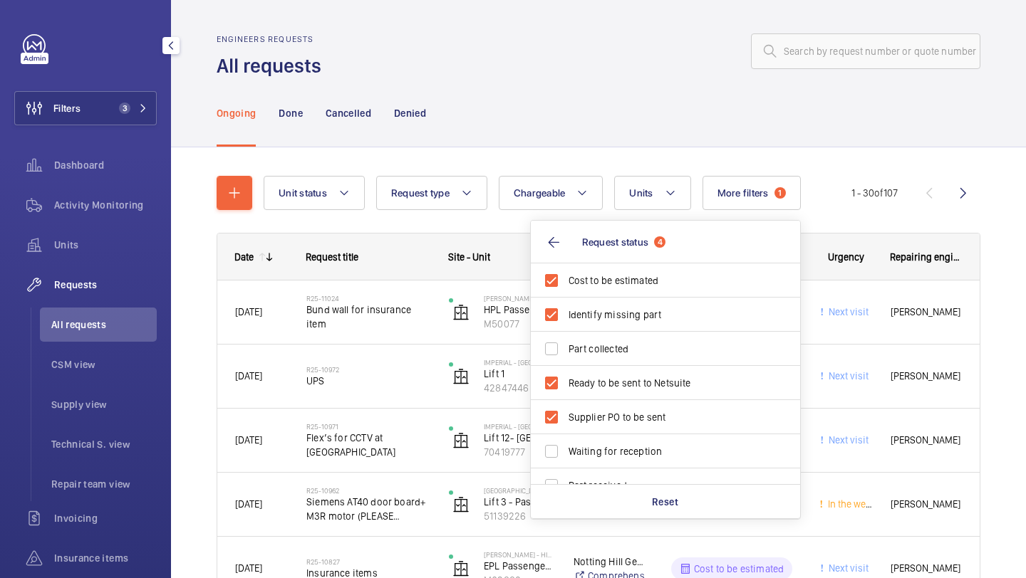
click at [581, 136] on div "Ongoing Done Cancelled Denied" at bounding box center [599, 113] width 764 height 68
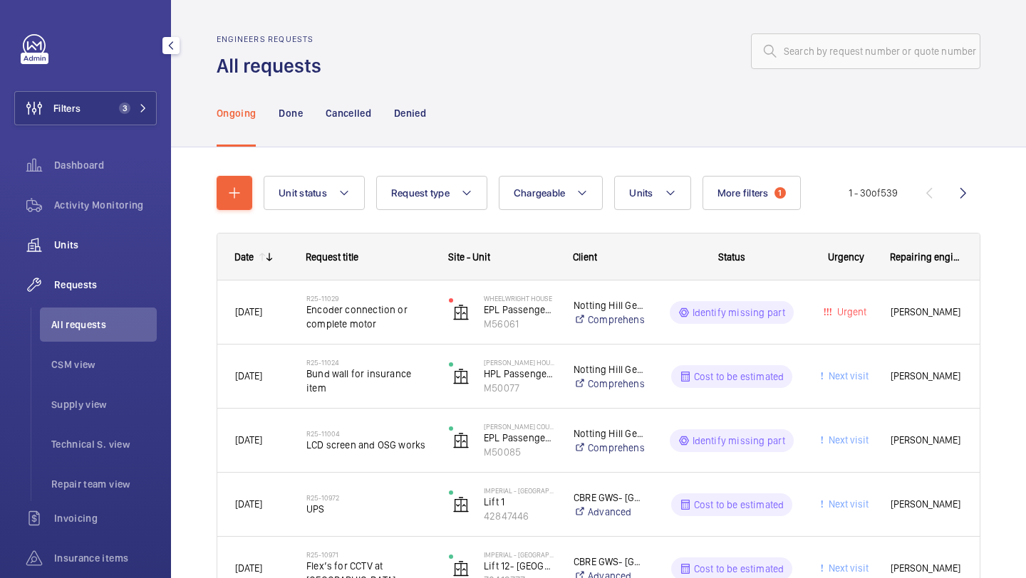
click at [118, 247] on span "Units" at bounding box center [105, 245] width 103 height 14
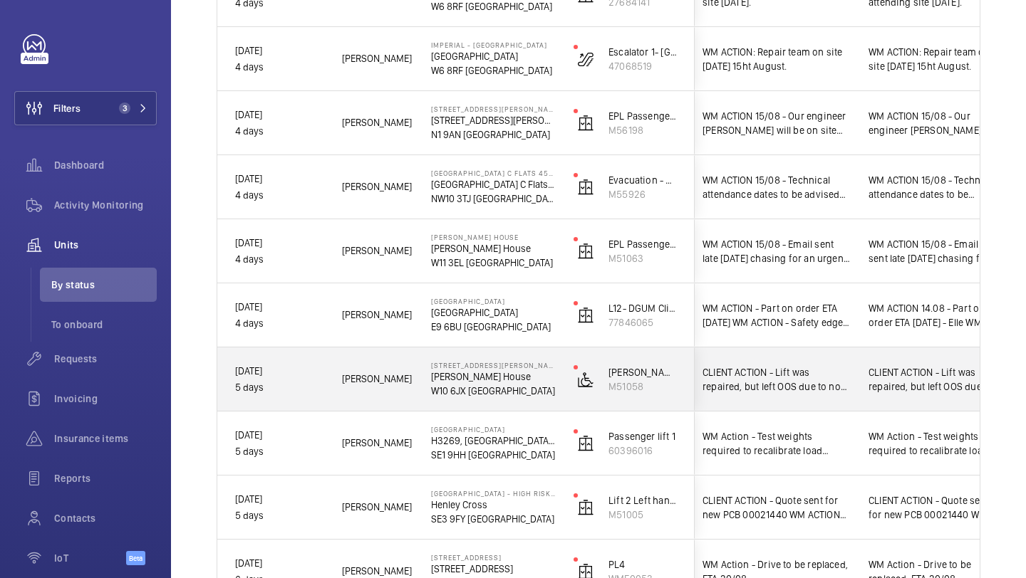
scroll to position [830, 0]
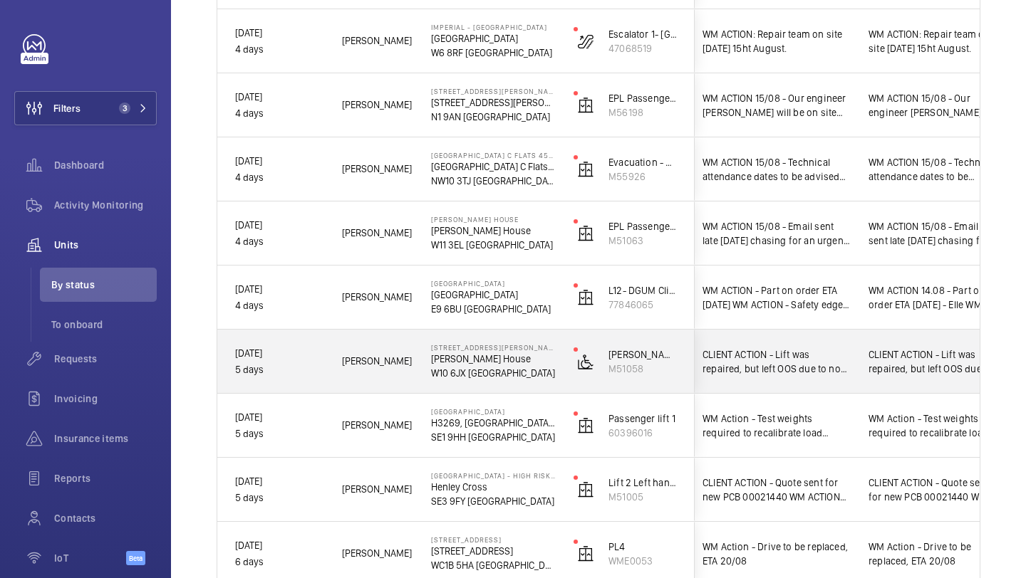
click at [774, 372] on span "CLIENT ACTION - Lift was repaired, but left OOS due to no insurance. WM ACTION …" at bounding box center [775, 362] width 147 height 28
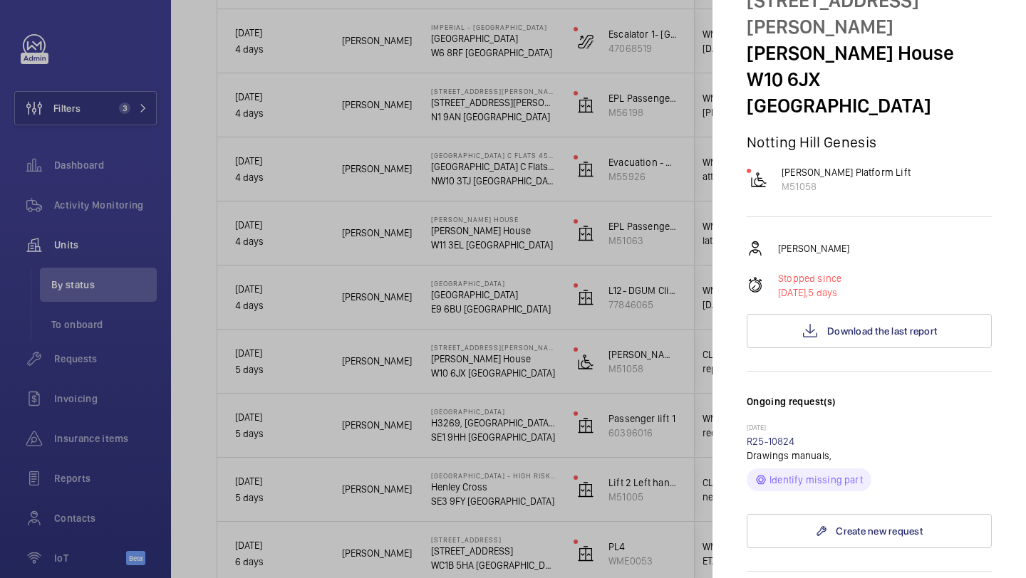
scroll to position [88, 0]
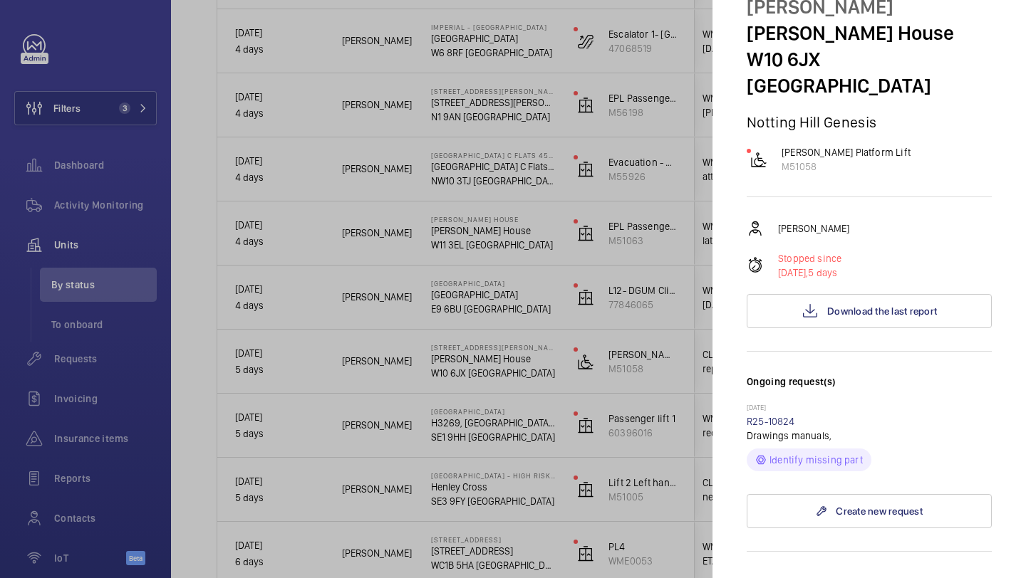
click at [659, 375] on div at bounding box center [513, 289] width 1026 height 578
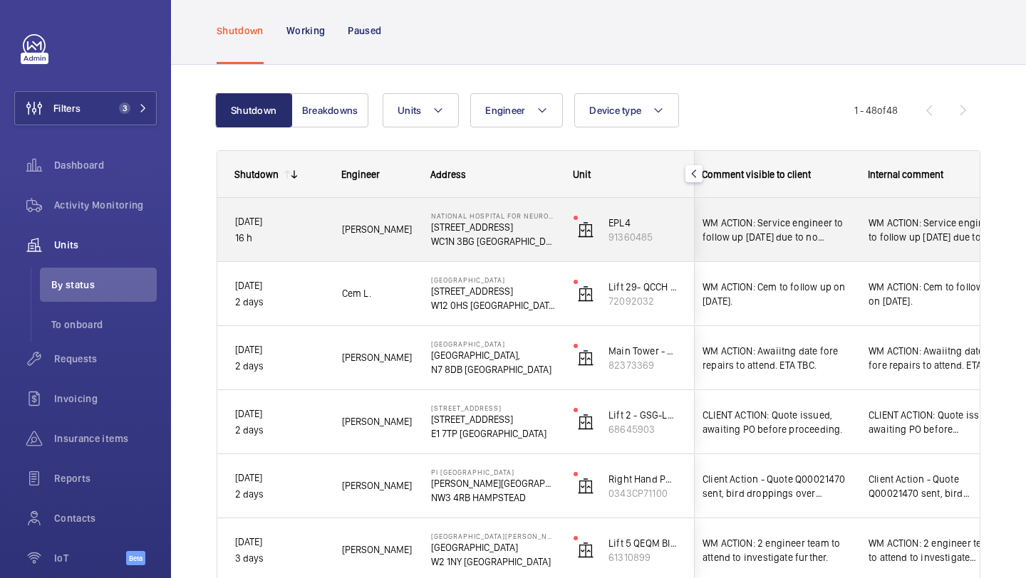
scroll to position [0, 371]
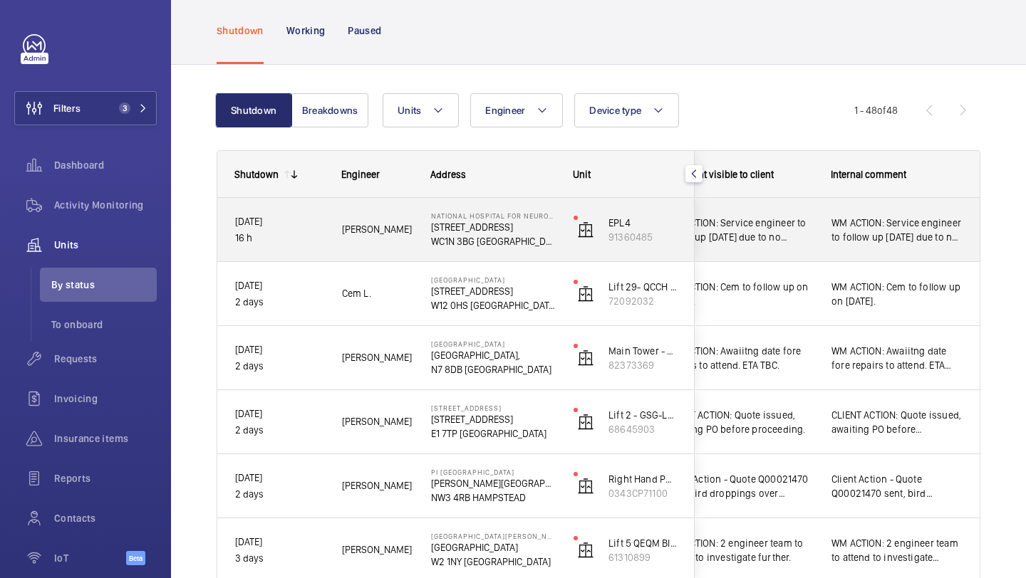
click at [786, 220] on span "WM ACTION: Service engineer to follow up [DATE] due to no access on night call." at bounding box center [738, 230] width 147 height 28
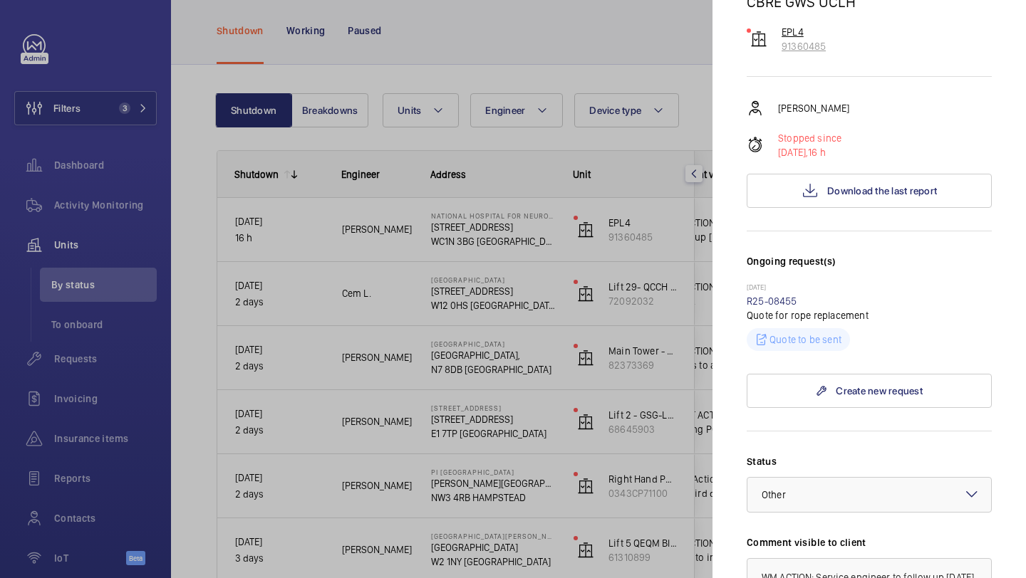
scroll to position [443, 0]
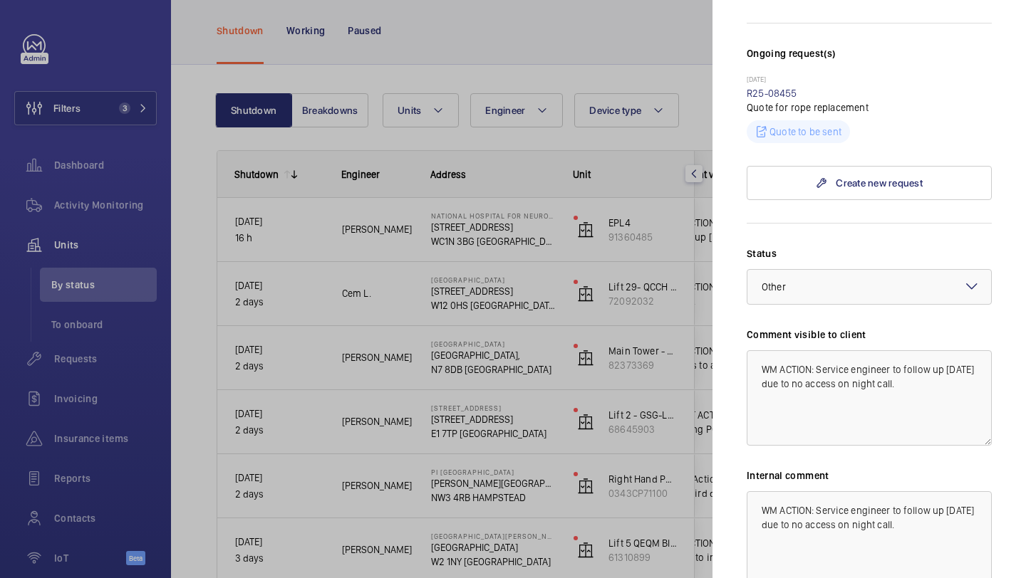
click at [671, 262] on div at bounding box center [513, 289] width 1026 height 578
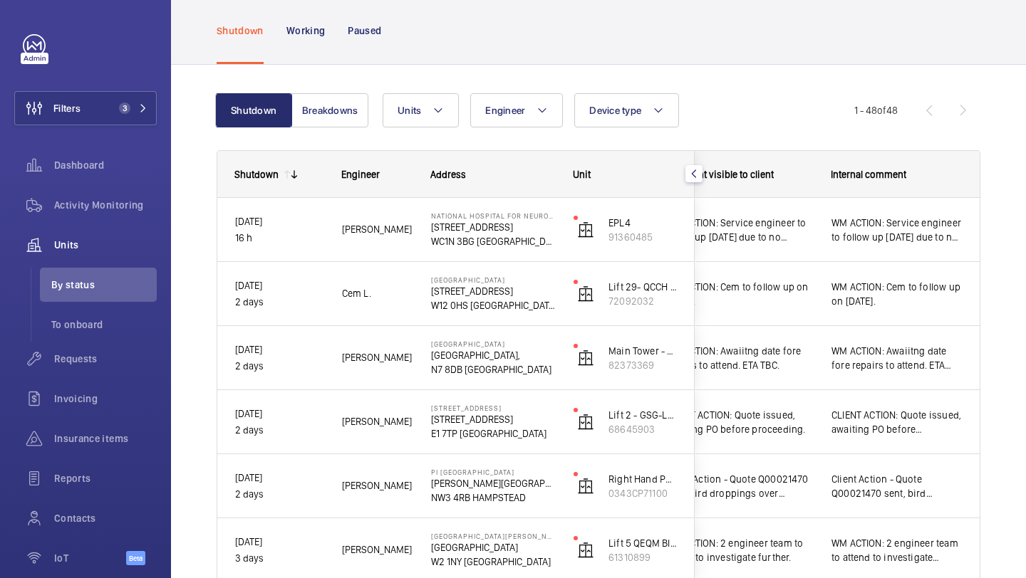
click at [794, 280] on mat-sidenav-container "Filters 3 Dashboard Activity Monitoring Units By status To onboard Requests Inv…" at bounding box center [513, 289] width 1026 height 578
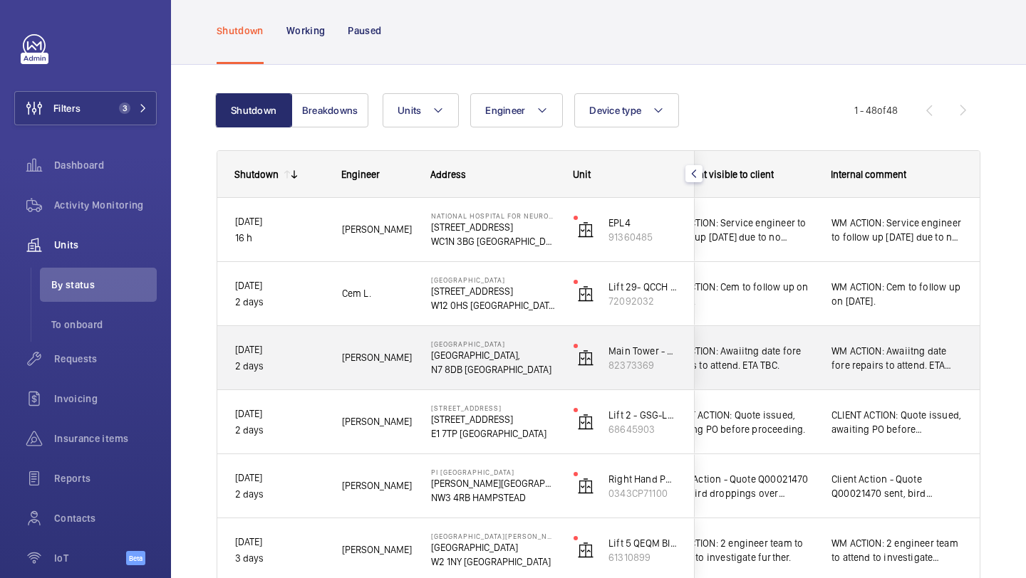
click at [811, 342] on div "WM ACTION: Awaiitng date fore repairs to attend. ETA TBC." at bounding box center [738, 358] width 147 height 33
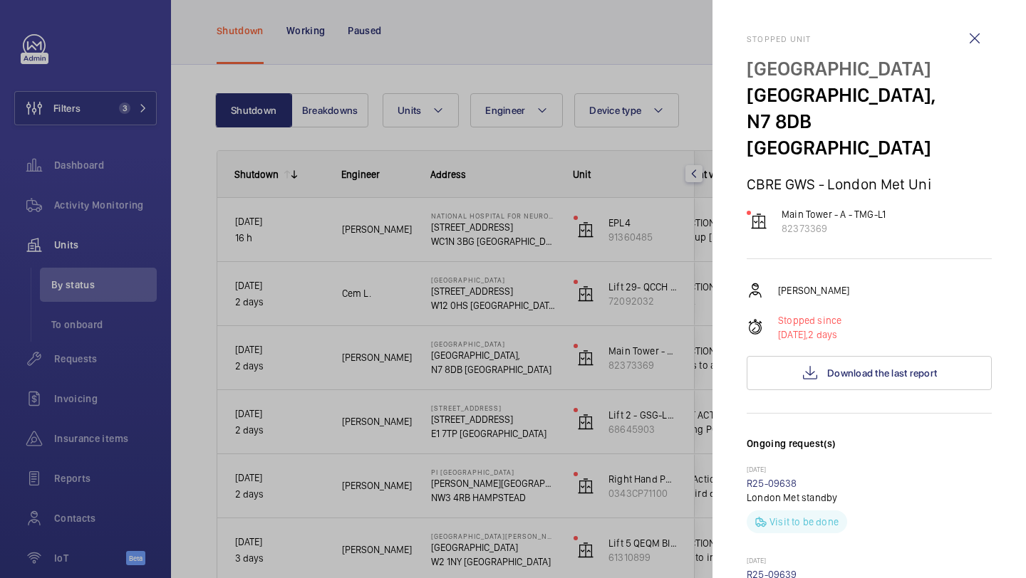
click at [675, 361] on div at bounding box center [513, 289] width 1026 height 578
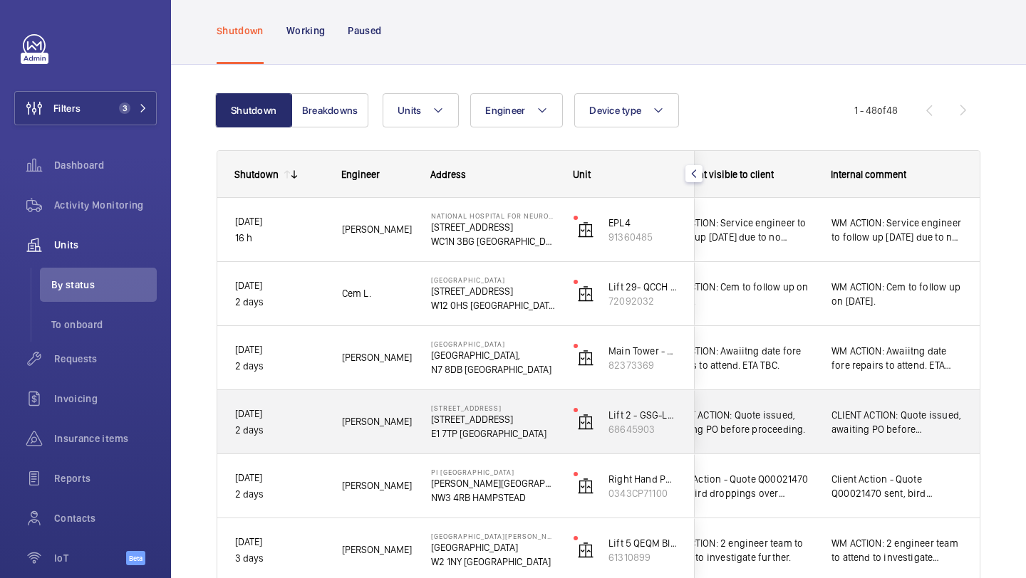
click at [837, 420] on span "CLIENT ACTION: Quote issued, awaiting PO before proceeding." at bounding box center [896, 422] width 130 height 28
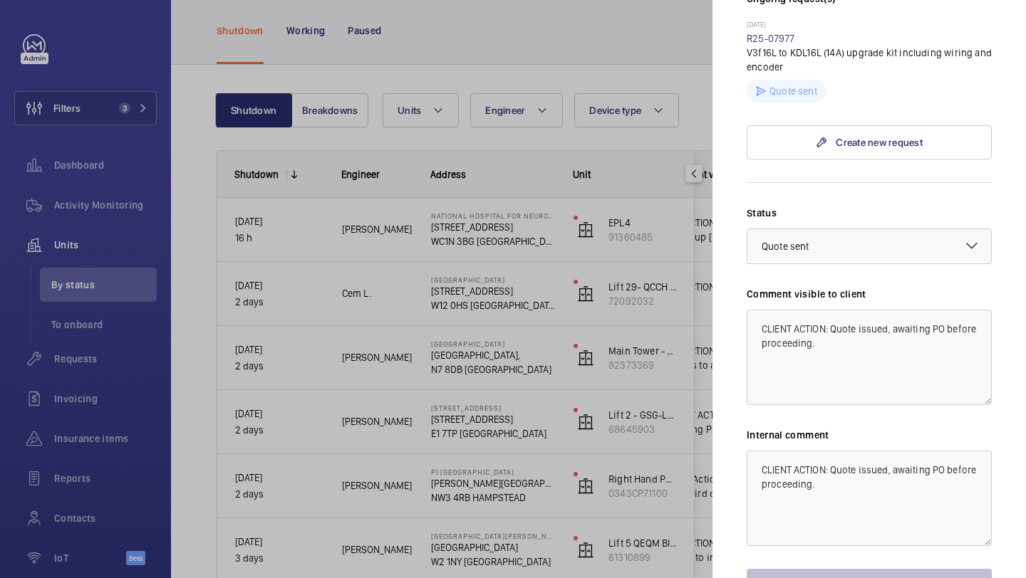
scroll to position [410, 0]
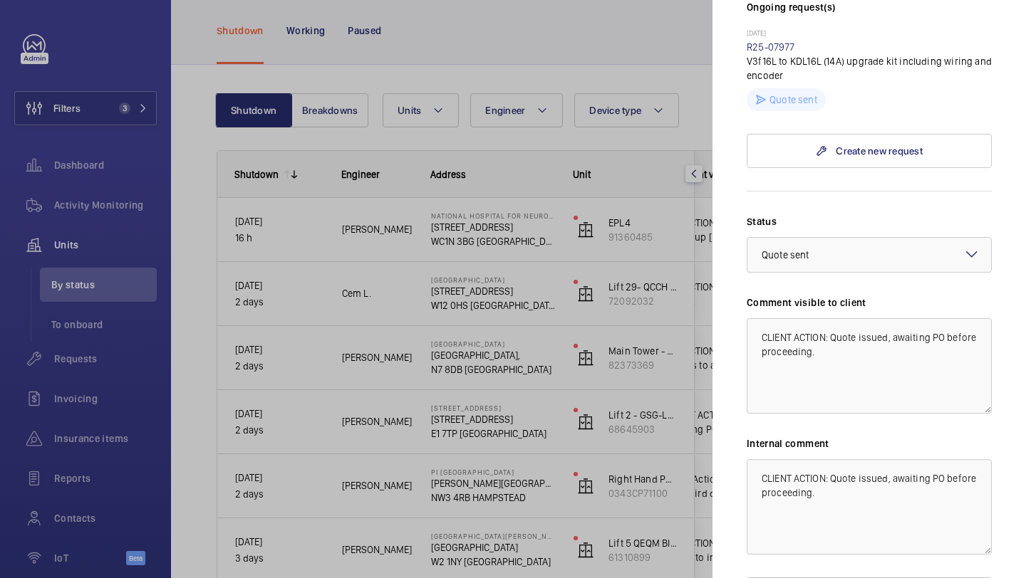
click at [691, 388] on div at bounding box center [513, 289] width 1026 height 578
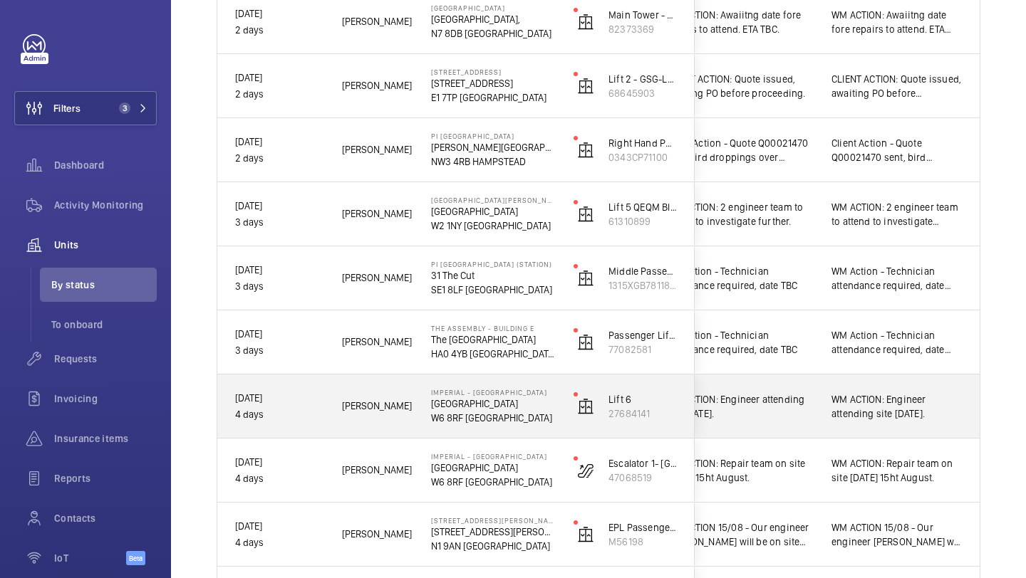
scroll to position [405, 0]
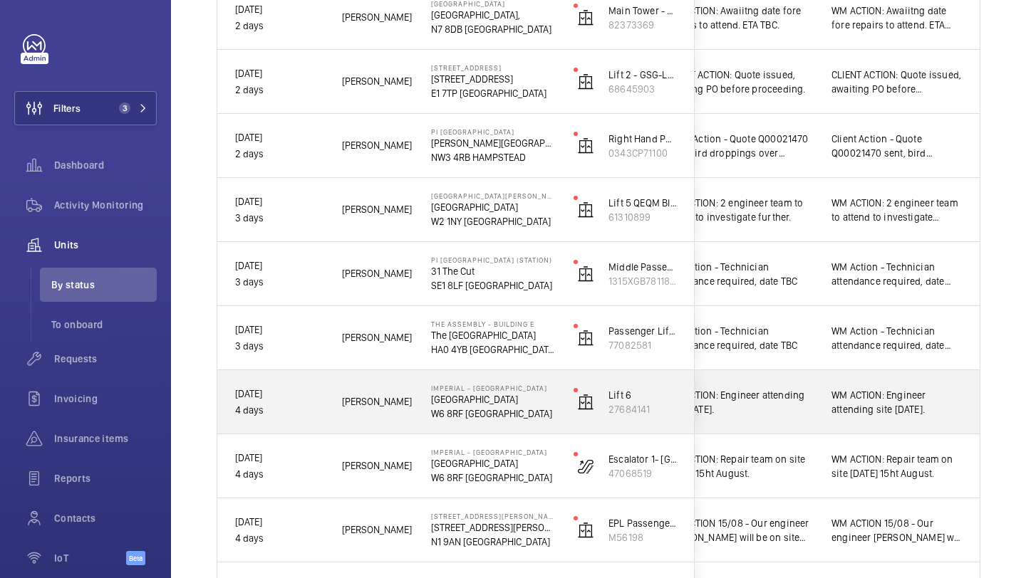
click at [799, 405] on span "WM ACTION: Engineer attending site [DATE]." at bounding box center [738, 402] width 147 height 28
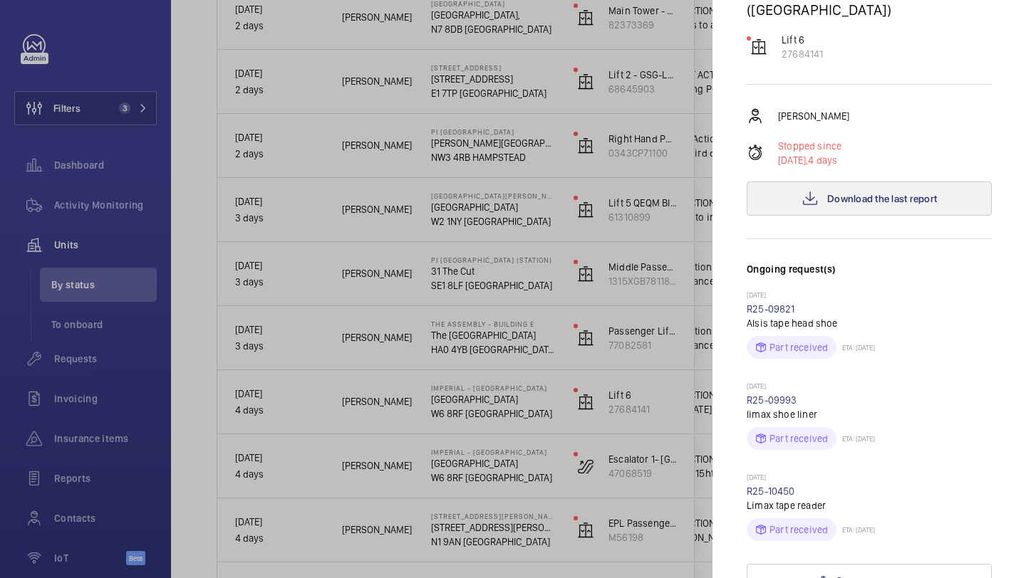
scroll to position [316, 0]
click at [850, 182] on button "Download the last report" at bounding box center [869, 199] width 245 height 34
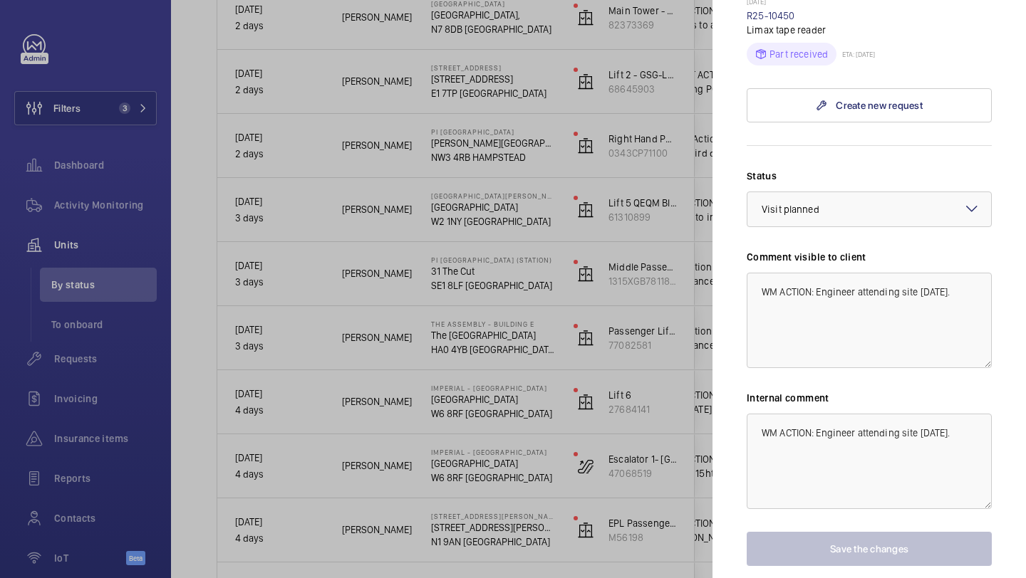
scroll to position [691, 0]
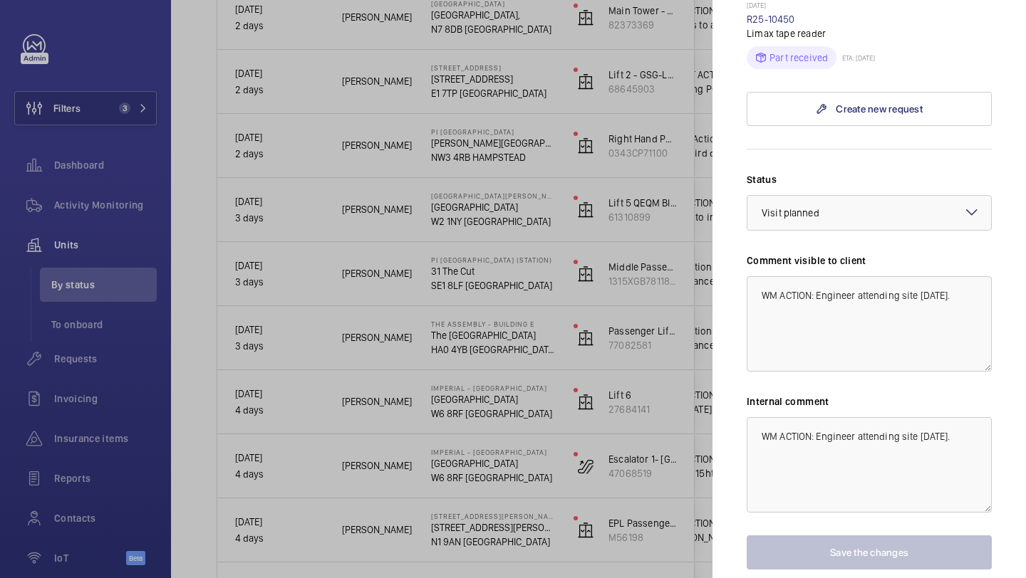
click at [665, 286] on div at bounding box center [513, 289] width 1026 height 578
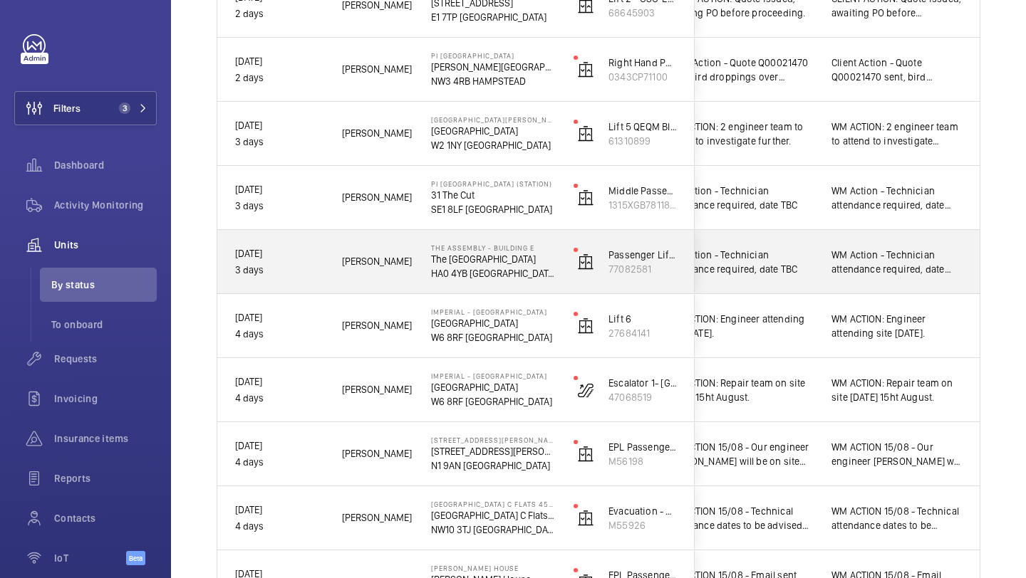
scroll to position [488, 0]
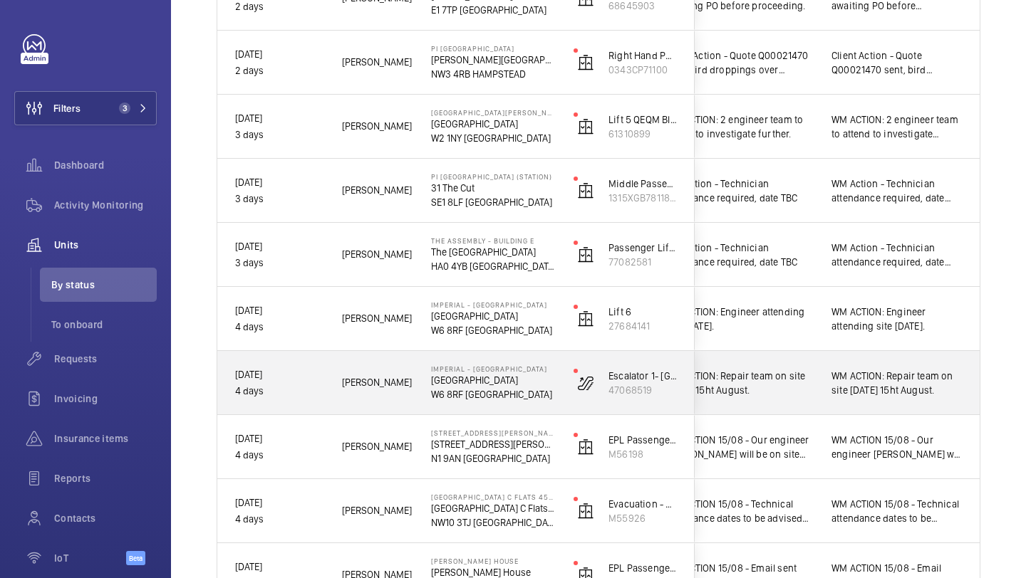
click at [802, 374] on span "WM ACTION: Repair team on site [DATE] 15ht August." at bounding box center [738, 383] width 147 height 28
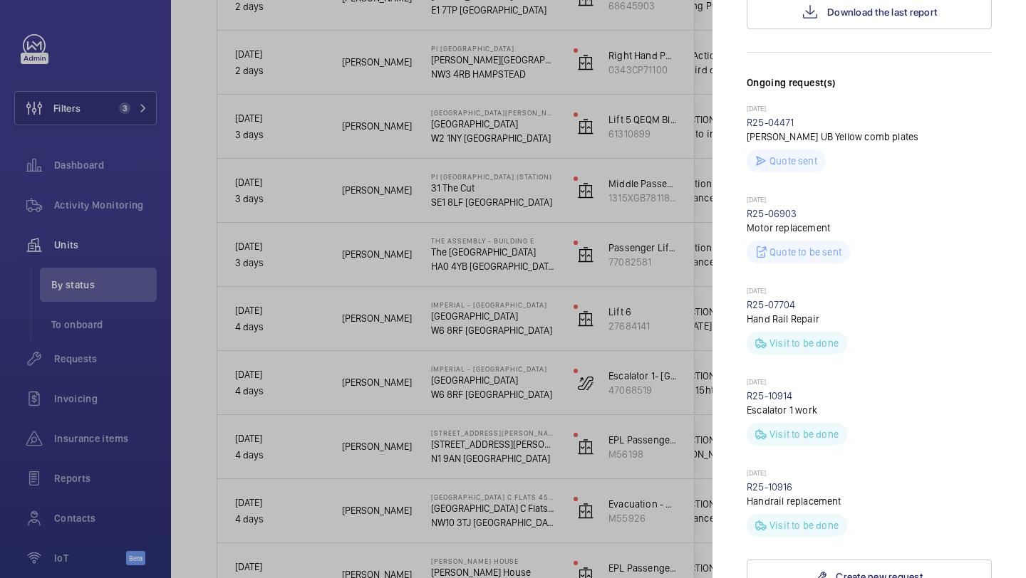
scroll to position [100, 0]
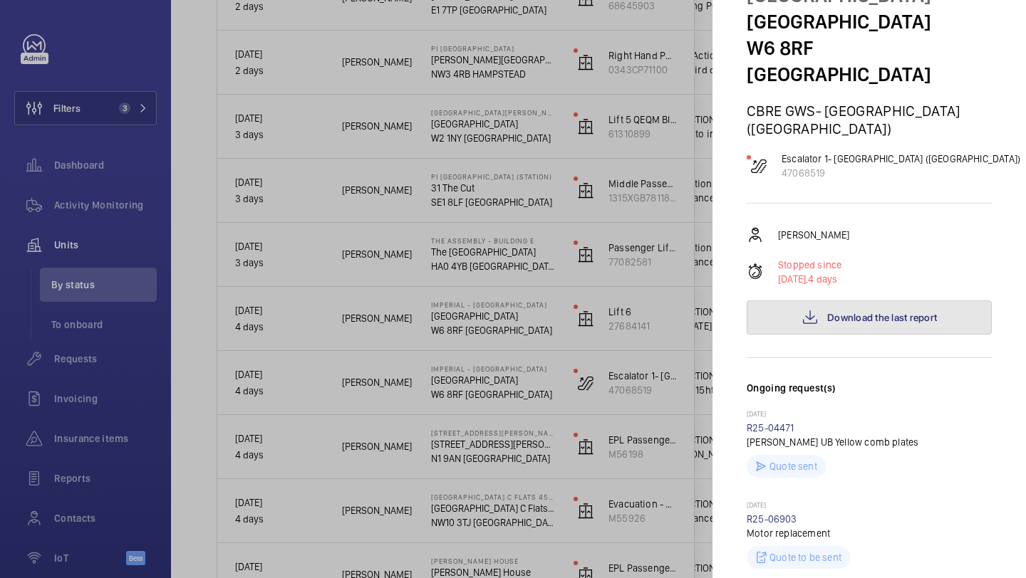
click at [859, 312] on span "Download the last report" at bounding box center [882, 317] width 110 height 11
click at [672, 318] on div at bounding box center [513, 289] width 1026 height 578
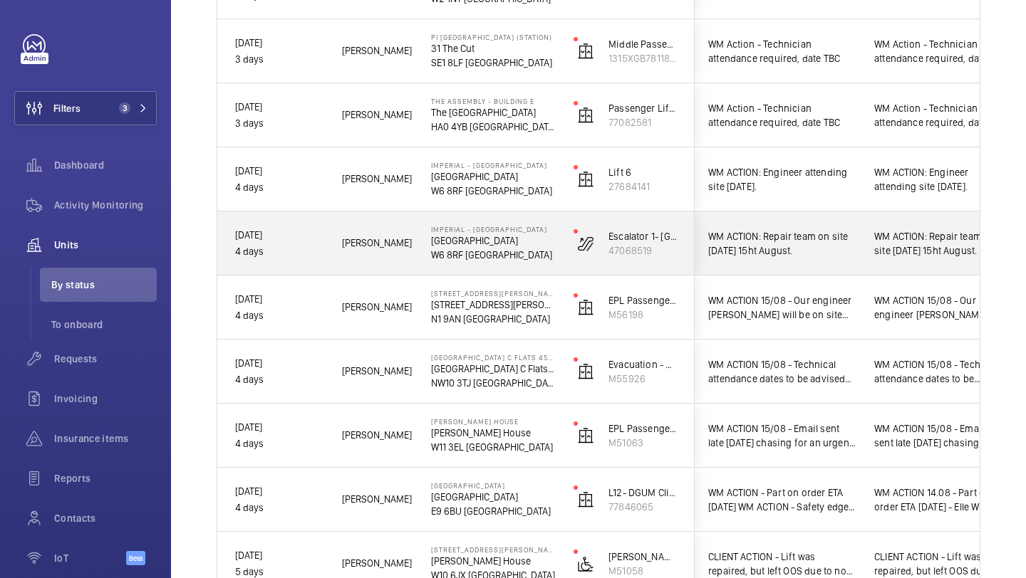
scroll to position [643, 0]
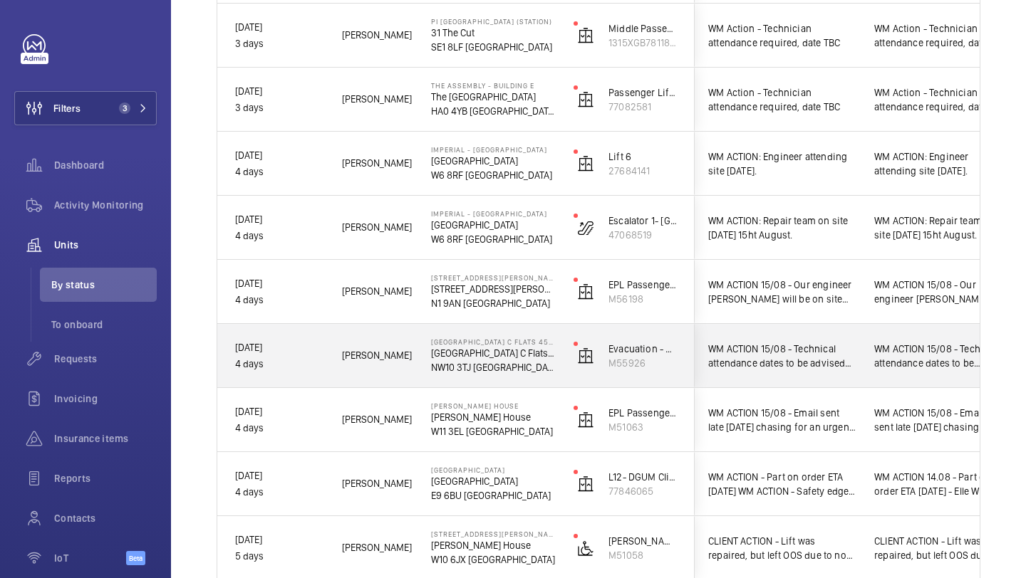
click at [814, 341] on div "WM ACTION 15/08 - Technical attendance dates to be advised this morning. WM ACT…" at bounding box center [781, 356] width 147 height 33
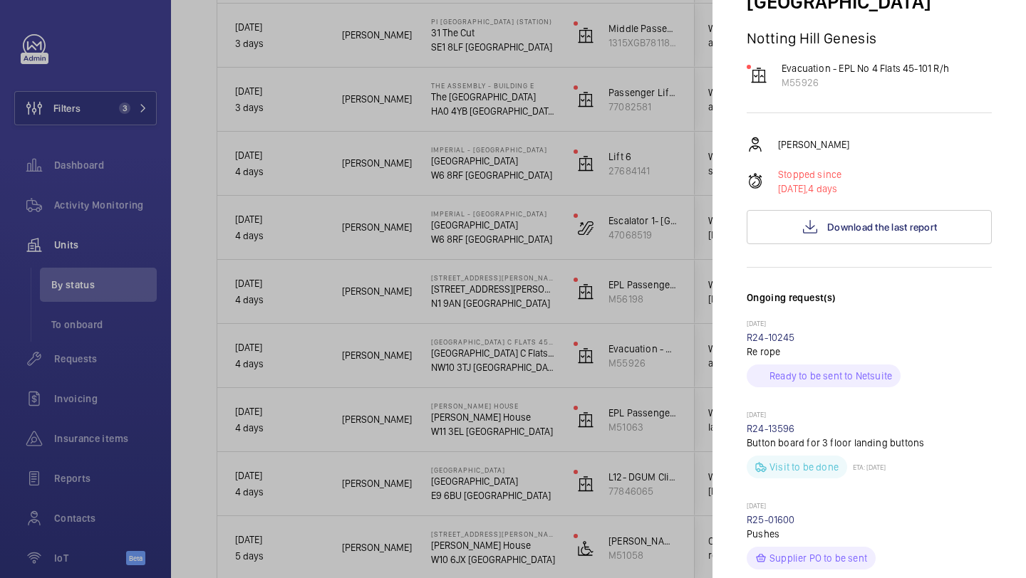
scroll to position [229, 0]
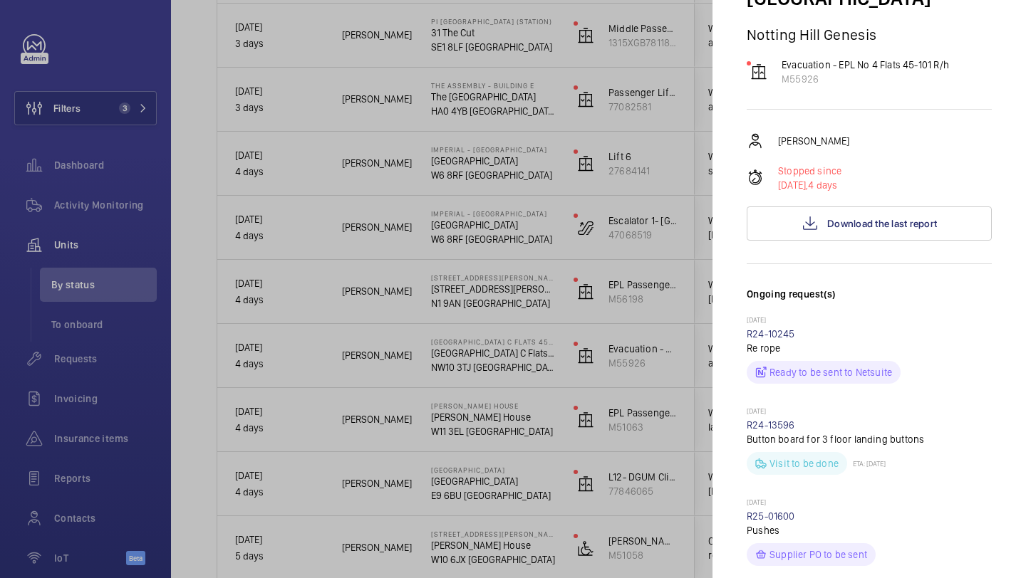
click at [602, 306] on div at bounding box center [513, 289] width 1026 height 578
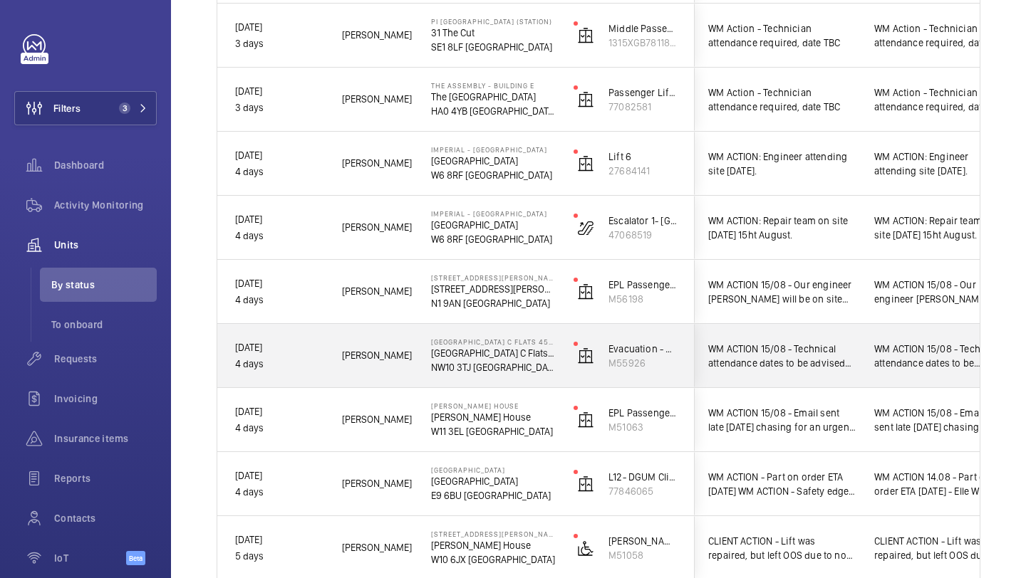
click at [776, 340] on div "WM ACTION 15/08 - Technical attendance dates to be advised this morning. WM ACT…" at bounding box center [781, 356] width 147 height 33
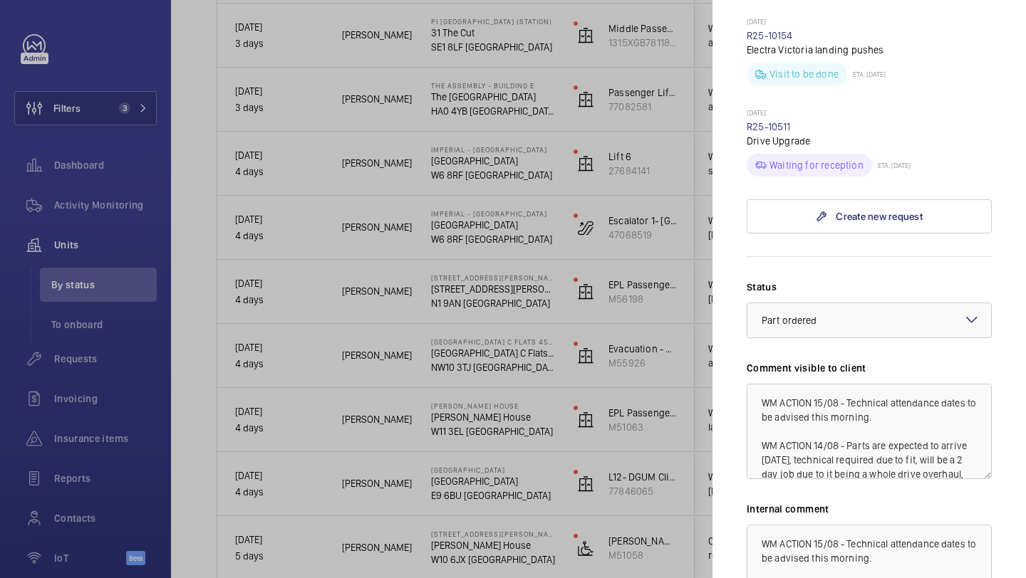
scroll to position [893, 0]
click at [656, 363] on div at bounding box center [513, 289] width 1026 height 578
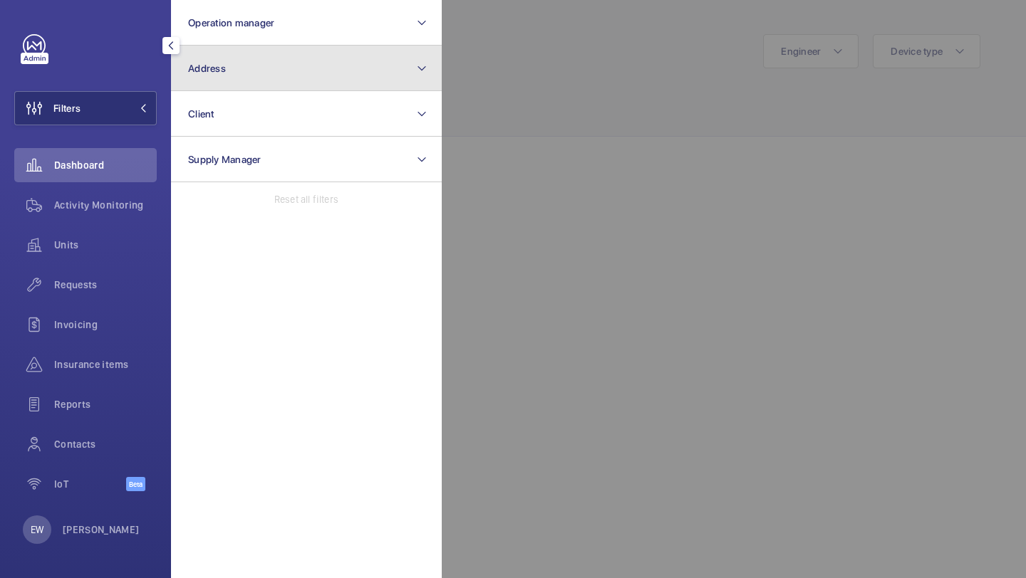
drag, startPoint x: 0, startPoint y: 0, endPoint x: 236, endPoint y: 72, distance: 246.5
click at [234, 73] on button "Address" at bounding box center [306, 69] width 271 height 46
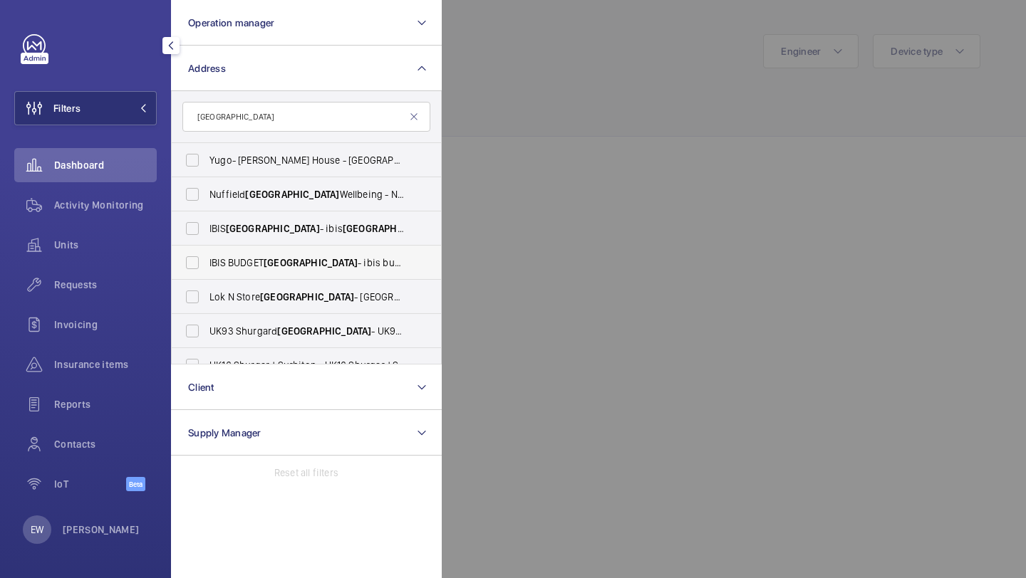
type input "portsmouth"
click at [237, 246] on label "IBIS BUDGET PORTSMOUTH - ibis budget Portsmouth , SOUTHSEA PO4 8SL" at bounding box center [296, 263] width 248 height 34
click at [207, 249] on input "IBIS BUDGET PORTSMOUTH - ibis budget Portsmouth , SOUTHSEA PO4 8SL" at bounding box center [192, 263] width 28 height 28
checkbox input "true"
click at [237, 229] on span "PORTSMOUTH" at bounding box center [273, 228] width 94 height 11
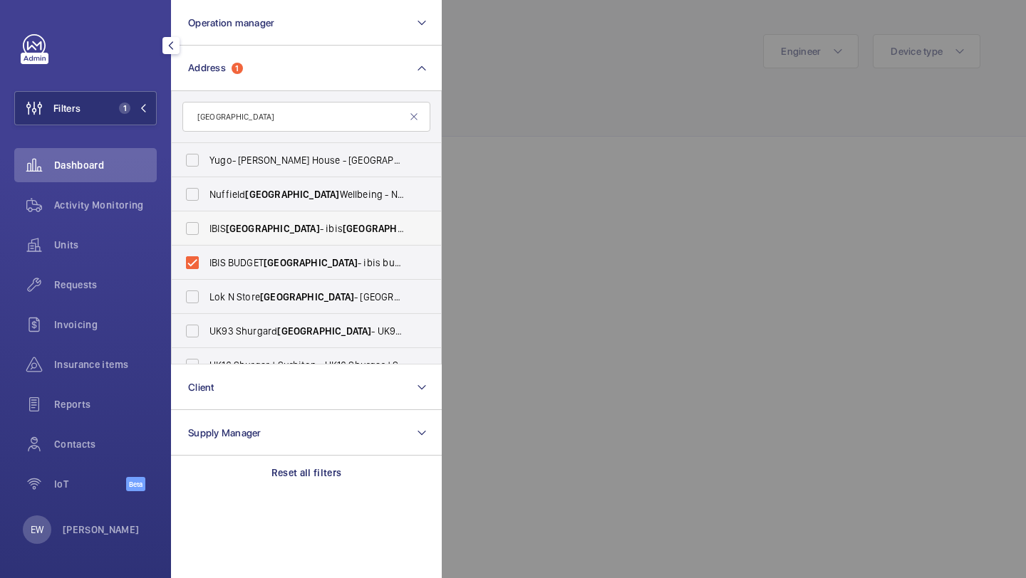
click at [207, 229] on input "IBIS PORTSMOUTH - ibis Portsmouth Centre, PORTSMOUTH PO1 2LX" at bounding box center [192, 228] width 28 height 28
checkbox input "true"
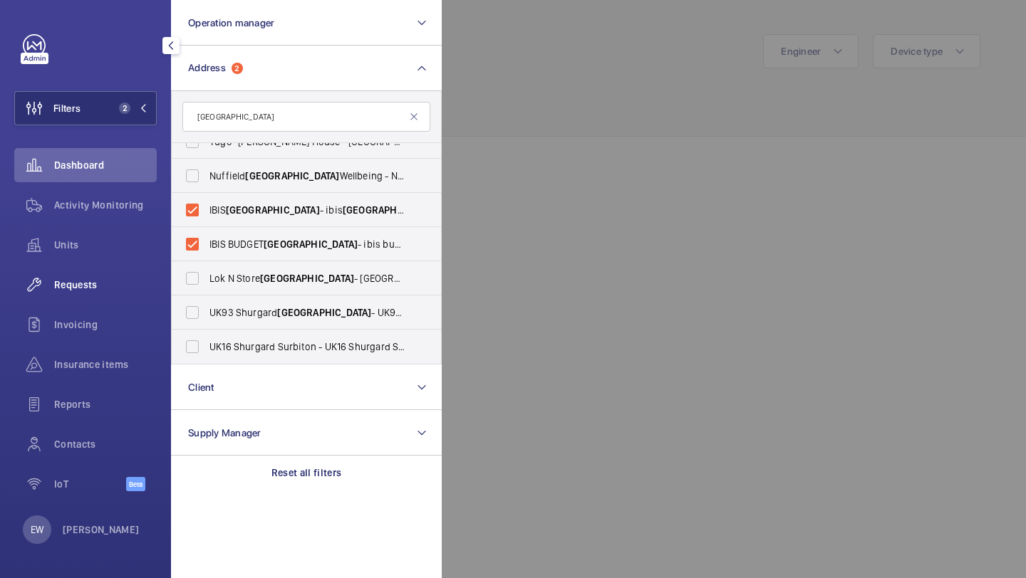
click at [105, 296] on div "Requests" at bounding box center [85, 285] width 142 height 34
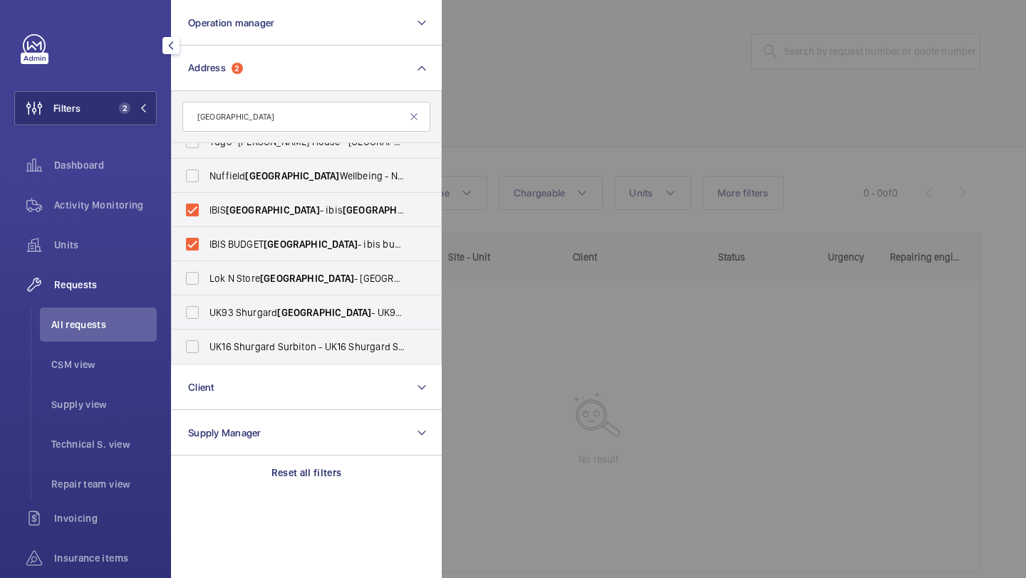
click at [555, 105] on div at bounding box center [955, 289] width 1026 height 578
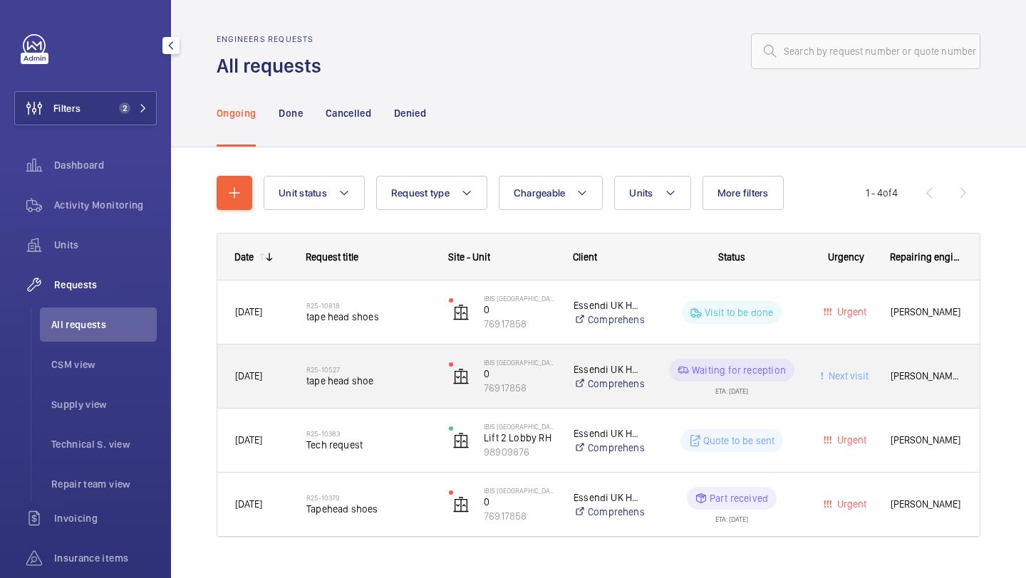
click at [368, 359] on div "R25-10527 tape head shoe" at bounding box center [368, 376] width 124 height 41
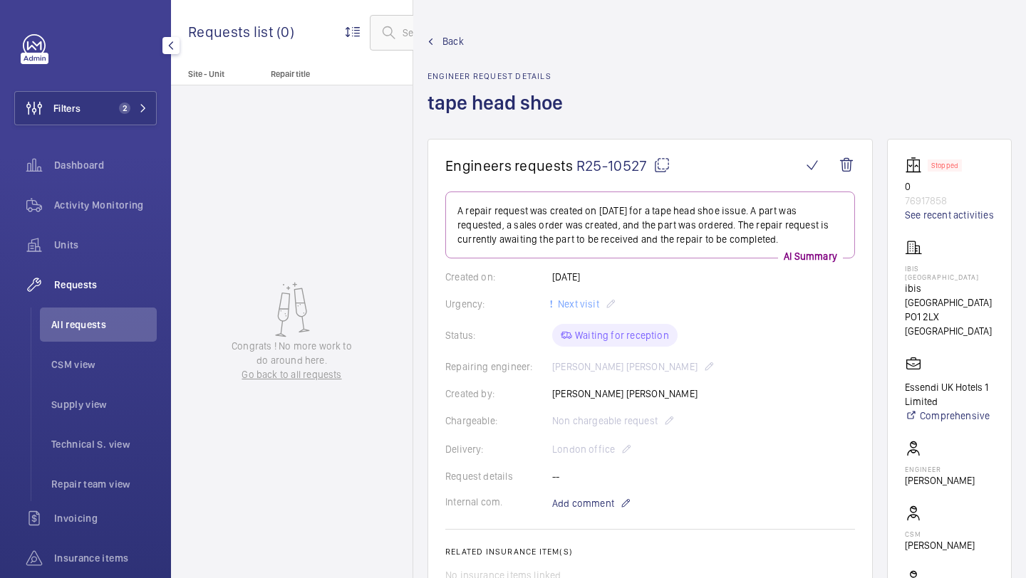
scroll to position [496, 0]
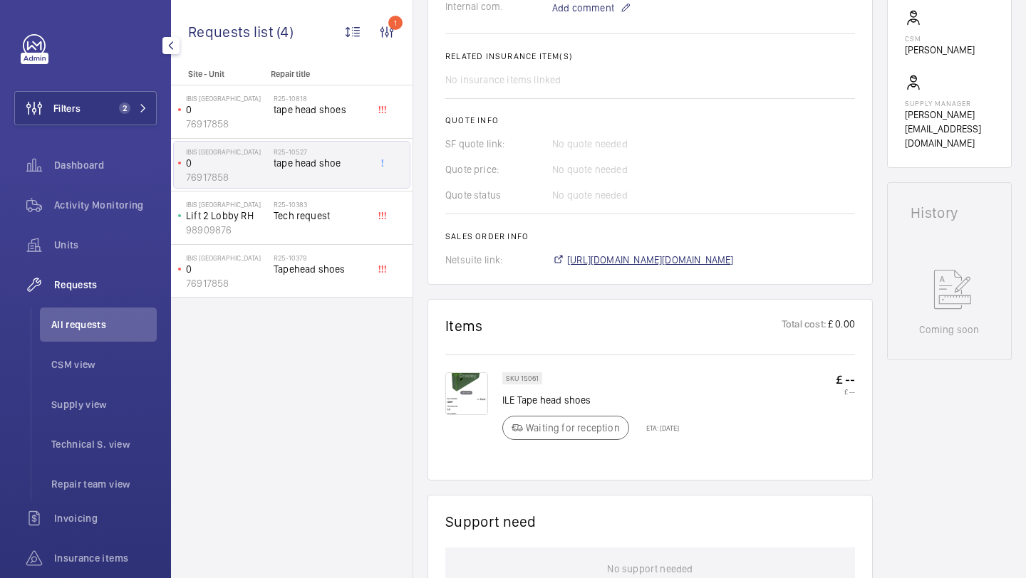
click at [672, 265] on span "https://6461500.app.netsuite.com/app/accounting/transactions/salesord.nl?id=287…" at bounding box center [650, 260] width 167 height 14
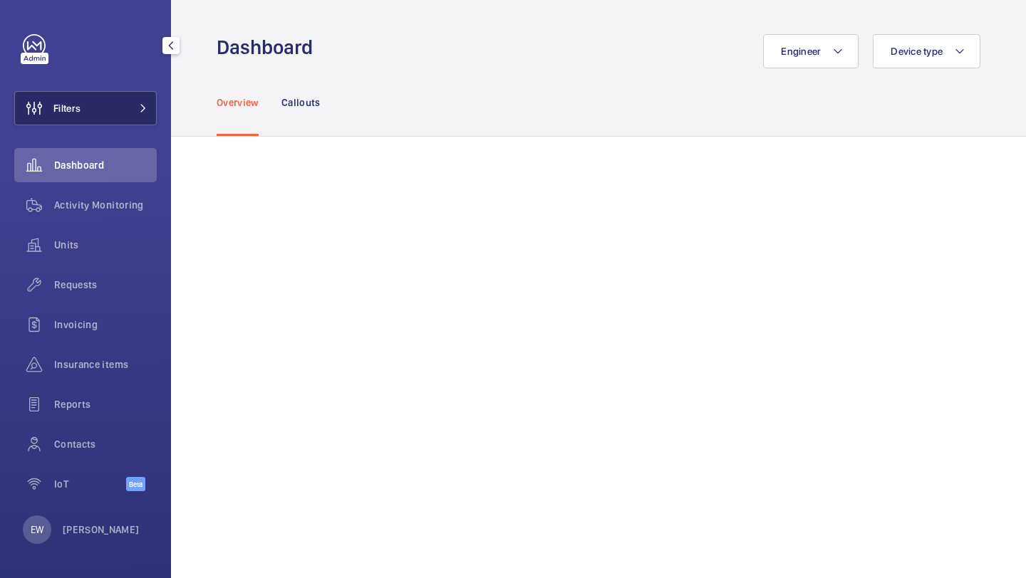
click at [107, 101] on button "Filters" at bounding box center [85, 108] width 142 height 34
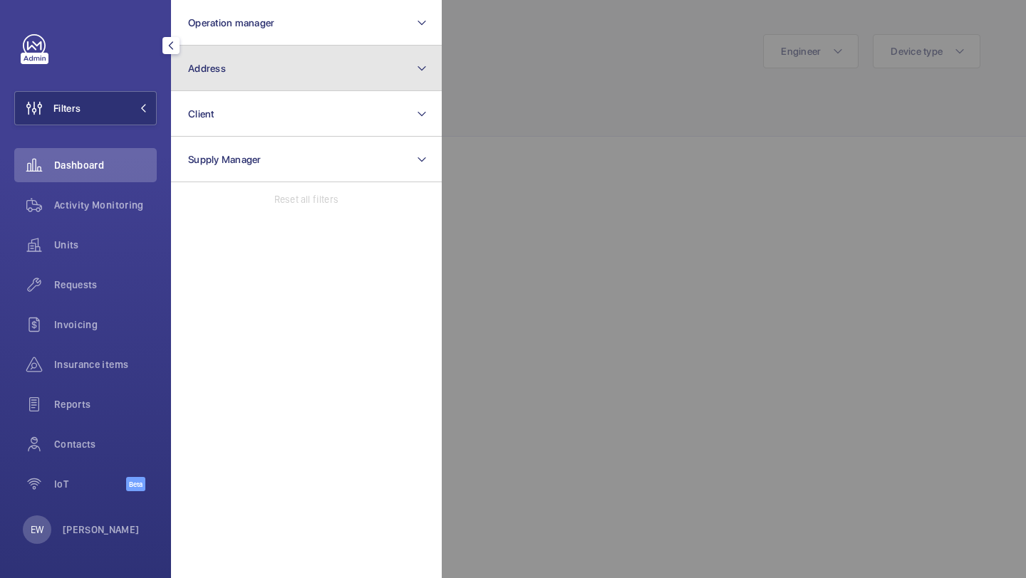
click at [210, 74] on button "Address" at bounding box center [306, 69] width 271 height 46
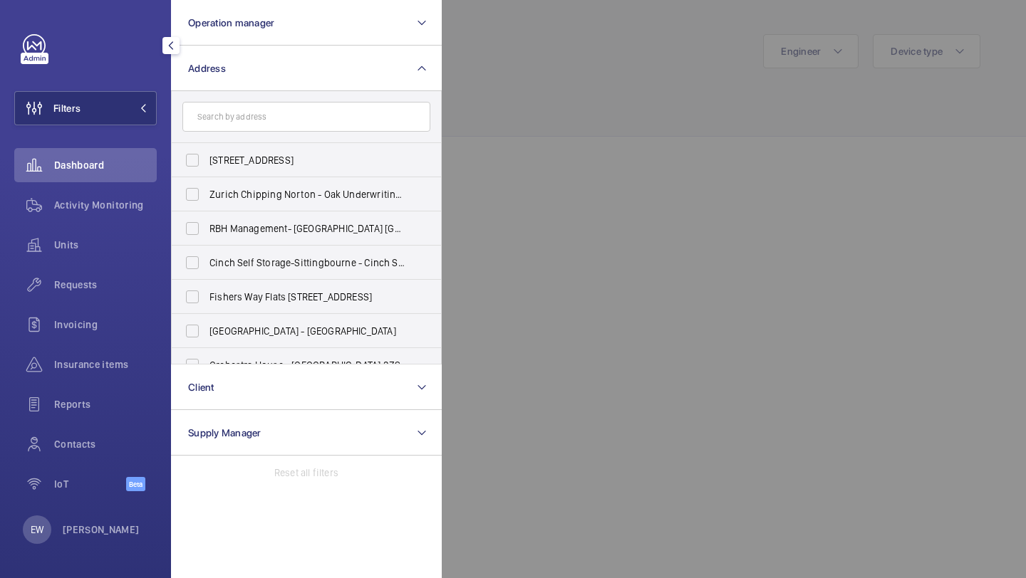
click at [670, 28] on div at bounding box center [955, 289] width 1026 height 578
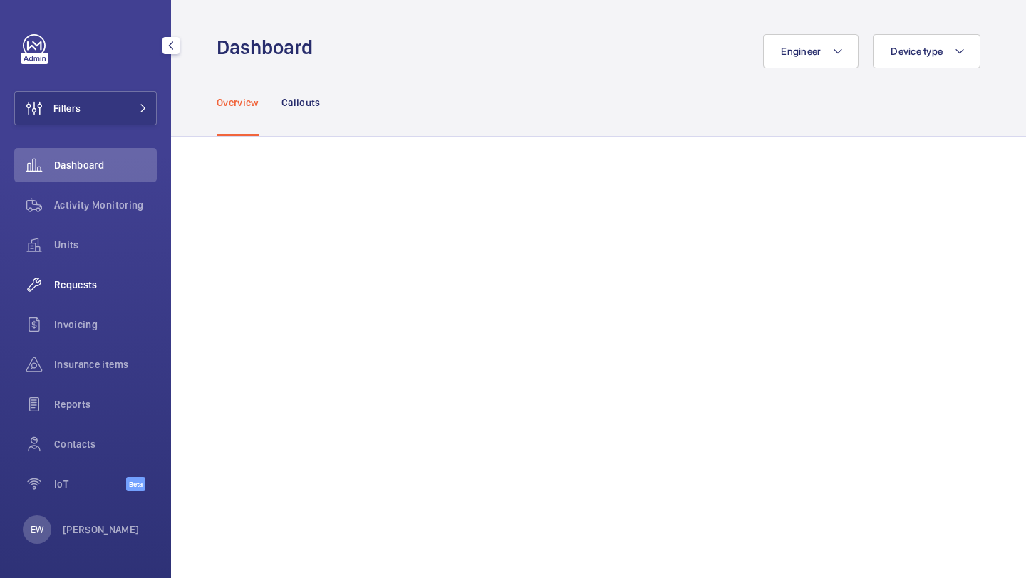
click at [98, 293] on div "Requests" at bounding box center [85, 285] width 142 height 34
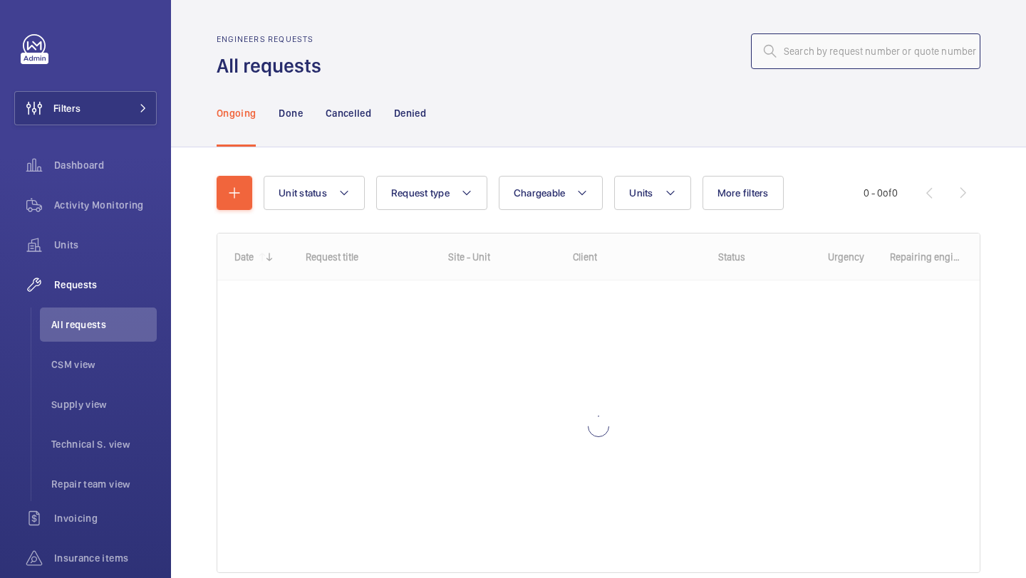
click at [806, 44] on input "text" at bounding box center [865, 51] width 229 height 36
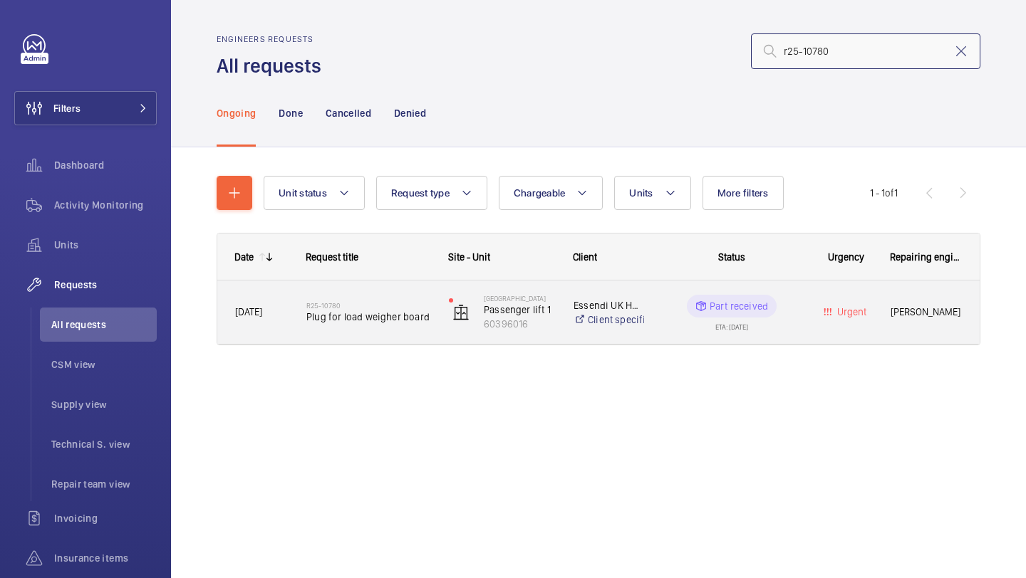
type input "r25-10780"
click at [410, 286] on div "R25-10780 Plug for load weigher board" at bounding box center [359, 313] width 141 height 64
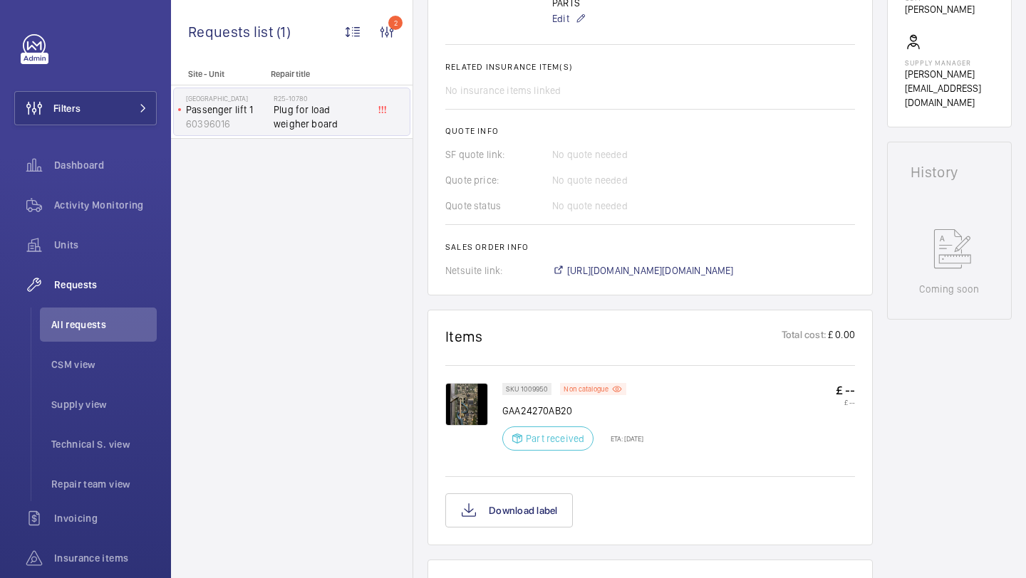
scroll to position [585, 0]
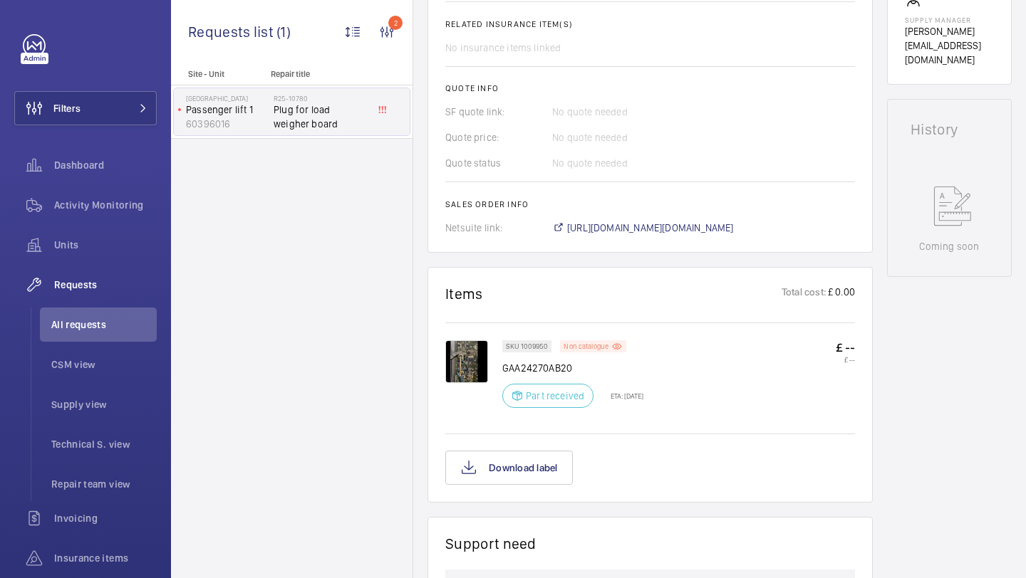
click at [588, 348] on p "Non catalogue" at bounding box center [585, 346] width 45 height 5
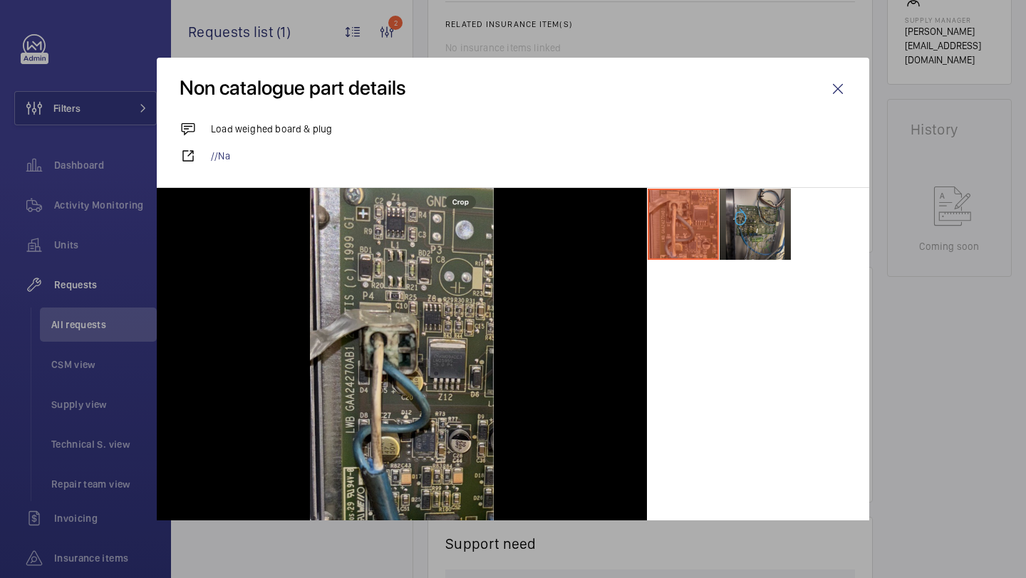
click at [772, 248] on li at bounding box center [754, 224] width 71 height 71
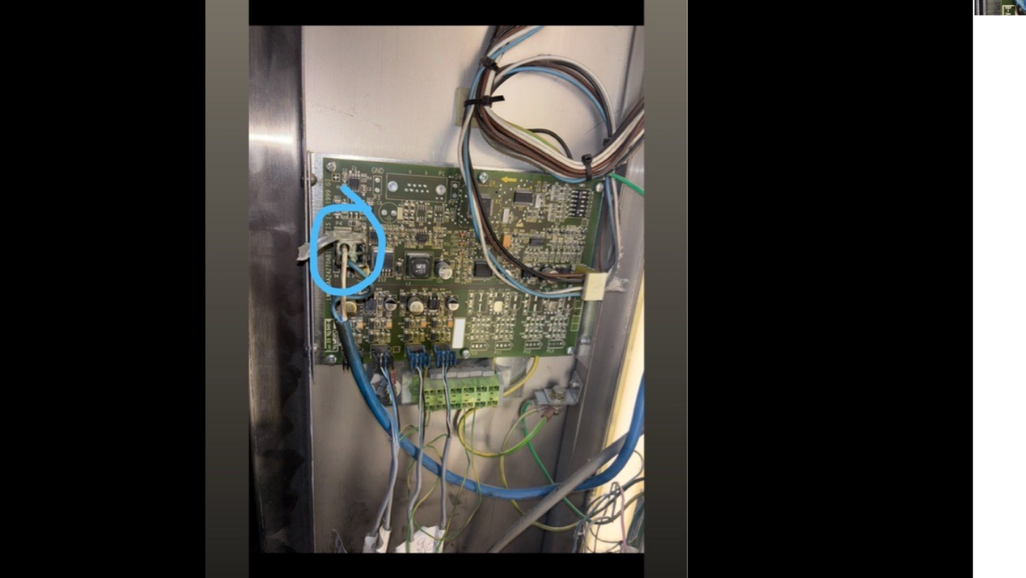
scroll to position [40, 0]
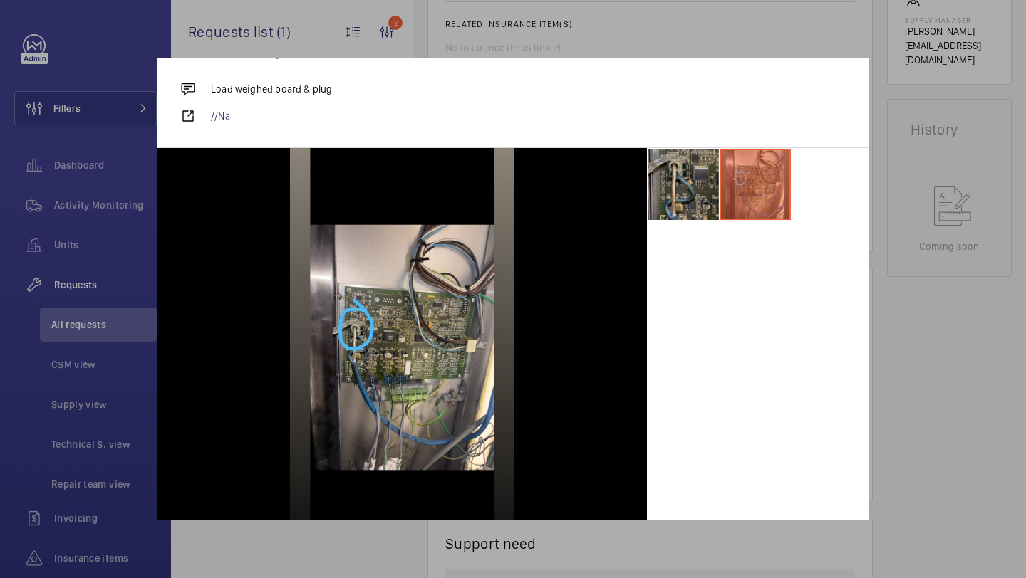
click at [651, 36] on div at bounding box center [513, 289] width 1026 height 578
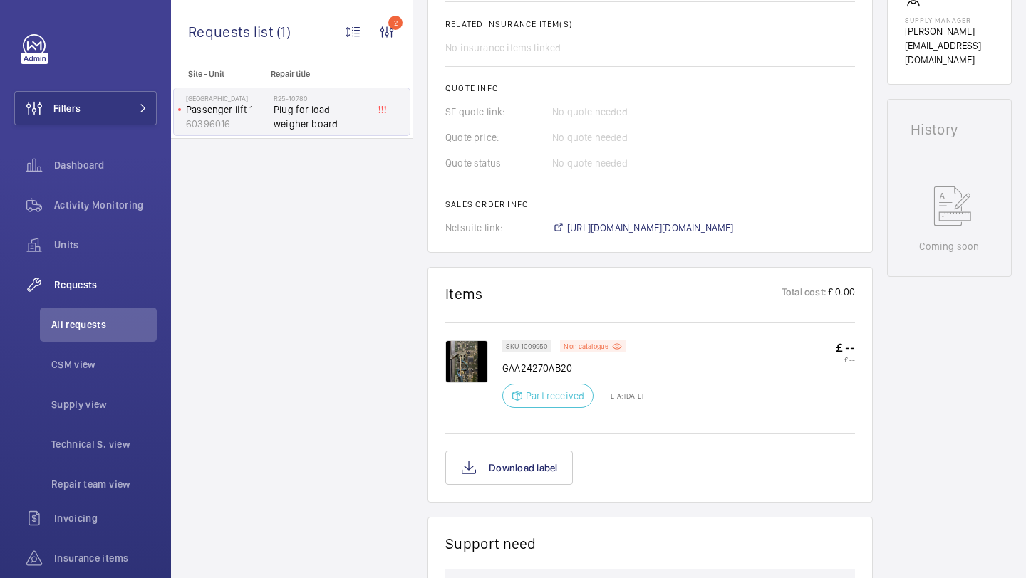
scroll to position [0, 0]
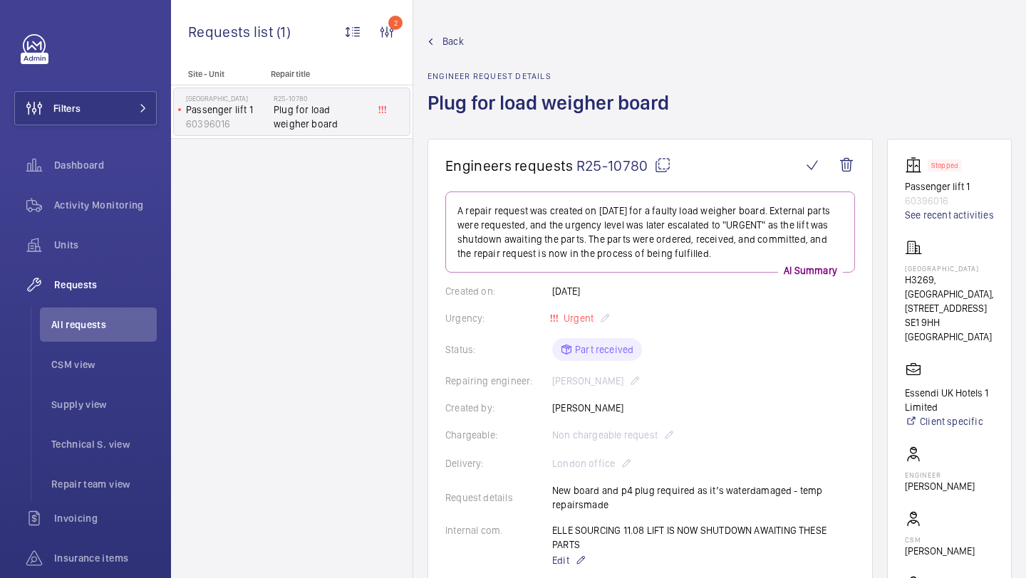
click at [902, 205] on wm-front-card "Stopped Passenger lift 1 60396016 See recent activities NOVOTEL LONDON BRIDGE C…" at bounding box center [949, 404] width 125 height 531
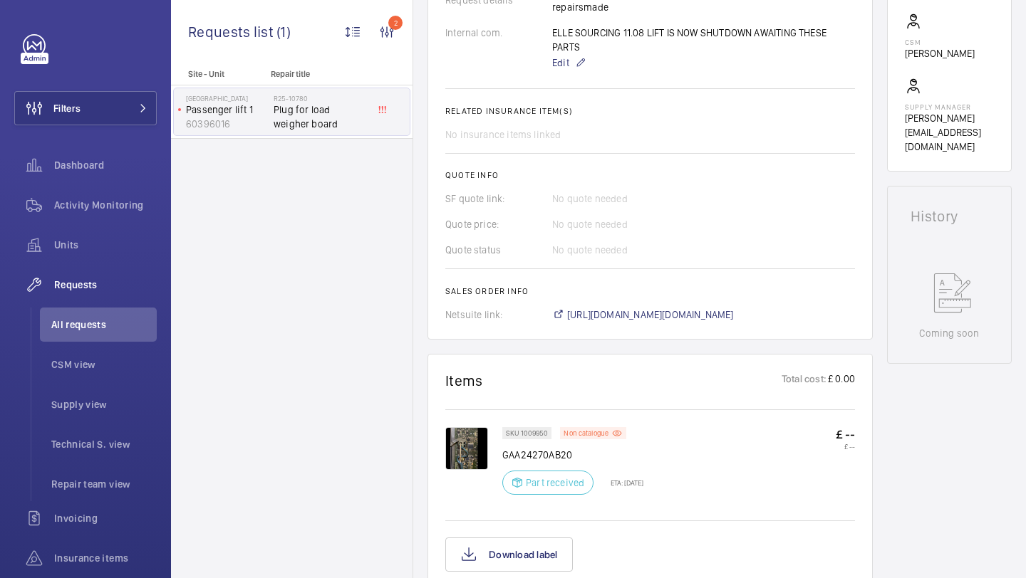
scroll to position [561, 0]
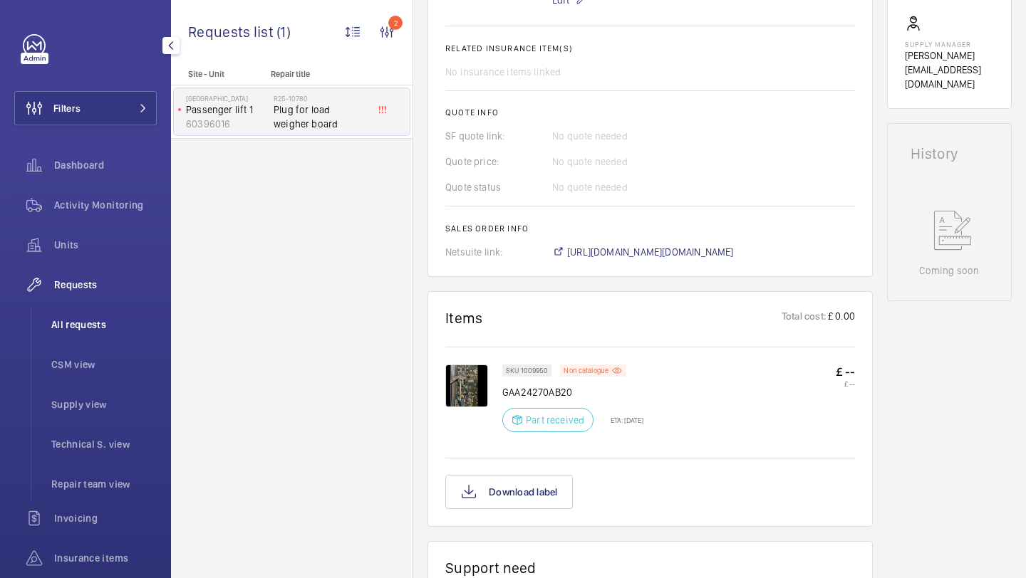
click at [105, 323] on span "All requests" at bounding box center [103, 325] width 105 height 14
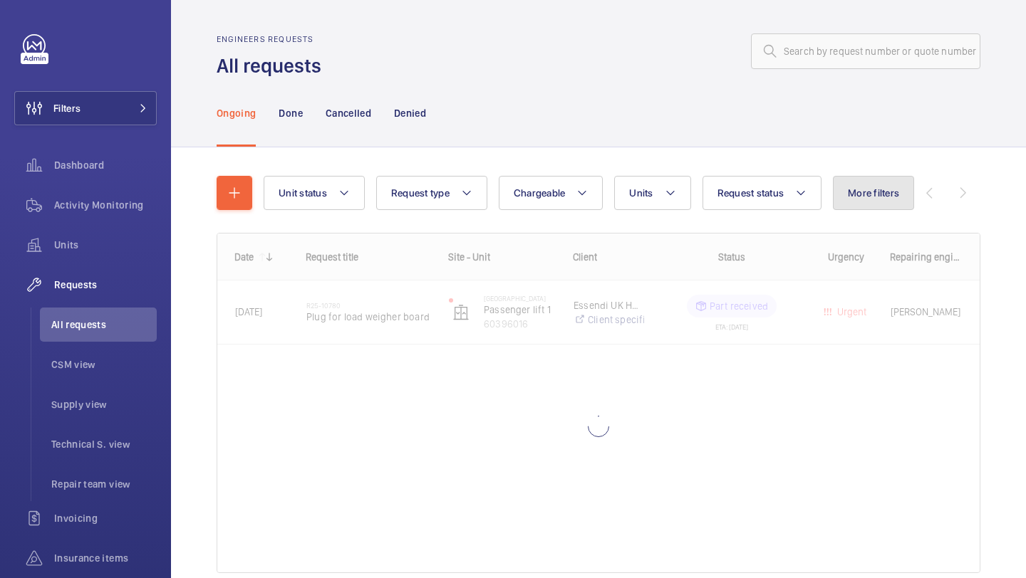
click at [860, 197] on span "More filters" at bounding box center [873, 192] width 51 height 11
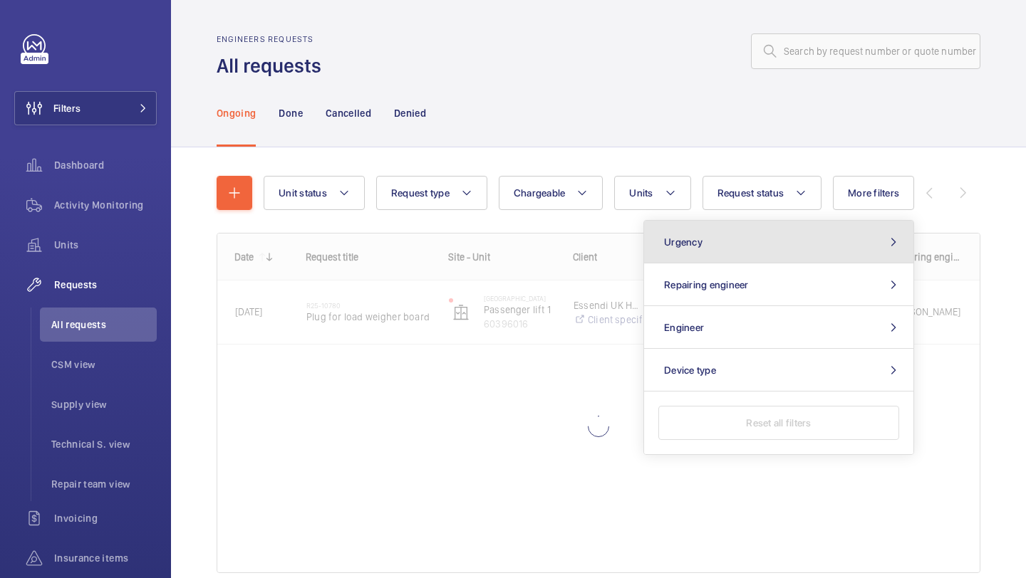
click at [788, 241] on button "Urgency" at bounding box center [778, 242] width 269 height 43
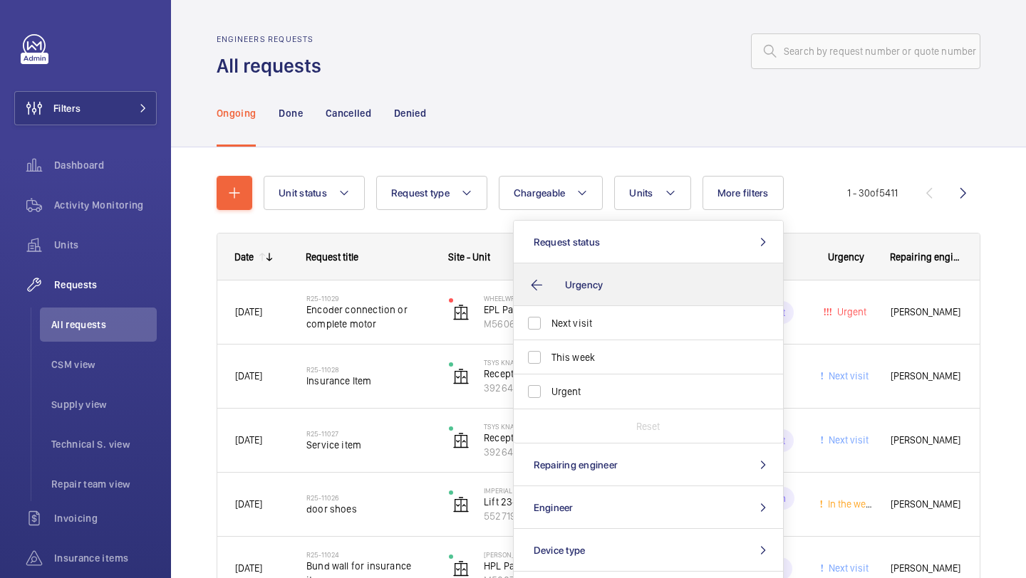
click at [788, 241] on div "Status" at bounding box center [723, 257] width 157 height 46
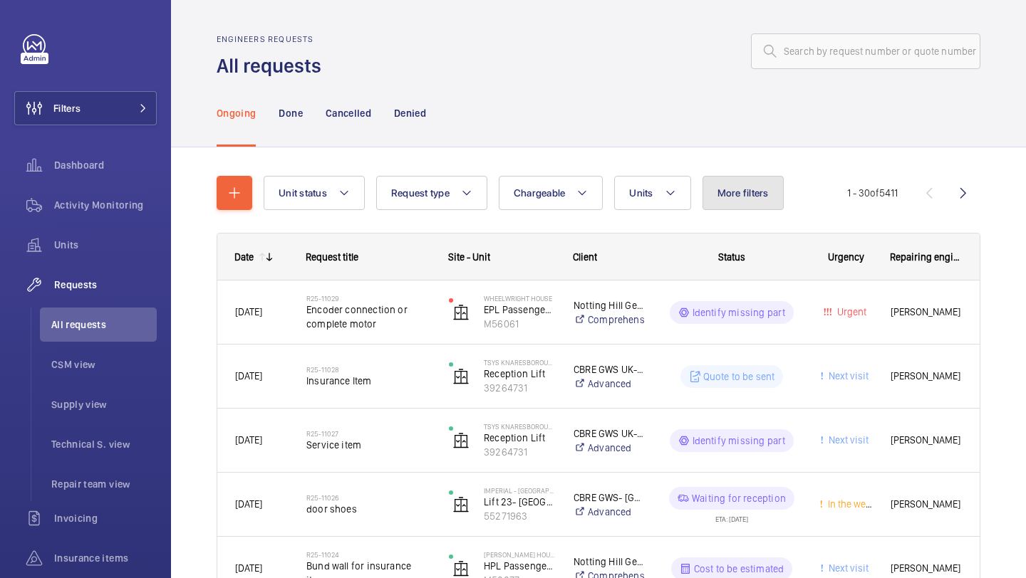
click at [751, 199] on span "More filters" at bounding box center [742, 192] width 51 height 11
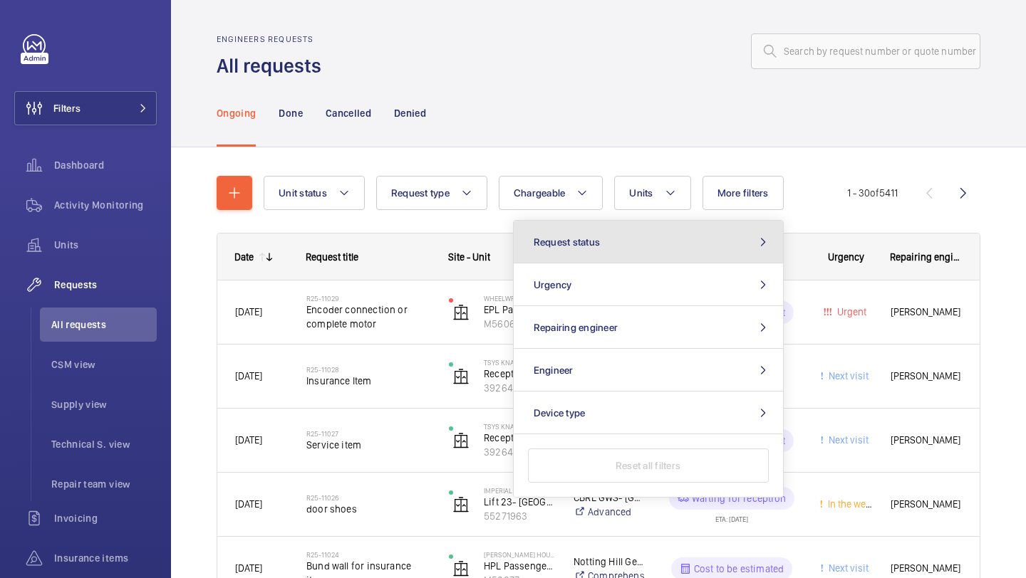
click at [701, 251] on button "Request status" at bounding box center [648, 242] width 269 height 43
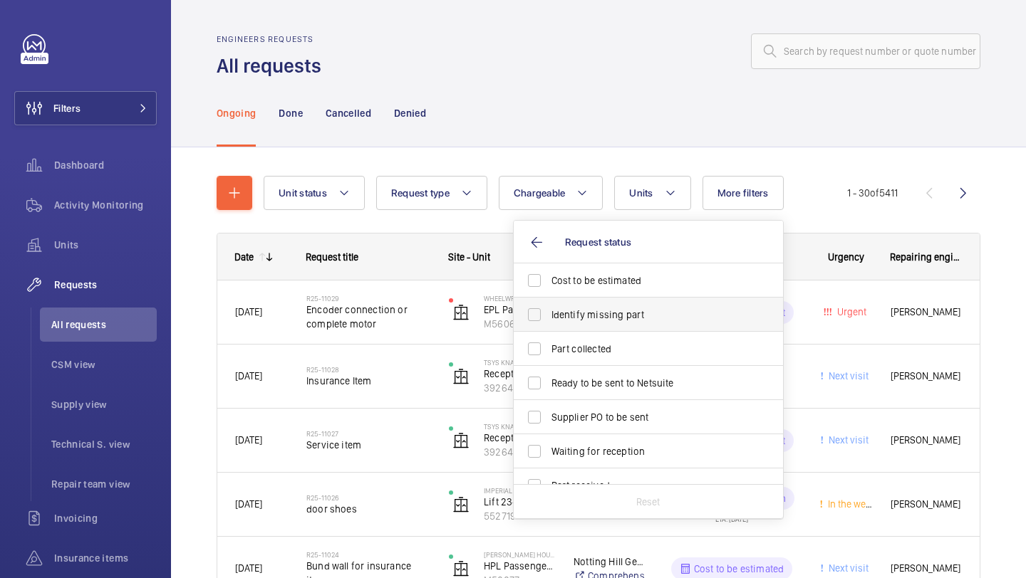
click at [651, 304] on label "Identify missing part" at bounding box center [638, 315] width 248 height 34
click at [549, 304] on input "Identify missing part" at bounding box center [534, 315] width 28 height 28
checkbox input "true"
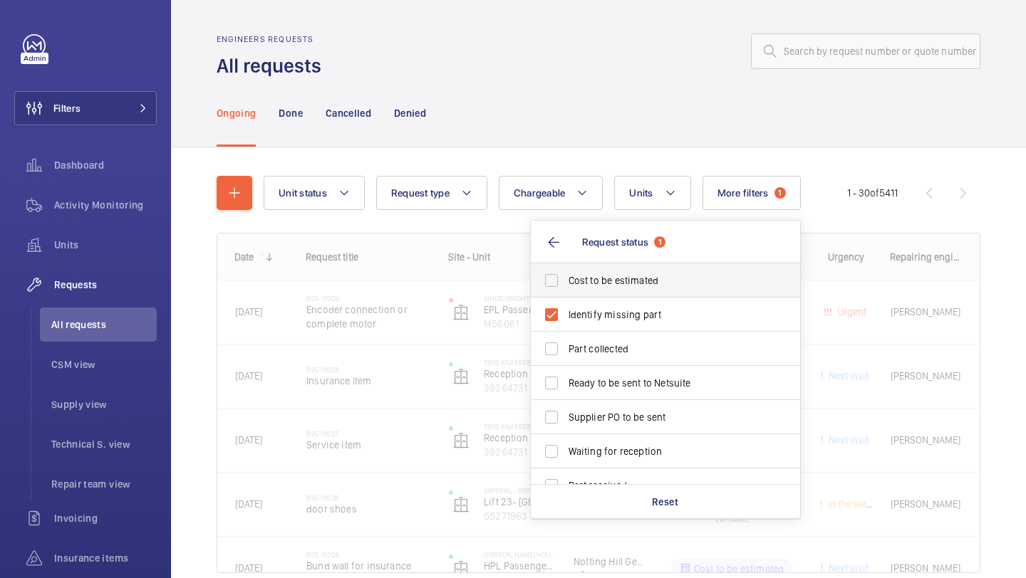
click at [639, 288] on span "Cost to be estimated" at bounding box center [666, 281] width 196 height 14
click at [566, 288] on input "Cost to be estimated" at bounding box center [551, 280] width 28 height 28
checkbox input "true"
click at [635, 388] on span "Ready to be sent to Netsuite" at bounding box center [666, 383] width 196 height 14
click at [566, 388] on input "Ready to be sent to Netsuite" at bounding box center [551, 383] width 28 height 28
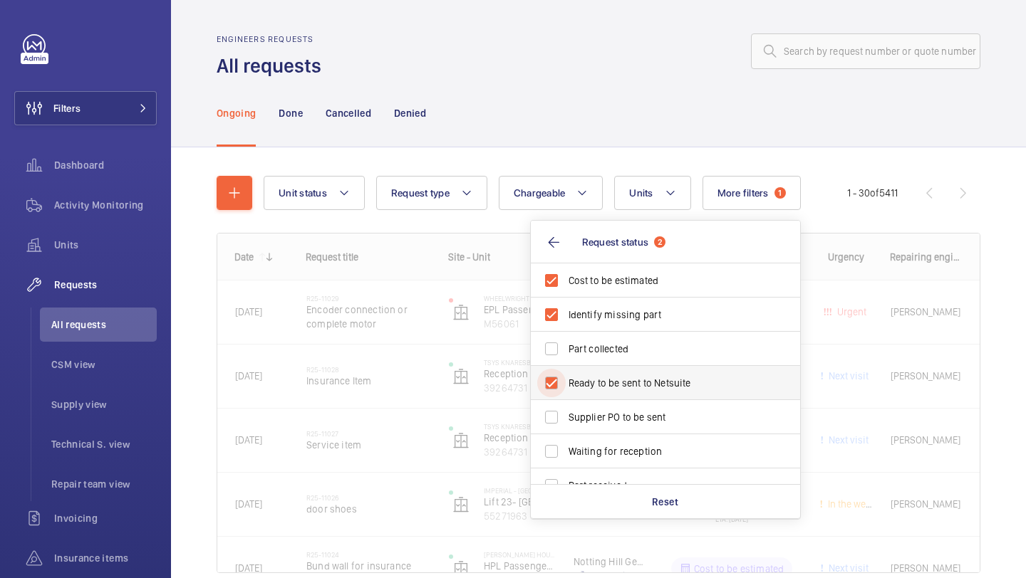
checkbox input "true"
click at [635, 416] on span "Supplier PO to be sent" at bounding box center [666, 417] width 196 height 14
click at [566, 416] on input "Supplier PO to be sent" at bounding box center [551, 417] width 28 height 28
checkbox input "true"
click at [640, 145] on div "Ongoing Done Cancelled Denied" at bounding box center [599, 113] width 764 height 68
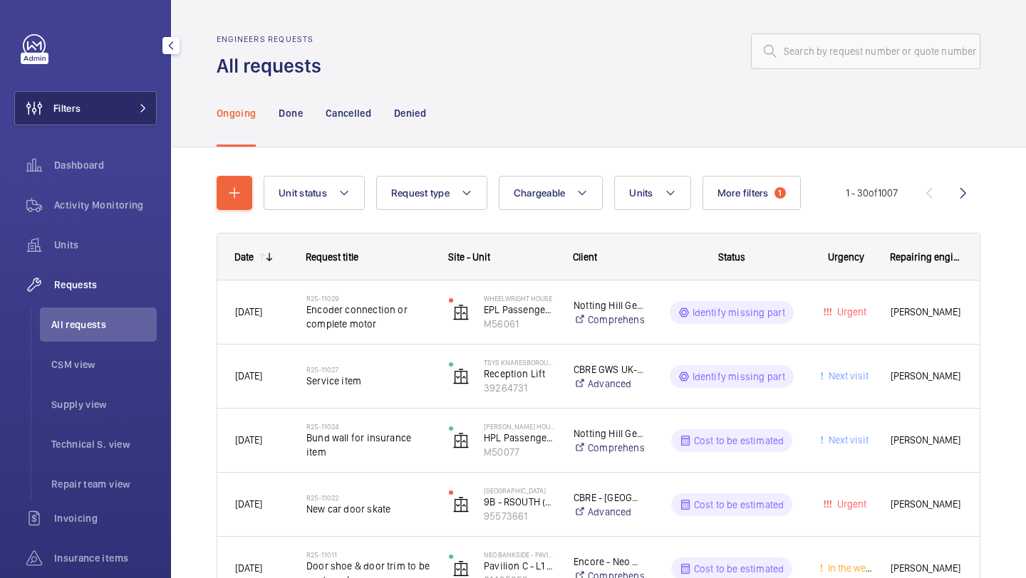
click at [105, 98] on button "Filters" at bounding box center [85, 108] width 142 height 34
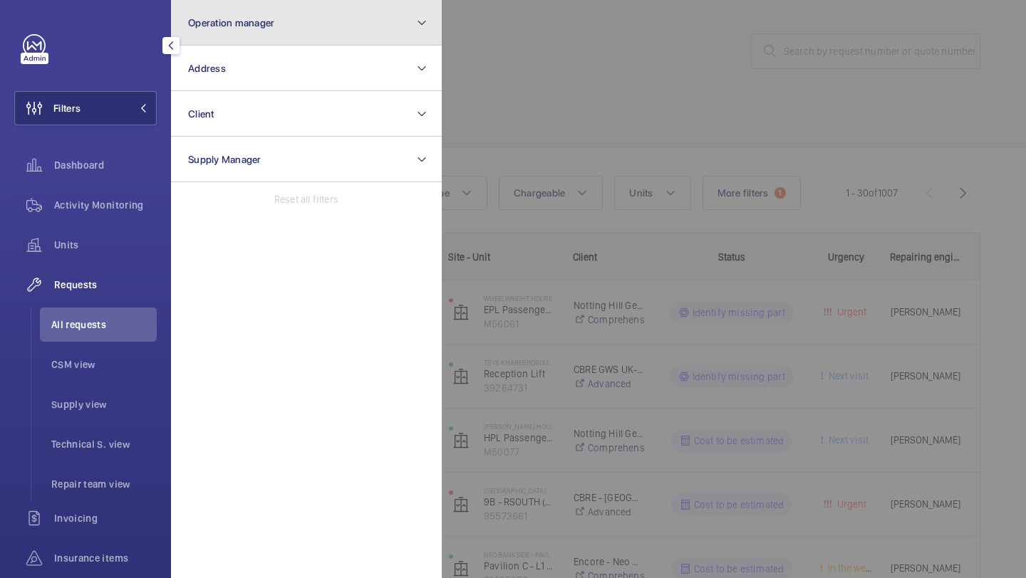
click at [212, 24] on span "Operation manager" at bounding box center [231, 22] width 86 height 11
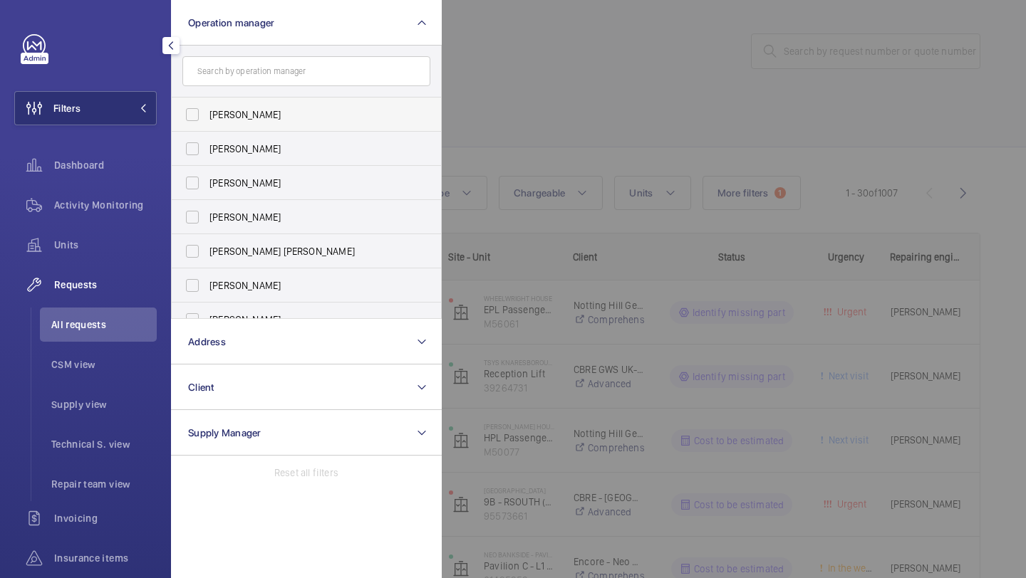
click at [237, 113] on span "[PERSON_NAME]" at bounding box center [307, 115] width 196 height 14
click at [207, 113] on input "[PERSON_NAME]" at bounding box center [192, 114] width 28 height 28
checkbox input "true"
click at [264, 219] on span "Sam Williams" at bounding box center [307, 217] width 196 height 14
click at [207, 219] on input "Sam Williams" at bounding box center [192, 217] width 28 height 28
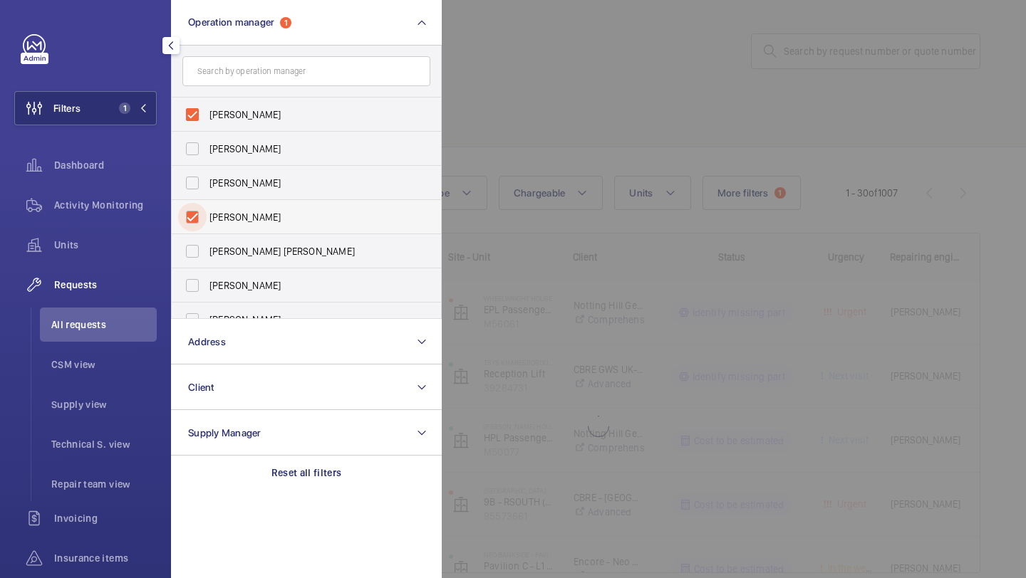
checkbox input "true"
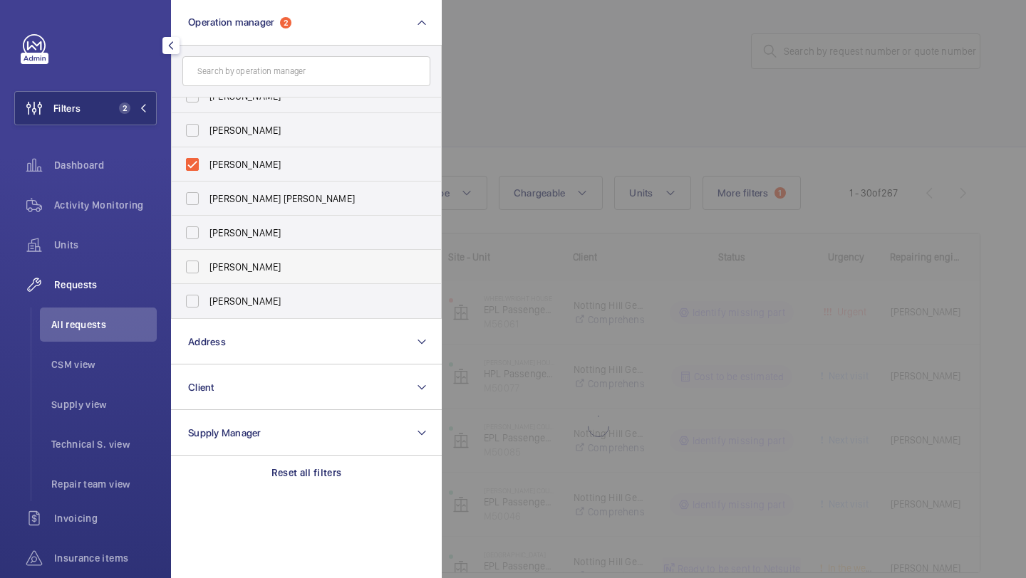
click at [255, 262] on span "[PERSON_NAME]" at bounding box center [307, 267] width 196 height 14
click at [207, 262] on input "[PERSON_NAME]" at bounding box center [192, 267] width 28 height 28
checkbox input "true"
click at [580, 131] on div at bounding box center [955, 289] width 1026 height 578
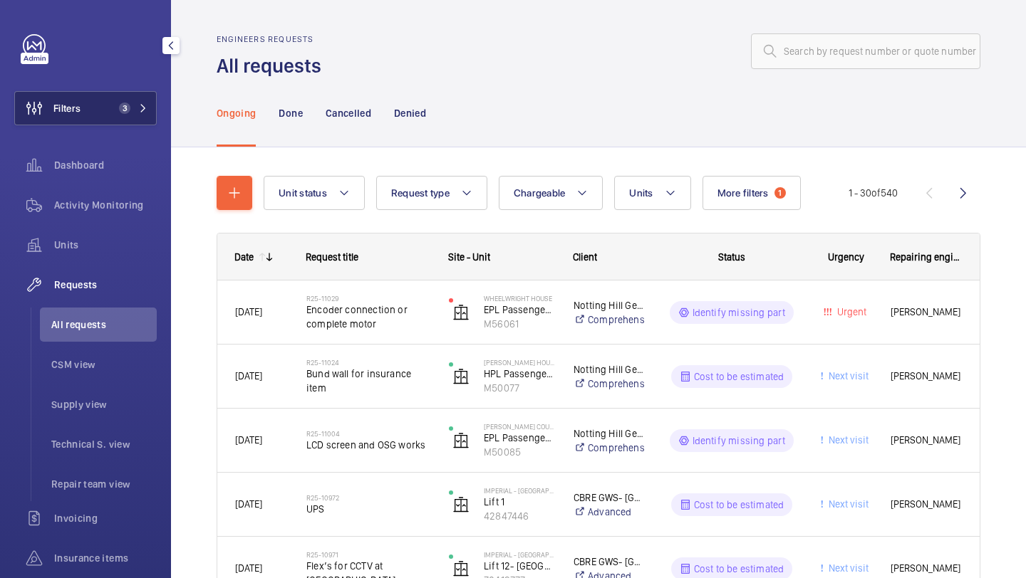
click at [121, 111] on span "3" at bounding box center [124, 108] width 11 height 11
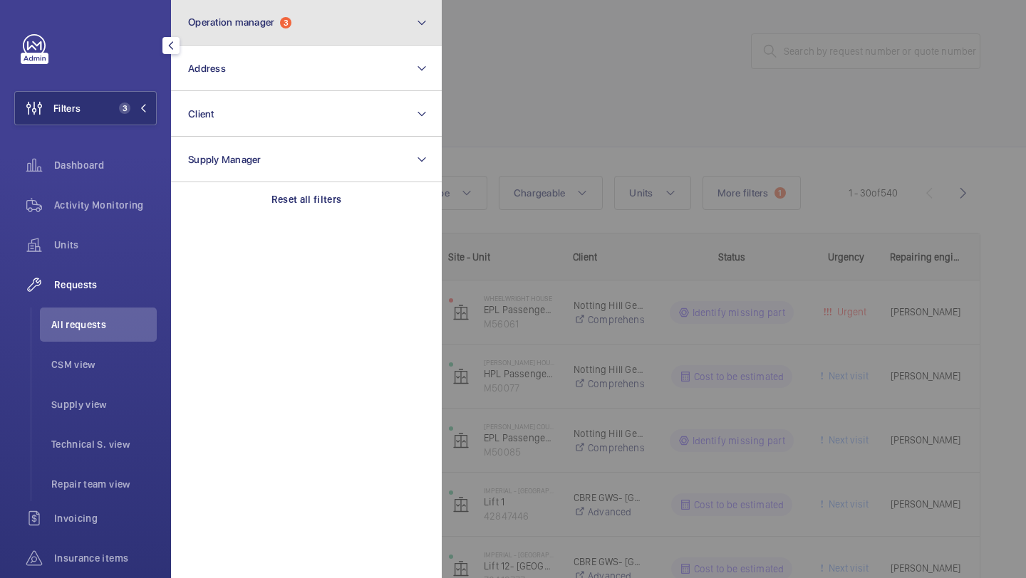
click at [244, 21] on span "Operation manager" at bounding box center [231, 21] width 86 height 11
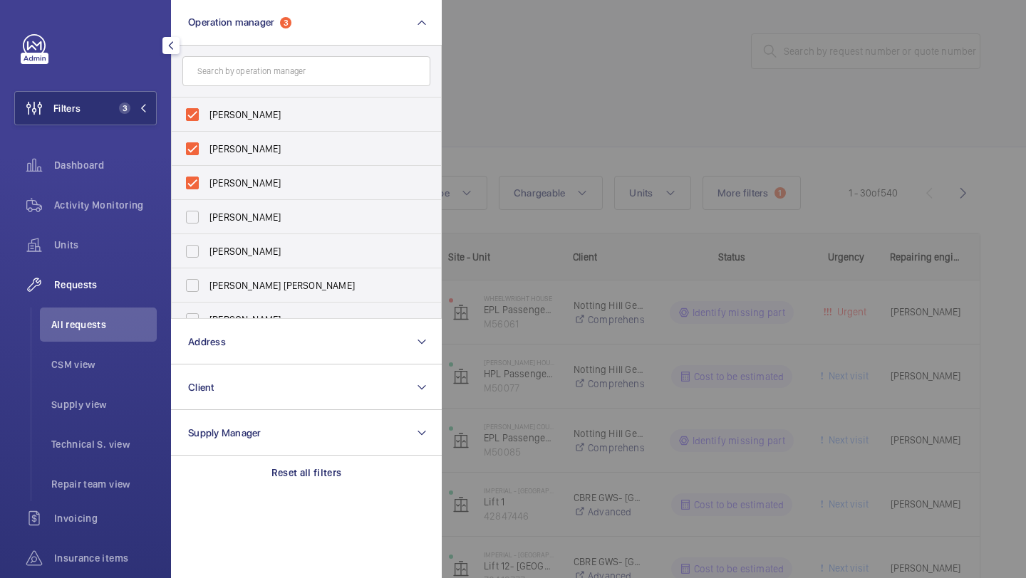
click at [542, 96] on div at bounding box center [955, 289] width 1026 height 578
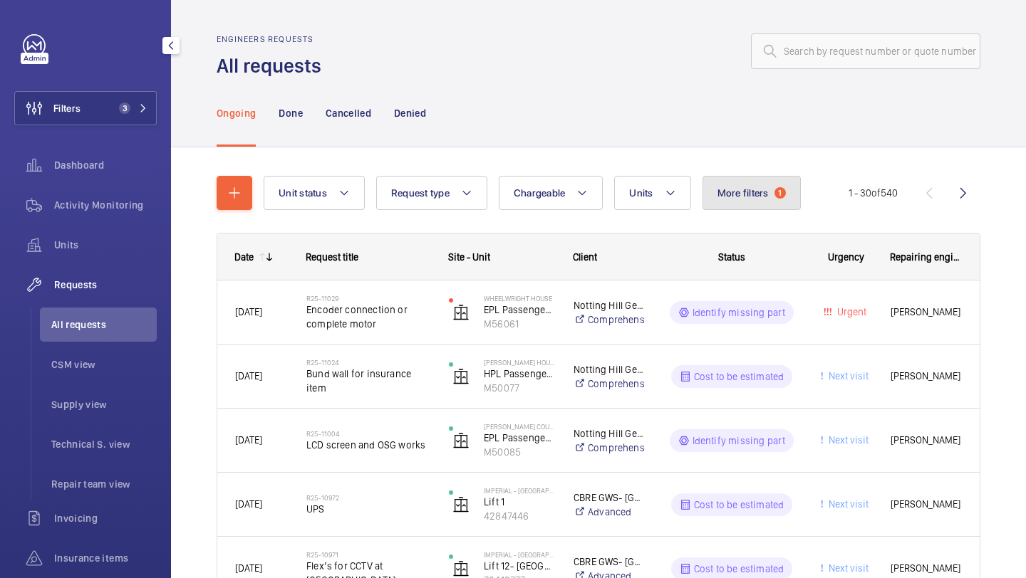
click at [724, 183] on button "More filters 1" at bounding box center [751, 193] width 98 height 34
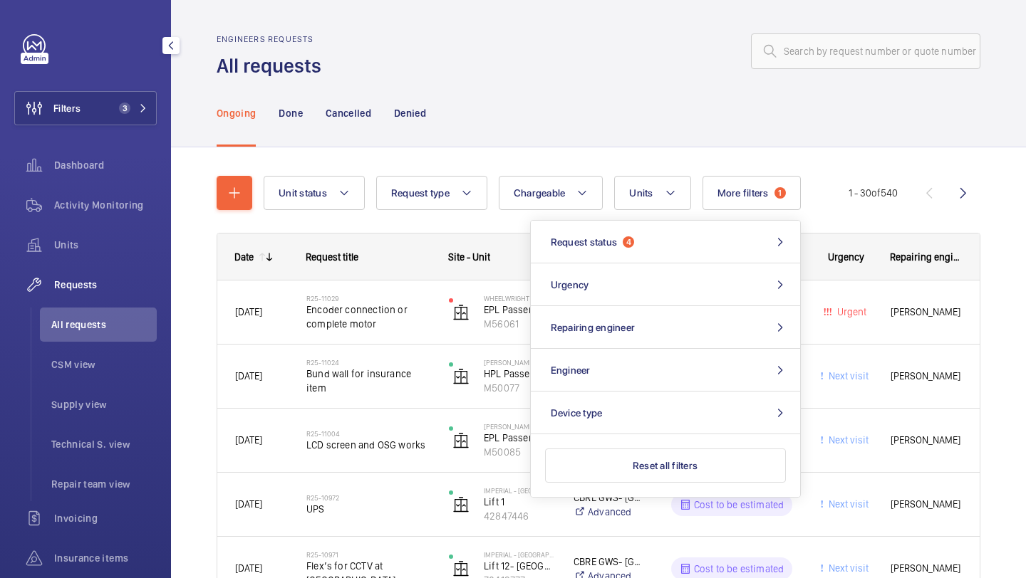
click at [710, 138] on div "Ongoing Done Cancelled Denied" at bounding box center [599, 113] width 764 height 68
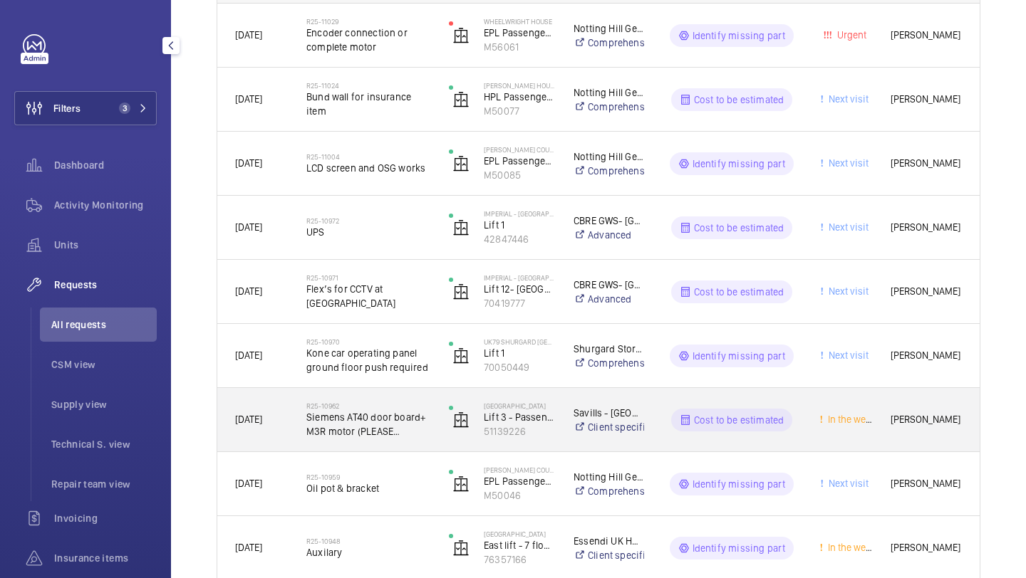
scroll to position [366, 0]
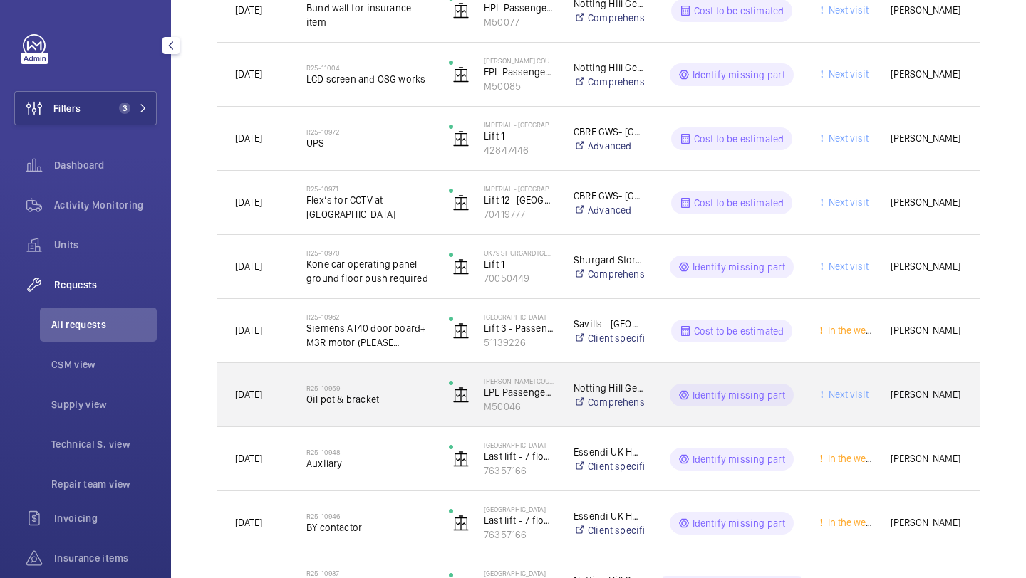
click at [401, 411] on div "R25-10959 Oil pot & bracket" at bounding box center [368, 395] width 124 height 41
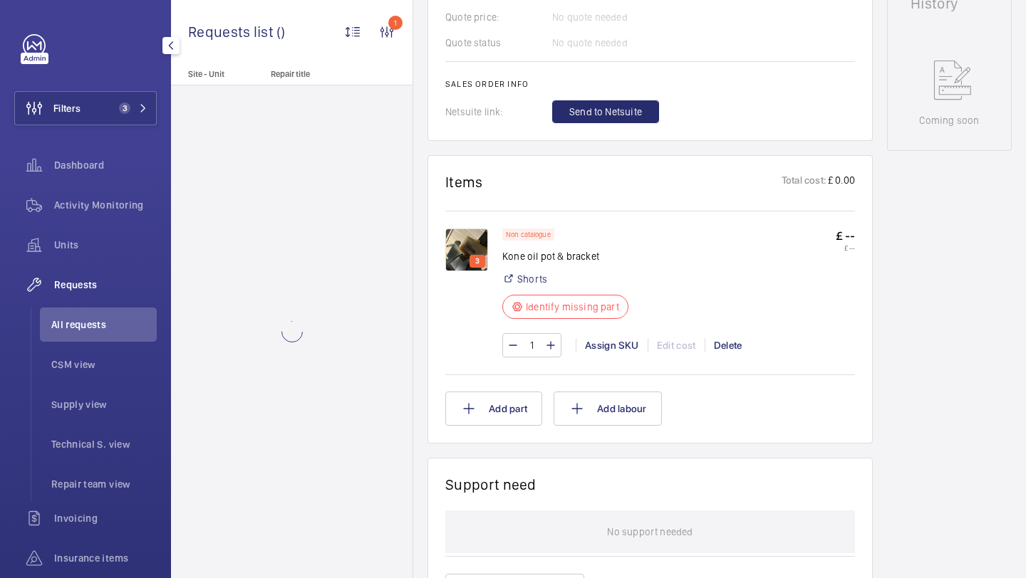
scroll to position [684, 0]
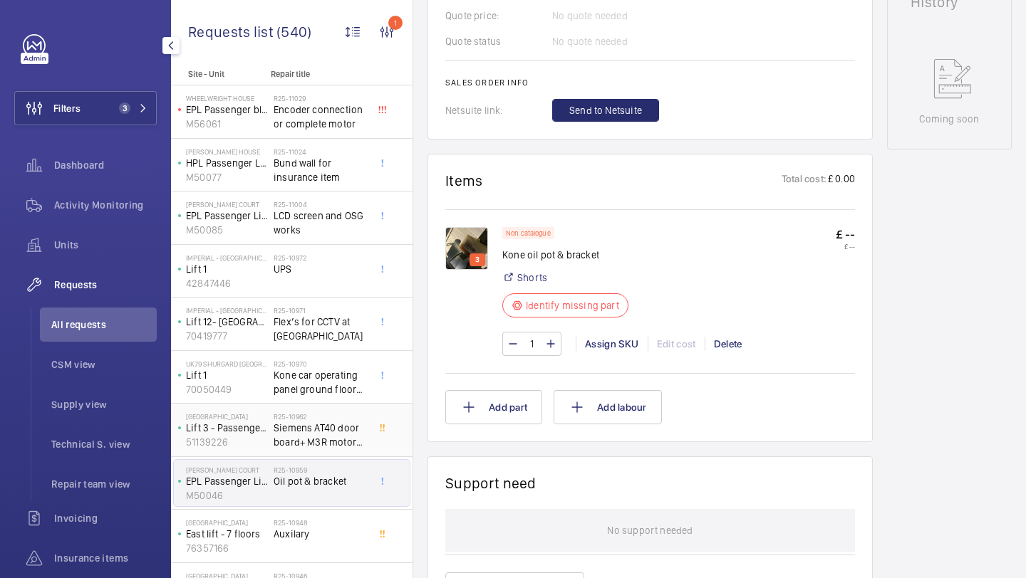
scroll to position [51, 0]
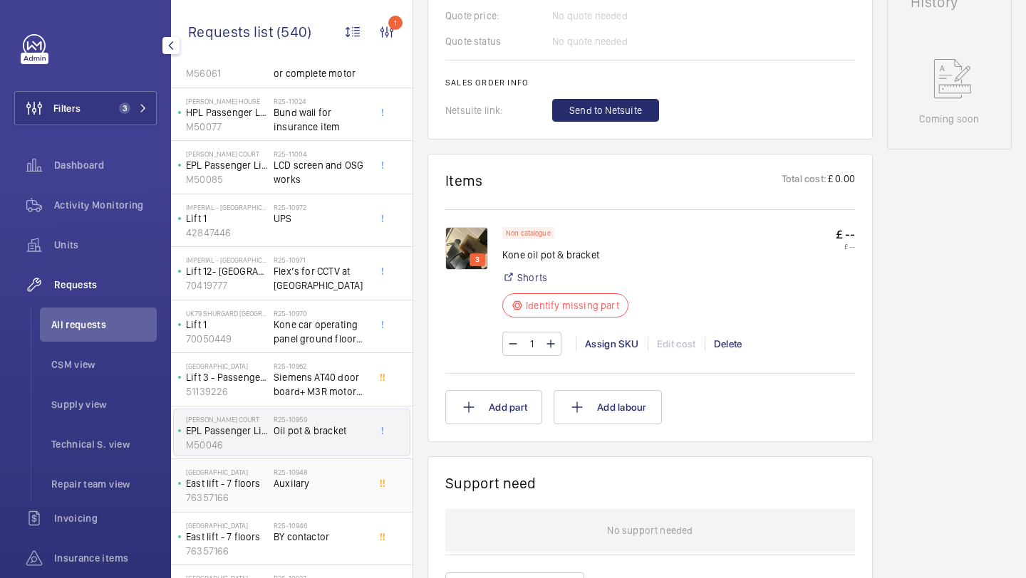
click at [326, 484] on span "Auxilary" at bounding box center [321, 484] width 94 height 14
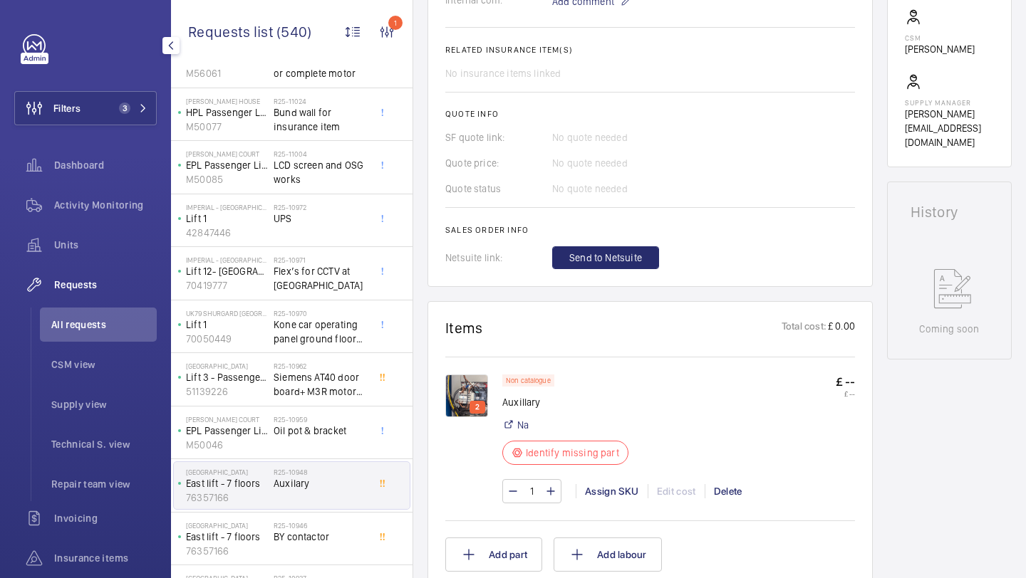
scroll to position [517, 0]
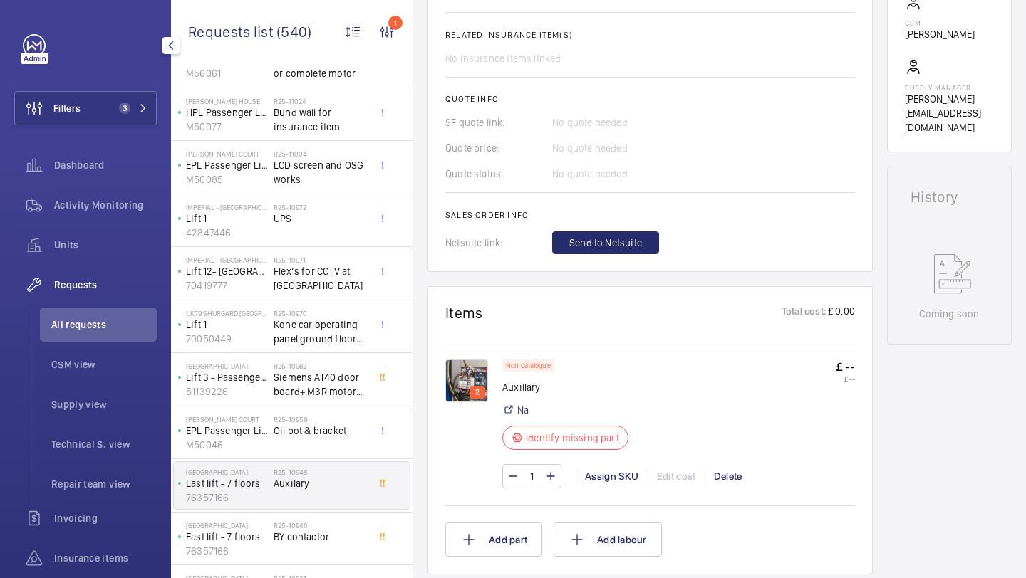
click at [476, 385] on img at bounding box center [466, 381] width 43 height 43
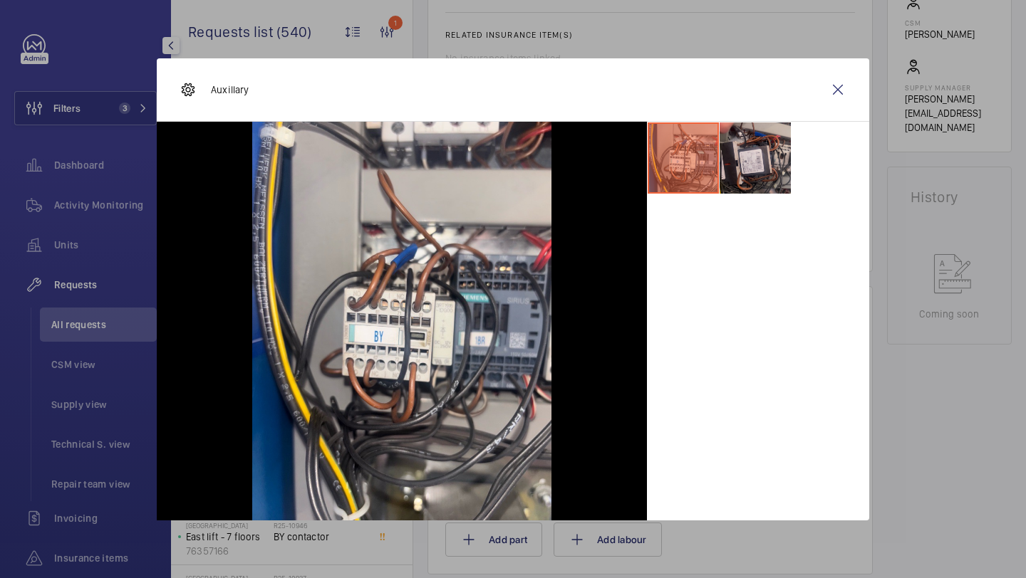
click at [738, 168] on li at bounding box center [754, 158] width 71 height 71
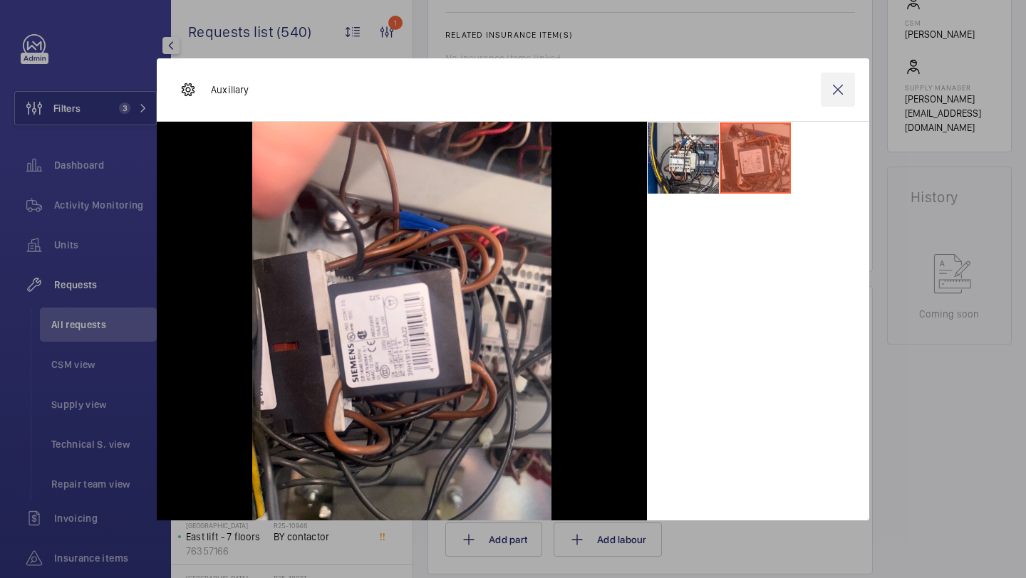
click at [836, 92] on wm-front-icon-button at bounding box center [838, 90] width 34 height 34
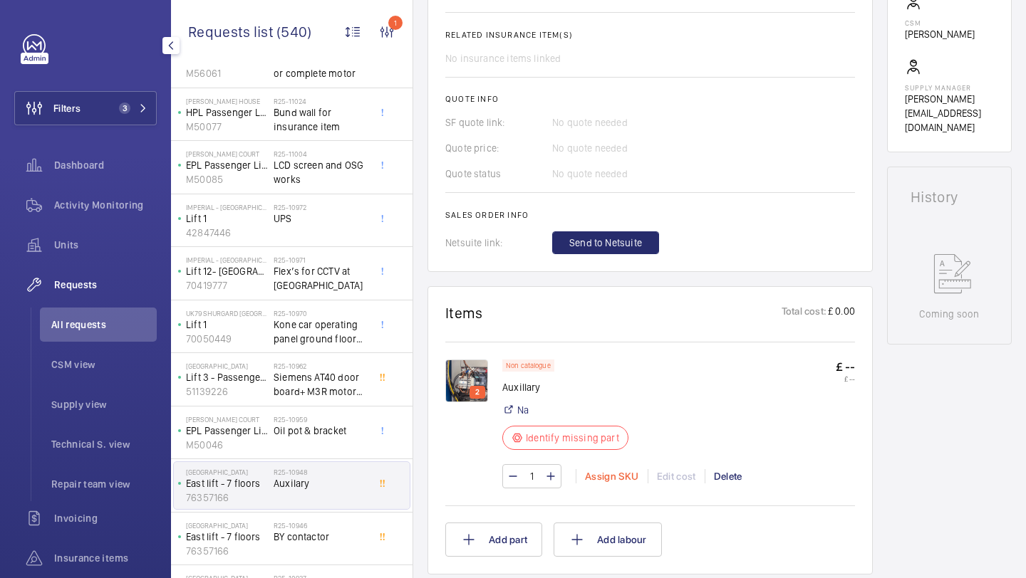
click at [594, 474] on div "Assign SKU" at bounding box center [612, 476] width 72 height 14
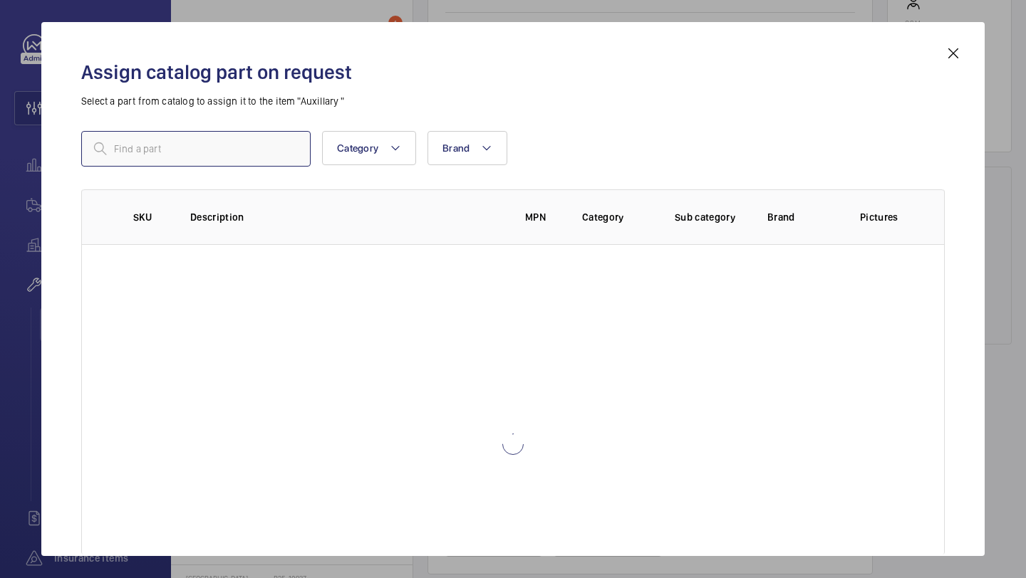
click at [279, 147] on input "text" at bounding box center [195, 149] width 229 height 36
paste input "Siemens Auxiliary Contact, 4 Contact, 2NC + 2NO, Snap-On, SIRIUS 3RH2911"
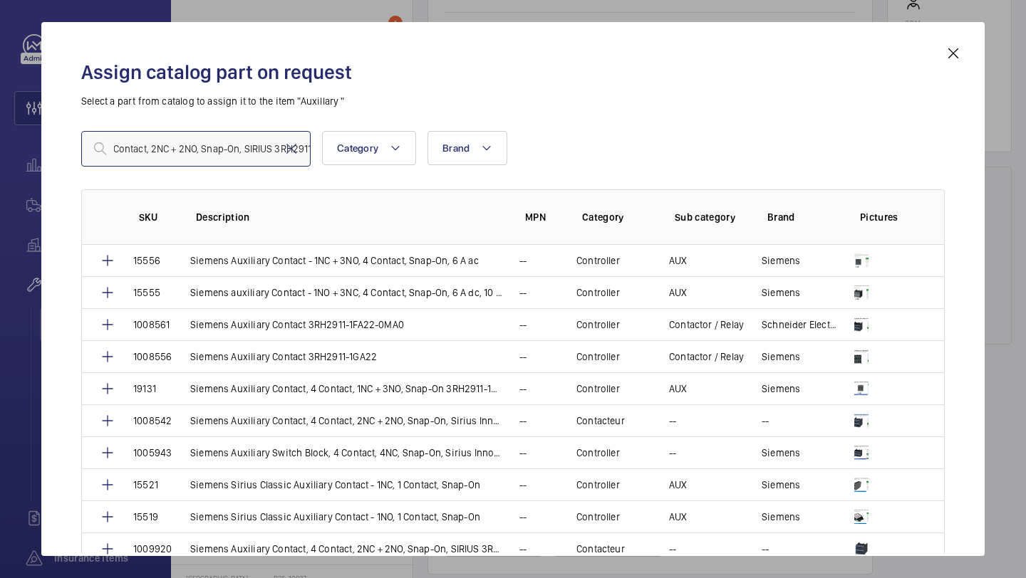
type input "Siemens Auxiliary Contact, 4 Contact, 2NC + 2NO, Snap-On, SIRIUS 3RH2911"
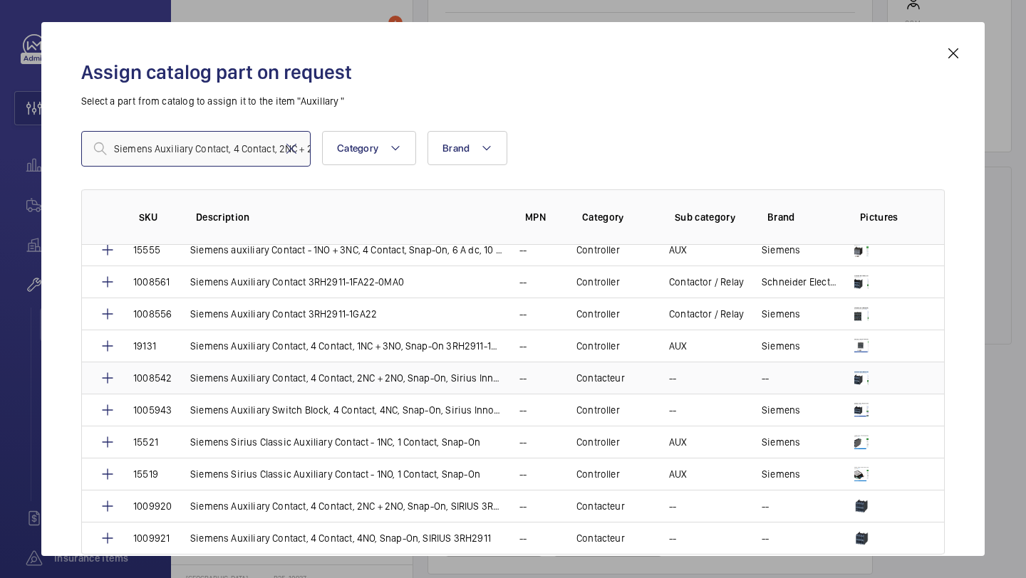
scroll to position [43, 0]
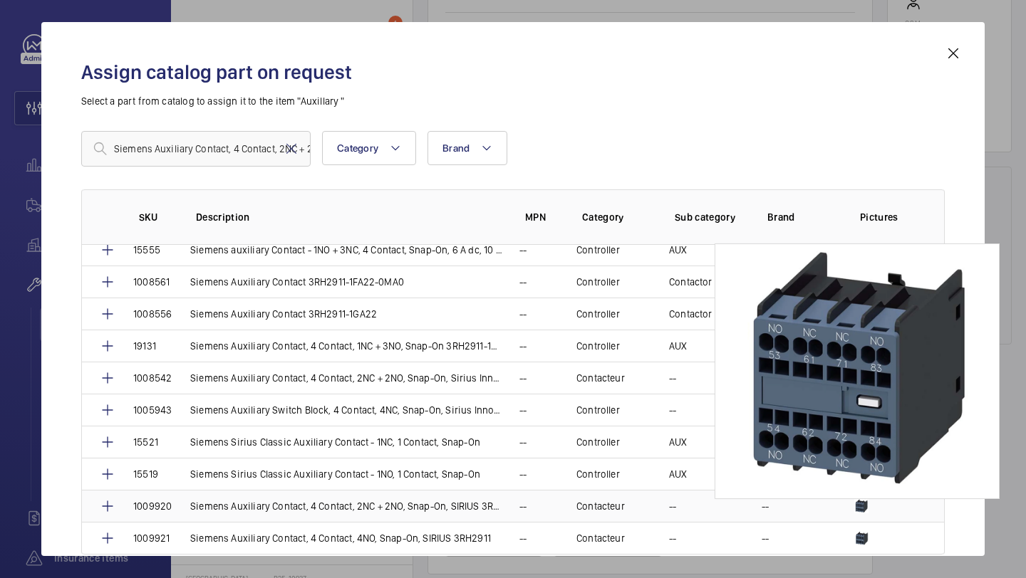
click at [854, 509] on img at bounding box center [861, 506] width 14 height 14
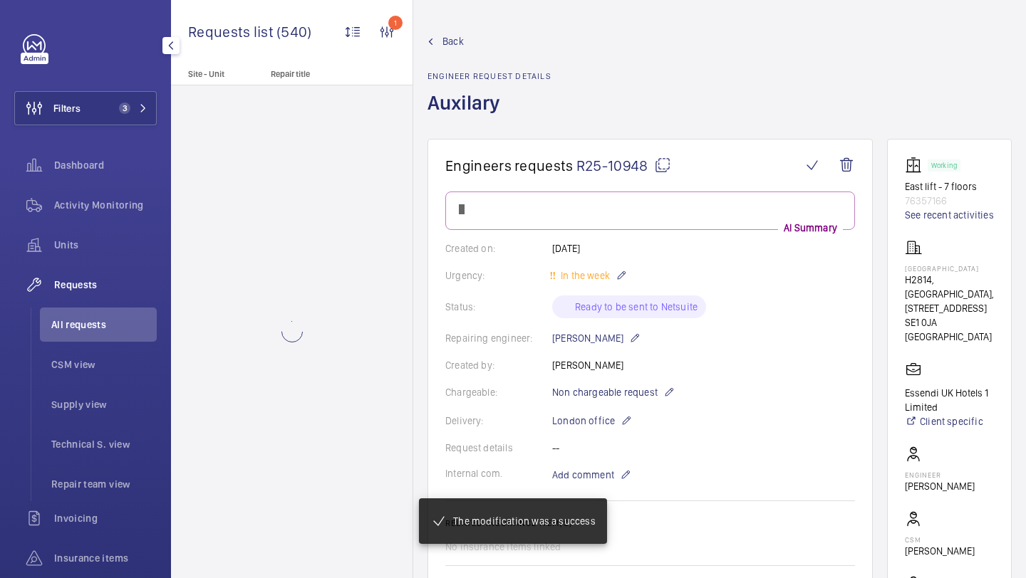
scroll to position [0, 0]
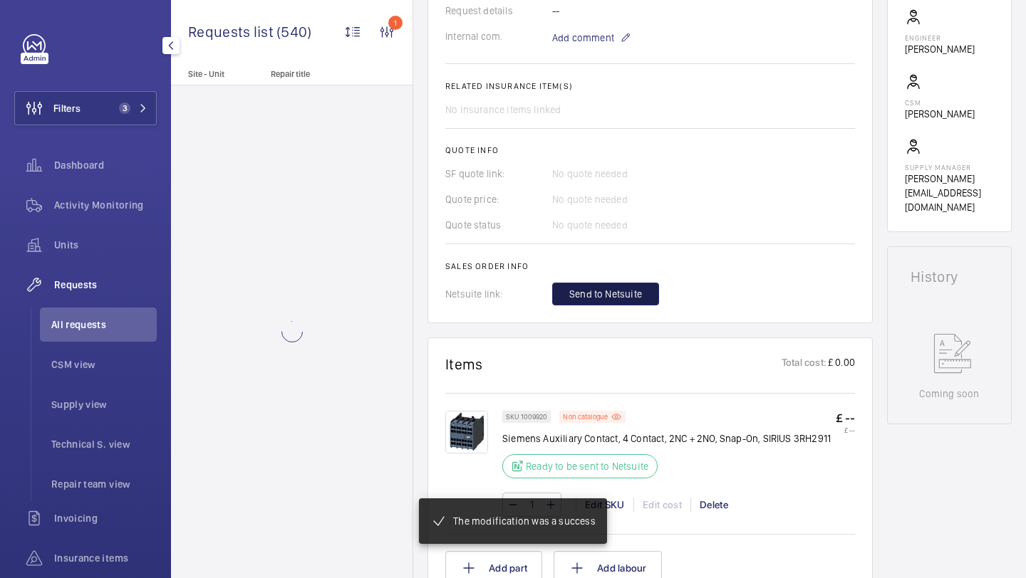
click at [616, 300] on span "Send to Netsuite" at bounding box center [605, 294] width 73 height 14
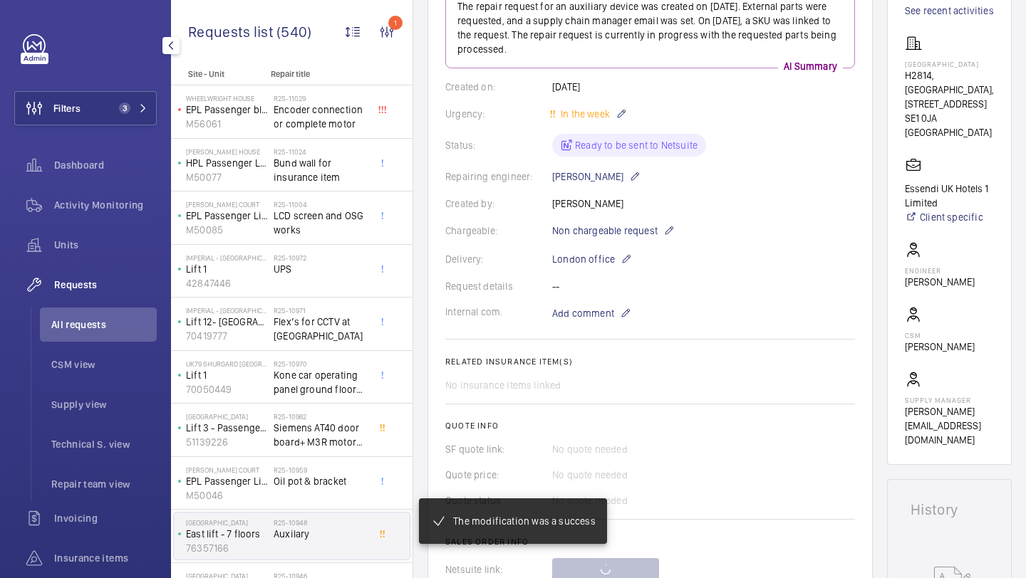
scroll to position [95, 0]
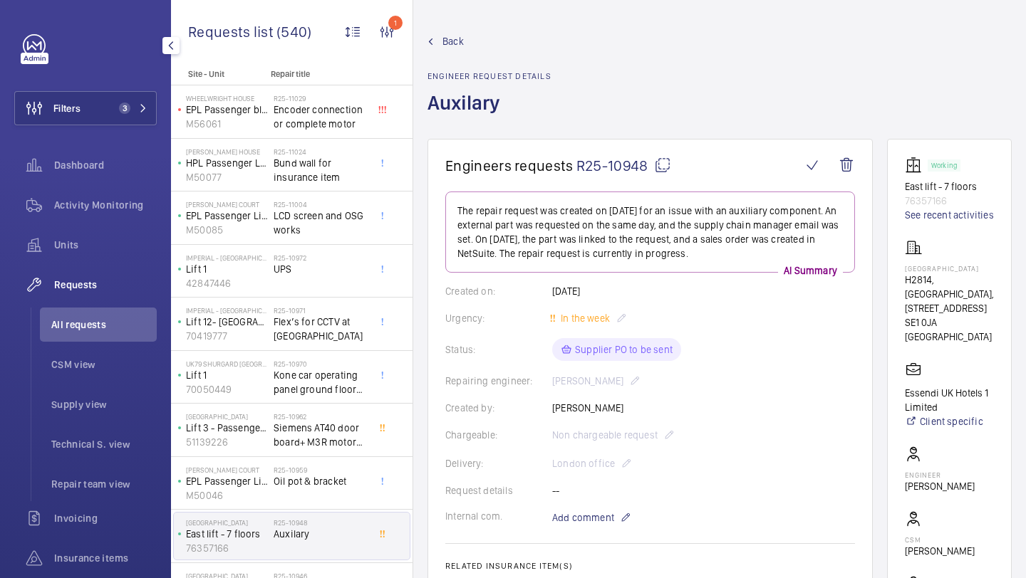
scroll to position [353, 0]
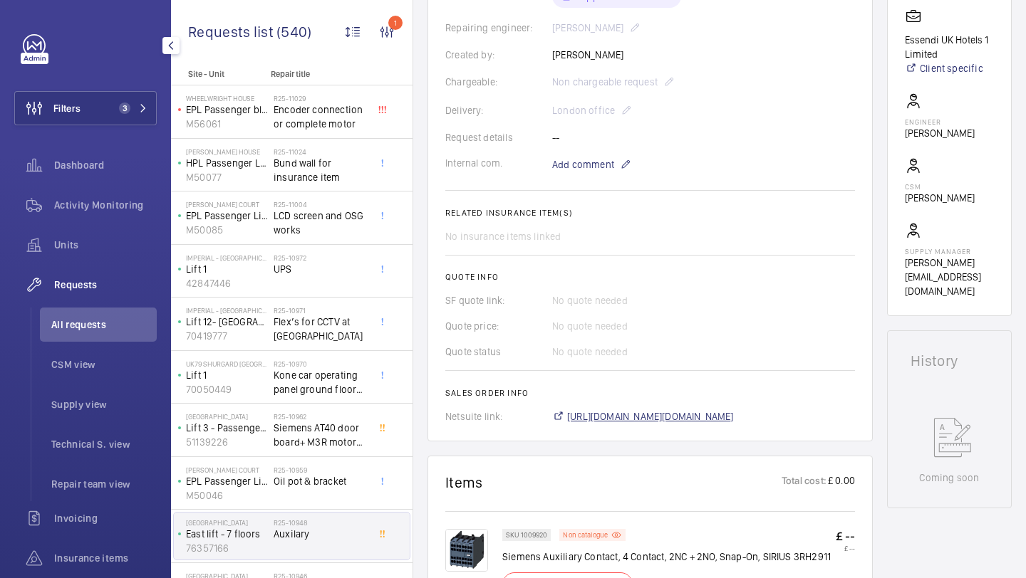
click at [670, 415] on span "https://6461500.app.netsuite.com/app/accounting/transactions/salesord.nl?id=291…" at bounding box center [650, 417] width 167 height 14
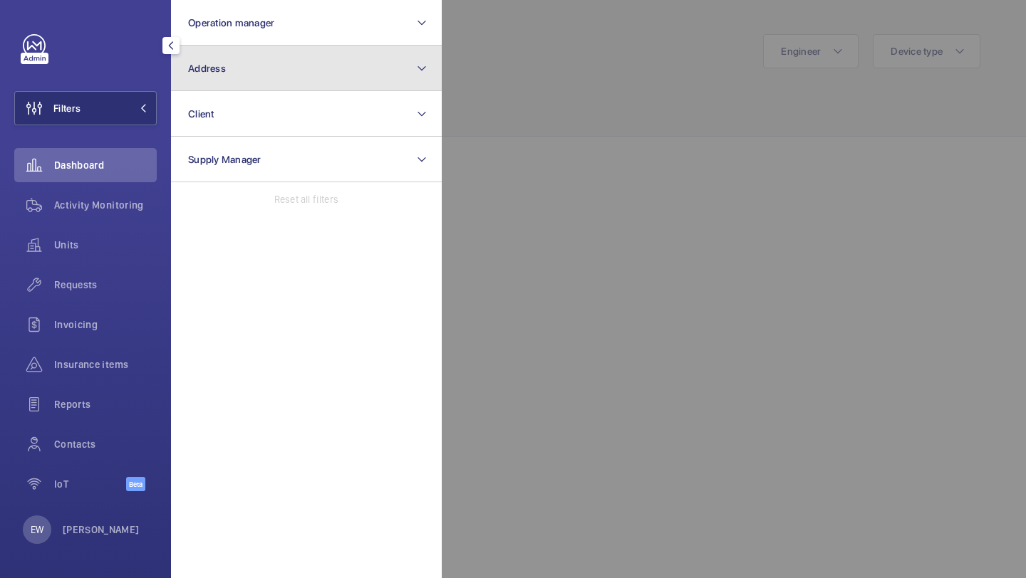
click at [197, 83] on button "Address" at bounding box center [306, 69] width 271 height 46
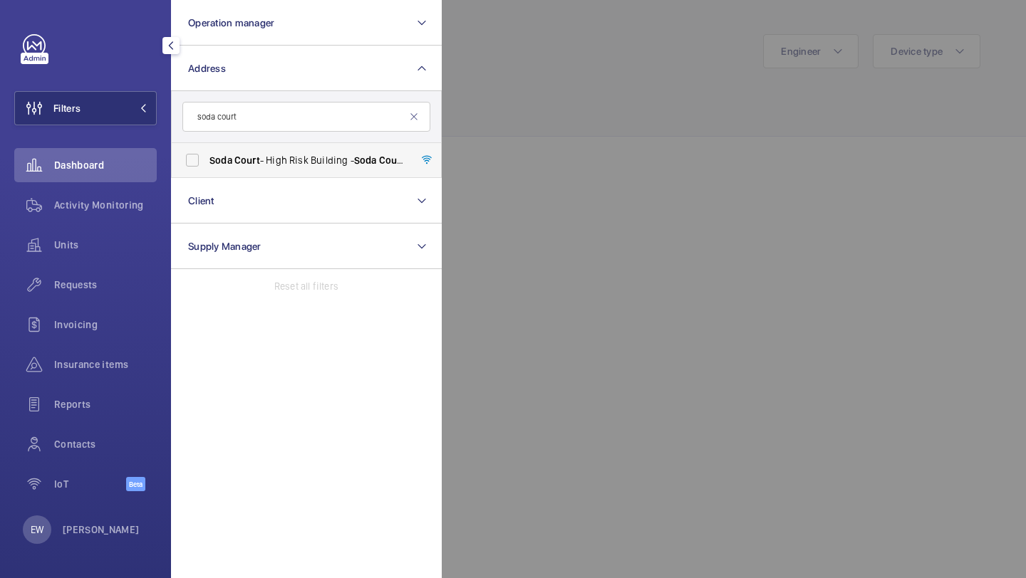
type input "soda court"
click at [256, 161] on span "Court" at bounding box center [247, 160] width 26 height 11
click at [207, 161] on input "Soda Court - High Risk Building - [GEOGRAPHIC_DATA]" at bounding box center [192, 160] width 28 height 28
checkbox input "true"
click at [85, 291] on div "Requests" at bounding box center [85, 285] width 142 height 34
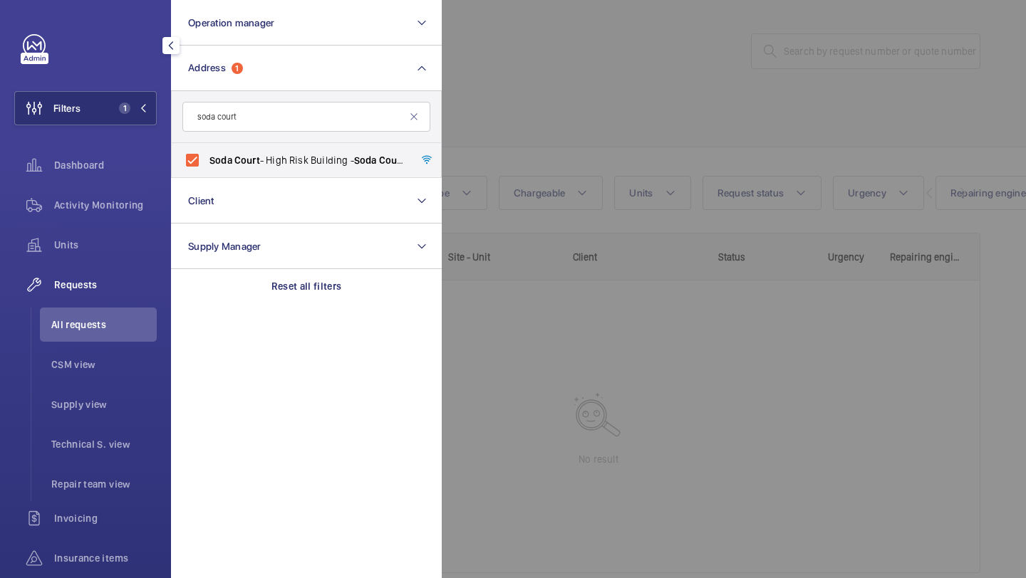
click at [709, 100] on div at bounding box center [955, 289] width 1026 height 578
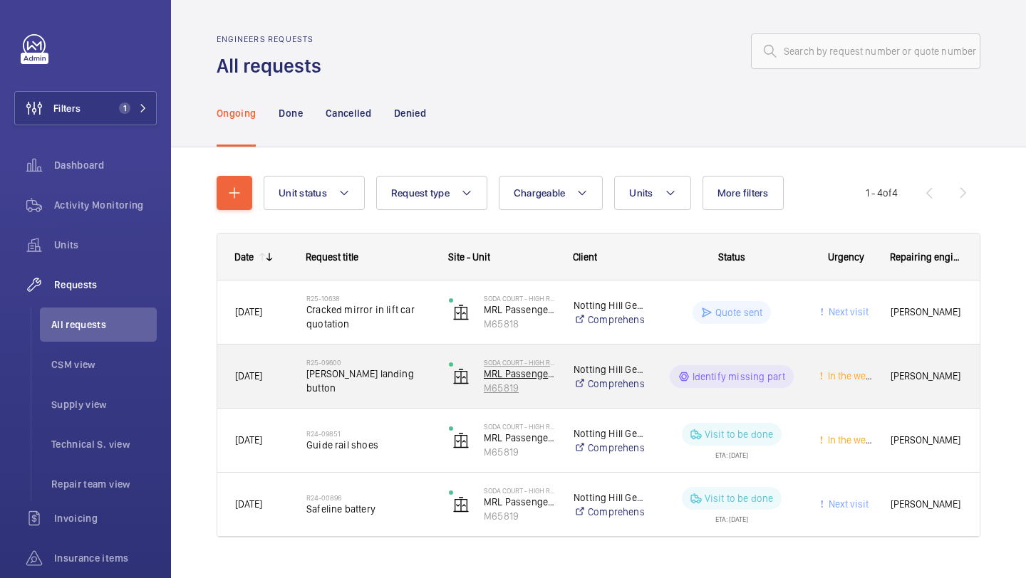
click at [462, 380] on img at bounding box center [460, 376] width 17 height 17
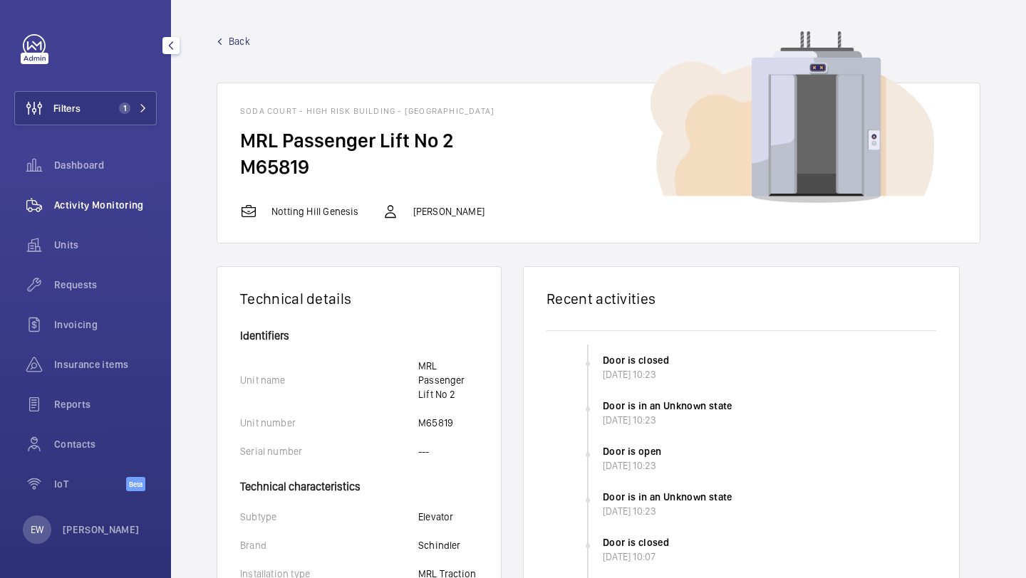
click at [123, 204] on span "Activity Monitoring" at bounding box center [105, 205] width 103 height 14
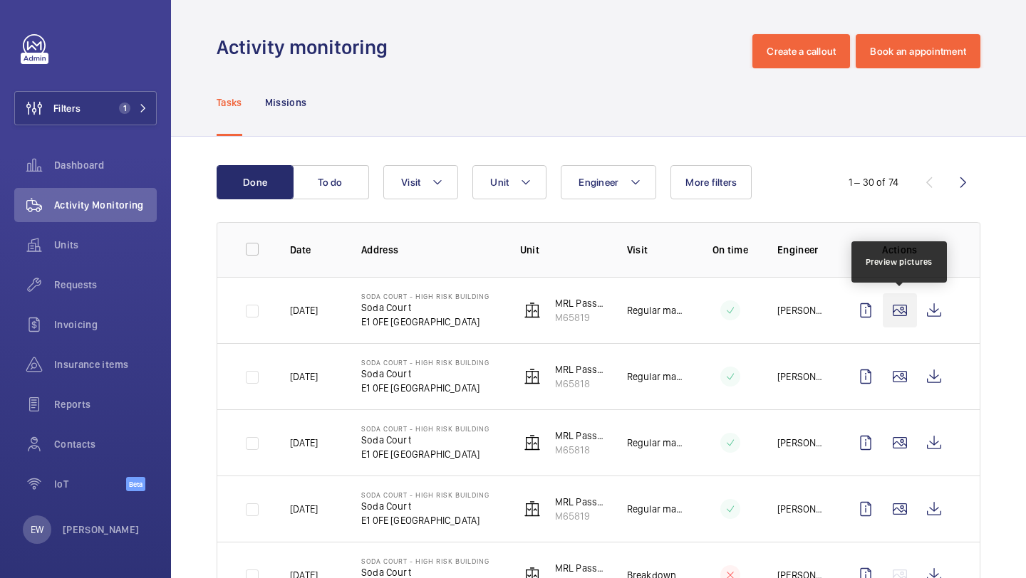
click at [895, 311] on wm-front-icon-button at bounding box center [900, 310] width 34 height 34
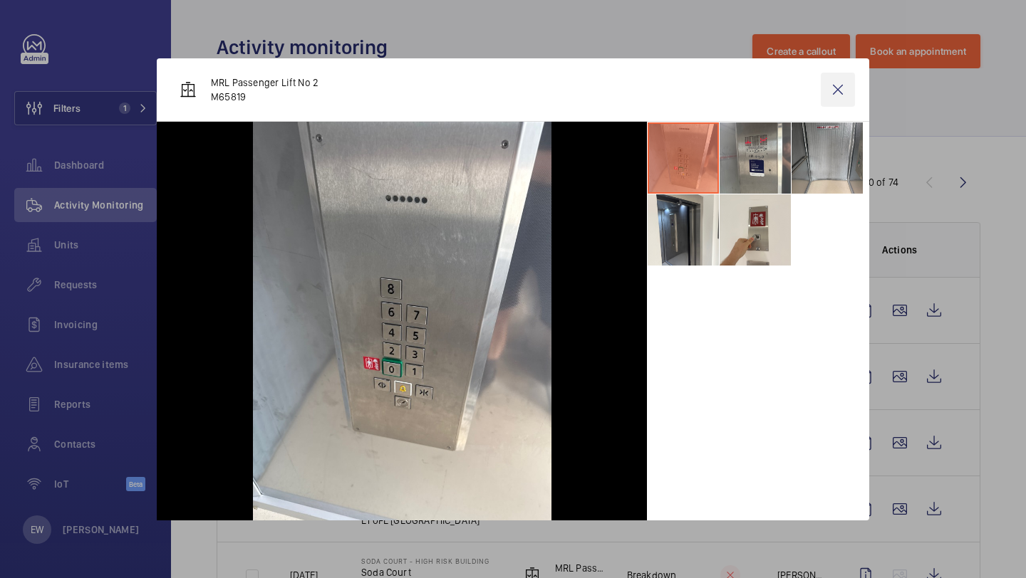
click at [838, 92] on wm-front-icon-button at bounding box center [838, 90] width 34 height 34
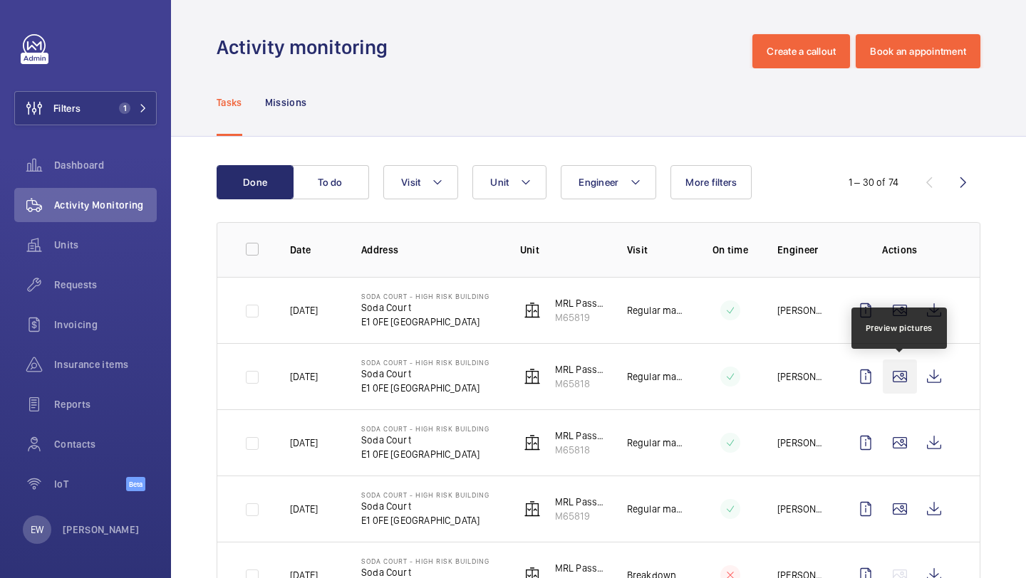
click at [899, 372] on wm-front-icon-button at bounding box center [900, 377] width 34 height 34
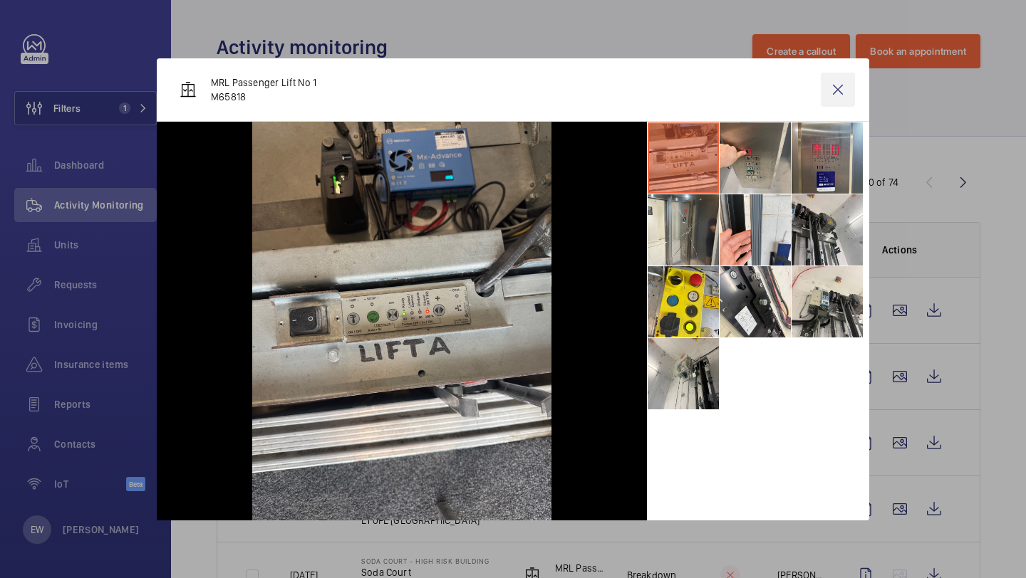
click at [830, 90] on wm-front-icon-button at bounding box center [838, 90] width 34 height 34
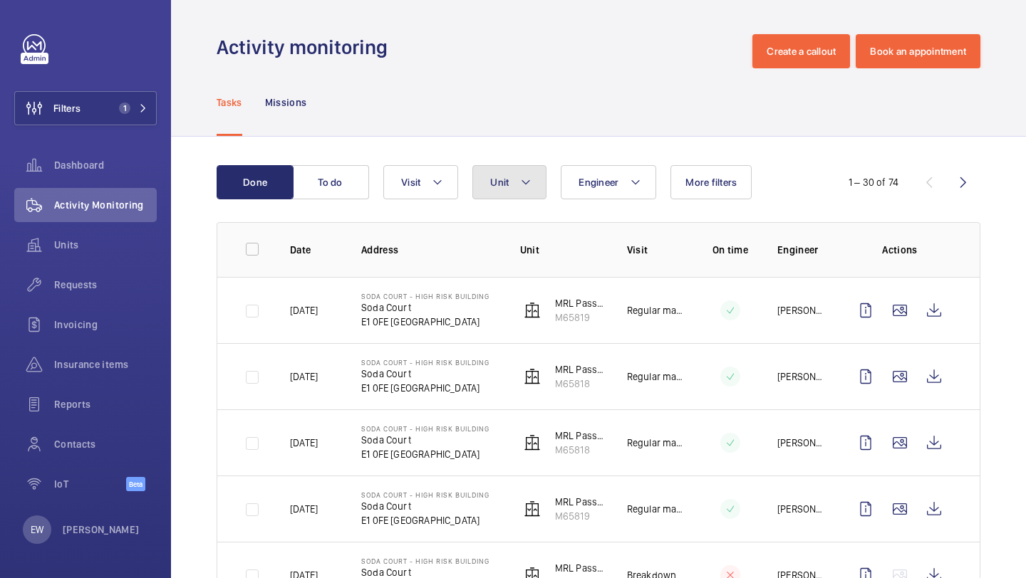
click at [495, 177] on span "Unit" at bounding box center [499, 182] width 19 height 11
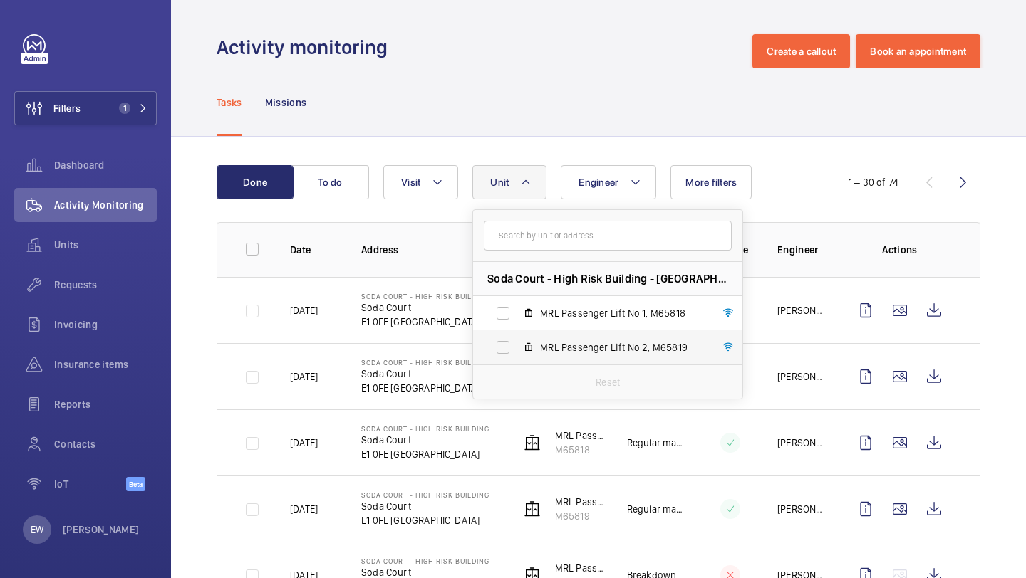
click at [541, 345] on span "MRL Passenger Lift No 2, M65819" at bounding box center [622, 348] width 165 height 14
click at [517, 345] on input "MRL Passenger Lift No 2, M65819" at bounding box center [503, 347] width 28 height 28
checkbox input "true"
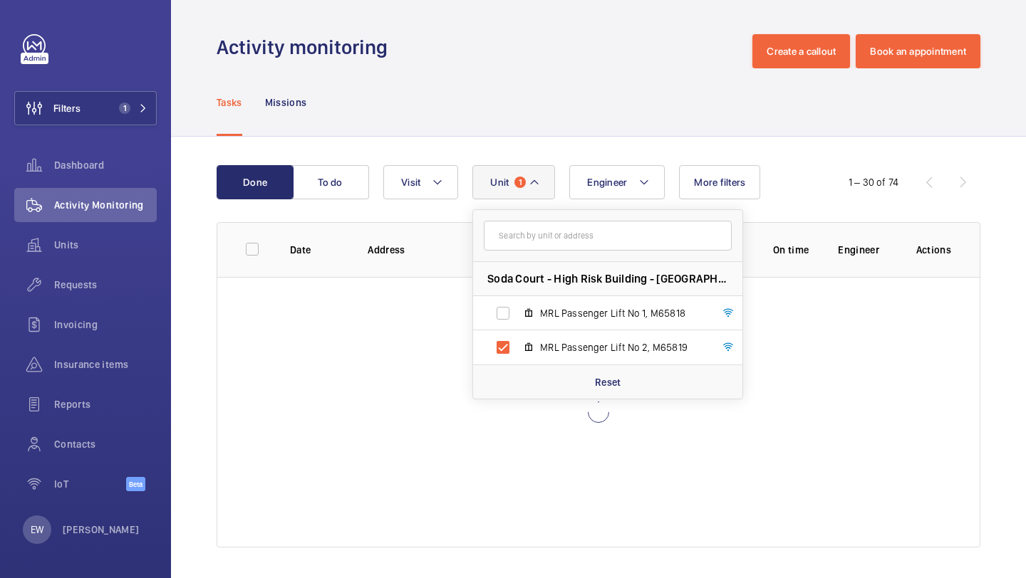
click at [554, 96] on div "Tasks Missions" at bounding box center [599, 102] width 764 height 68
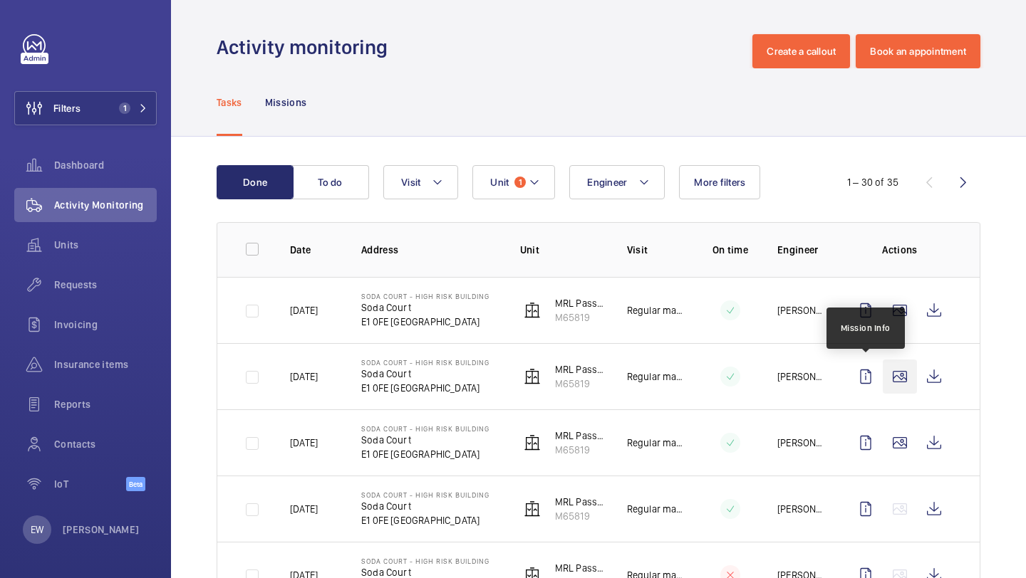
click at [897, 372] on wm-front-icon-button at bounding box center [900, 377] width 34 height 34
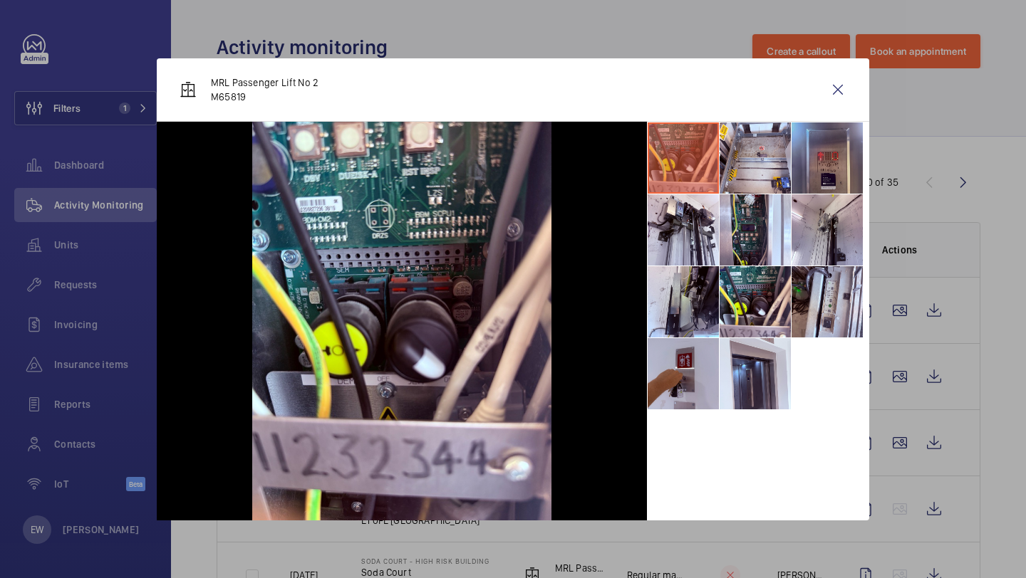
click at [836, 157] on li at bounding box center [826, 158] width 71 height 71
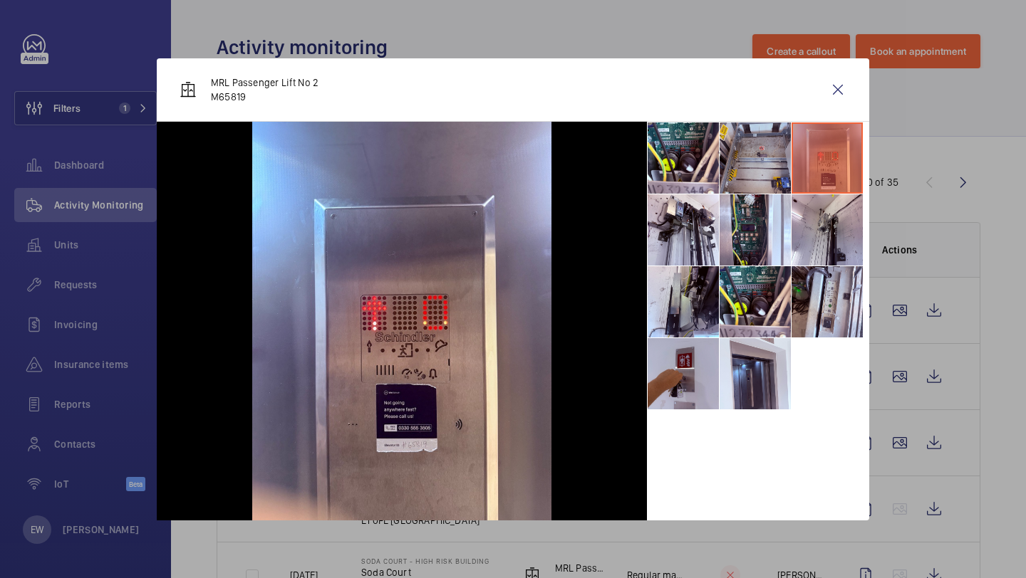
click at [769, 157] on li at bounding box center [754, 158] width 71 height 71
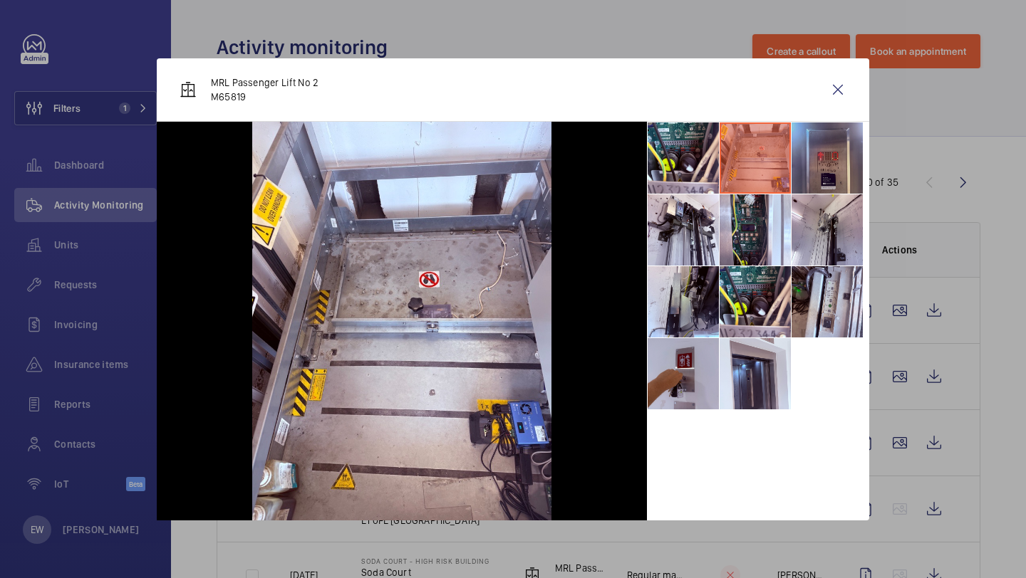
click at [799, 162] on li at bounding box center [826, 158] width 71 height 71
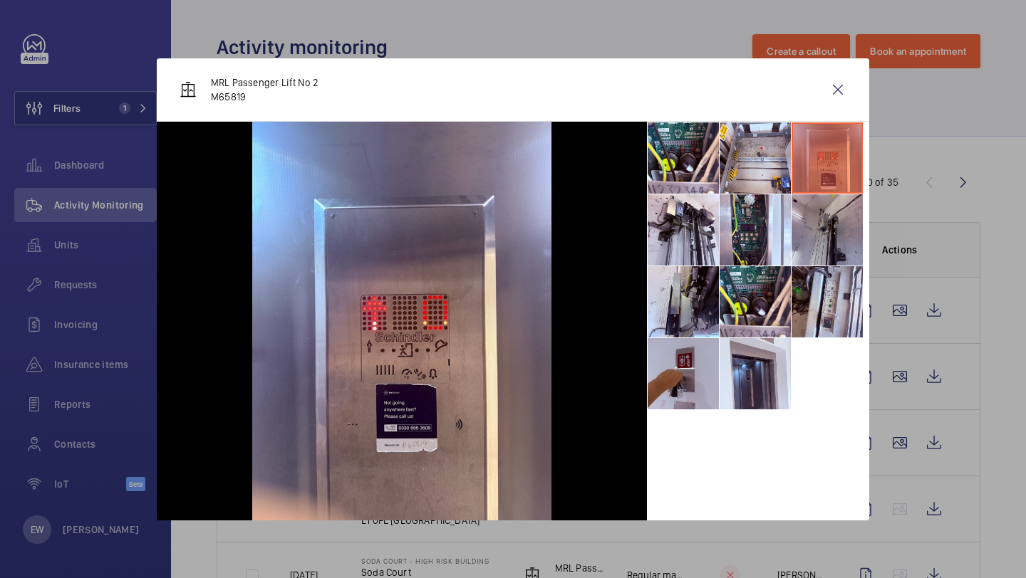
click at [804, 217] on li at bounding box center [826, 229] width 71 height 71
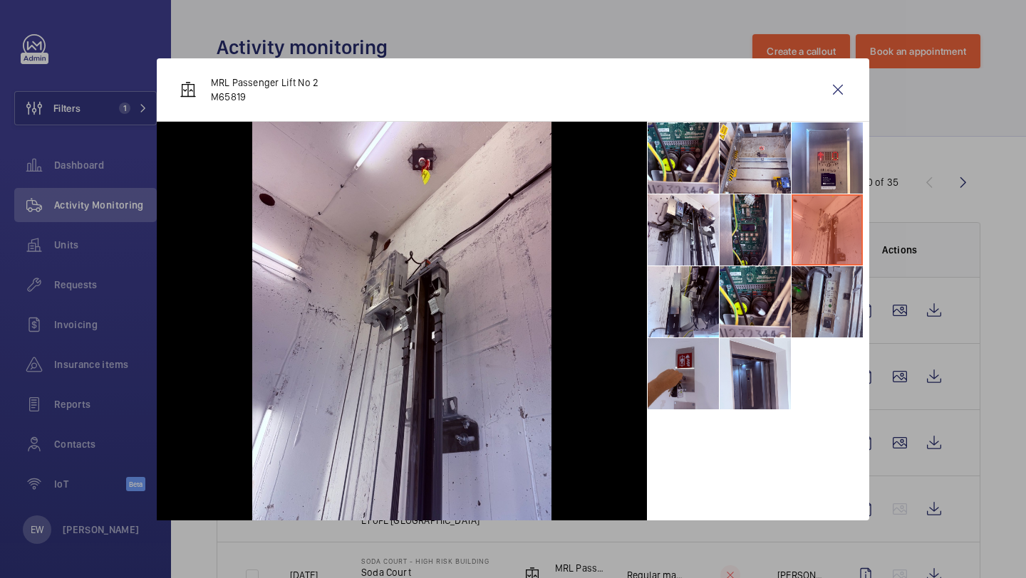
click at [805, 307] on li at bounding box center [826, 301] width 71 height 71
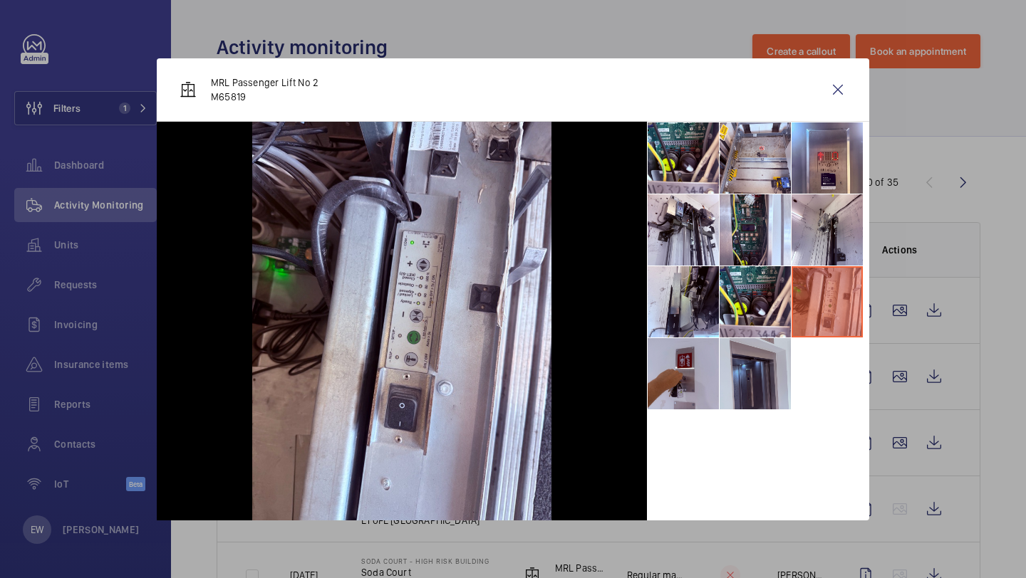
click at [739, 382] on li at bounding box center [754, 373] width 71 height 71
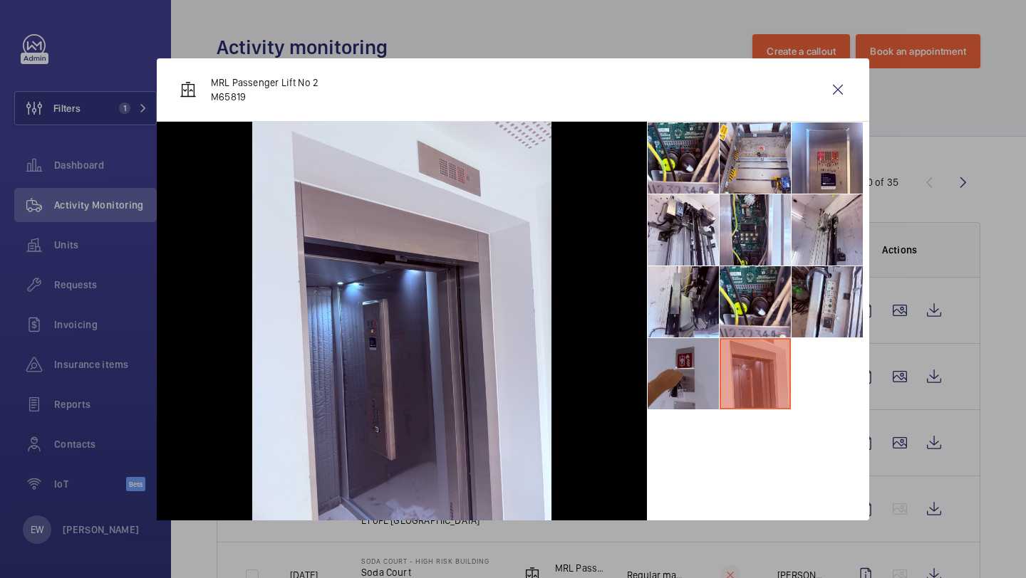
click at [689, 387] on li at bounding box center [683, 373] width 71 height 71
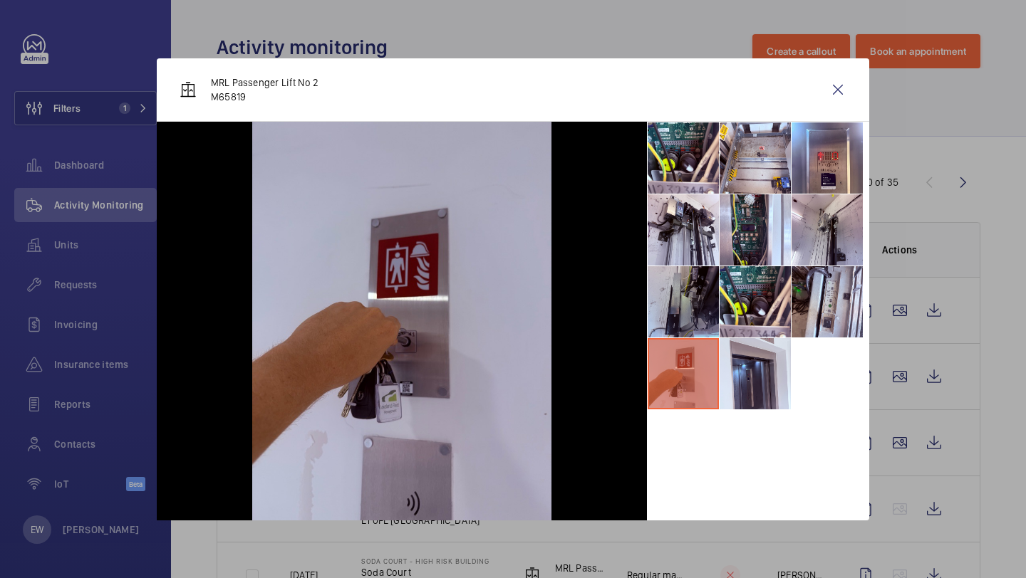
click at [692, 297] on li at bounding box center [683, 301] width 71 height 71
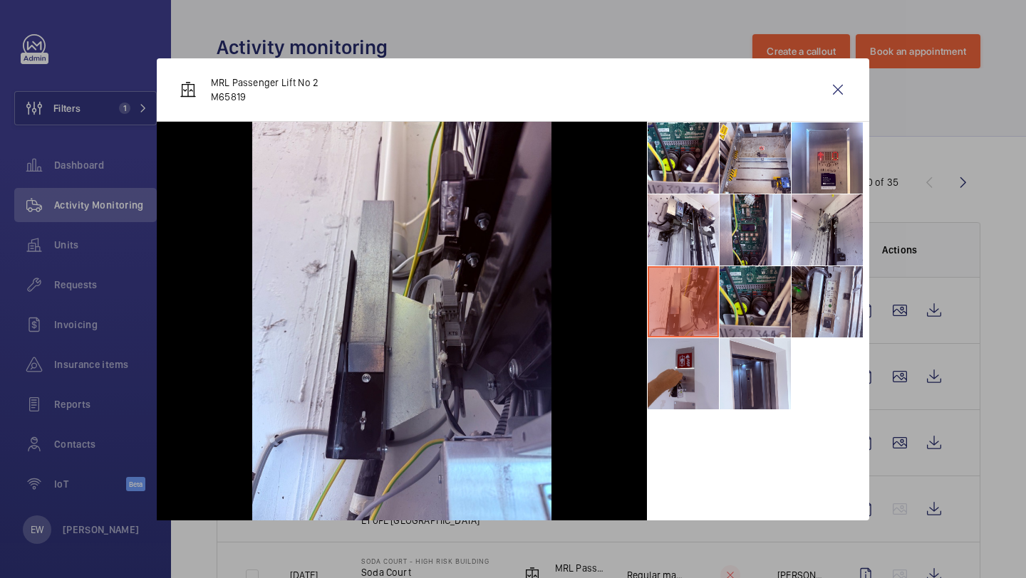
click at [750, 296] on li at bounding box center [754, 301] width 71 height 71
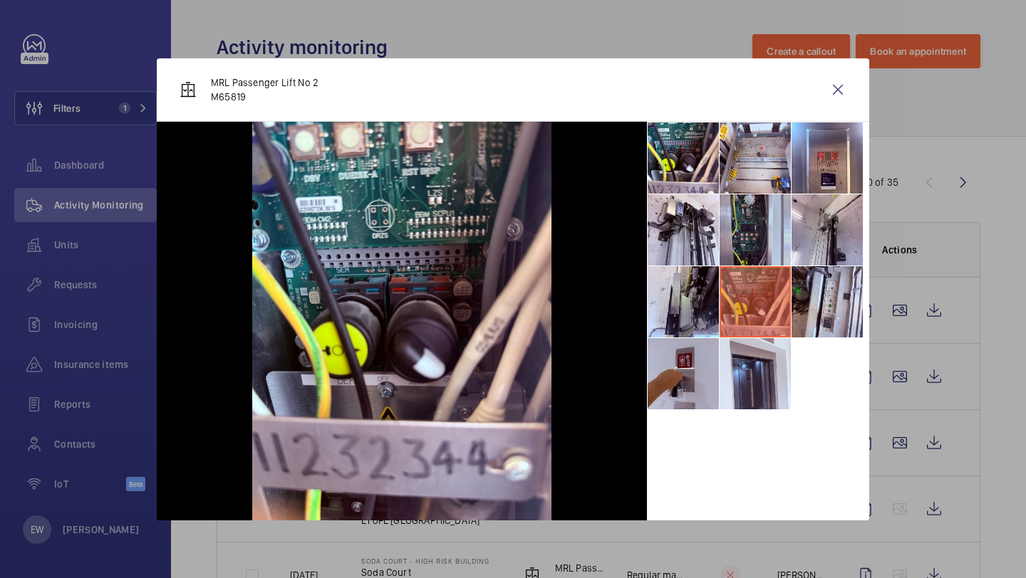
click at [752, 225] on li at bounding box center [754, 229] width 71 height 71
click at [692, 224] on li at bounding box center [683, 229] width 71 height 71
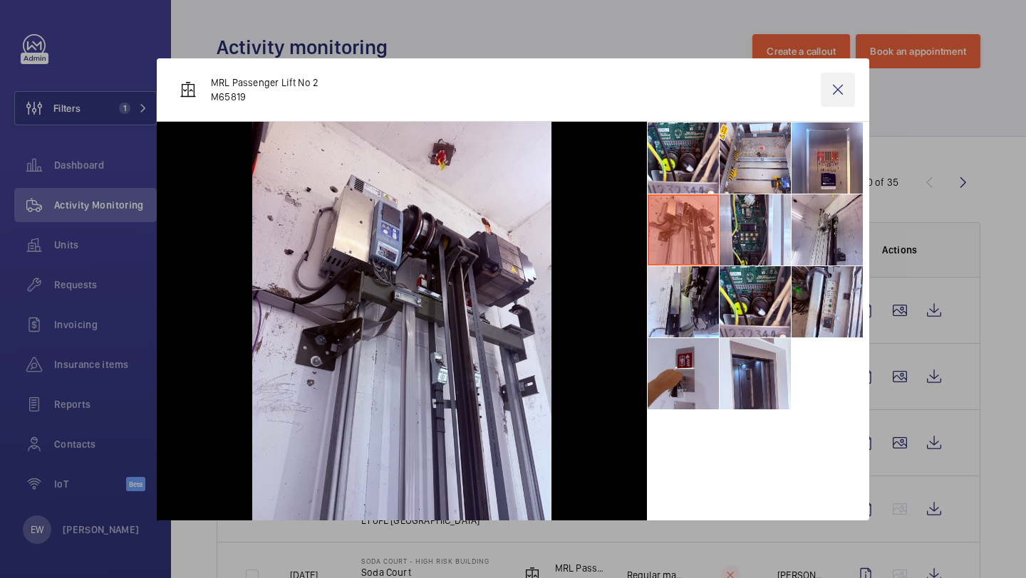
click at [833, 93] on wm-front-icon-button at bounding box center [838, 90] width 34 height 34
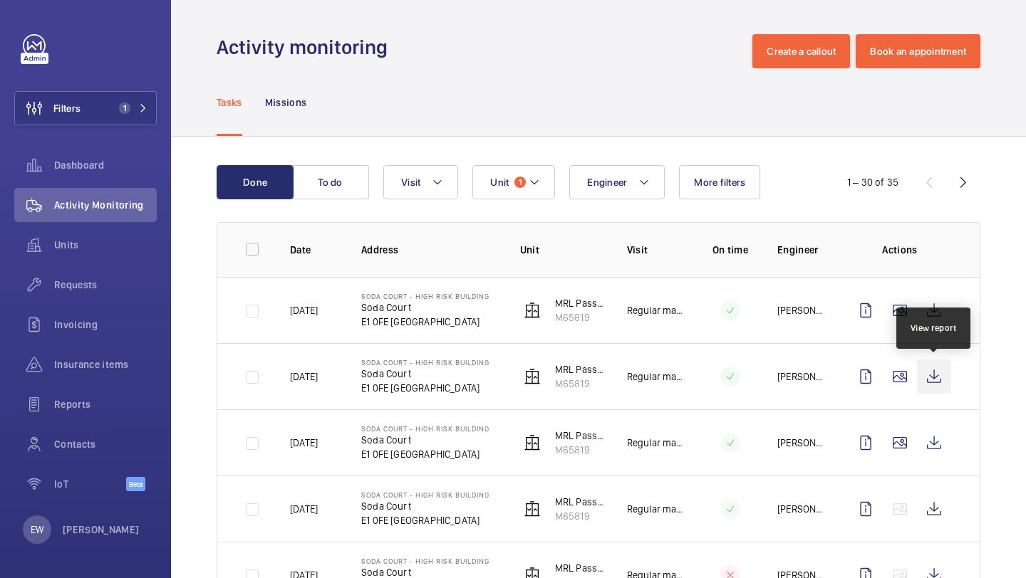
click at [937, 372] on wm-front-icon-button at bounding box center [934, 377] width 34 height 34
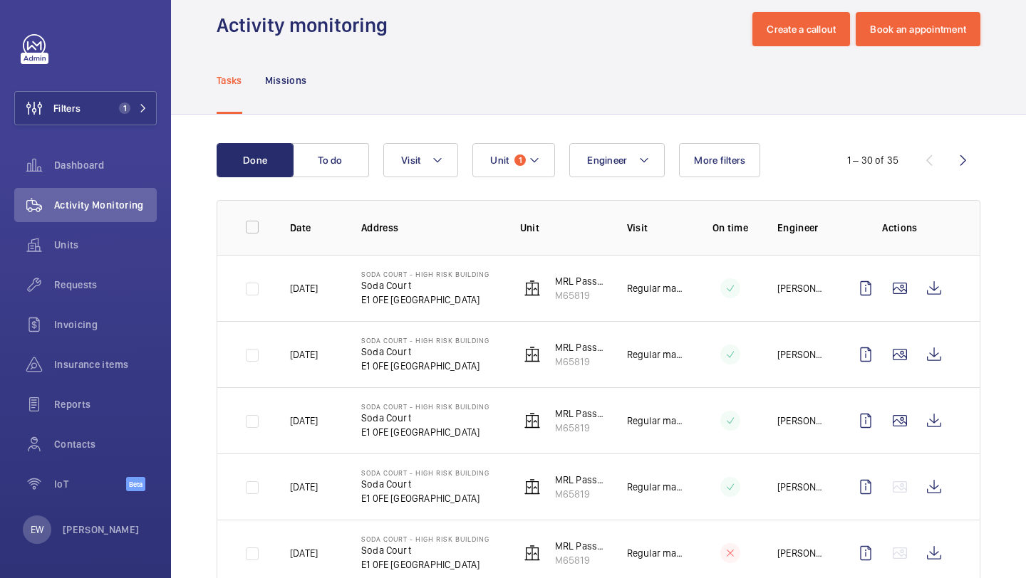
scroll to position [24, 0]
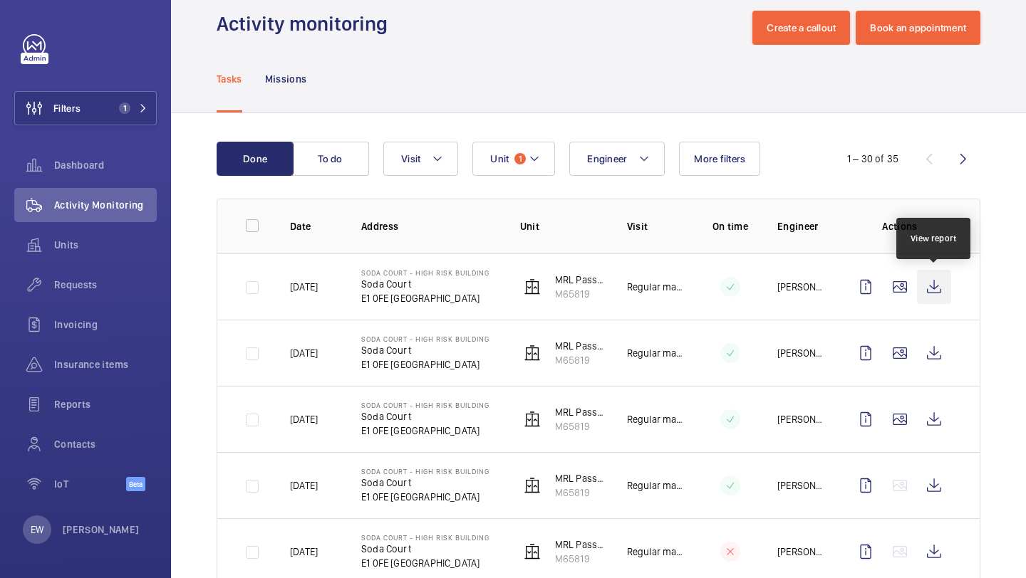
click at [930, 290] on wm-front-icon-button at bounding box center [934, 287] width 34 height 34
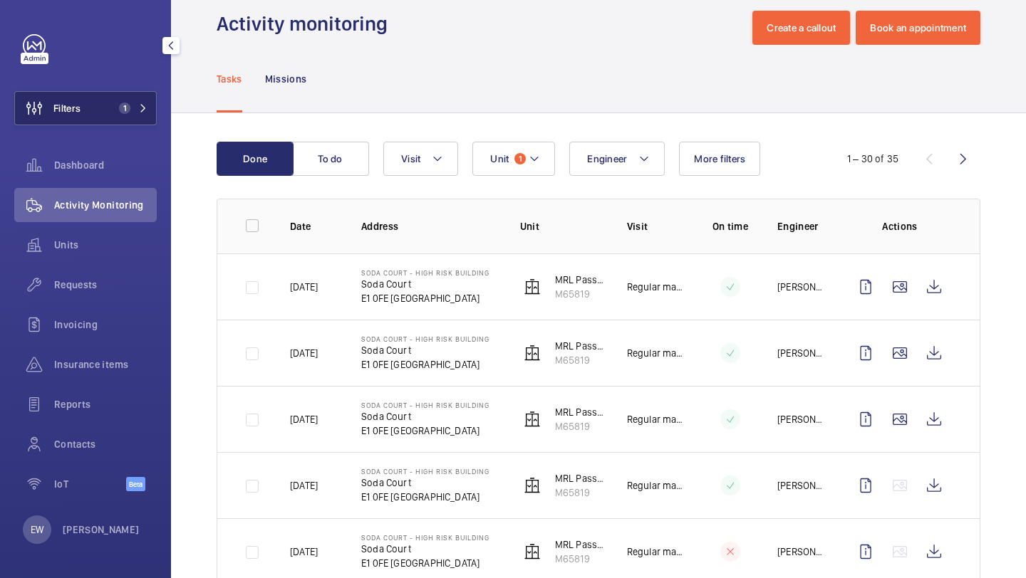
click at [108, 116] on button "Filters 1" at bounding box center [85, 108] width 142 height 34
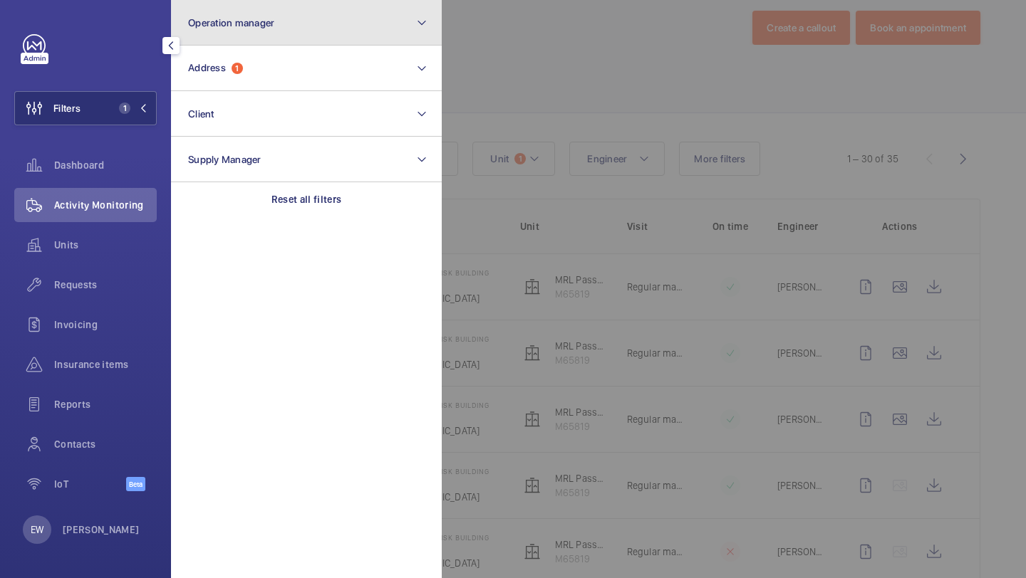
click at [217, 33] on button "Operation manager" at bounding box center [306, 23] width 271 height 46
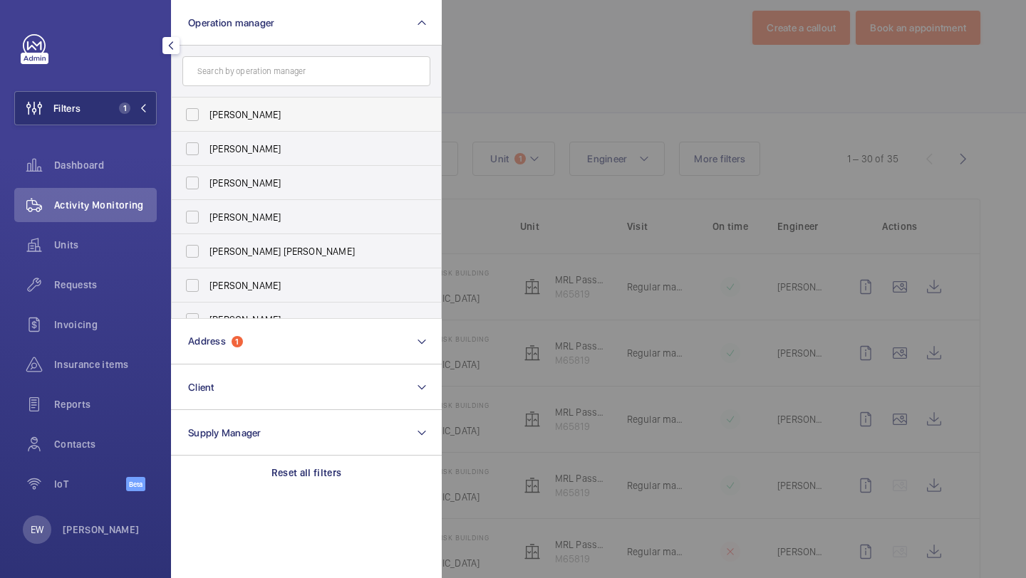
click at [221, 113] on span "[PERSON_NAME]" at bounding box center [307, 115] width 196 height 14
click at [207, 113] on input "[PERSON_NAME]" at bounding box center [192, 114] width 28 height 28
checkbox input "true"
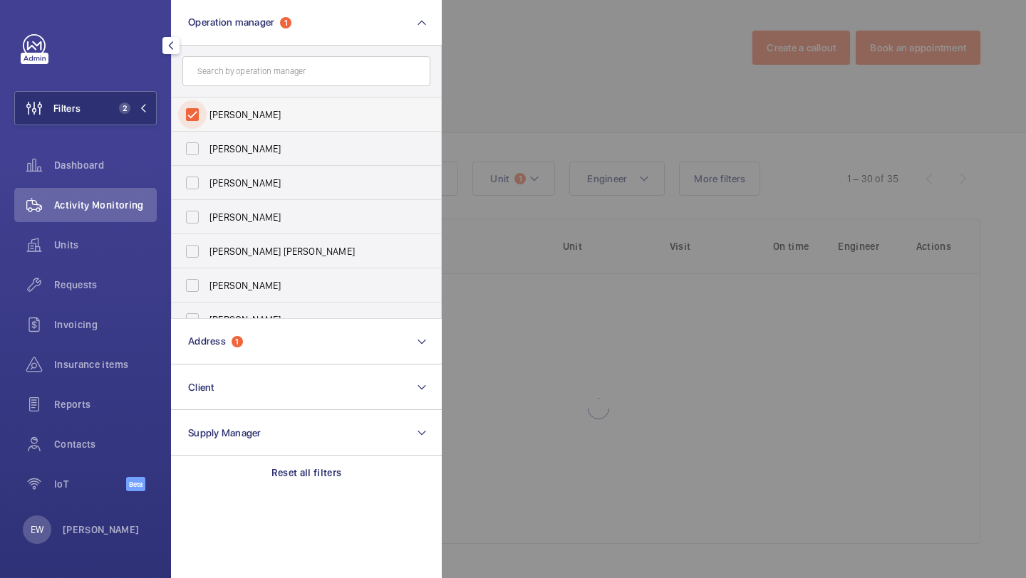
scroll to position [4, 0]
click at [229, 202] on label "[PERSON_NAME]" at bounding box center [296, 217] width 248 height 34
click at [207, 203] on input "[PERSON_NAME]" at bounding box center [192, 217] width 28 height 28
checkbox input "true"
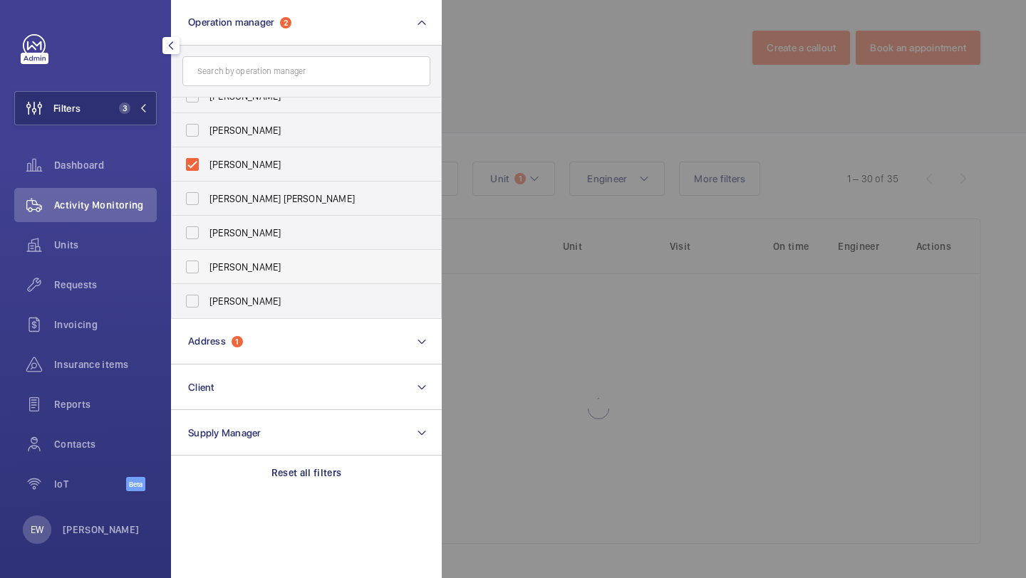
click at [230, 253] on label "[PERSON_NAME]" at bounding box center [296, 267] width 248 height 34
click at [207, 253] on input "[PERSON_NAME]" at bounding box center [192, 267] width 28 height 28
checkbox input "true"
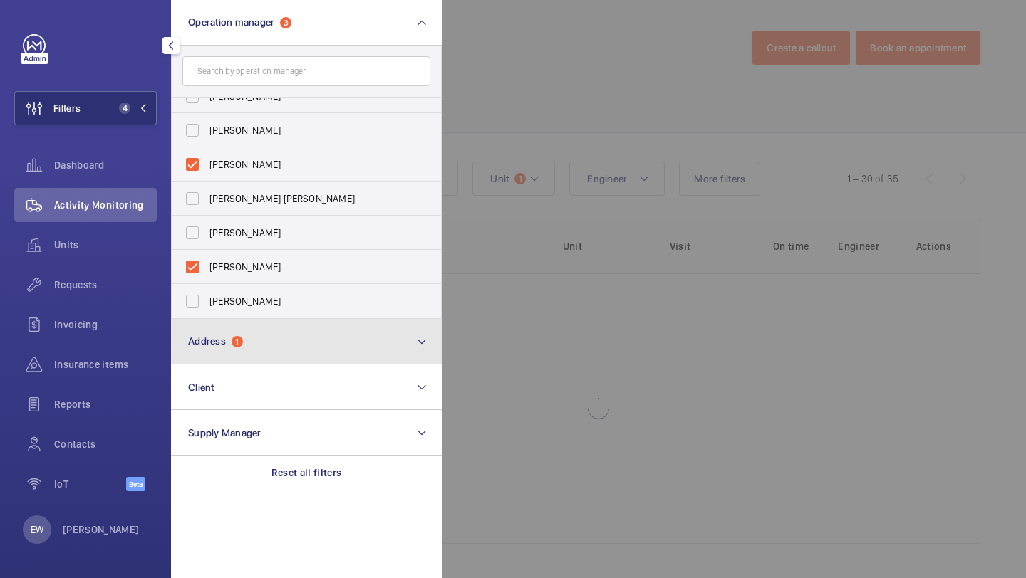
click at [231, 343] on span "Address 1" at bounding box center [215, 342] width 55 height 12
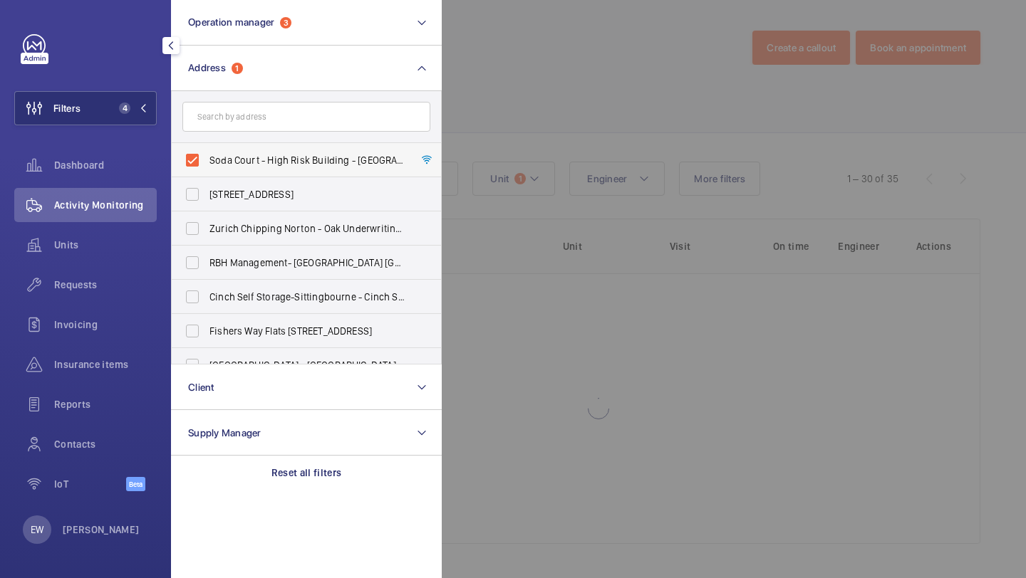
click at [261, 170] on label "Soda Court - High Risk Building - Soda Court, LONDON E1 0FE" at bounding box center [296, 160] width 248 height 34
click at [207, 170] on input "Soda Court - High Risk Building - Soda Court, LONDON E1 0FE" at bounding box center [192, 160] width 28 height 28
checkbox input "false"
click at [90, 261] on div "Units" at bounding box center [85, 245] width 142 height 34
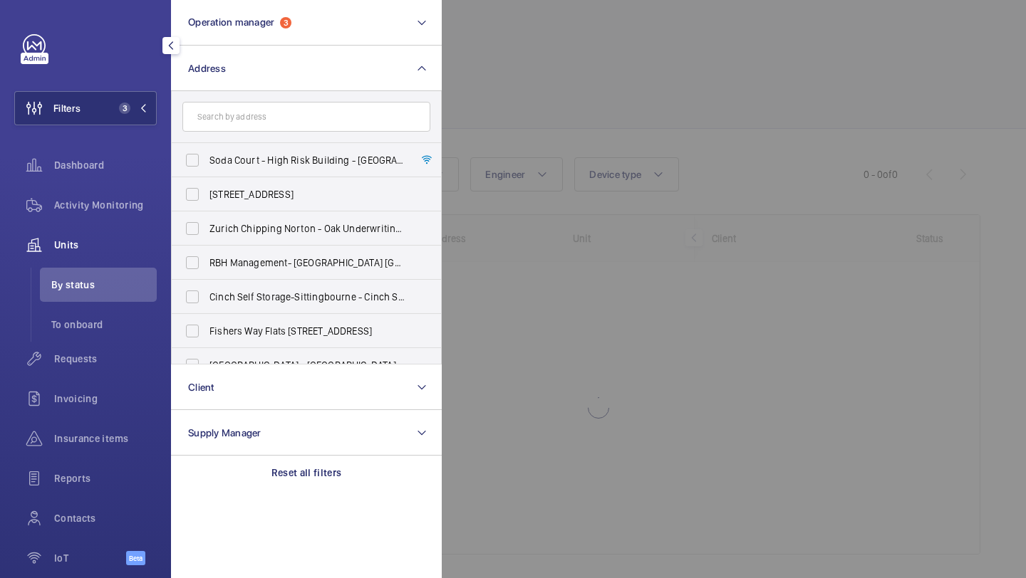
click at [469, 95] on div at bounding box center [955, 289] width 1026 height 578
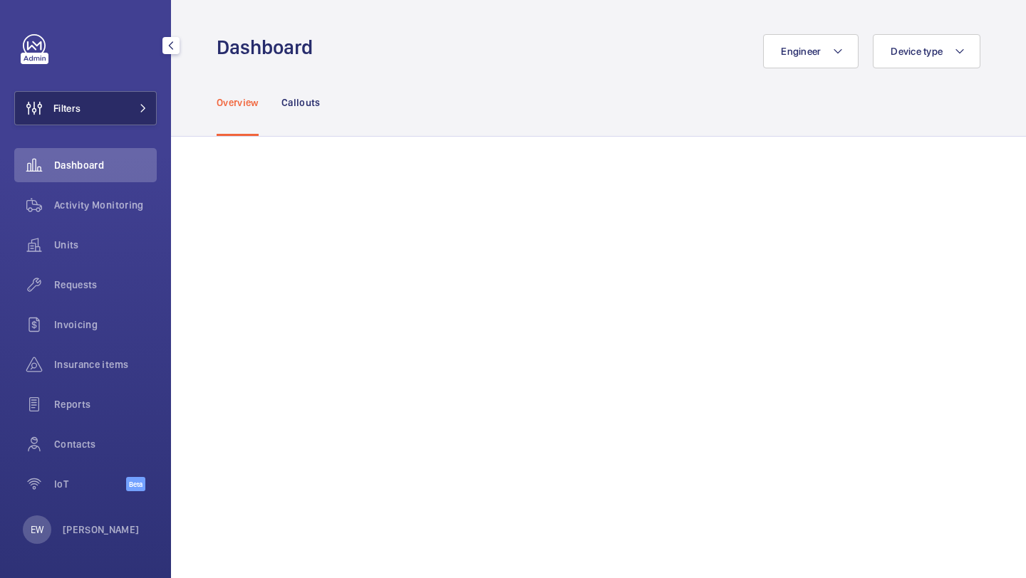
click at [111, 93] on button "Filters" at bounding box center [85, 108] width 142 height 34
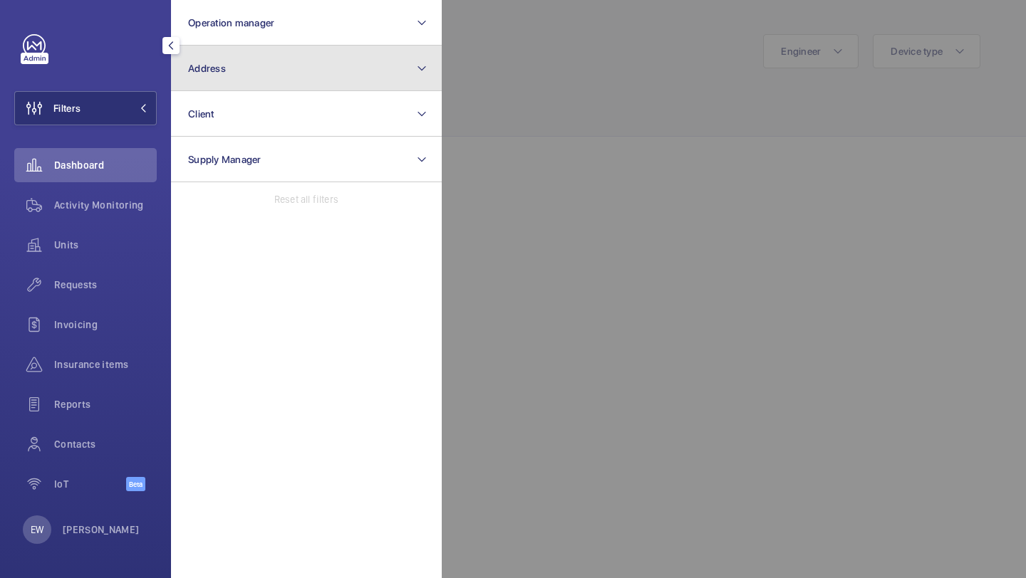
click at [214, 58] on button "Address" at bounding box center [306, 69] width 271 height 46
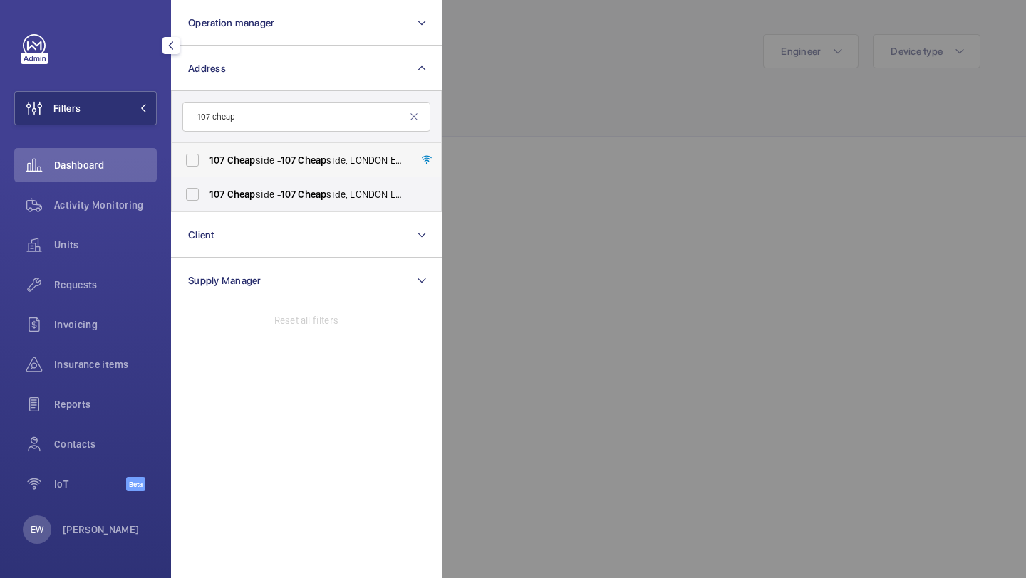
type input "107 cheap"
click at [256, 155] on span "[STREET_ADDRESS]" at bounding box center [307, 160] width 196 height 14
click at [207, 155] on input "[STREET_ADDRESS]" at bounding box center [192, 160] width 28 height 28
checkbox input "true"
click at [250, 186] on label "[STREET_ADDRESS]" at bounding box center [296, 194] width 248 height 34
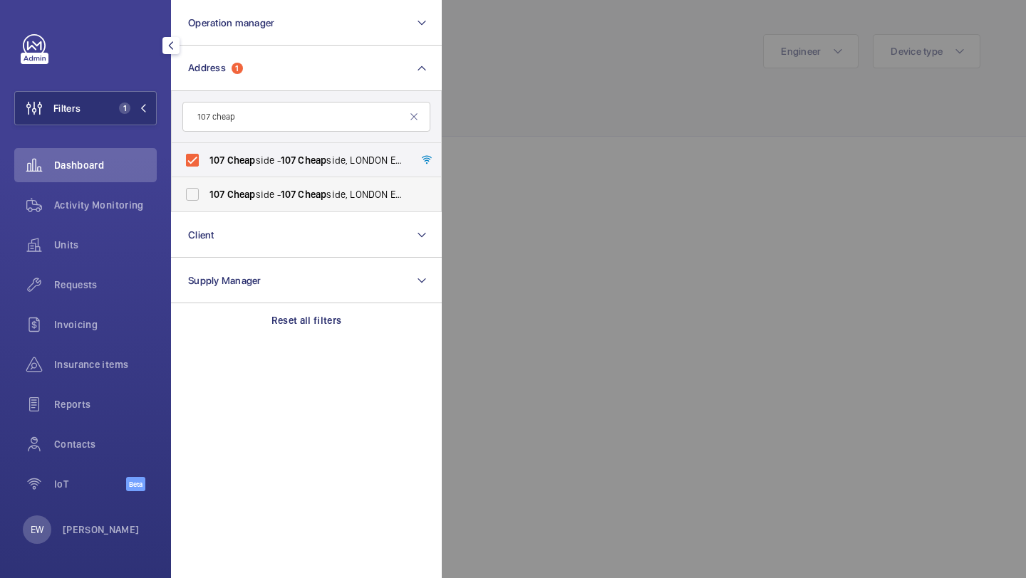
click at [207, 186] on input "[STREET_ADDRESS]" at bounding box center [192, 194] width 28 height 28
checkbox input "true"
click at [132, 280] on span "Requests" at bounding box center [105, 285] width 103 height 14
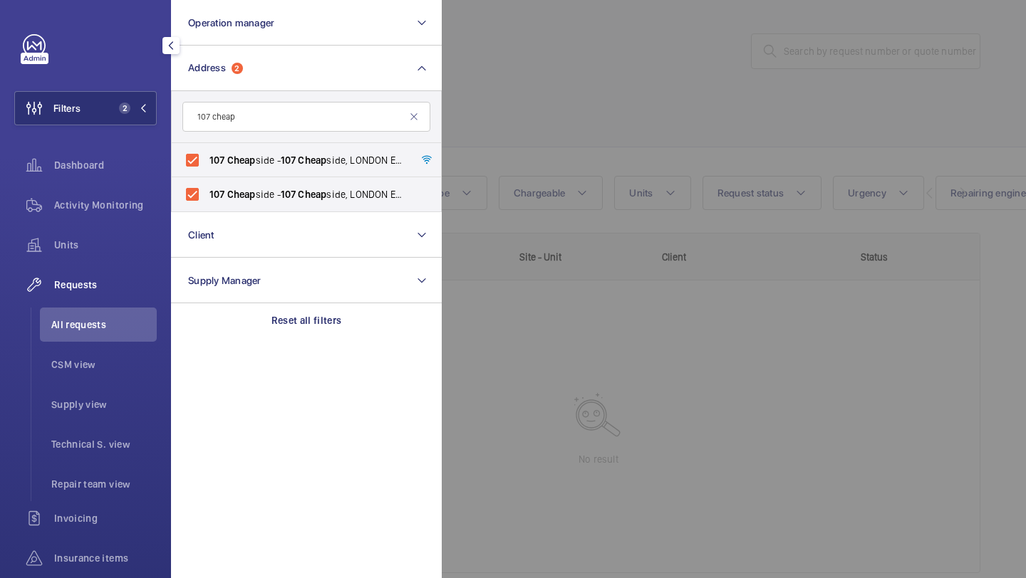
click at [581, 110] on div at bounding box center [955, 289] width 1026 height 578
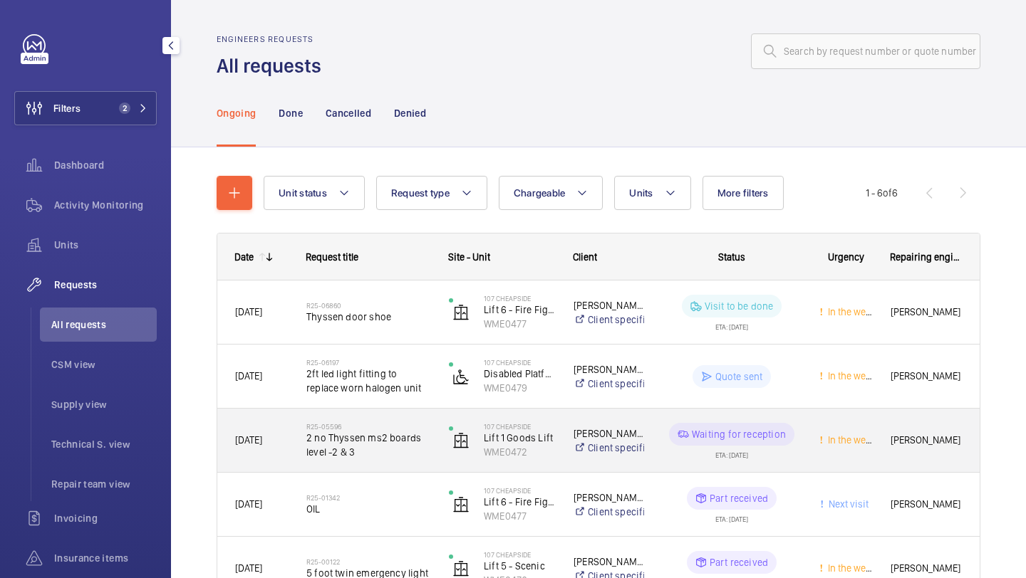
click at [393, 427] on h2 "R25-05596" at bounding box center [368, 426] width 124 height 9
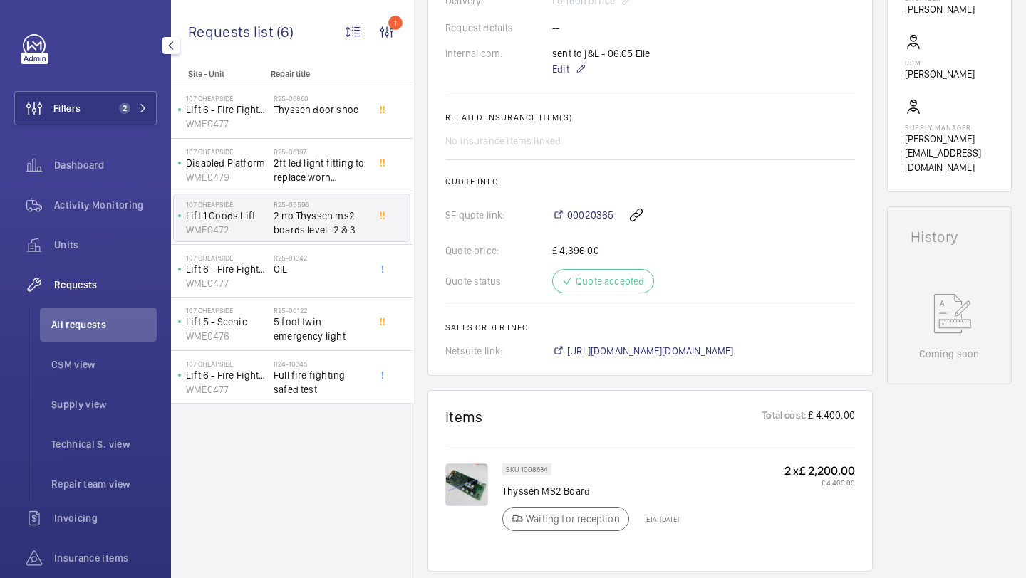
scroll to position [464, 0]
click at [271, 278] on div "107 Cheapside Lift 6 - Fire Fighting A WME0477" at bounding box center [224, 271] width 100 height 47
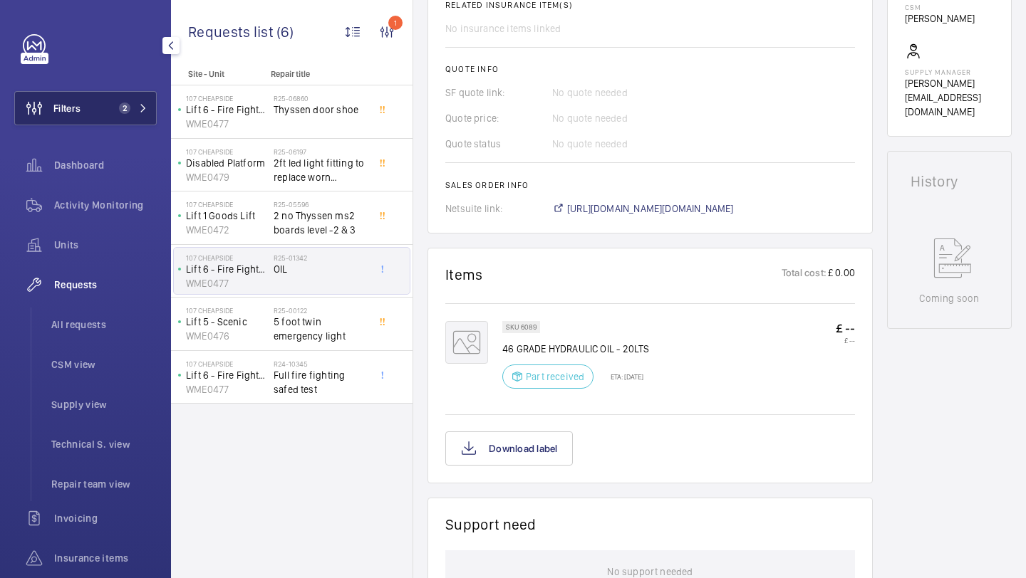
click at [85, 100] on button "Filters 2" at bounding box center [85, 108] width 142 height 34
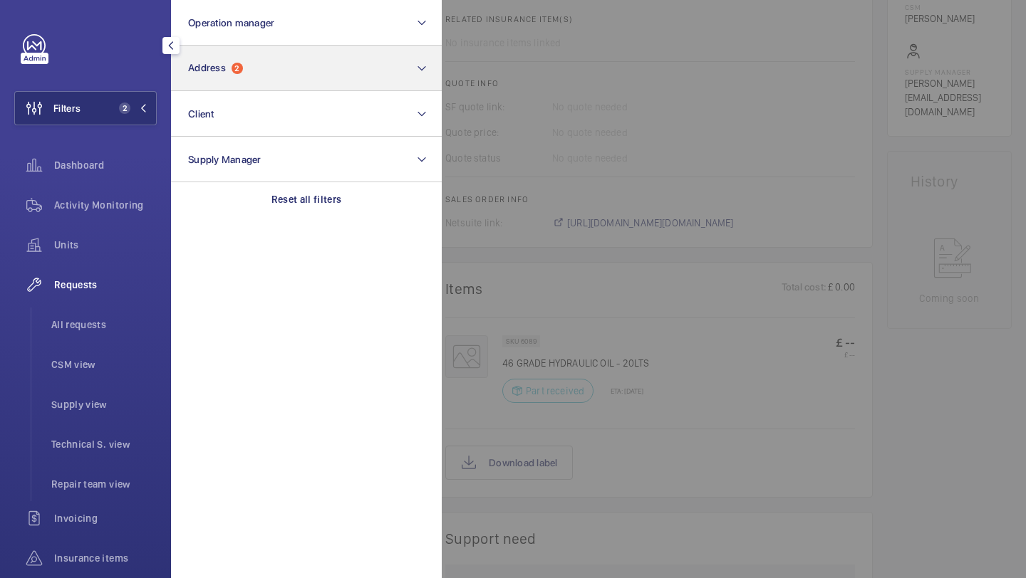
scroll to position [547, 0]
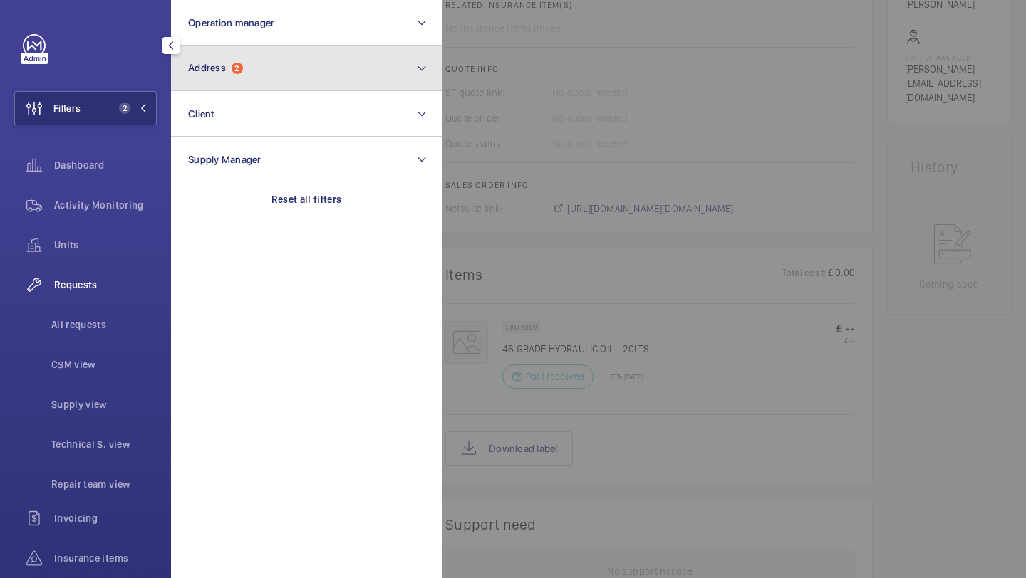
click at [274, 66] on button "Address 2" at bounding box center [306, 69] width 271 height 46
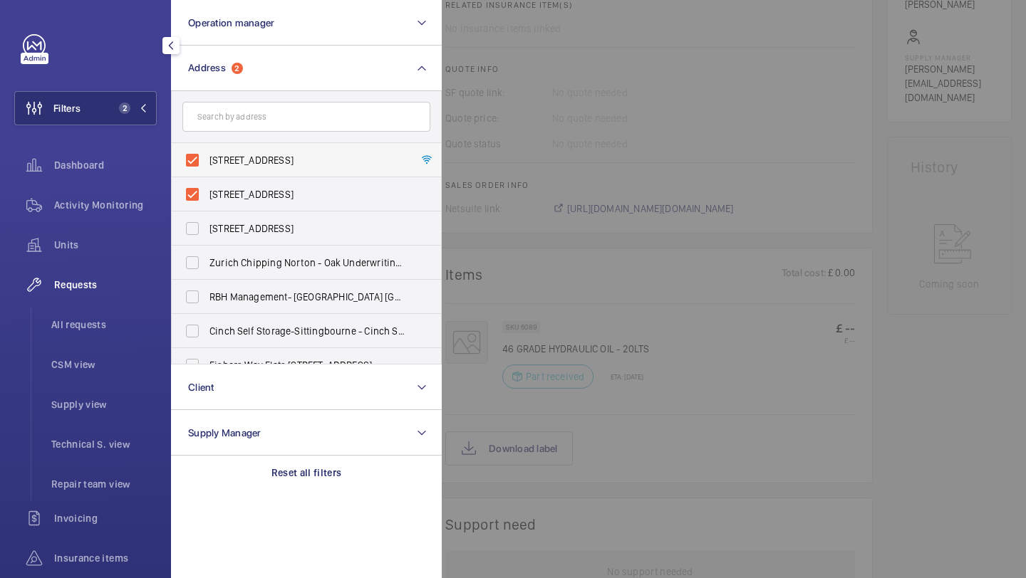
click at [262, 148] on label "[STREET_ADDRESS]" at bounding box center [296, 160] width 248 height 34
click at [207, 148] on input "[STREET_ADDRESS]" at bounding box center [192, 160] width 28 height 28
checkbox input "false"
click at [257, 204] on label "[STREET_ADDRESS]" at bounding box center [296, 194] width 248 height 34
click at [207, 204] on input "[STREET_ADDRESS]" at bounding box center [192, 194] width 28 height 28
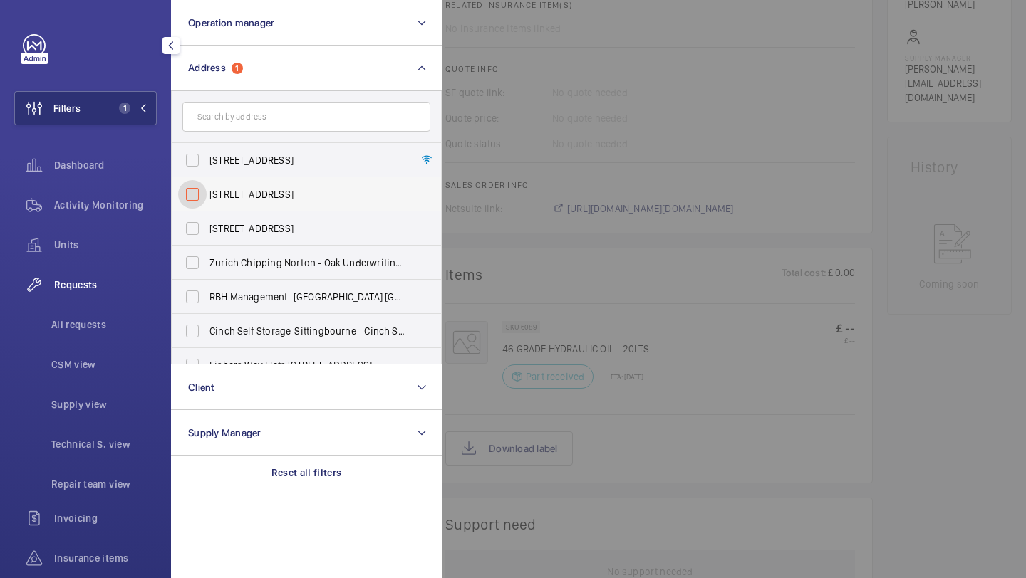
checkbox input "false"
click at [113, 327] on span "All requests" at bounding box center [103, 325] width 105 height 14
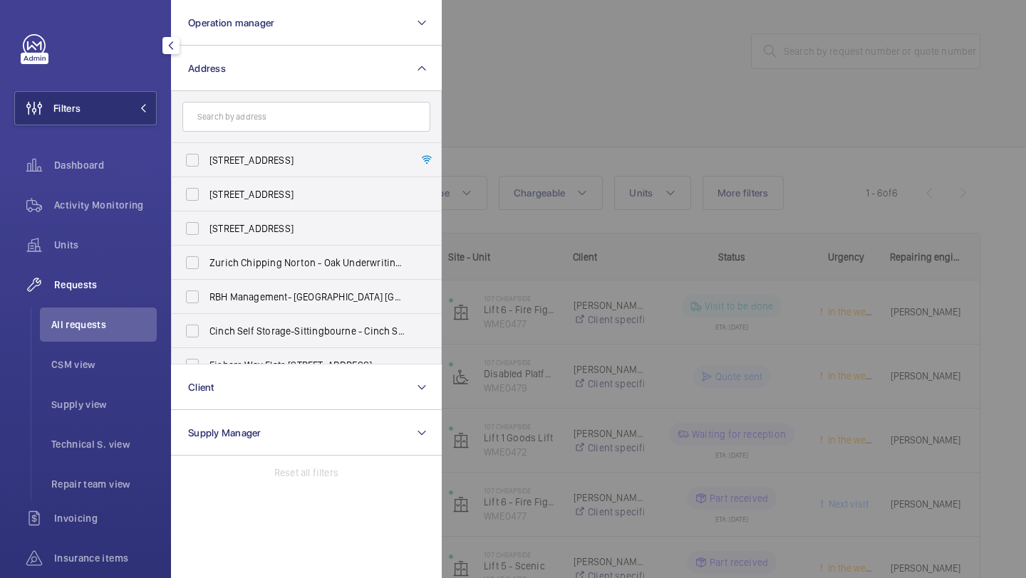
drag, startPoint x: 577, startPoint y: 150, endPoint x: 585, endPoint y: 150, distance: 7.8
click at [581, 150] on div at bounding box center [955, 289] width 1026 height 578
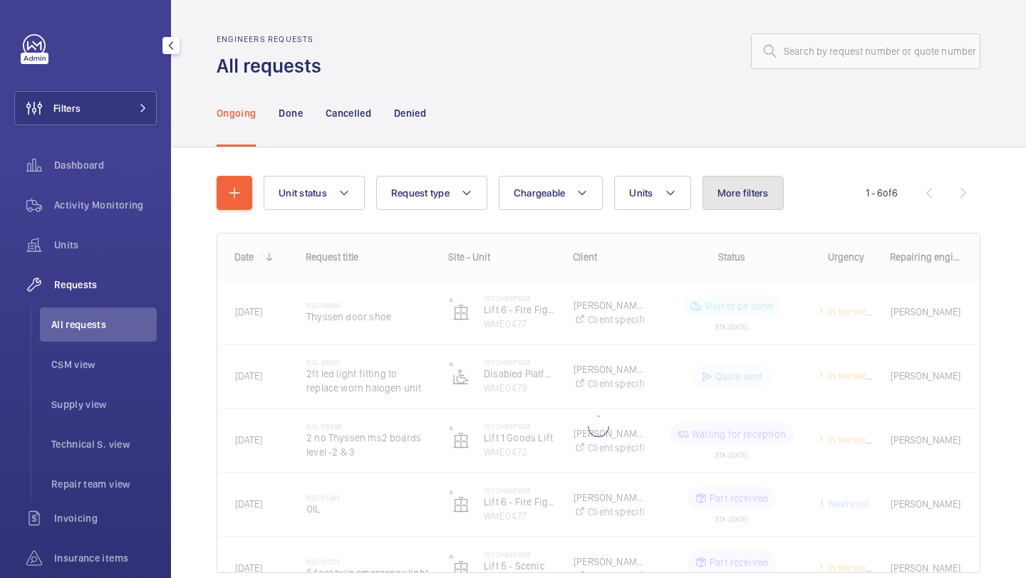
click at [727, 180] on button "More filters" at bounding box center [742, 193] width 81 height 34
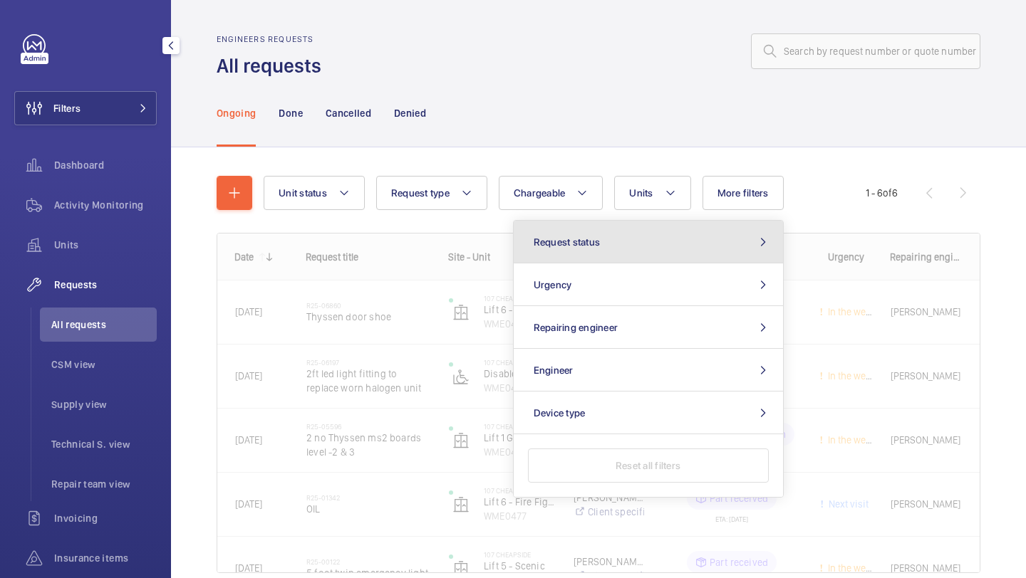
click at [638, 248] on button "Request status" at bounding box center [648, 242] width 269 height 43
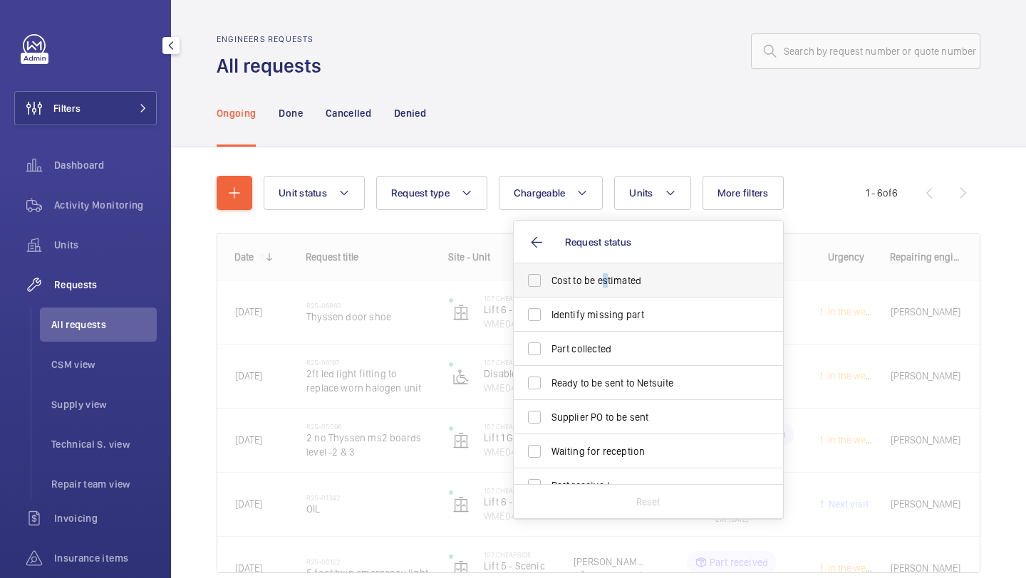
click at [603, 281] on span "Cost to be estimated" at bounding box center [649, 281] width 196 height 14
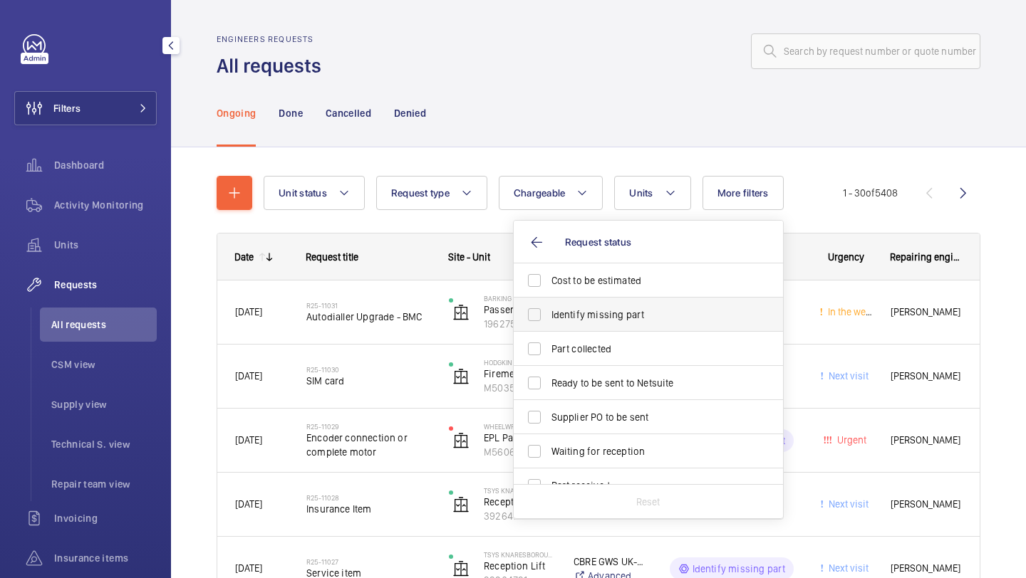
click at [586, 323] on label "Identify missing part" at bounding box center [638, 315] width 248 height 34
click at [549, 323] on input "Identify missing part" at bounding box center [534, 315] width 28 height 28
checkbox input "true"
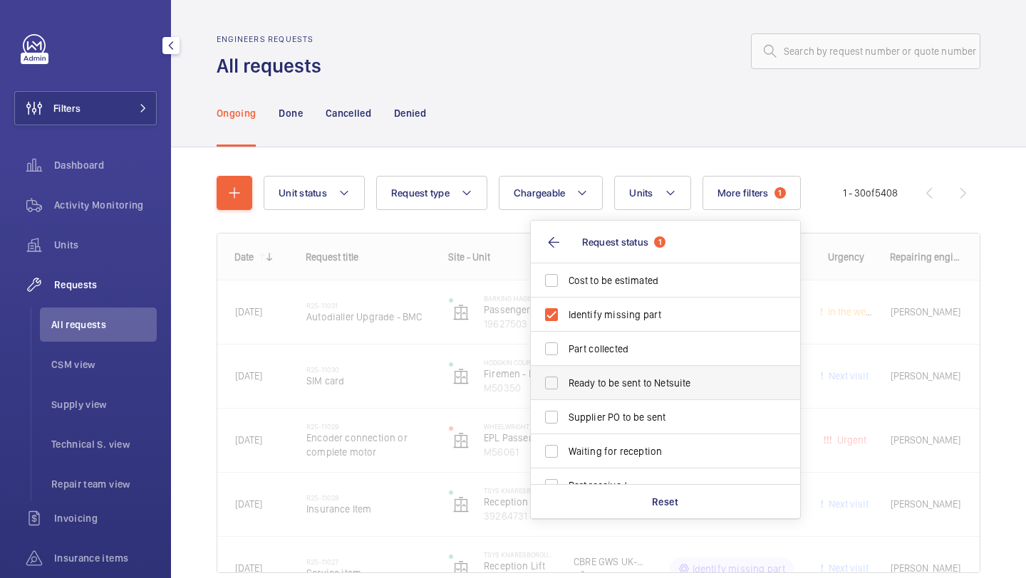
click at [589, 397] on label "Ready to be sent to Netsuite" at bounding box center [655, 383] width 248 height 34
click at [566, 397] on input "Ready to be sent to Netsuite" at bounding box center [551, 383] width 28 height 28
checkbox input "true"
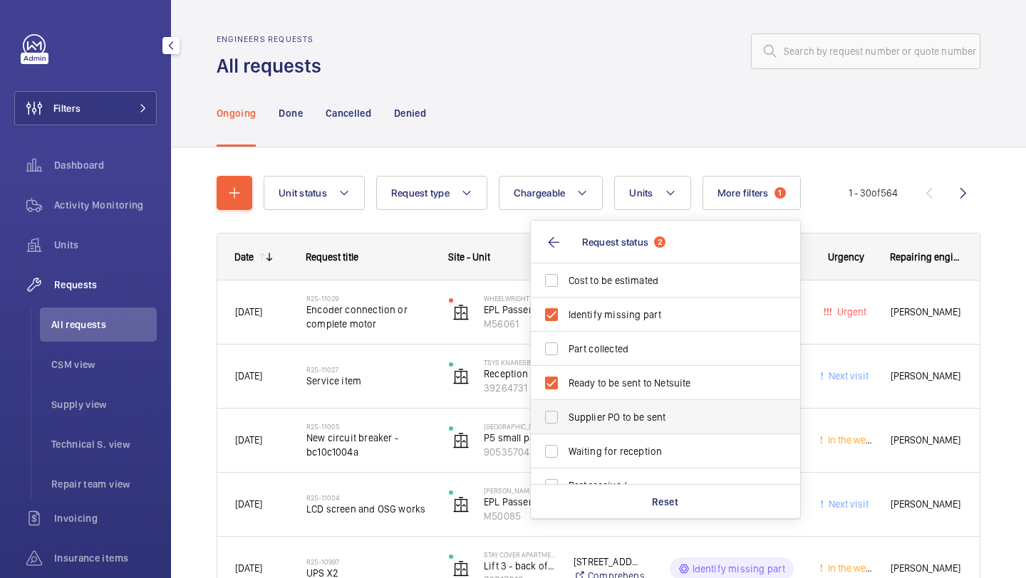
click at [585, 418] on span "Supplier PO to be sent" at bounding box center [666, 417] width 196 height 14
click at [566, 418] on input "Supplier PO to be sent" at bounding box center [551, 417] width 28 height 28
checkbox input "true"
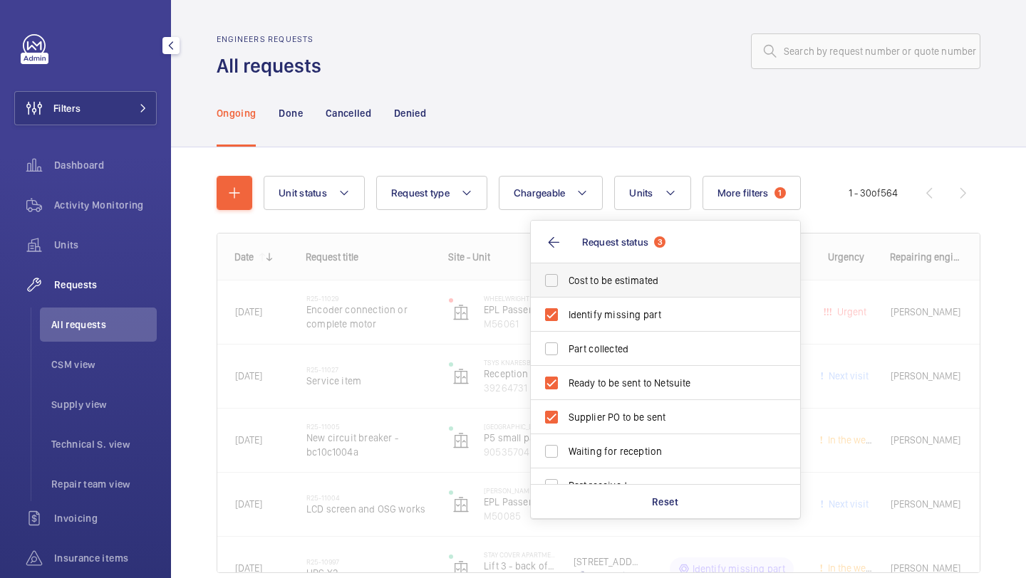
click at [593, 293] on label "Cost to be estimated" at bounding box center [655, 281] width 248 height 34
click at [566, 293] on input "Cost to be estimated" at bounding box center [551, 280] width 28 height 28
checkbox input "true"
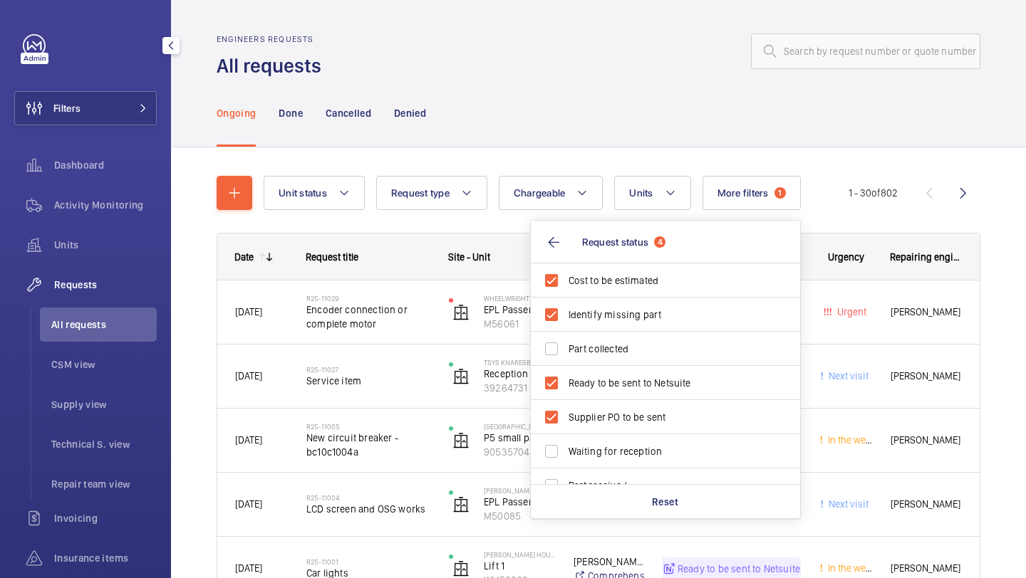
click at [479, 110] on div "Ongoing Done Cancelled Denied" at bounding box center [599, 113] width 764 height 68
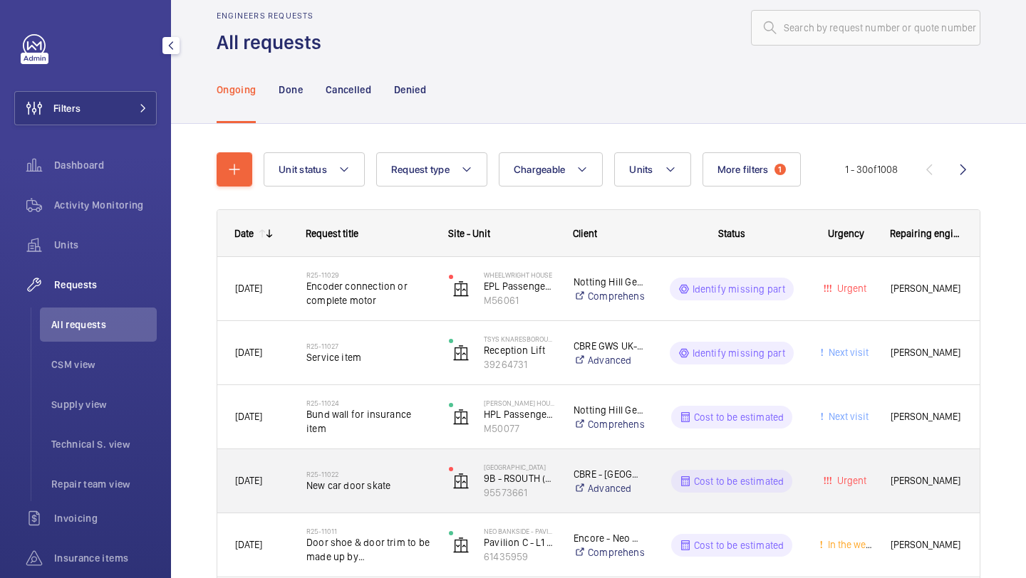
scroll to position [25, 0]
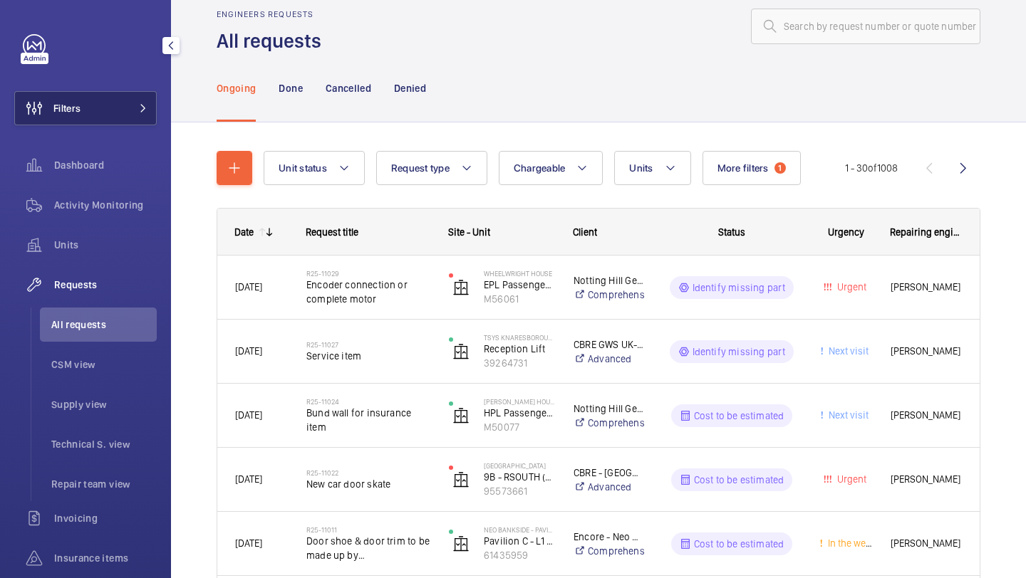
click at [128, 105] on button "Filters" at bounding box center [85, 108] width 142 height 34
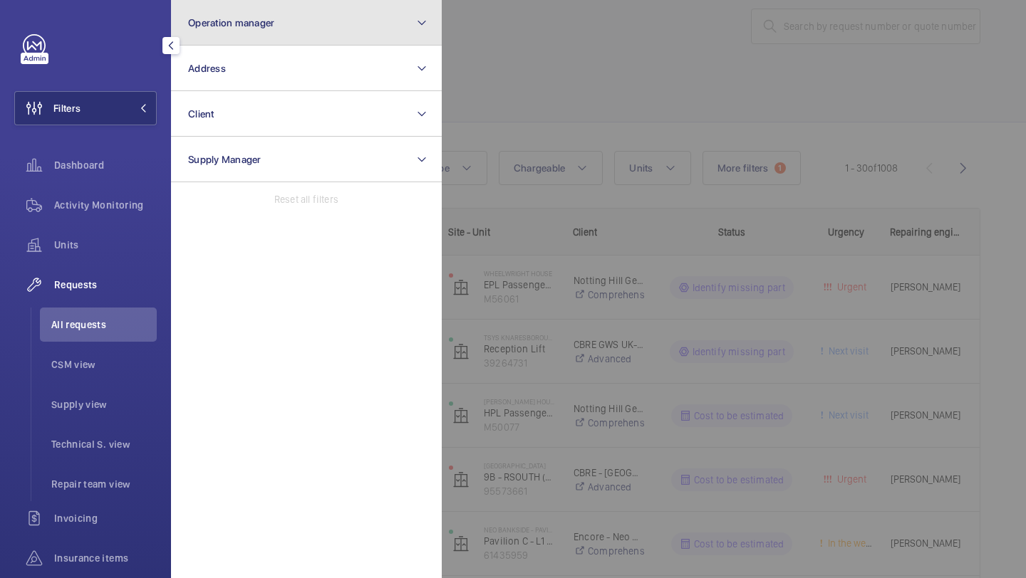
click at [221, 41] on button "Operation manager" at bounding box center [306, 23] width 271 height 46
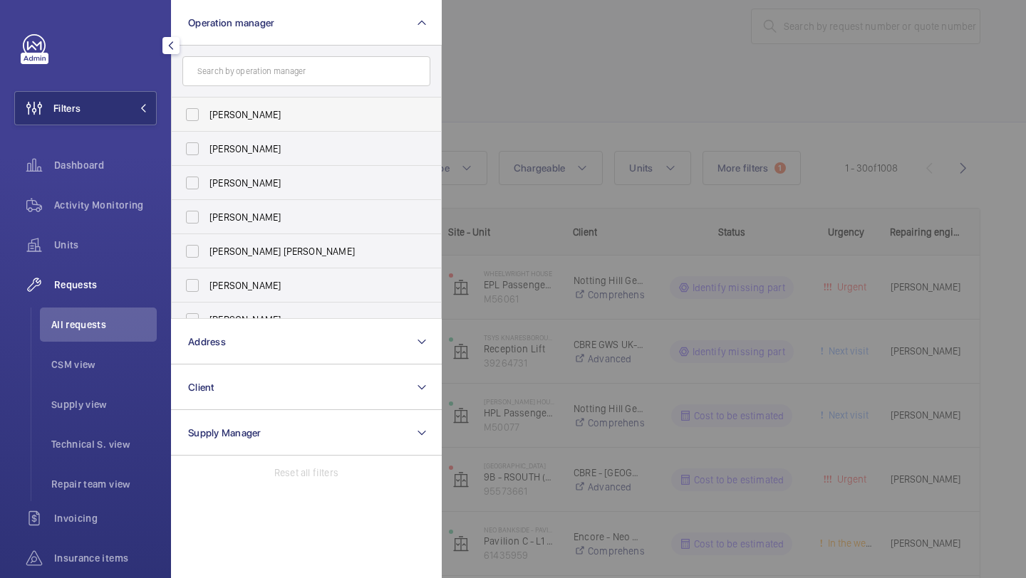
click at [234, 100] on label "[PERSON_NAME]" at bounding box center [296, 115] width 248 height 34
click at [207, 100] on input "[PERSON_NAME]" at bounding box center [192, 114] width 28 height 28
checkbox input "true"
click at [248, 207] on label "[PERSON_NAME]" at bounding box center [296, 217] width 248 height 34
click at [207, 207] on input "[PERSON_NAME]" at bounding box center [192, 217] width 28 height 28
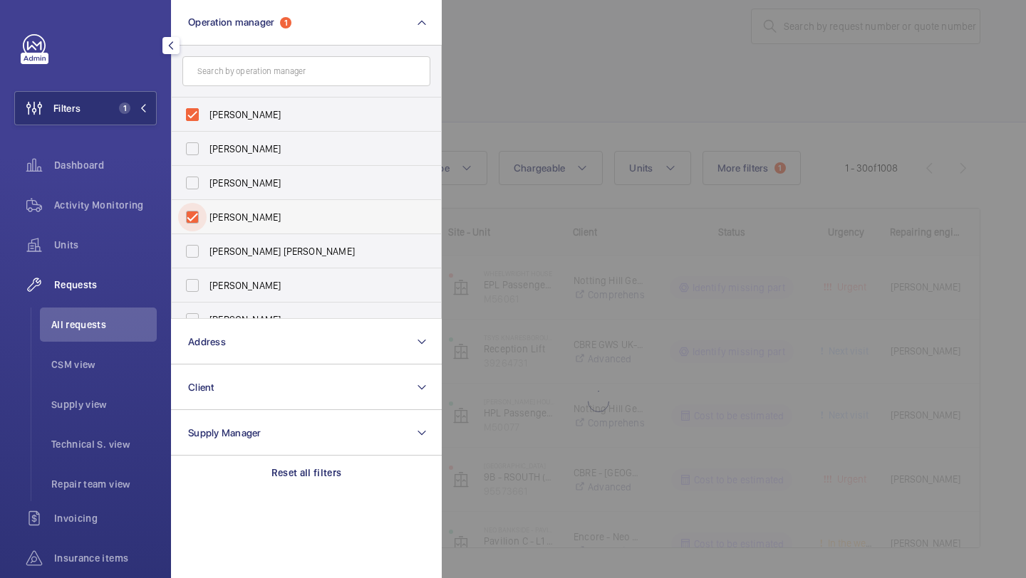
checkbox input "true"
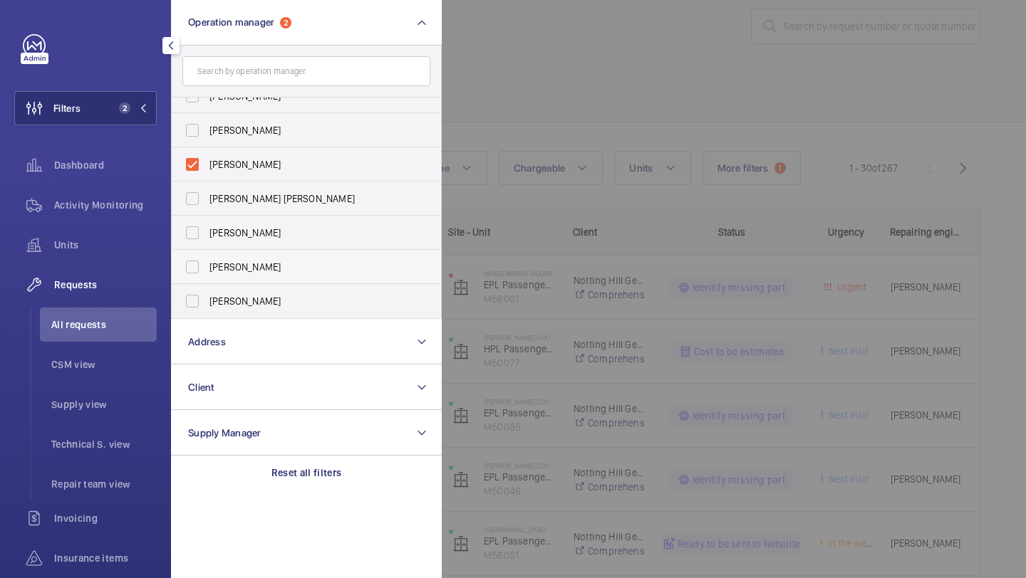
click at [243, 274] on span "[PERSON_NAME]" at bounding box center [307, 267] width 196 height 14
click at [207, 274] on input "[PERSON_NAME]" at bounding box center [192, 267] width 28 height 28
checkbox input "true"
click at [606, 62] on div at bounding box center [955, 289] width 1026 height 578
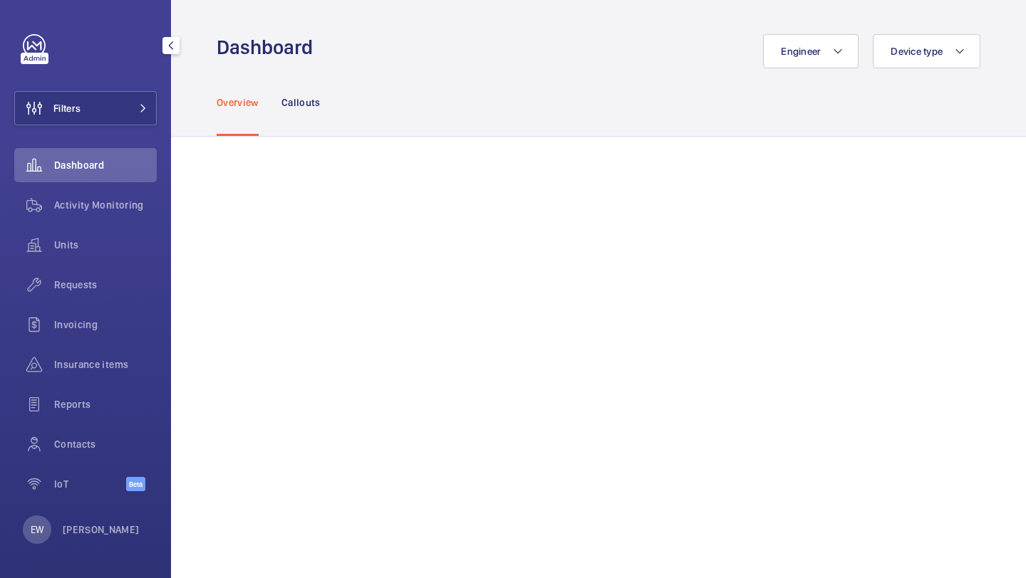
click at [135, 110] on span at bounding box center [138, 108] width 17 height 9
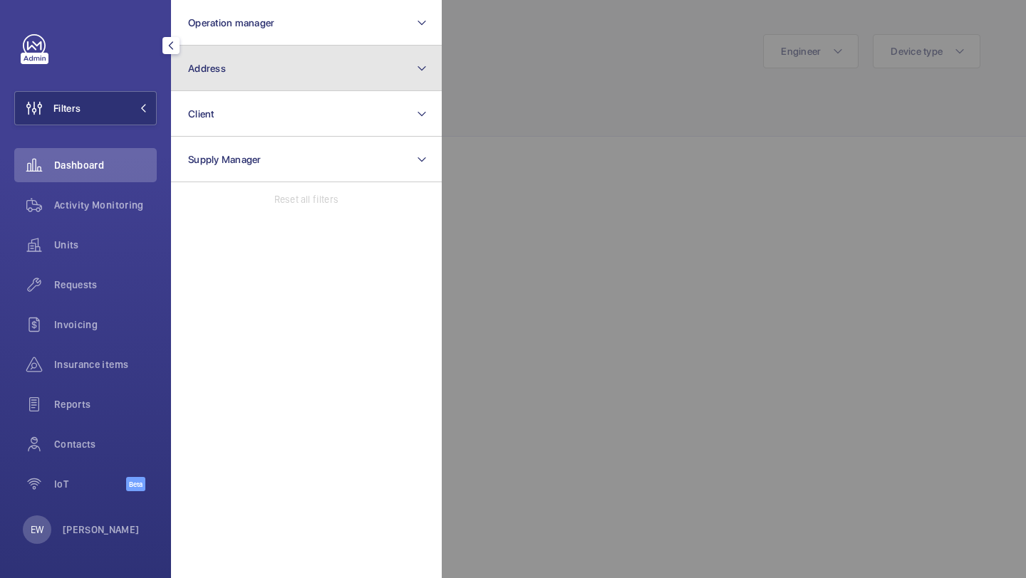
click at [219, 63] on span "Address" at bounding box center [207, 68] width 38 height 11
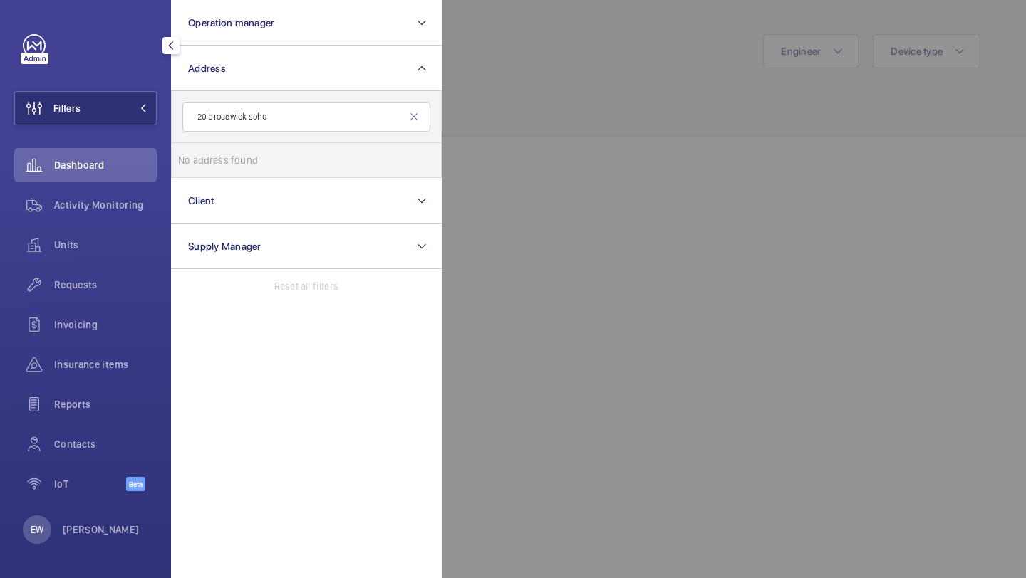
click at [192, 116] on input "20 broadwick soho" at bounding box center [306, 117] width 248 height 30
click at [286, 126] on input "20 broadwick soho" at bounding box center [306, 117] width 248 height 30
type input "20 broadwick soho"
click at [415, 112] on mat-icon at bounding box center [413, 116] width 11 height 11
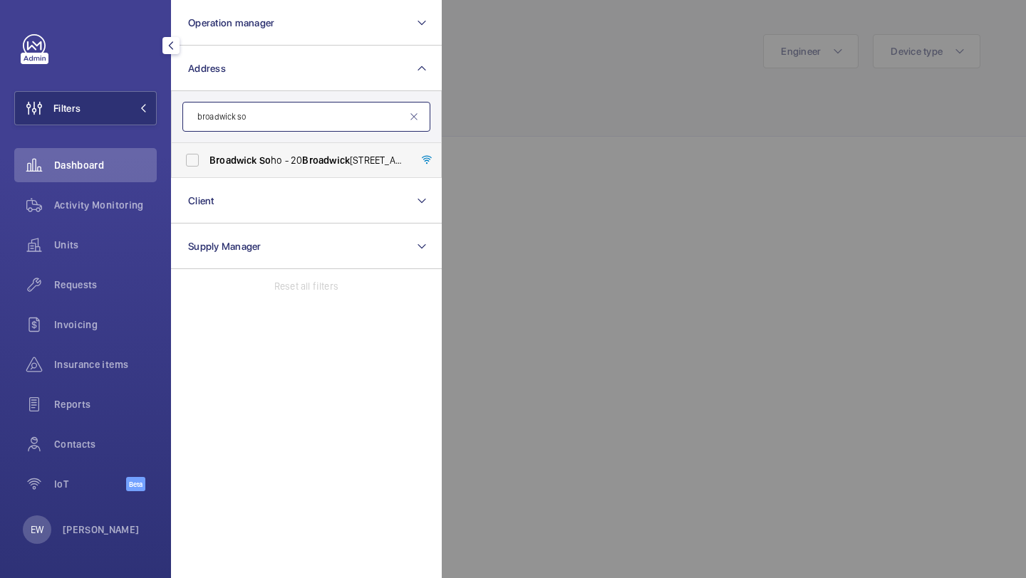
type input "broadwick so"
click at [341, 155] on span "Broadwick" at bounding box center [326, 160] width 48 height 11
click at [207, 154] on input "Broadwick So ho - [STREET_ADDRESS]" at bounding box center [192, 160] width 28 height 28
checkbox input "true"
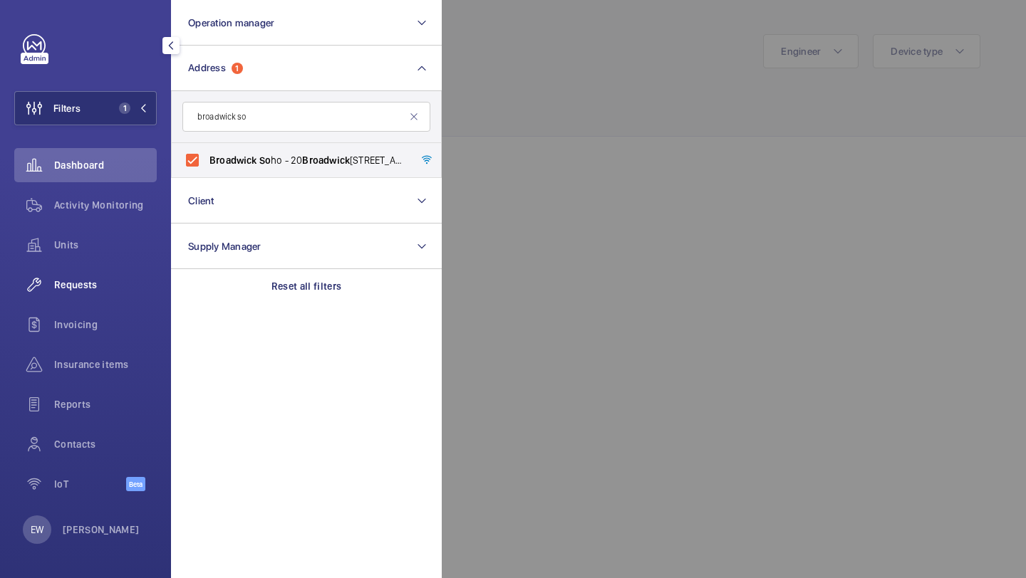
click at [84, 293] on div "Requests" at bounding box center [85, 285] width 142 height 34
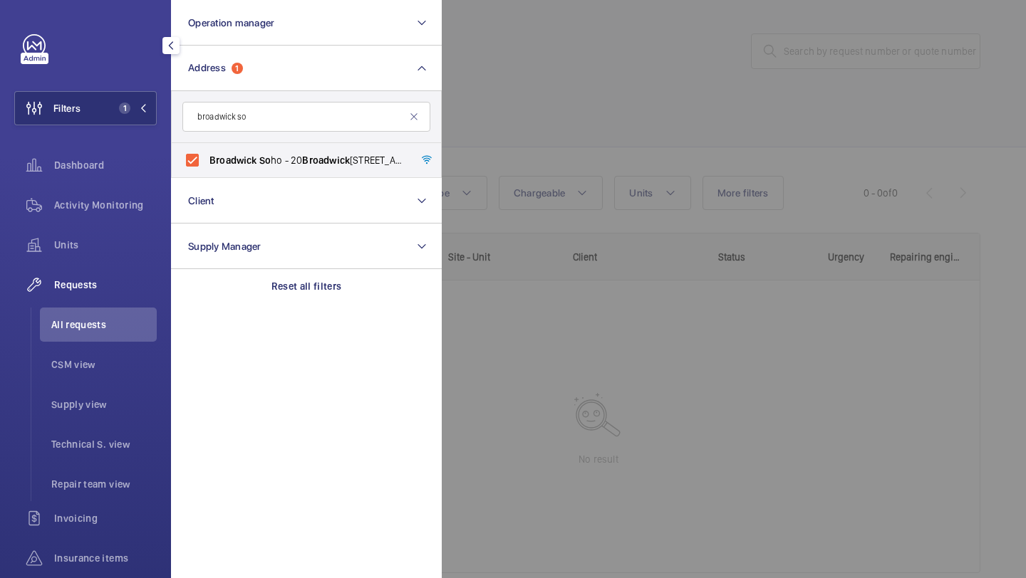
click at [500, 112] on div at bounding box center [955, 289] width 1026 height 578
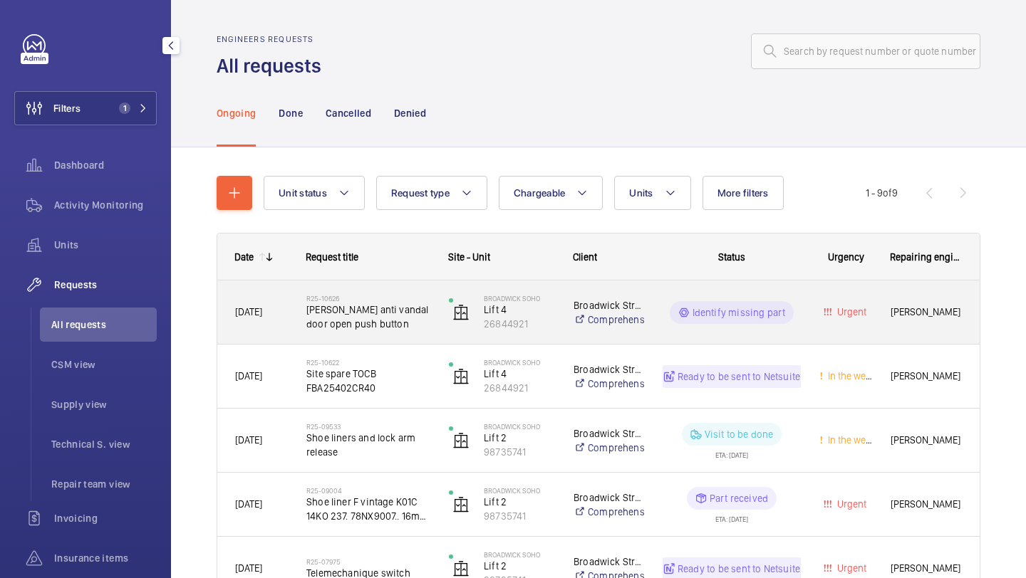
click at [424, 293] on div "R25-10626 Otis anti vandal door open push button" at bounding box center [368, 312] width 124 height 41
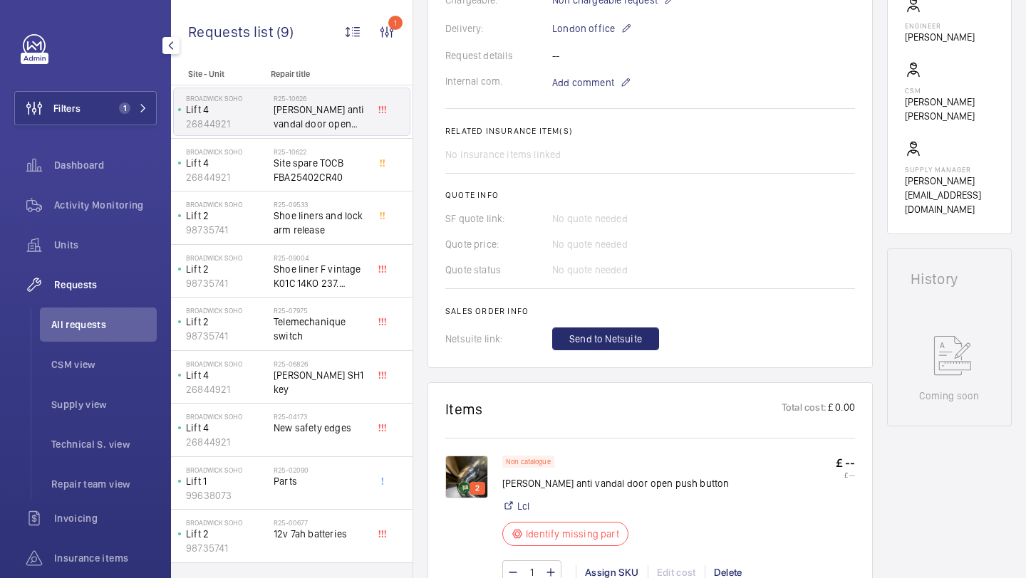
scroll to position [488, 0]
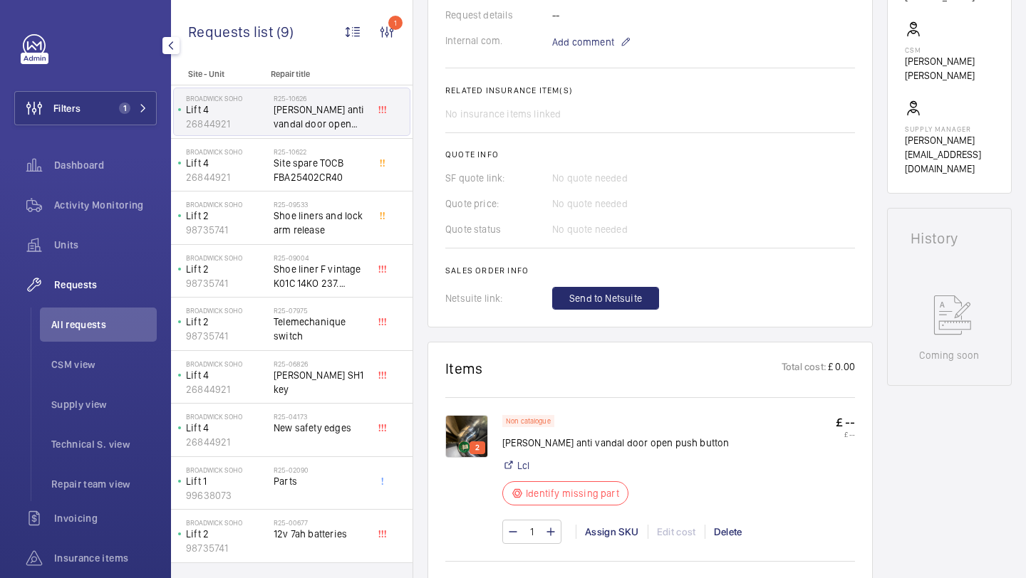
click at [471, 415] on img at bounding box center [466, 436] width 43 height 43
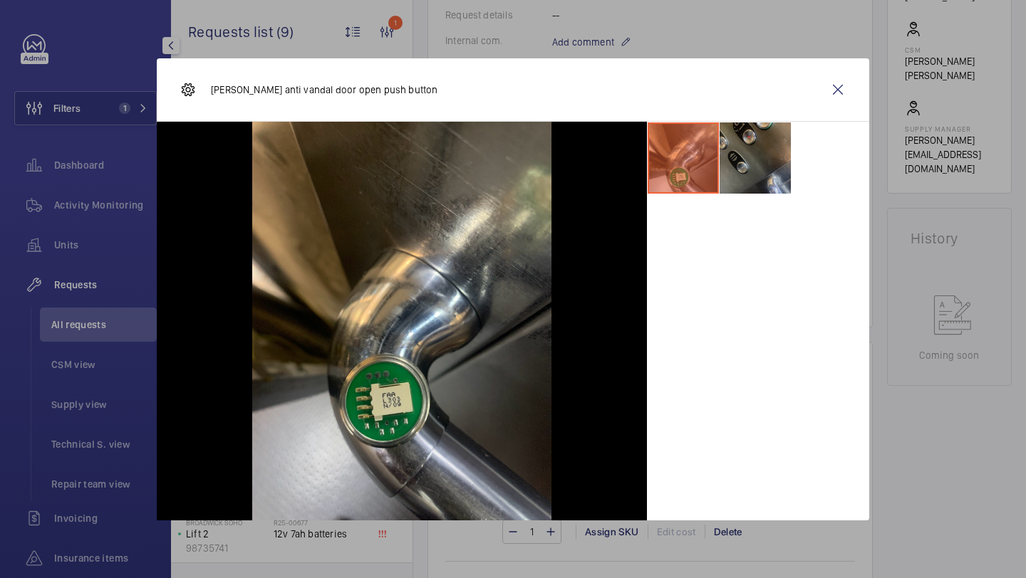
click at [765, 166] on li at bounding box center [754, 158] width 71 height 71
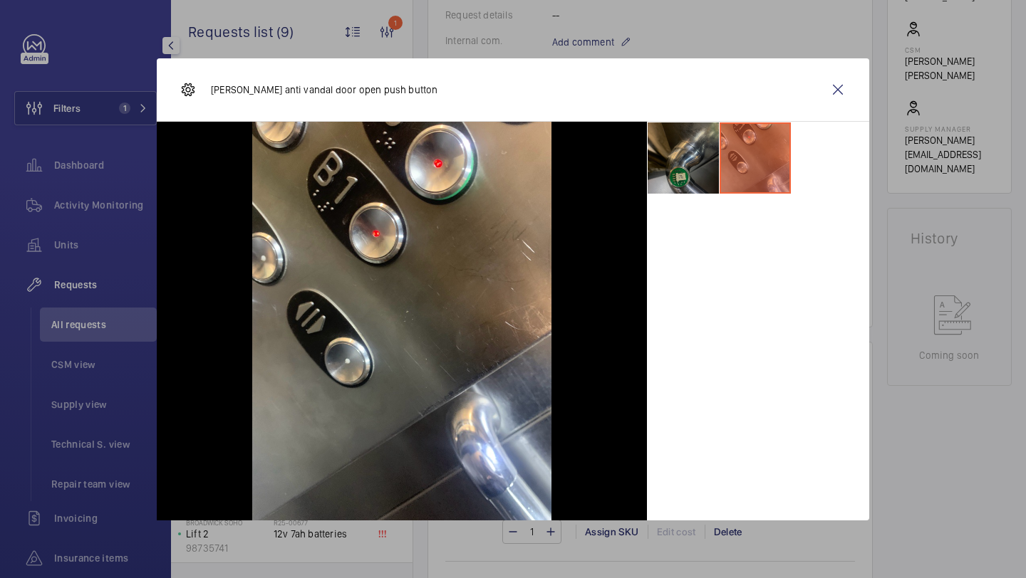
click at [695, 172] on li at bounding box center [683, 158] width 71 height 71
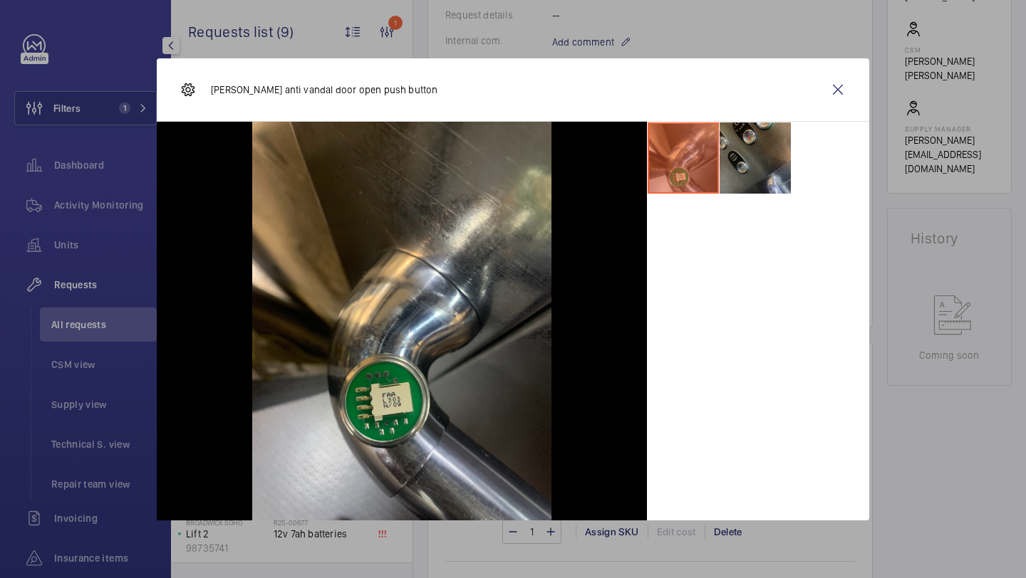
click at [768, 162] on li at bounding box center [754, 158] width 71 height 71
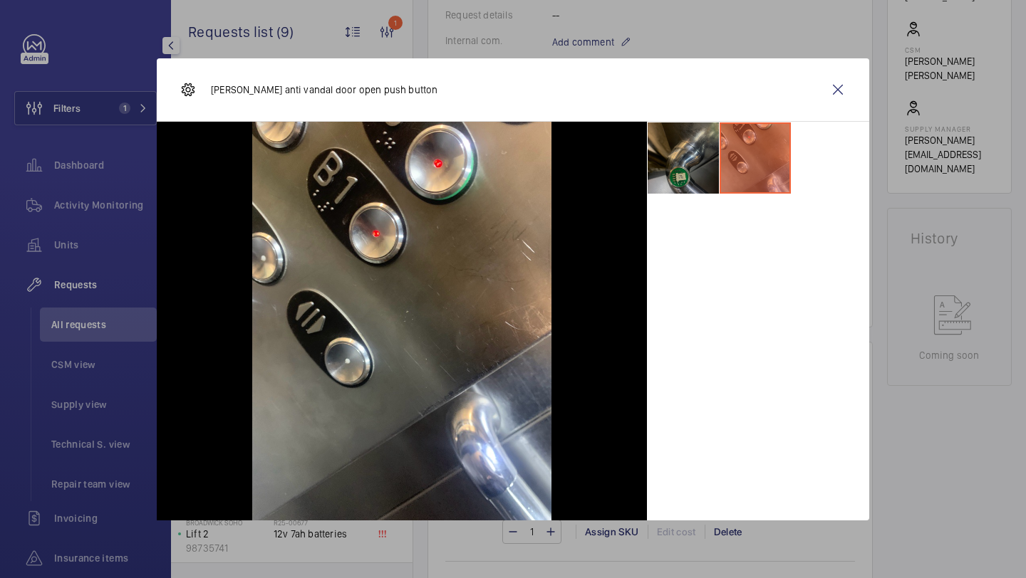
click at [685, 163] on li at bounding box center [683, 158] width 71 height 71
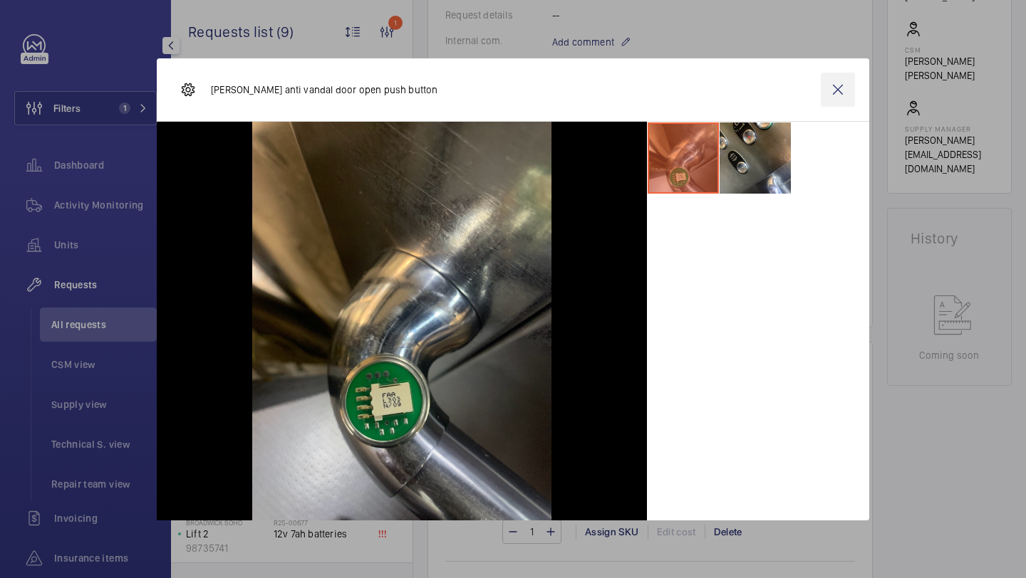
click at [823, 93] on wm-front-icon-button at bounding box center [838, 90] width 34 height 34
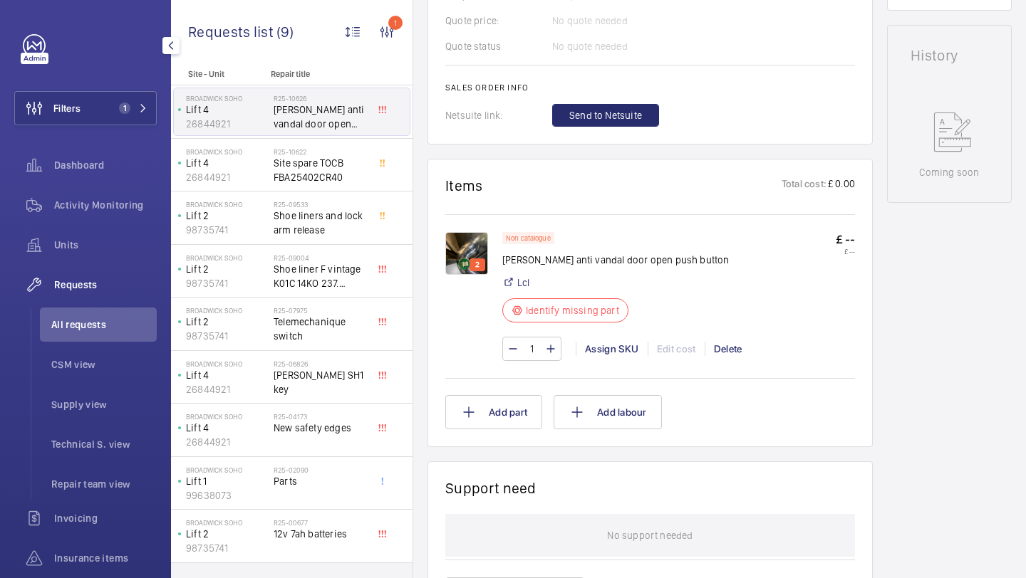
scroll to position [710, 0]
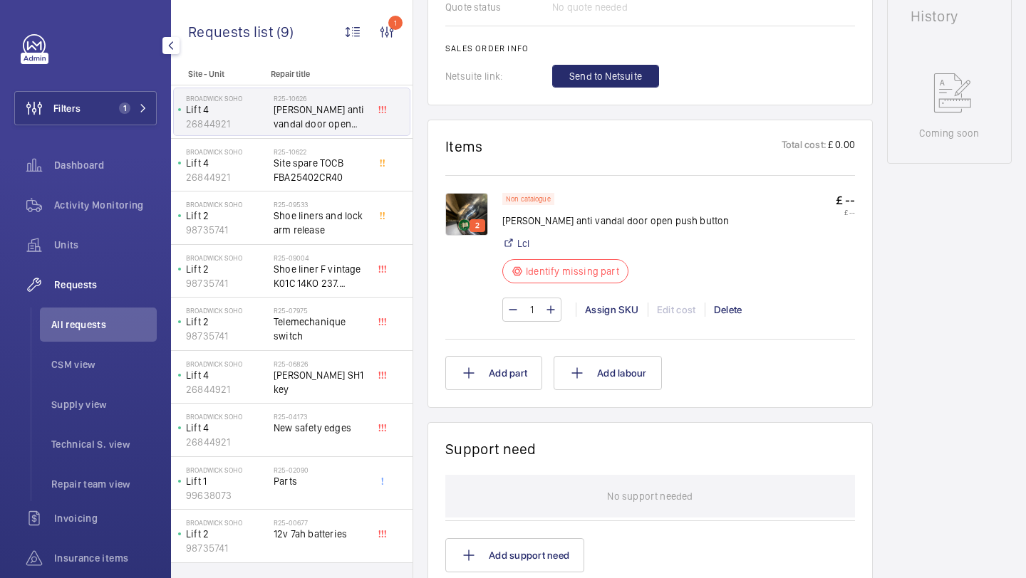
click at [474, 193] on img at bounding box center [466, 214] width 43 height 43
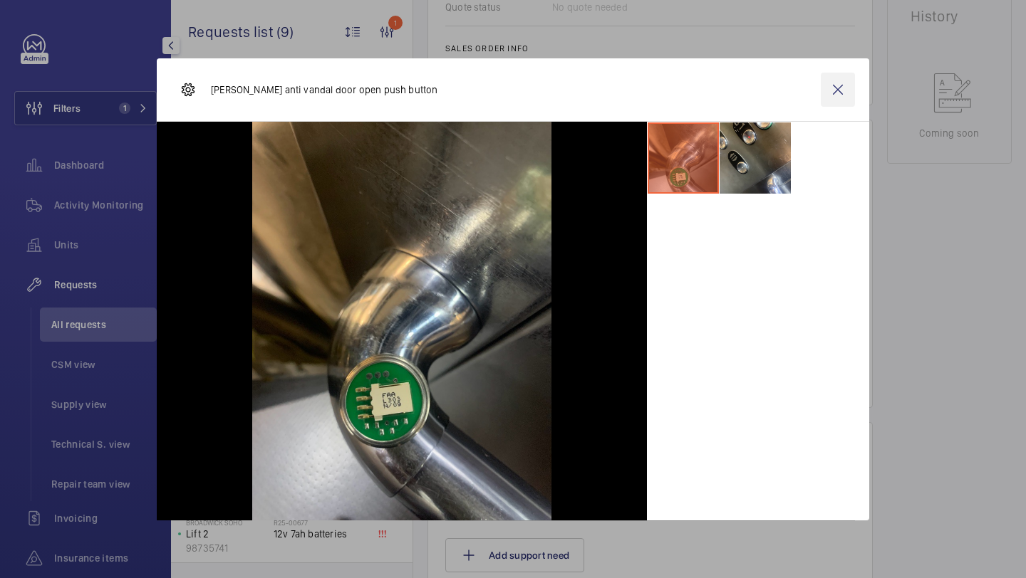
click at [842, 99] on wm-front-icon-button at bounding box center [838, 90] width 34 height 34
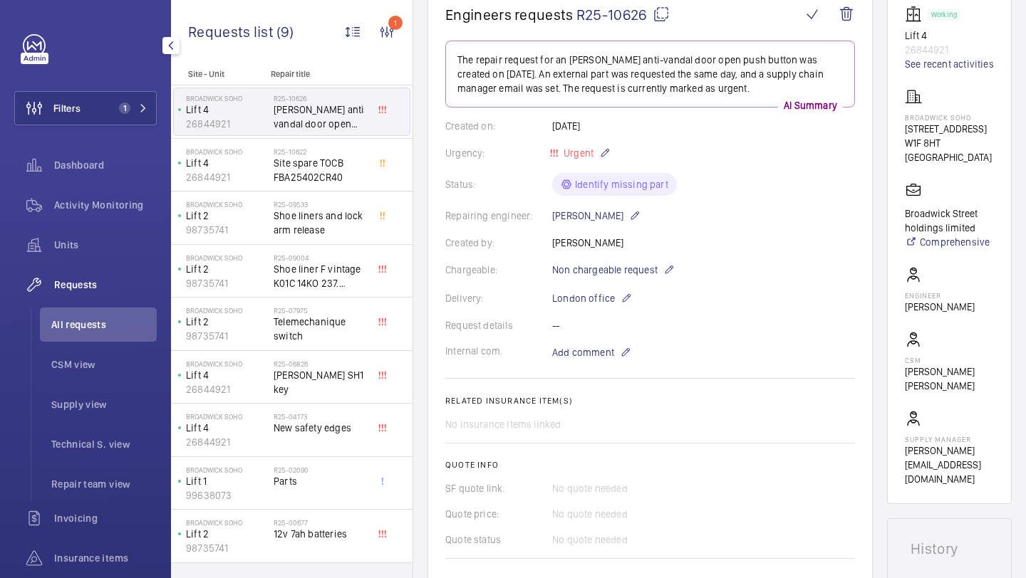
scroll to position [565, 0]
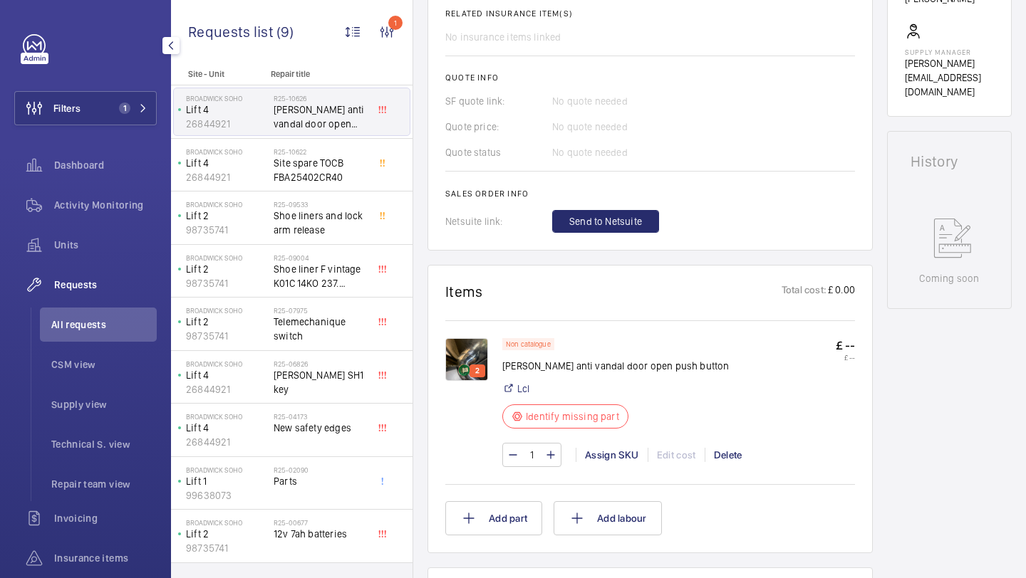
click at [480, 338] on img at bounding box center [466, 359] width 43 height 43
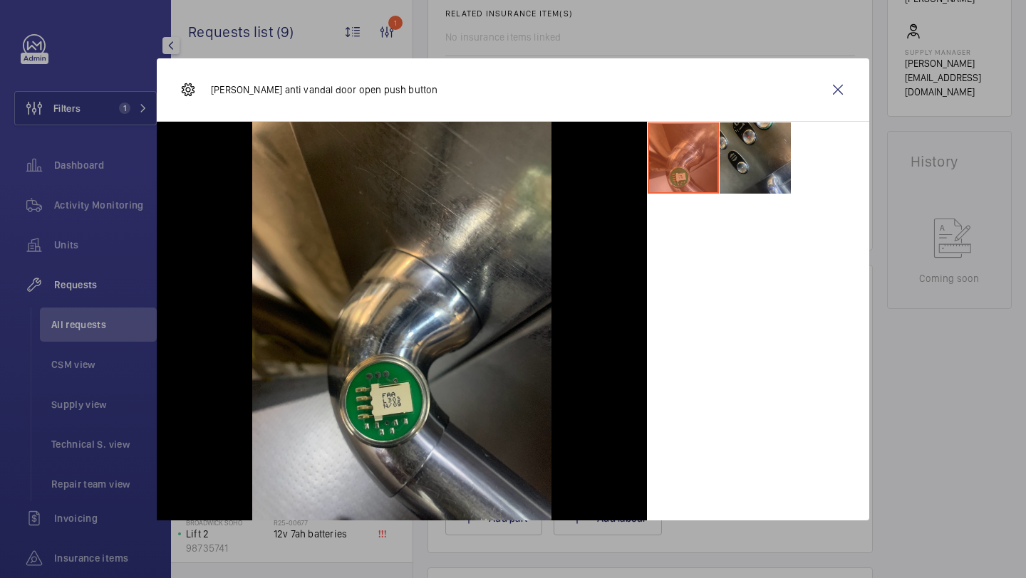
click at [781, 184] on li at bounding box center [754, 158] width 71 height 71
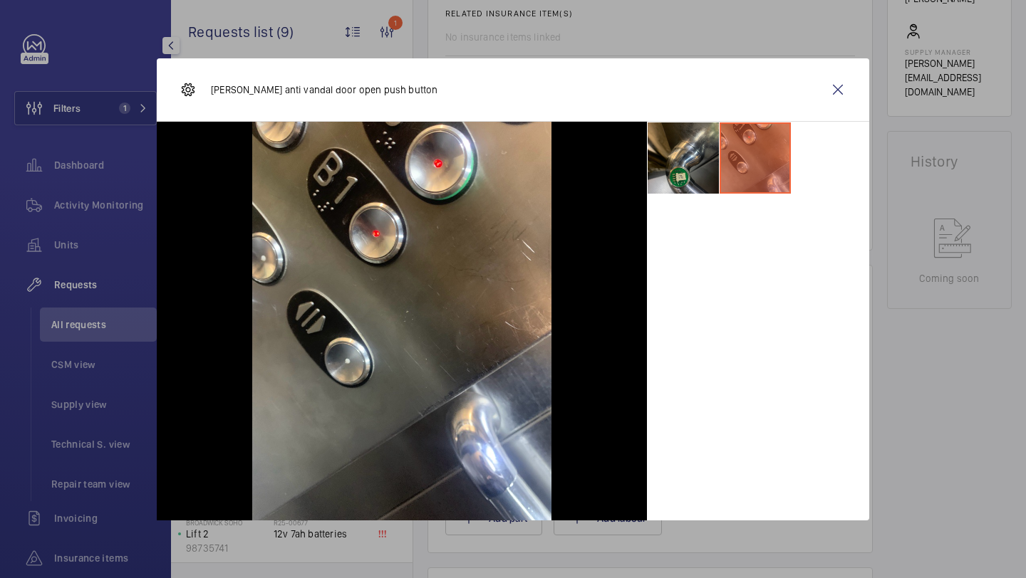
click at [675, 195] on div at bounding box center [758, 321] width 222 height 399
click at [681, 184] on li at bounding box center [683, 158] width 71 height 71
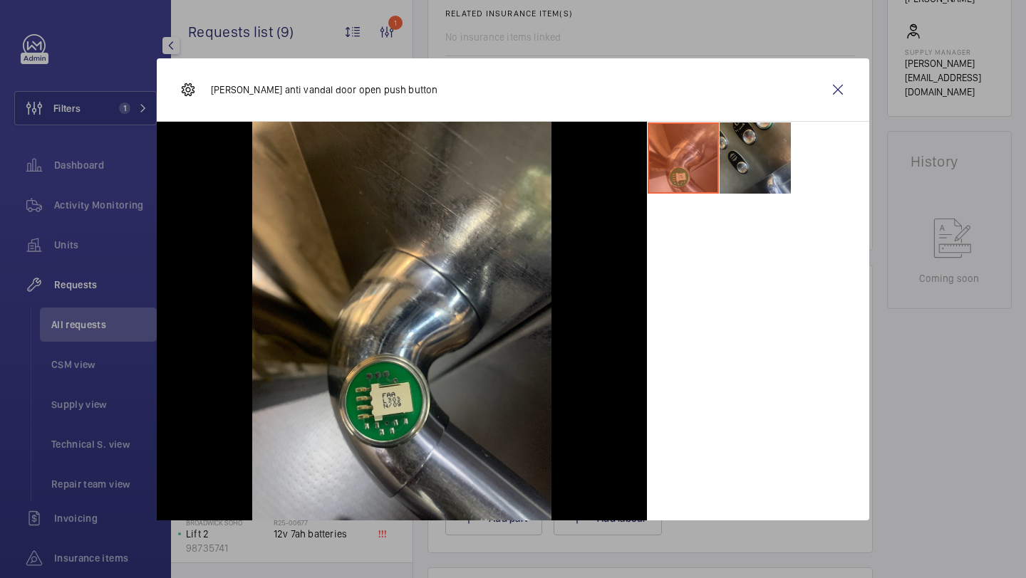
click at [740, 183] on li at bounding box center [754, 158] width 71 height 71
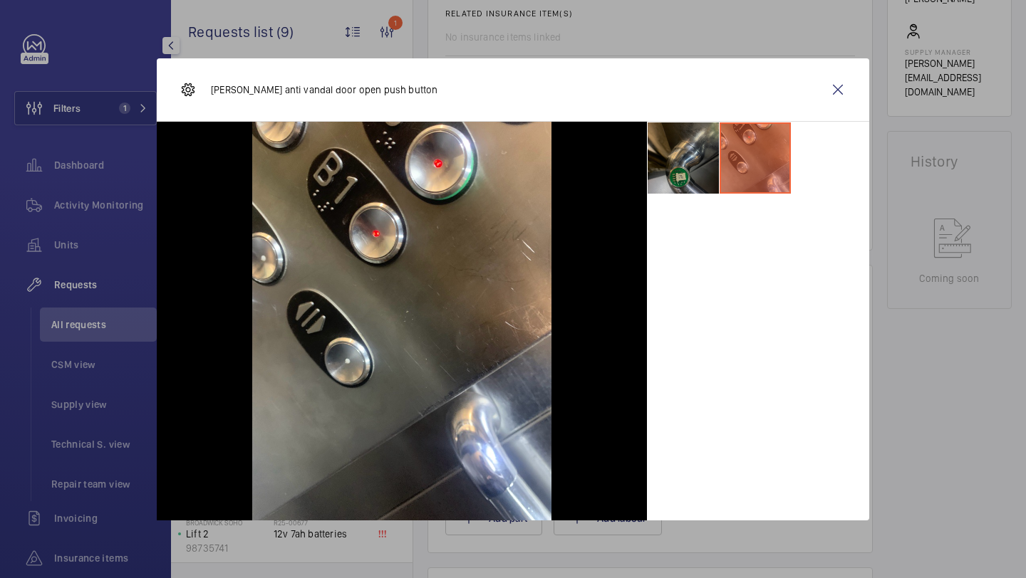
click at [685, 177] on li at bounding box center [683, 158] width 71 height 71
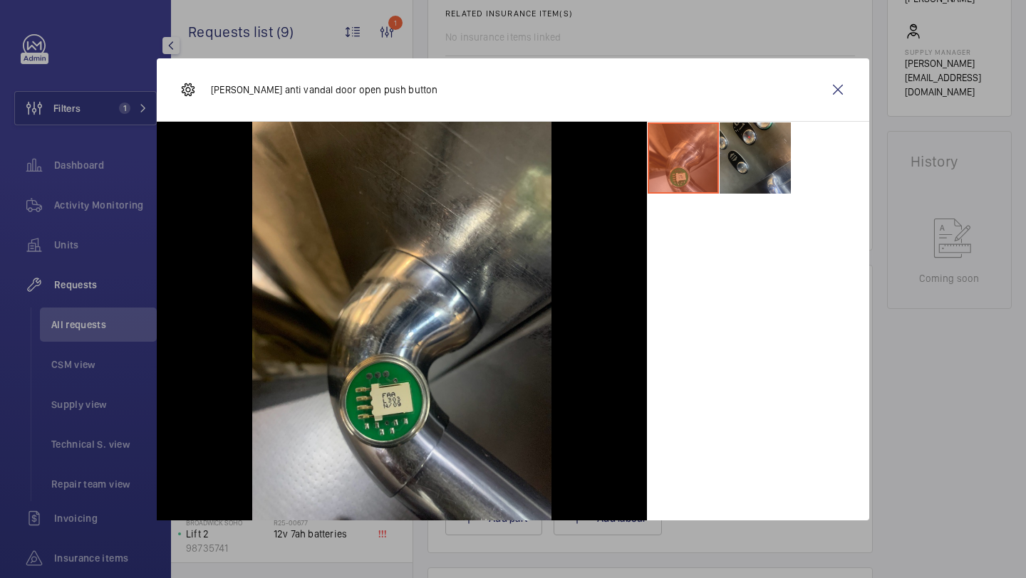
click at [760, 179] on li at bounding box center [754, 158] width 71 height 71
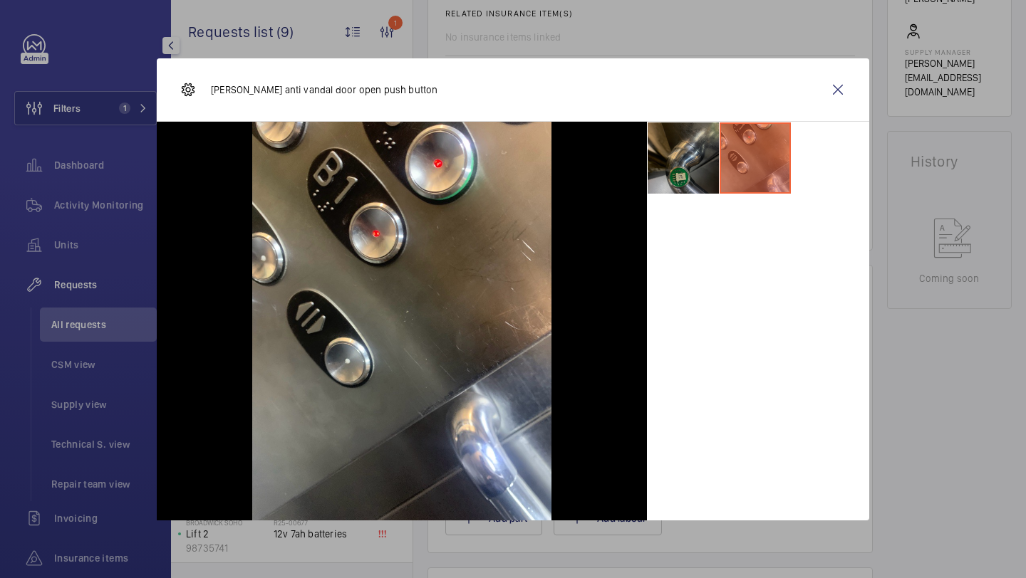
click at [696, 178] on li at bounding box center [683, 158] width 71 height 71
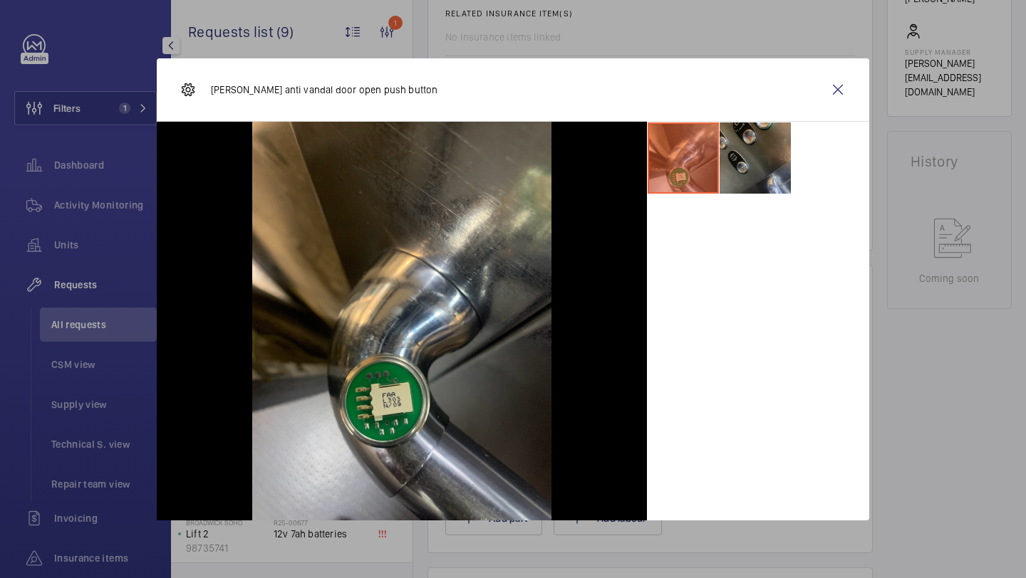
click at [761, 179] on li at bounding box center [754, 158] width 71 height 71
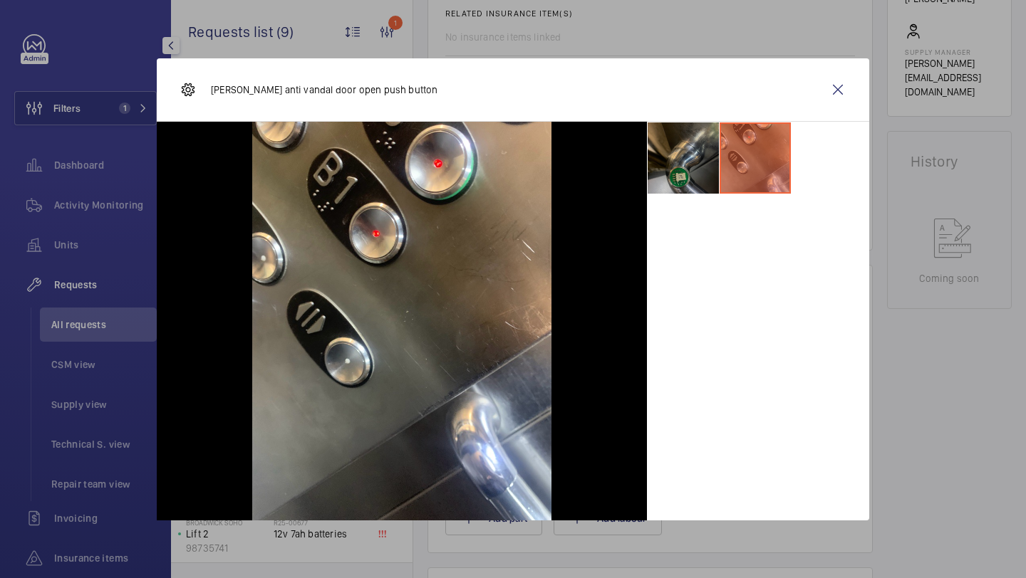
click at [710, 173] on li at bounding box center [683, 158] width 71 height 71
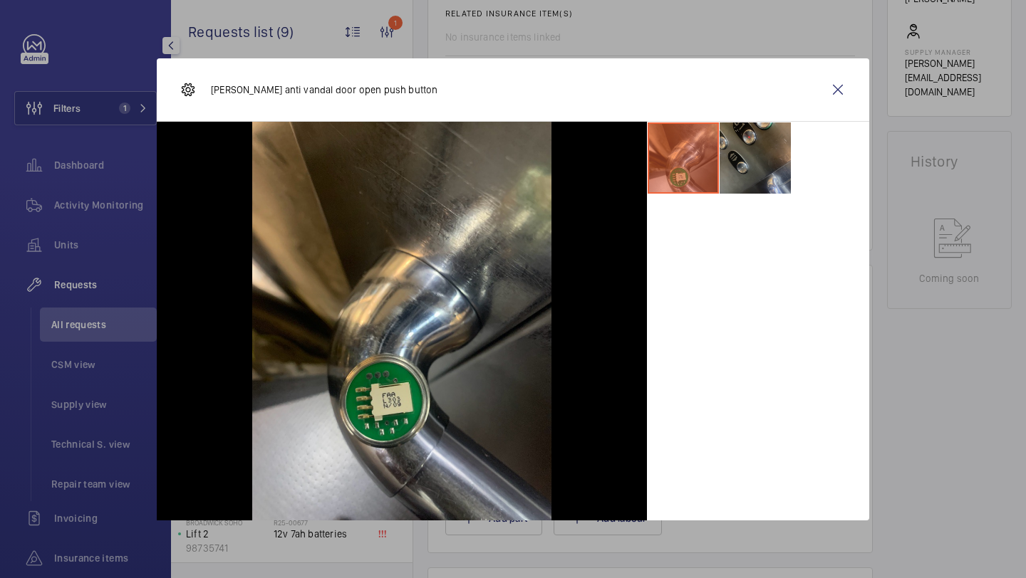
click at [776, 132] on li at bounding box center [754, 158] width 71 height 71
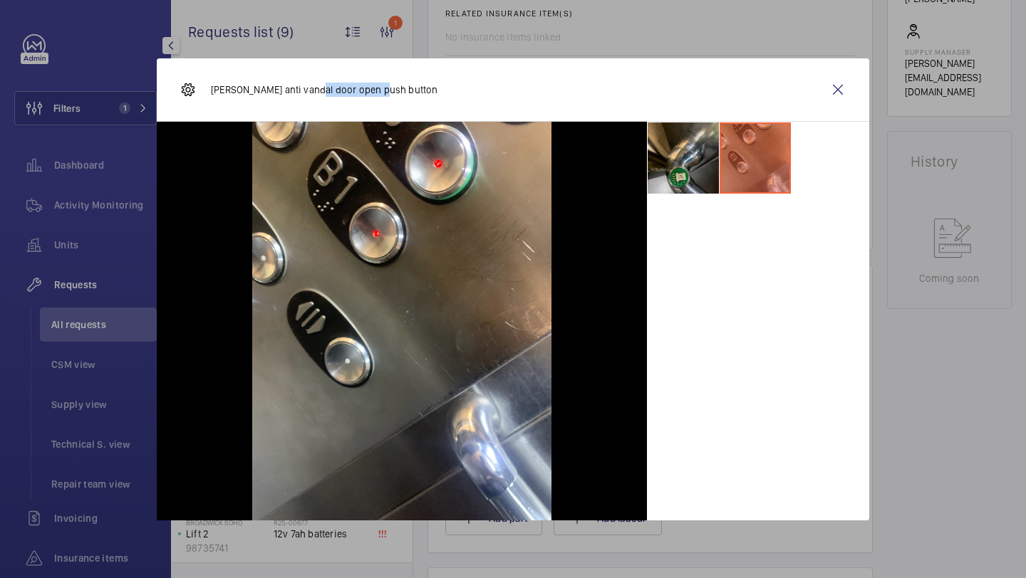
drag, startPoint x: 375, startPoint y: 88, endPoint x: 298, endPoint y: 88, distance: 76.2
click at [299, 88] on p "Otis anti vandal door open push button" at bounding box center [324, 90] width 227 height 14
drag, startPoint x: 379, startPoint y: 89, endPoint x: 213, endPoint y: 93, distance: 166.0
click at [213, 93] on p "Otis anti vandal door open push button" at bounding box center [324, 90] width 227 height 14
copy p "Otis anti vandal door open push button"
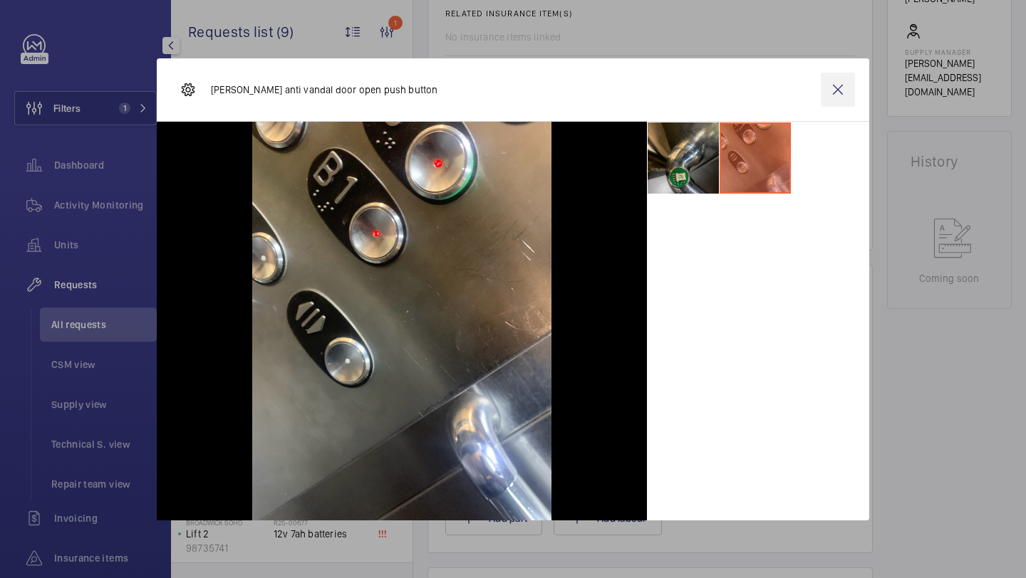
click at [834, 99] on wm-front-icon-button at bounding box center [838, 90] width 34 height 34
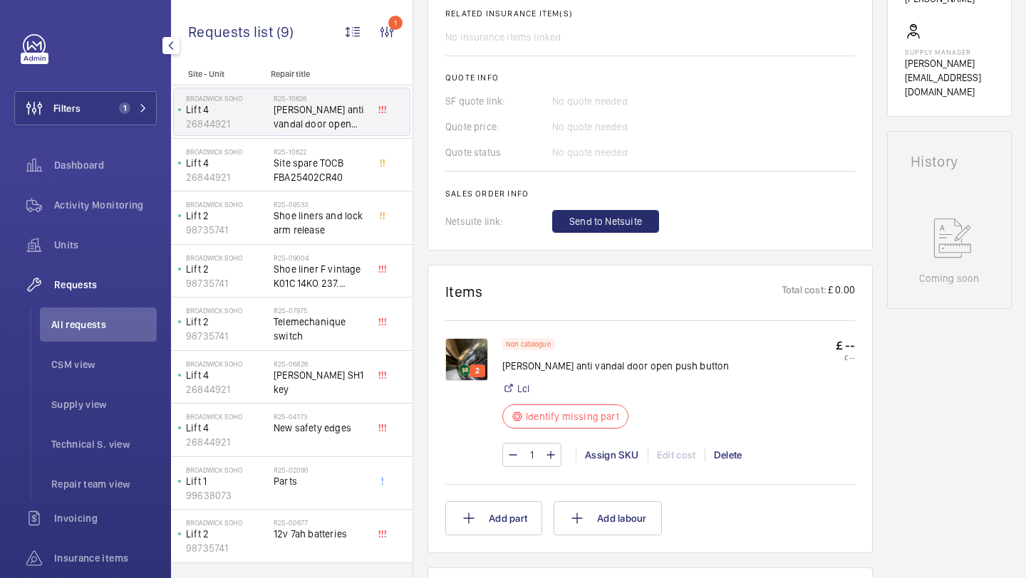
scroll to position [85, 0]
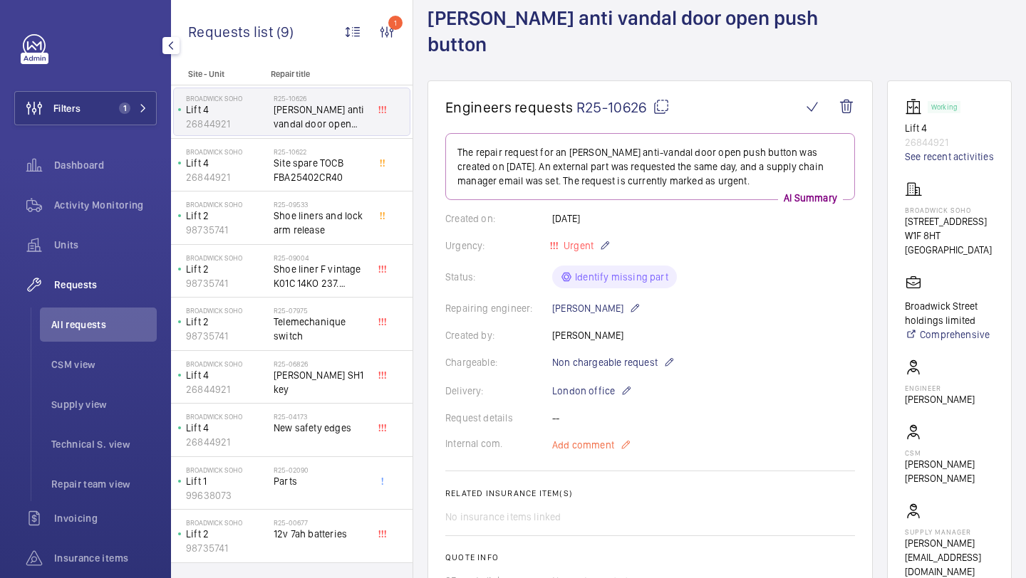
click at [578, 438] on span "Add comment" at bounding box center [583, 445] width 62 height 14
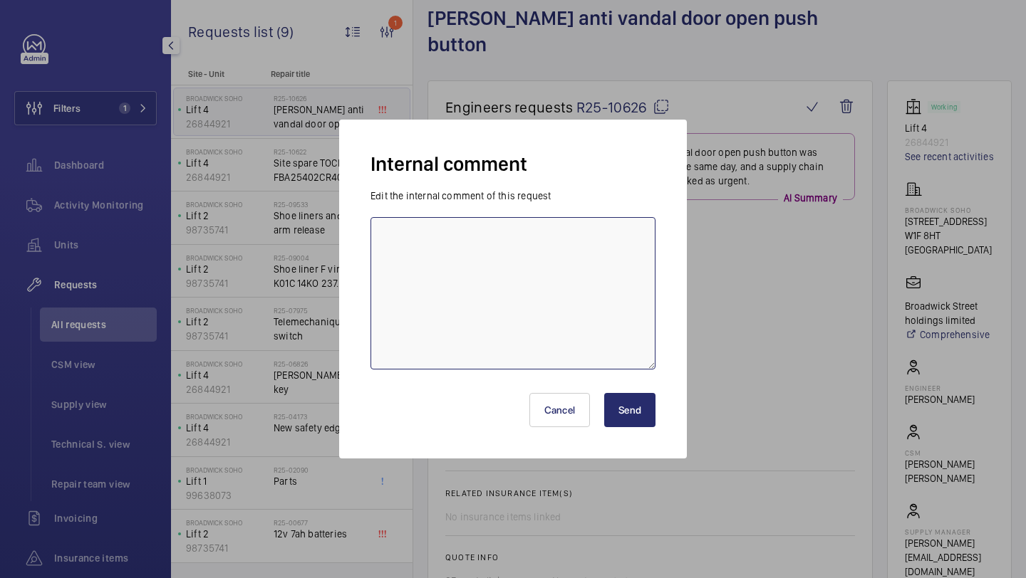
click at [544, 273] on textarea at bounding box center [512, 293] width 285 height 152
type textarea "sent to LCL - 18.08 Elle"
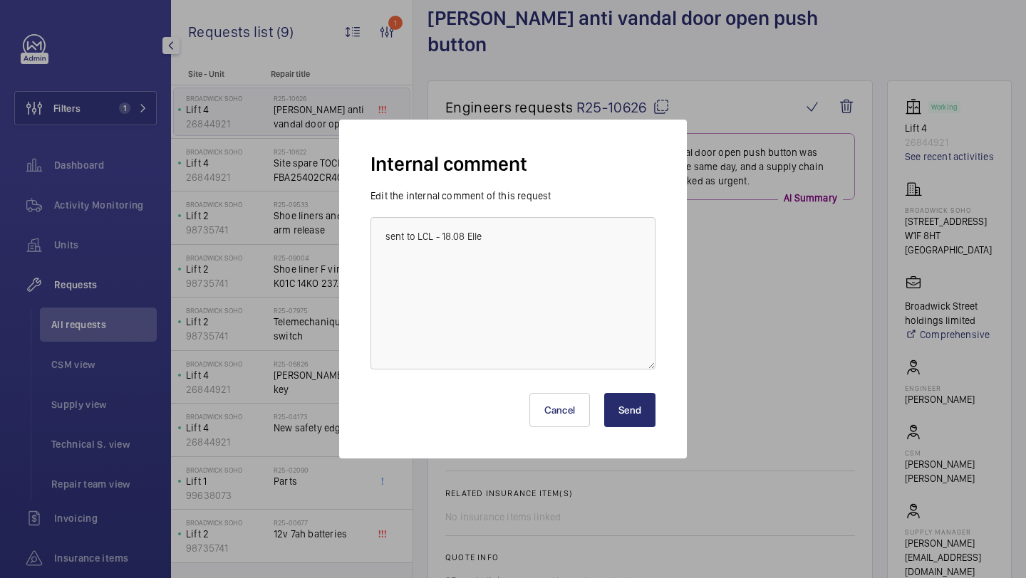
click at [642, 419] on button "Send" at bounding box center [629, 410] width 51 height 34
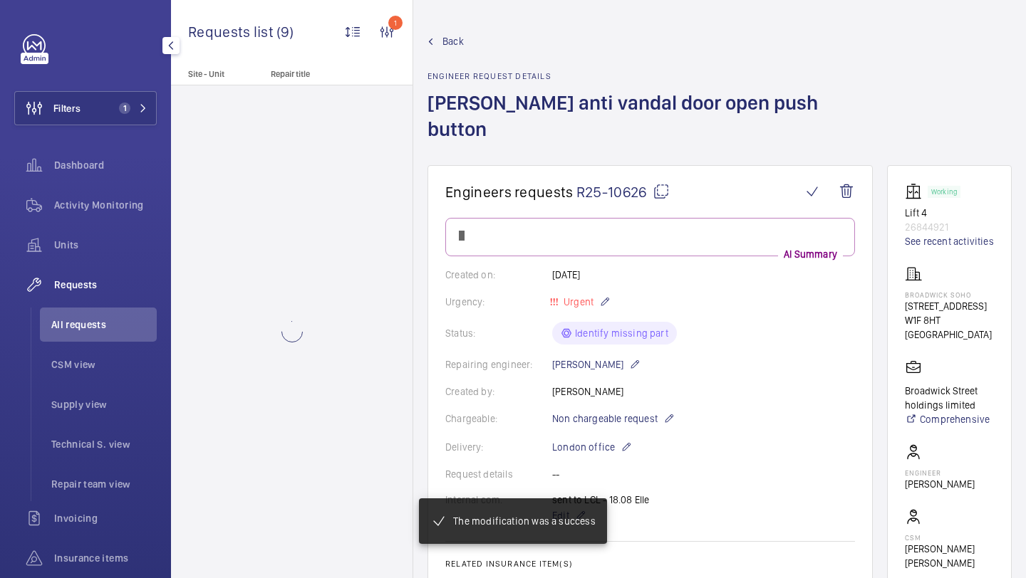
scroll to position [682, 0]
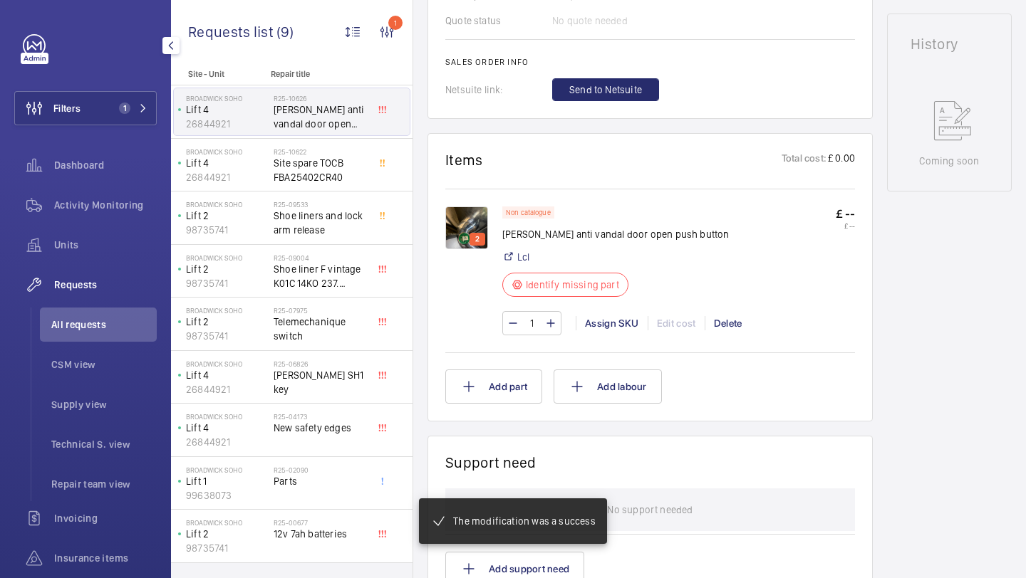
click at [473, 207] on img at bounding box center [466, 228] width 43 height 43
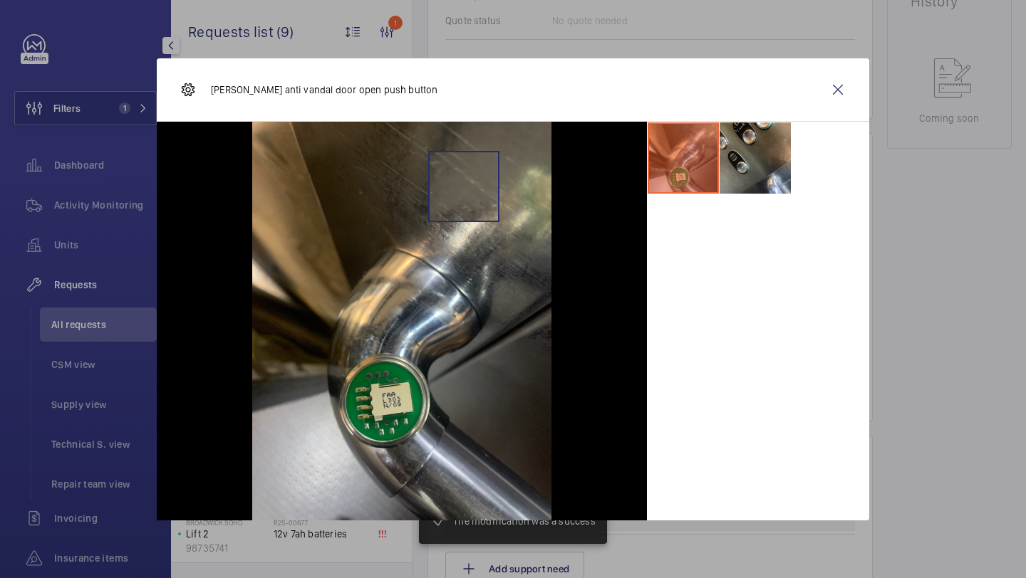
scroll to position [739, 0]
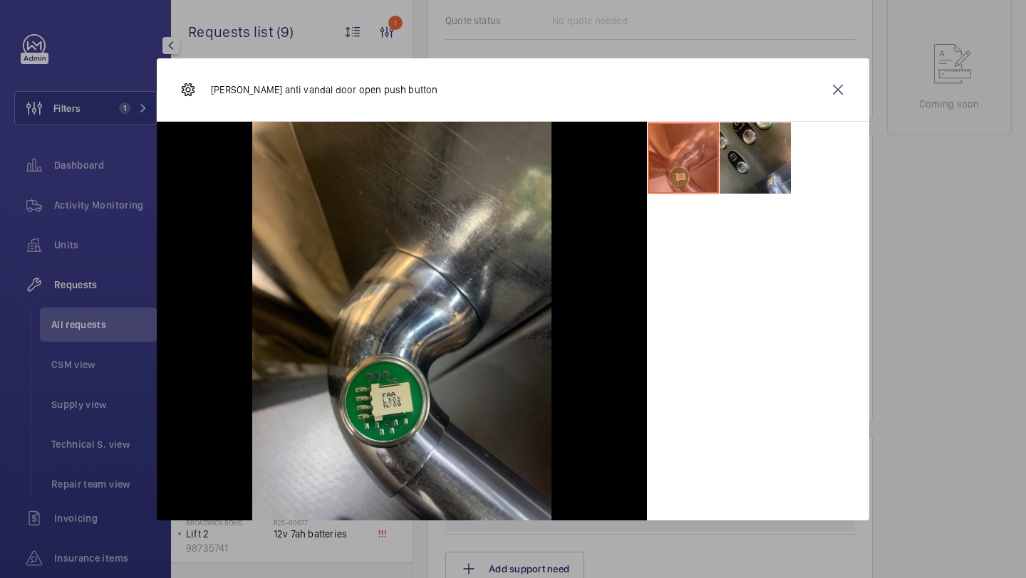
click at [737, 154] on li at bounding box center [754, 158] width 71 height 71
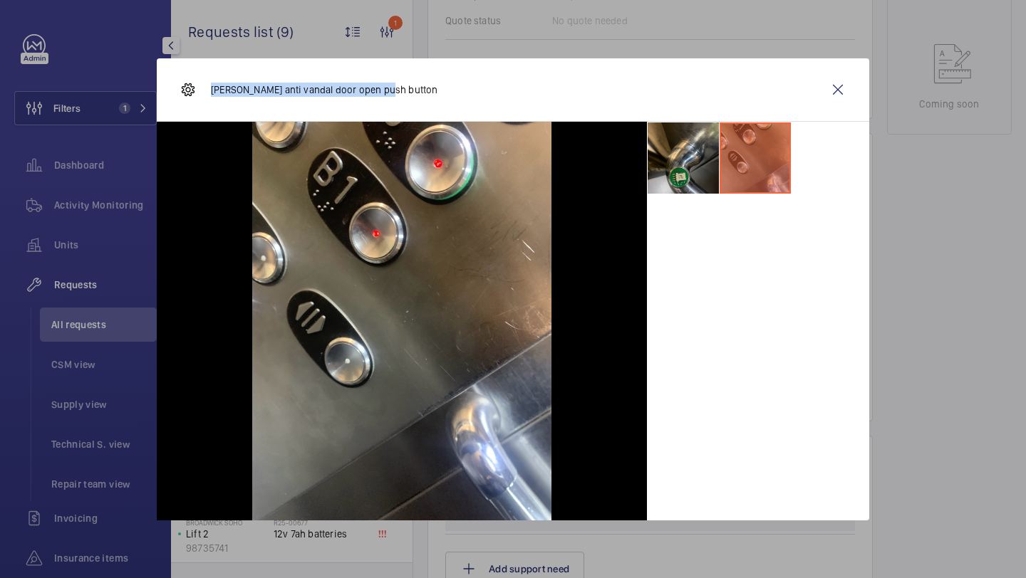
drag, startPoint x: 388, startPoint y: 94, endPoint x: 209, endPoint y: 95, distance: 178.1
click at [209, 95] on div "Otis anti vandal door open push button" at bounding box center [513, 89] width 712 height 63
copy p "Otis anti vandal door open push button"
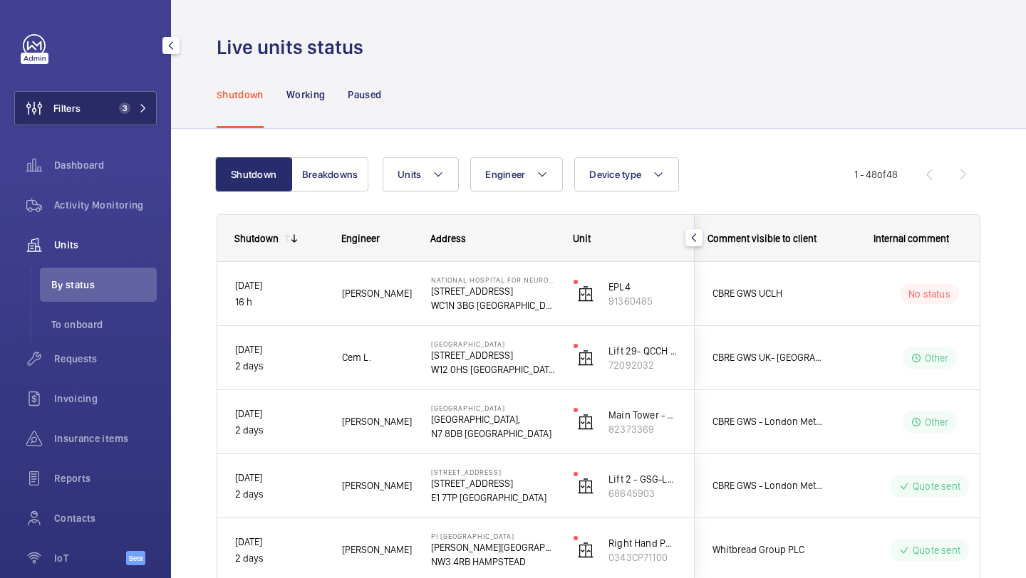
scroll to position [0, 328]
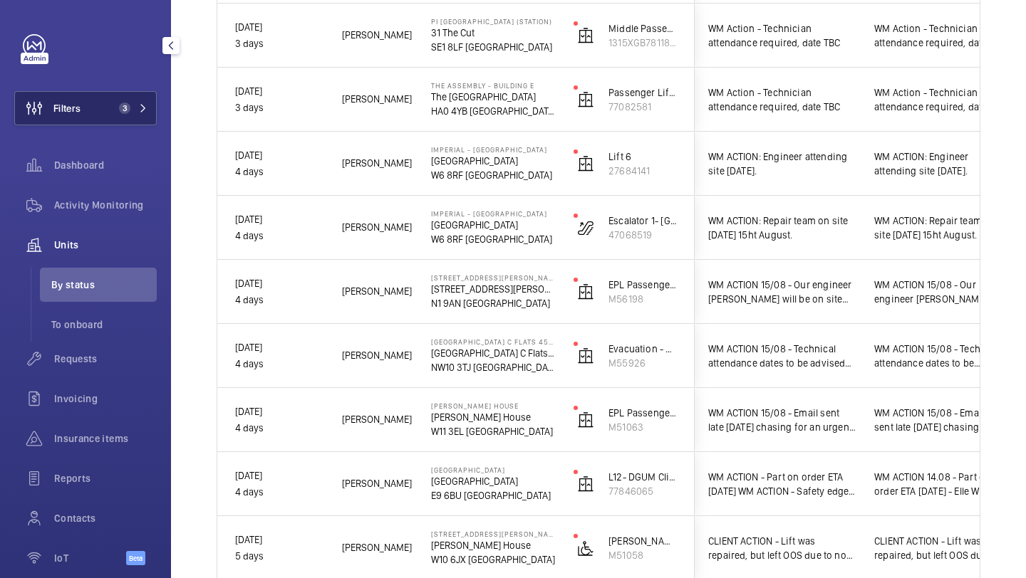
click at [110, 110] on button "Filters 3" at bounding box center [85, 108] width 142 height 34
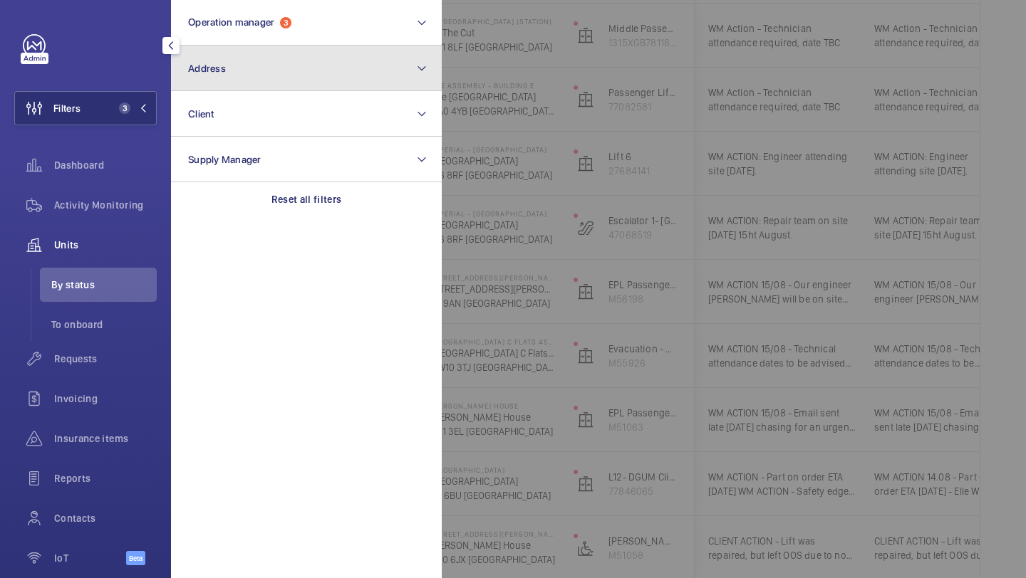
click at [254, 63] on button "Address" at bounding box center [306, 69] width 271 height 46
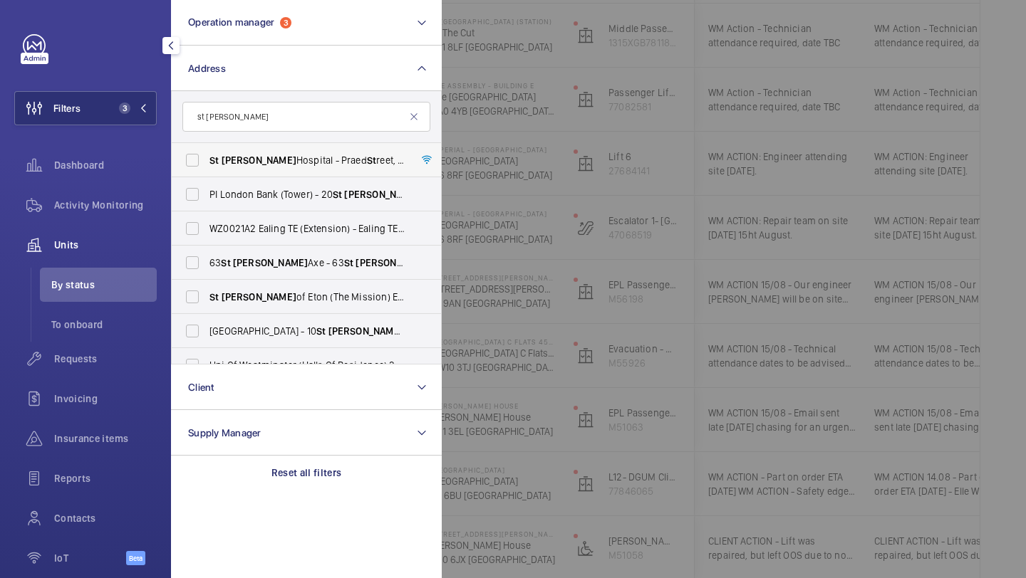
type input "st [PERSON_NAME]"
click at [269, 167] on label "[GEOGRAPHIC_DATA][PERSON_NAME][STREET_ADDRESS]" at bounding box center [296, 160] width 248 height 34
click at [207, 167] on input "[GEOGRAPHIC_DATA][PERSON_NAME][STREET_ADDRESS]" at bounding box center [192, 160] width 28 height 28
checkbox input "true"
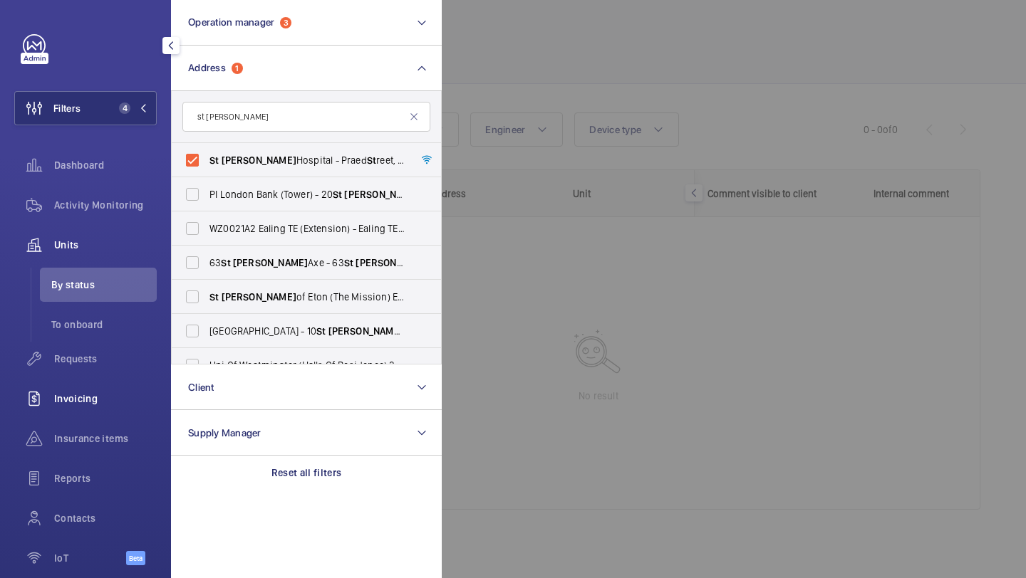
click at [47, 392] on wm-front-icon-button at bounding box center [34, 399] width 40 height 34
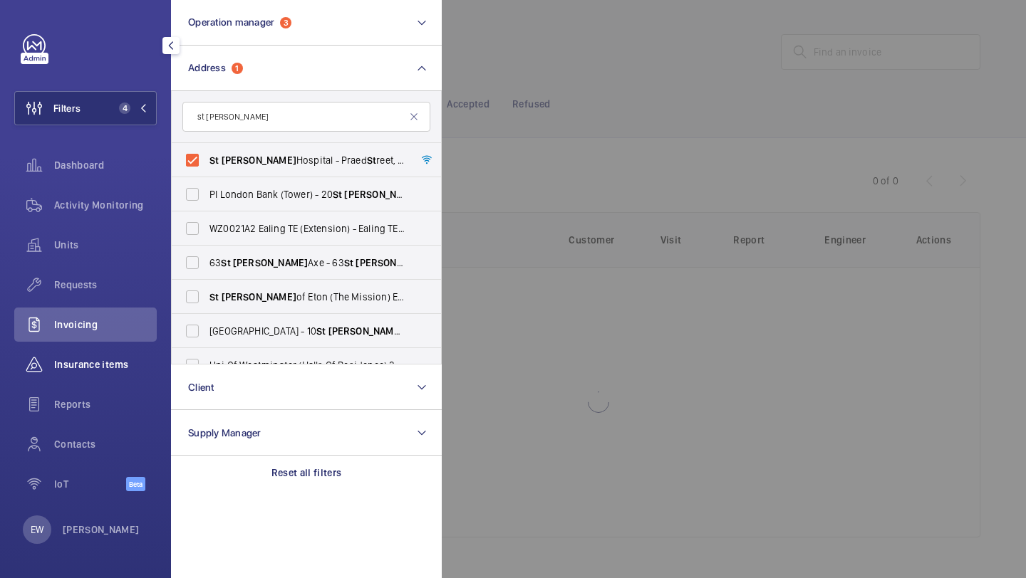
click at [75, 348] on div "Insurance items" at bounding box center [85, 365] width 142 height 34
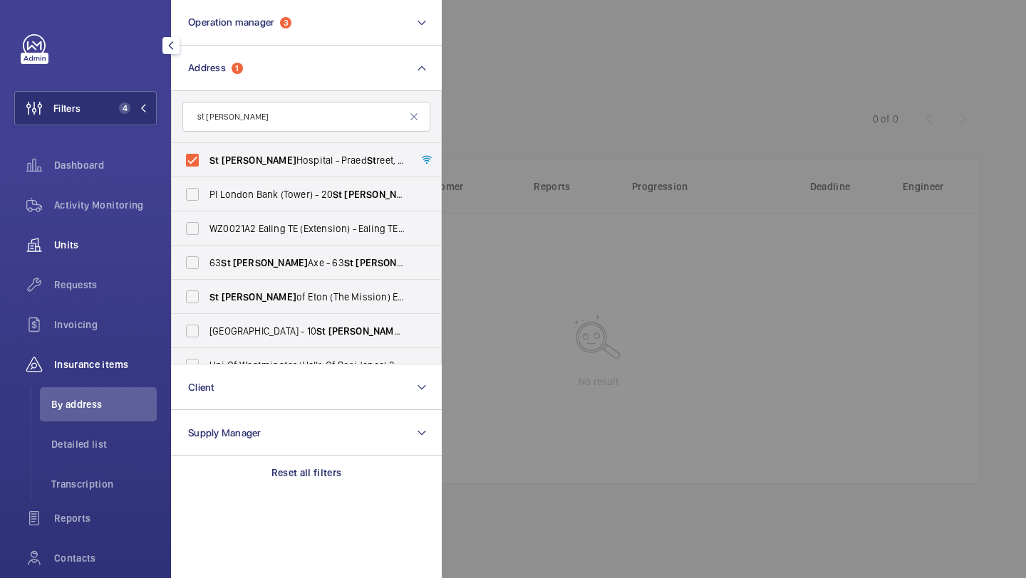
click at [81, 282] on span "Requests" at bounding box center [105, 285] width 103 height 14
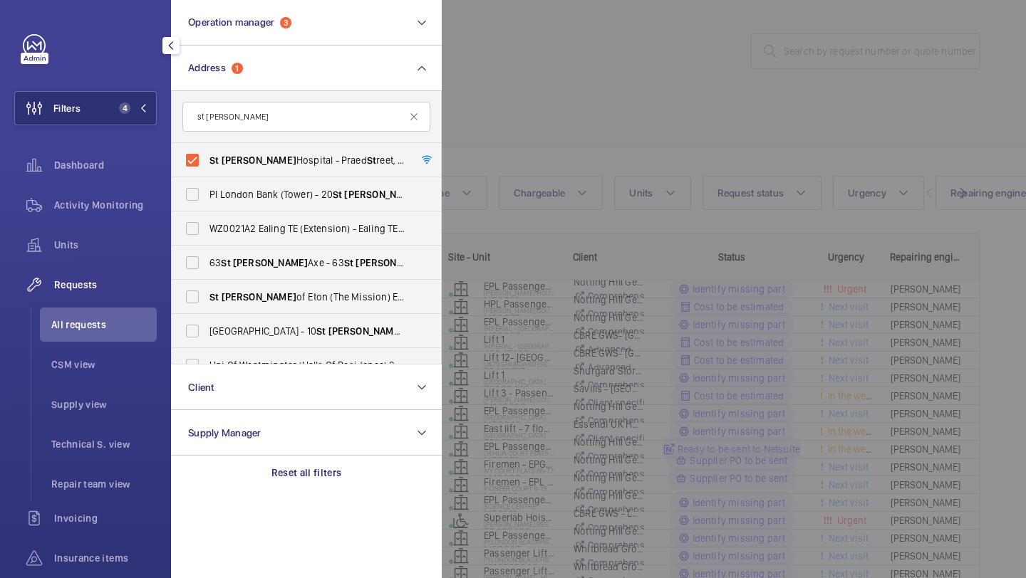
click at [511, 112] on div at bounding box center [955, 289] width 1026 height 578
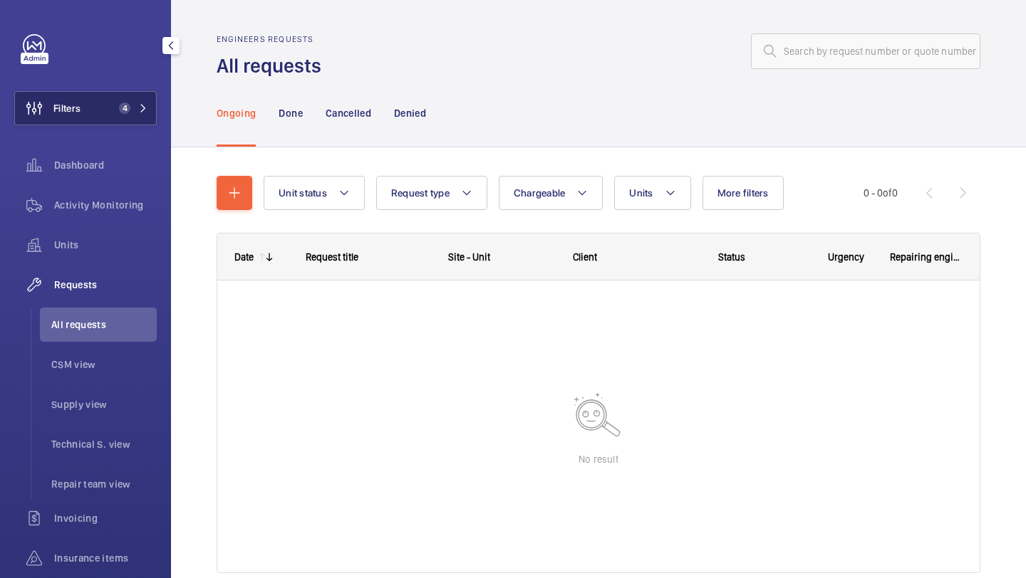
click at [91, 101] on button "Filters 4" at bounding box center [85, 108] width 142 height 34
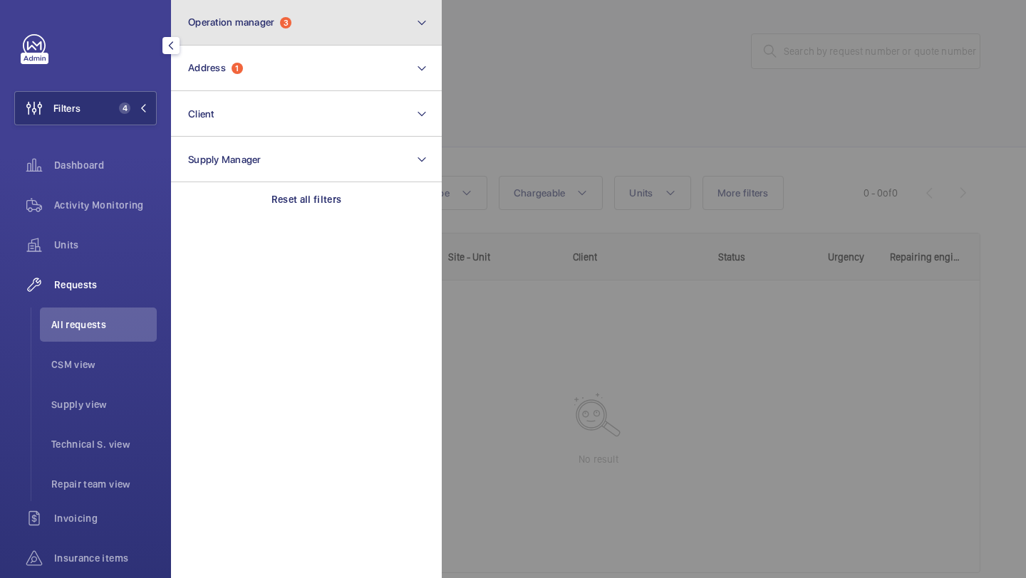
click at [247, 31] on button "Operation manager 3" at bounding box center [306, 23] width 271 height 46
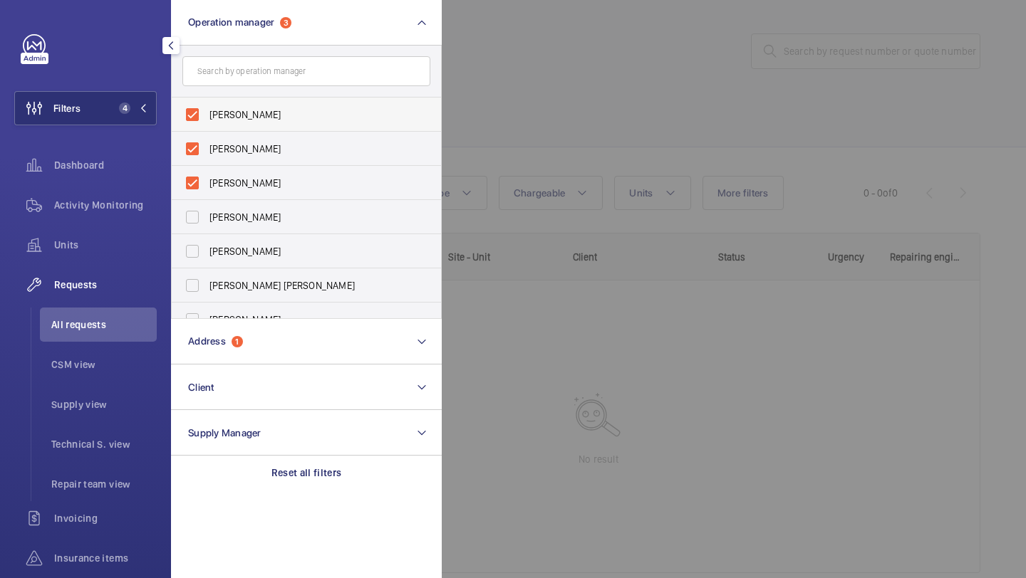
click at [248, 121] on span "[PERSON_NAME]" at bounding box center [307, 115] width 196 height 14
click at [207, 121] on input "[PERSON_NAME]" at bounding box center [192, 114] width 28 height 28
checkbox input "false"
click at [248, 137] on label "[PERSON_NAME]" at bounding box center [296, 149] width 248 height 34
click at [207, 137] on input "[PERSON_NAME]" at bounding box center [192, 149] width 28 height 28
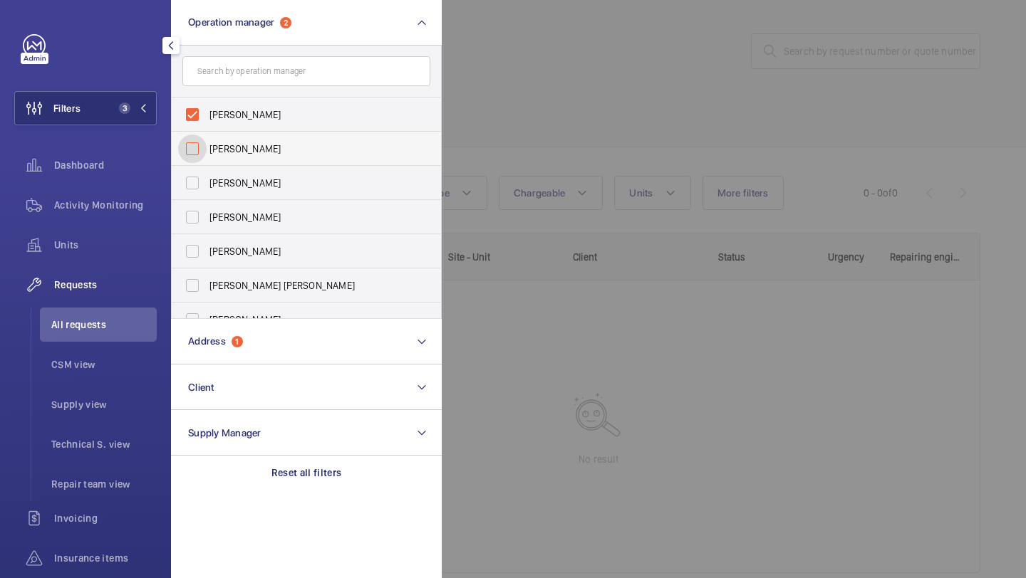
checkbox input "false"
click at [245, 117] on span "[PERSON_NAME]" at bounding box center [307, 115] width 196 height 14
click at [207, 117] on input "[PERSON_NAME]" at bounding box center [192, 114] width 28 height 28
checkbox input "false"
click at [608, 117] on div at bounding box center [955, 289] width 1026 height 578
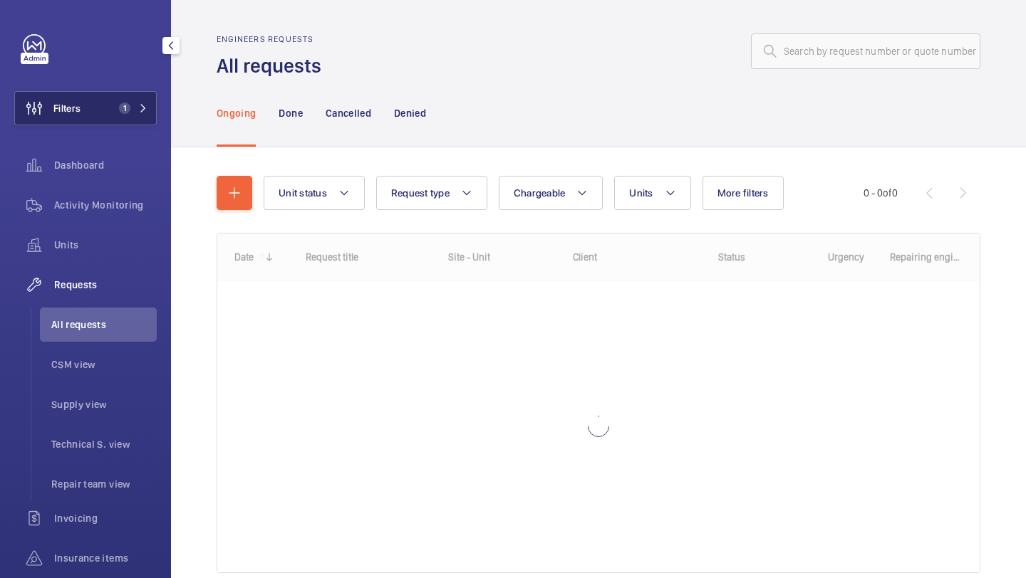
click at [81, 99] on button "Filters 1" at bounding box center [85, 108] width 142 height 34
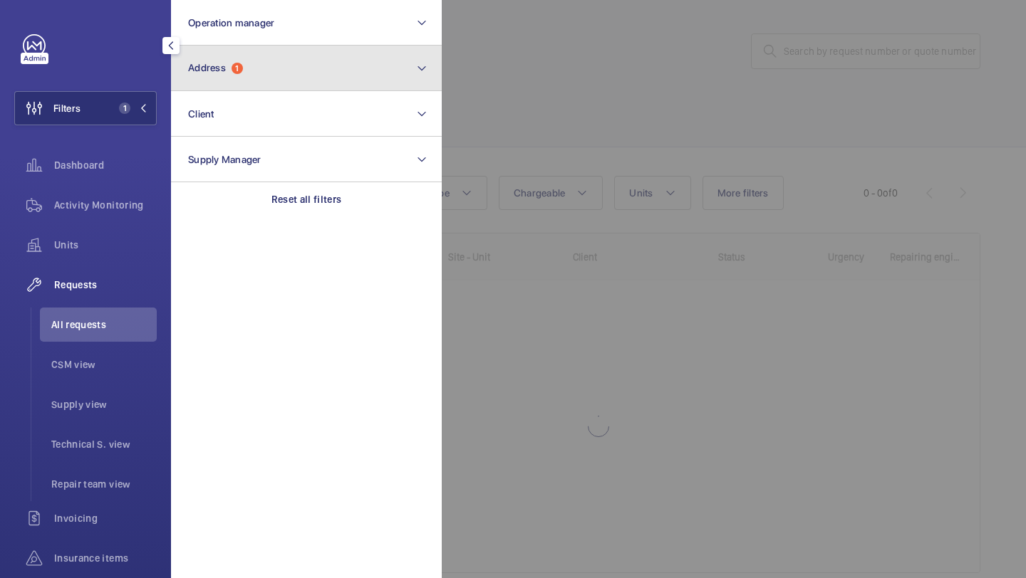
click at [222, 67] on span "Address" at bounding box center [207, 67] width 38 height 11
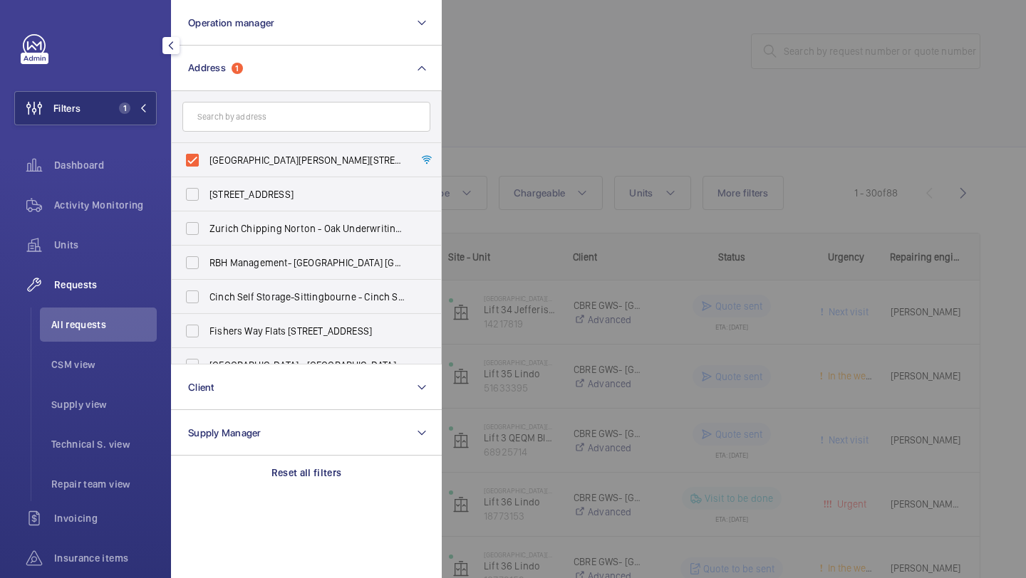
click at [503, 98] on div at bounding box center [955, 289] width 1026 height 578
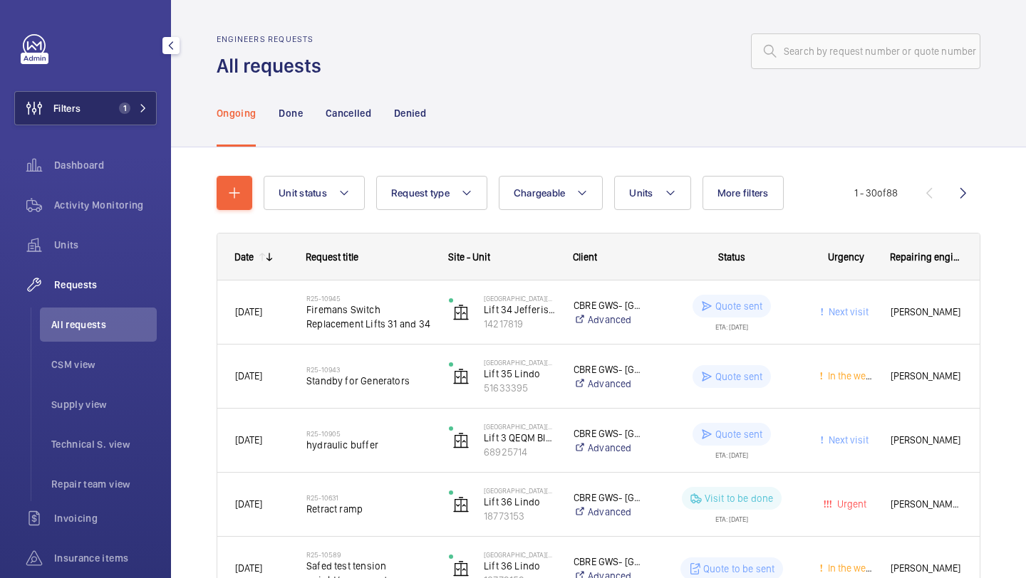
click at [103, 98] on button "Filters 1" at bounding box center [85, 108] width 142 height 34
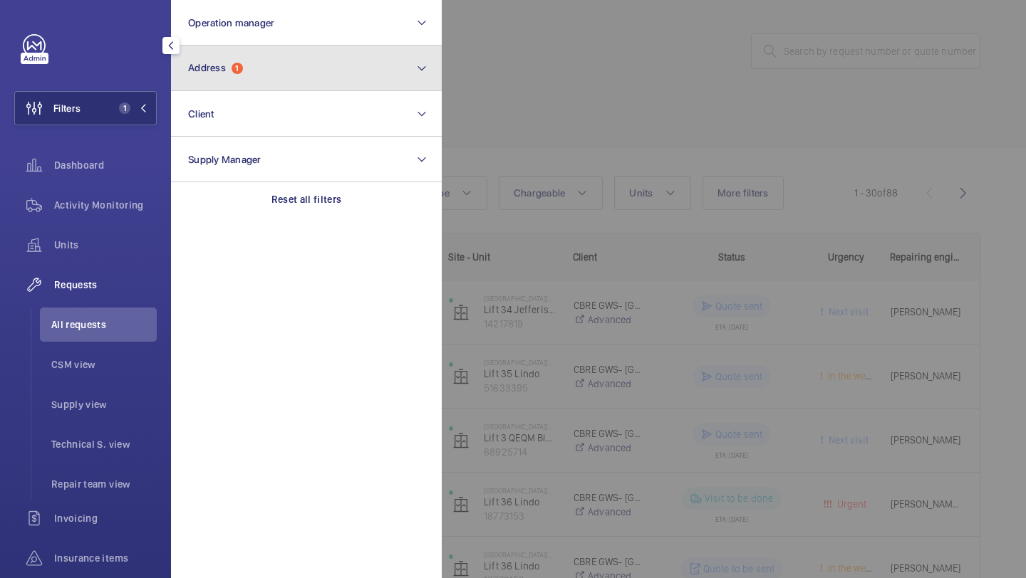
click at [205, 68] on span "Address" at bounding box center [207, 67] width 38 height 11
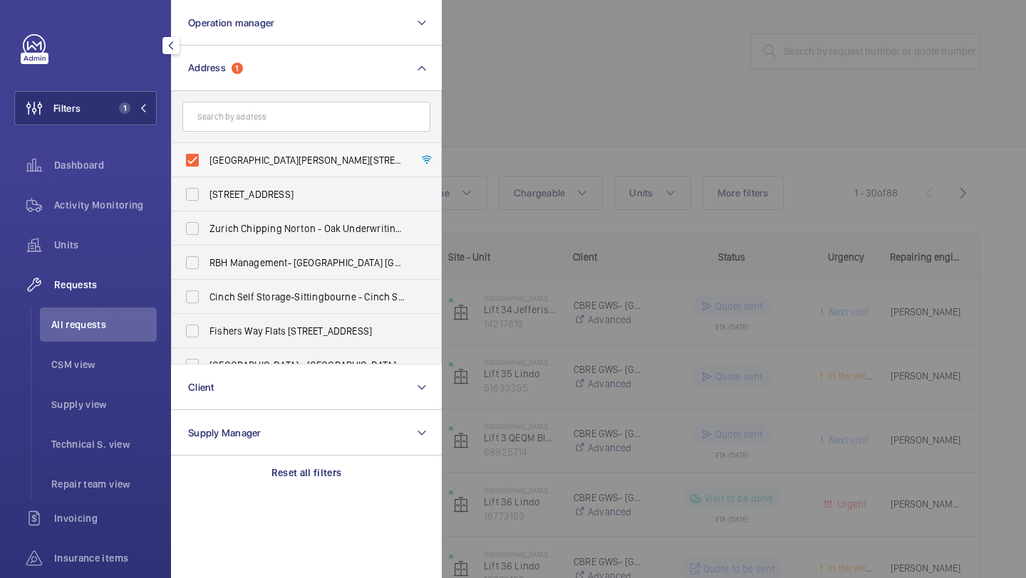
click at [230, 153] on span "[GEOGRAPHIC_DATA][PERSON_NAME][STREET_ADDRESS]" at bounding box center [307, 160] width 196 height 14
click at [207, 153] on input "[GEOGRAPHIC_DATA][PERSON_NAME][STREET_ADDRESS]" at bounding box center [192, 160] width 28 height 28
checkbox input "false"
click at [235, 119] on input "text" at bounding box center [306, 117] width 248 height 30
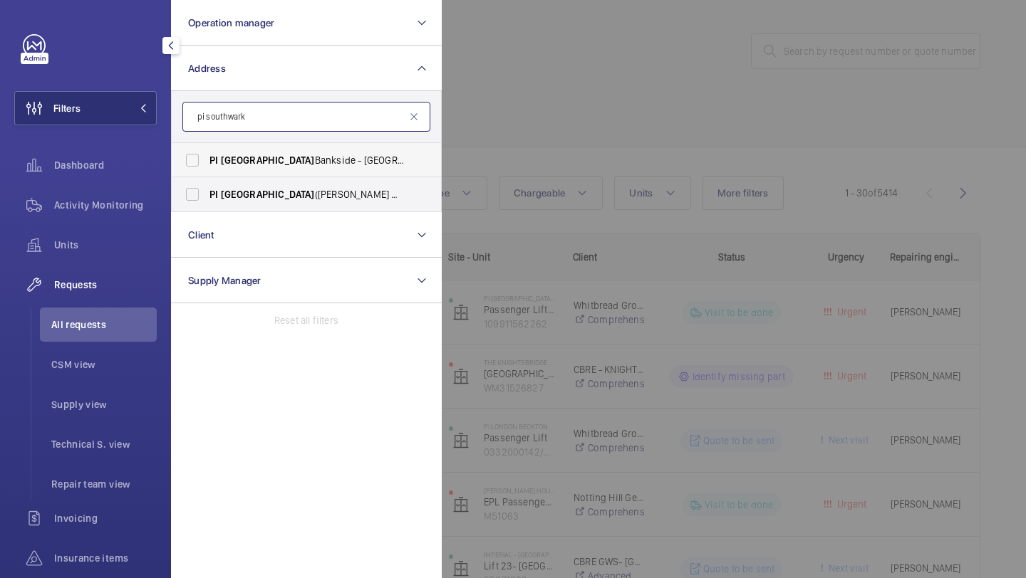
type input "pi southwark"
click at [251, 160] on span "[GEOGRAPHIC_DATA]" at bounding box center [268, 160] width 94 height 11
click at [207, 160] on input "PI [GEOGRAPHIC_DATA] - [GEOGRAPHIC_DATA], [STREET_ADDRESS]" at bounding box center [192, 160] width 28 height 28
checkbox input "true"
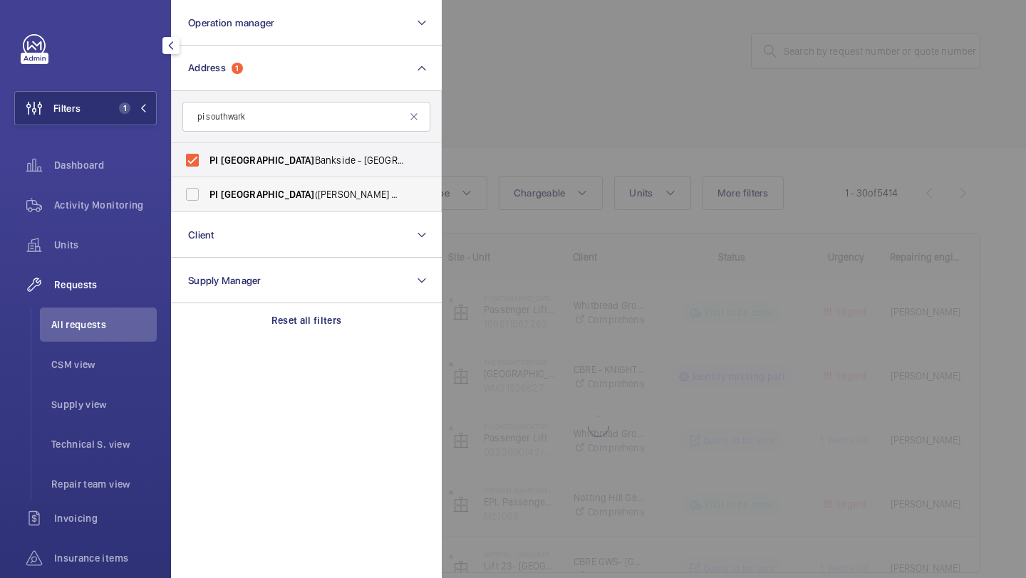
click at [246, 187] on label "PI Southwark ([PERSON_NAME][GEOGRAPHIC_DATA]) - [STREET_ADDRESS]" at bounding box center [296, 194] width 248 height 34
click at [207, 187] on input "PI Southwark ([PERSON_NAME][GEOGRAPHIC_DATA]) - [STREET_ADDRESS]" at bounding box center [192, 194] width 28 height 28
checkbox input "true"
click at [255, 155] on span "[GEOGRAPHIC_DATA]" at bounding box center [268, 160] width 94 height 11
click at [207, 155] on input "PI [GEOGRAPHIC_DATA] - [GEOGRAPHIC_DATA], [STREET_ADDRESS]" at bounding box center [192, 160] width 28 height 28
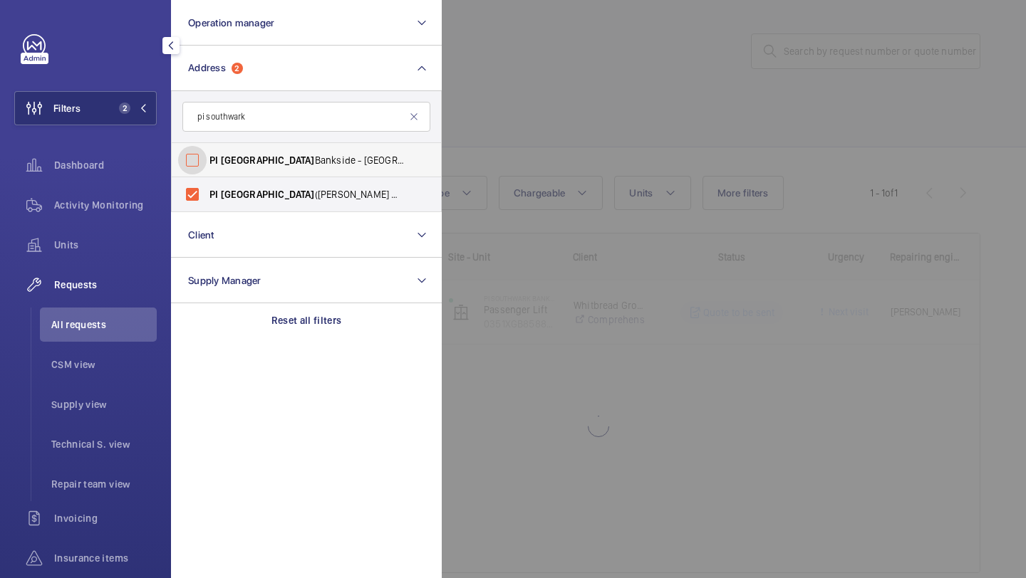
checkbox input "false"
click at [539, 113] on div at bounding box center [955, 289] width 1026 height 578
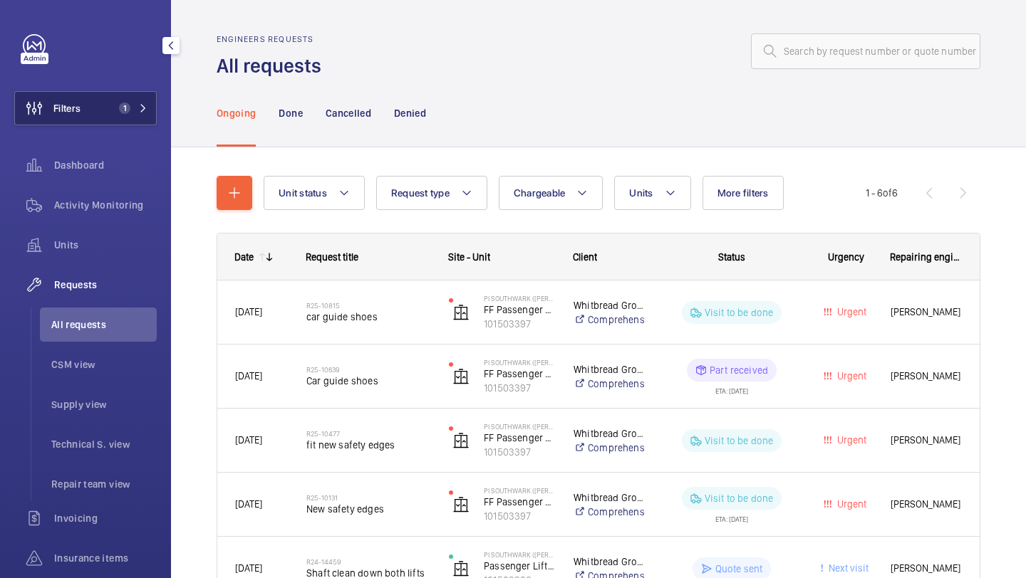
click at [100, 117] on button "Filters 1" at bounding box center [85, 108] width 142 height 34
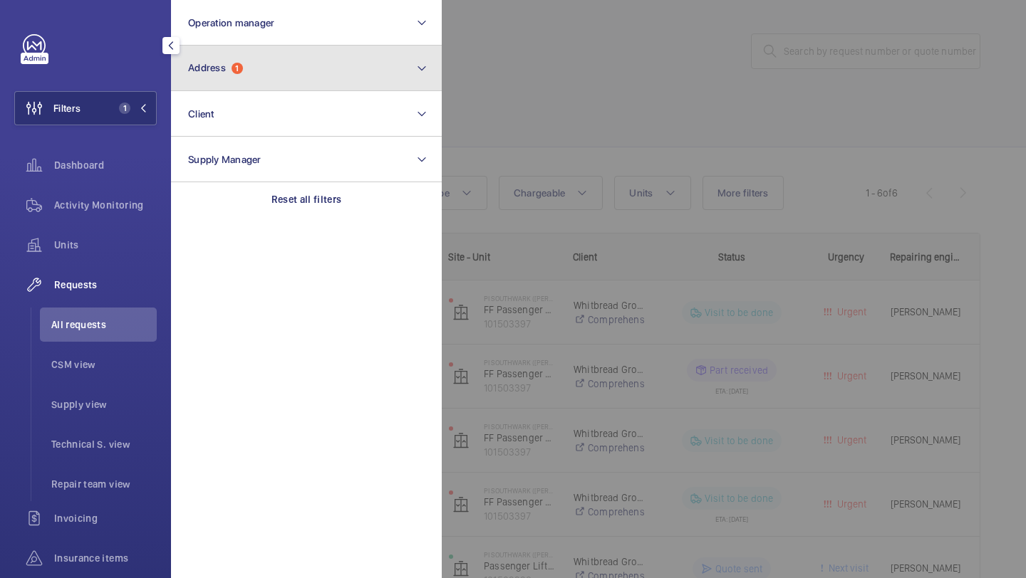
click at [214, 66] on span "Address" at bounding box center [207, 67] width 38 height 11
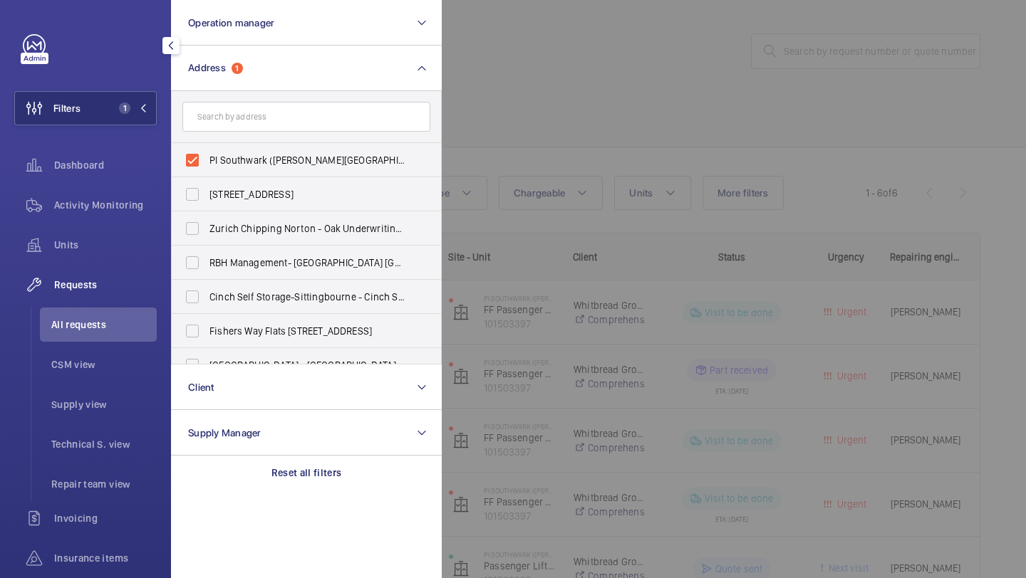
click at [498, 143] on div at bounding box center [955, 289] width 1026 height 578
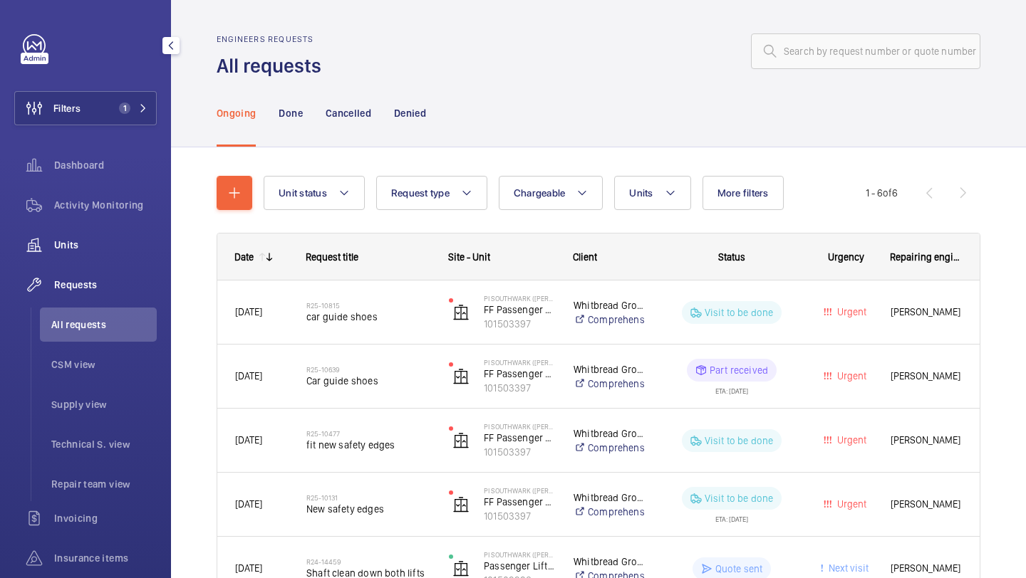
click at [95, 245] on span "Units" at bounding box center [105, 245] width 103 height 14
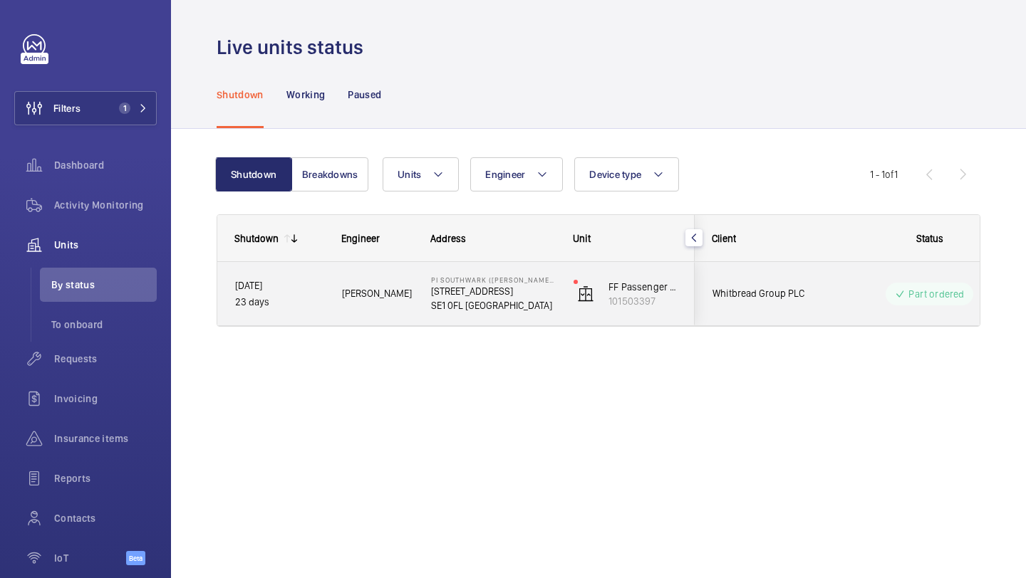
click at [828, 283] on div "Part ordered" at bounding box center [920, 294] width 194 height 51
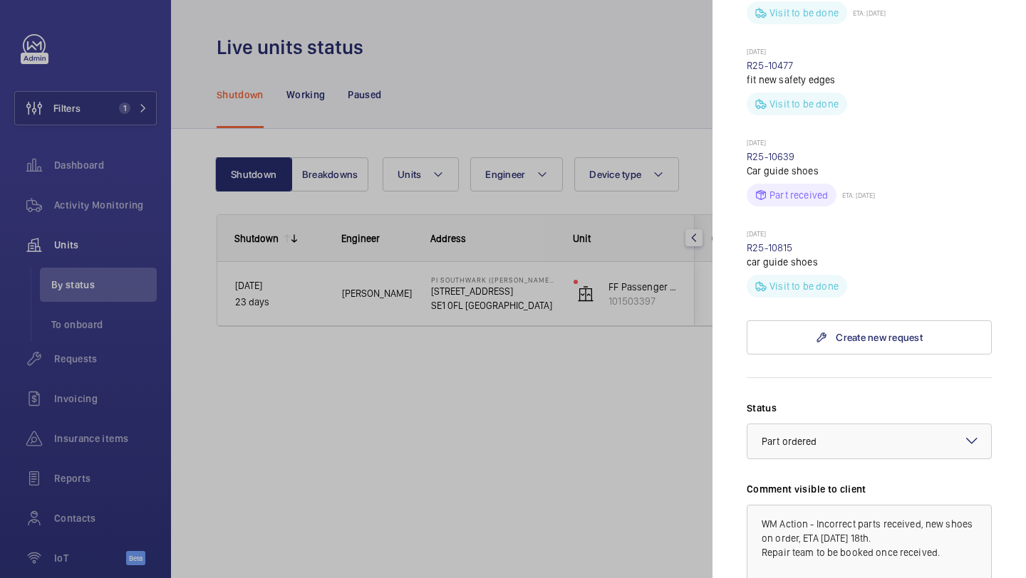
scroll to position [565, 0]
click at [780, 148] on link "R25-10639" at bounding box center [771, 153] width 48 height 11
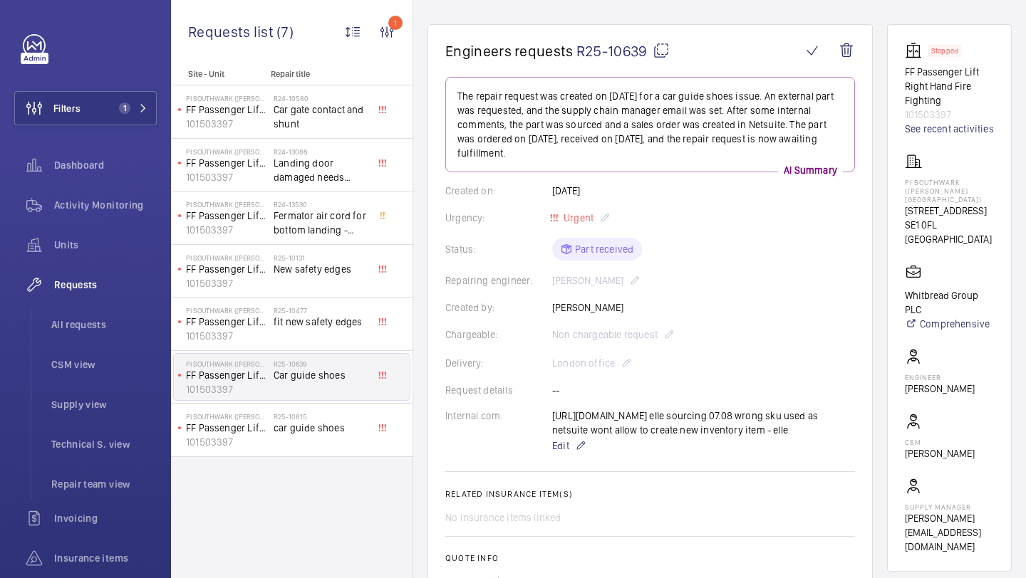
scroll to position [134, 0]
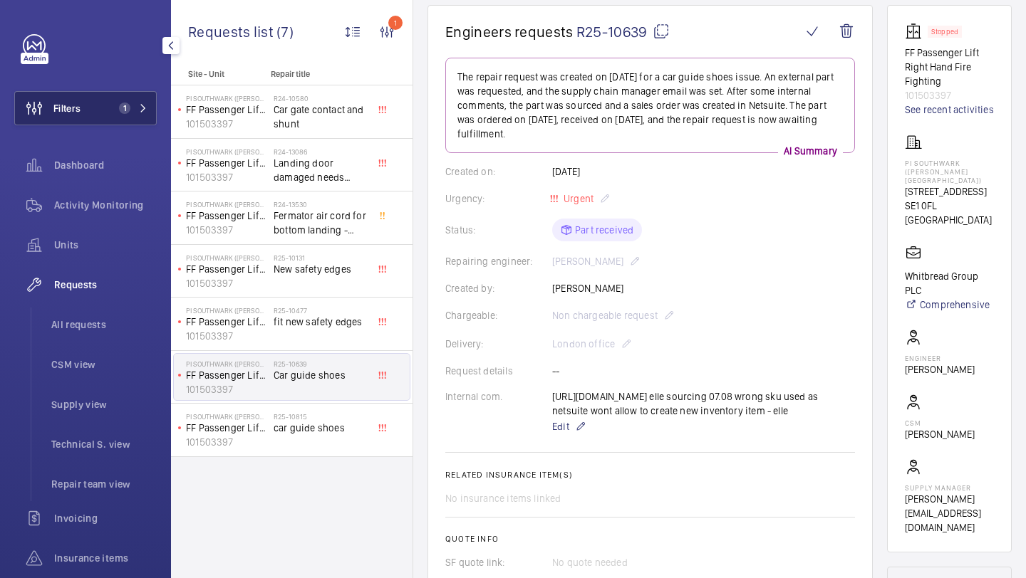
click at [110, 118] on button "Filters 1" at bounding box center [85, 108] width 142 height 34
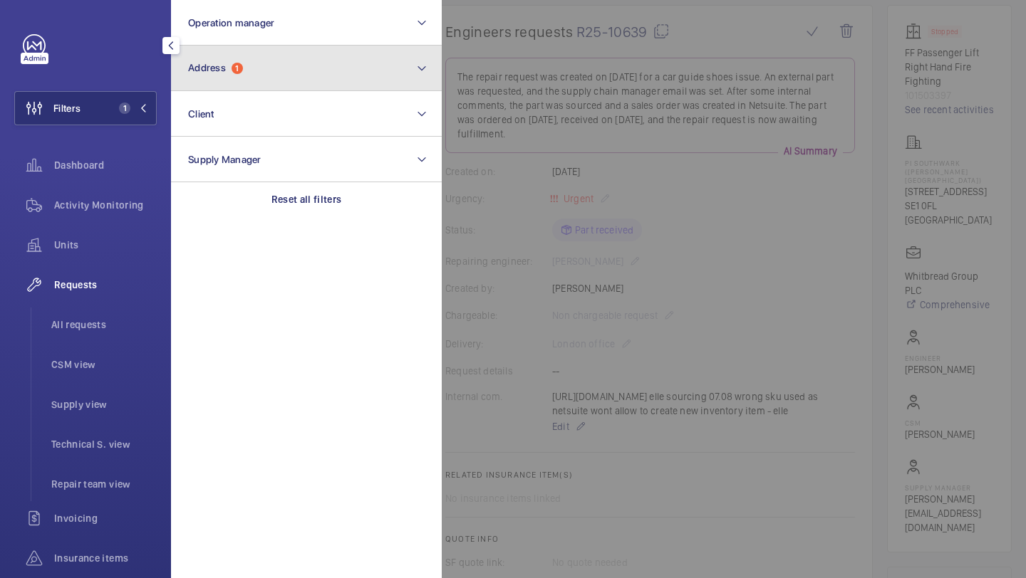
click at [230, 71] on span "Address 1" at bounding box center [215, 68] width 55 height 12
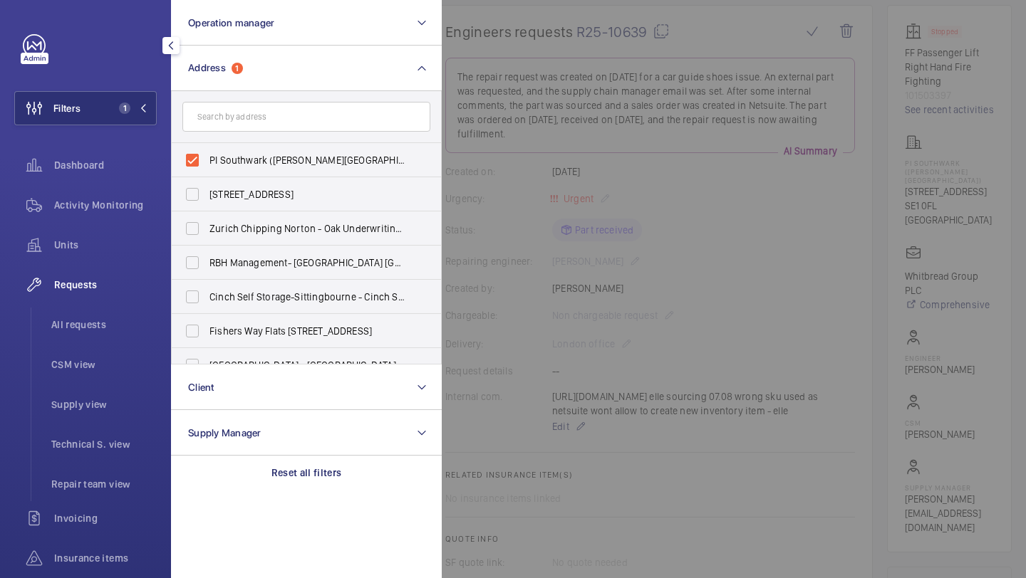
click at [647, 201] on div at bounding box center [955, 289] width 1026 height 578
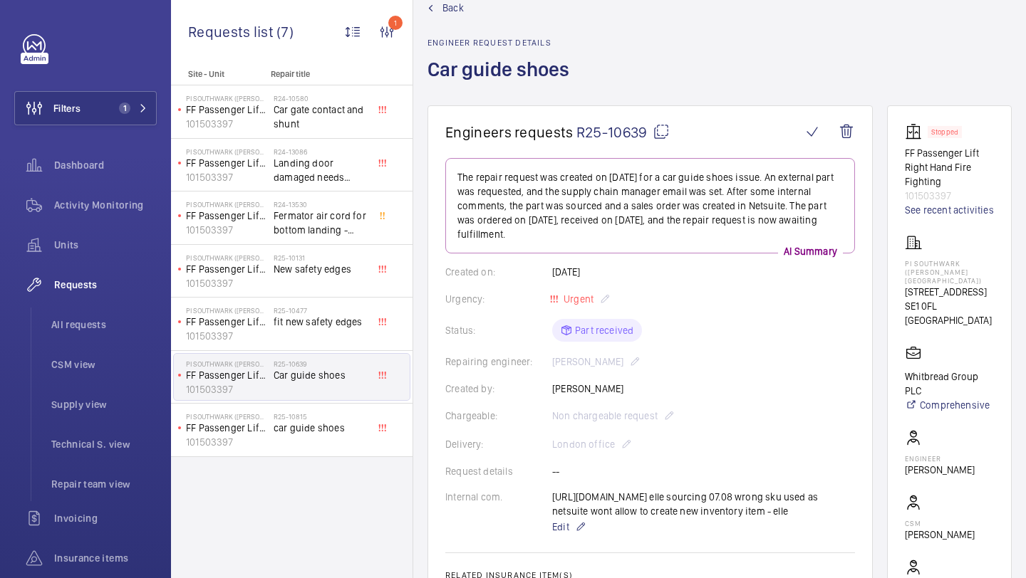
scroll to position [0, 0]
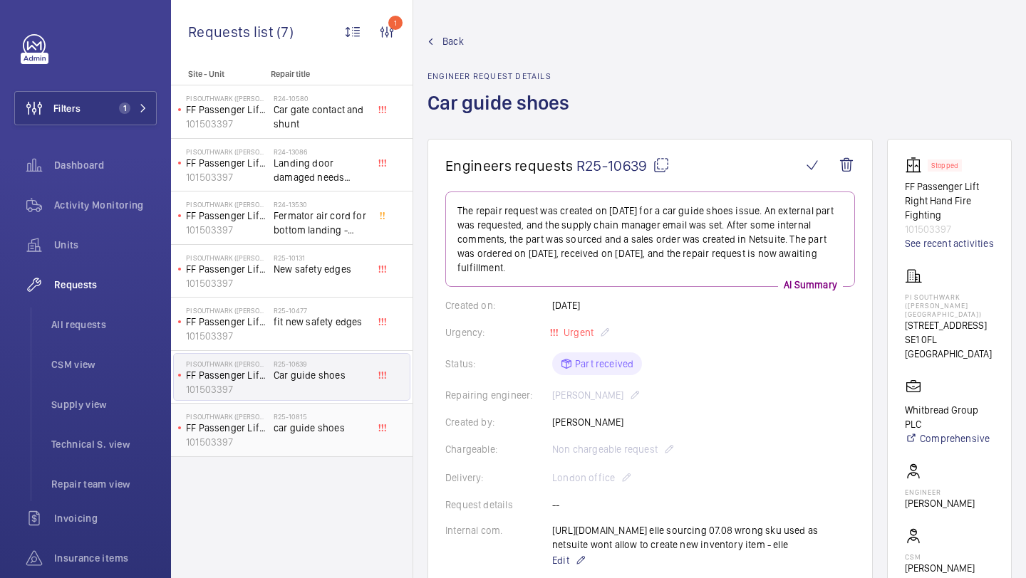
click at [343, 434] on span "car guide shoes" at bounding box center [321, 428] width 94 height 14
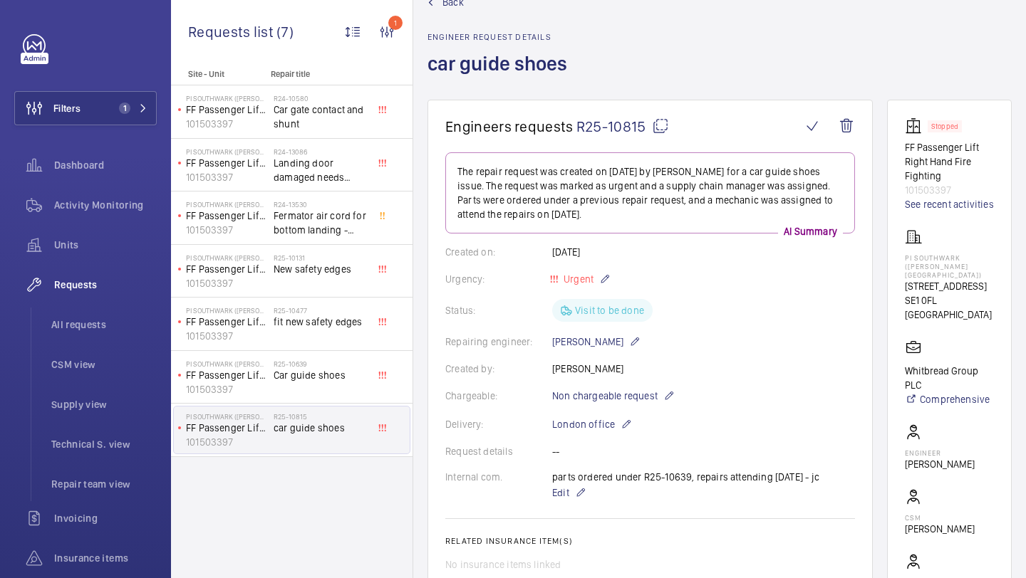
scroll to position [41, 0]
click at [114, 313] on li "All requests" at bounding box center [98, 325] width 117 height 34
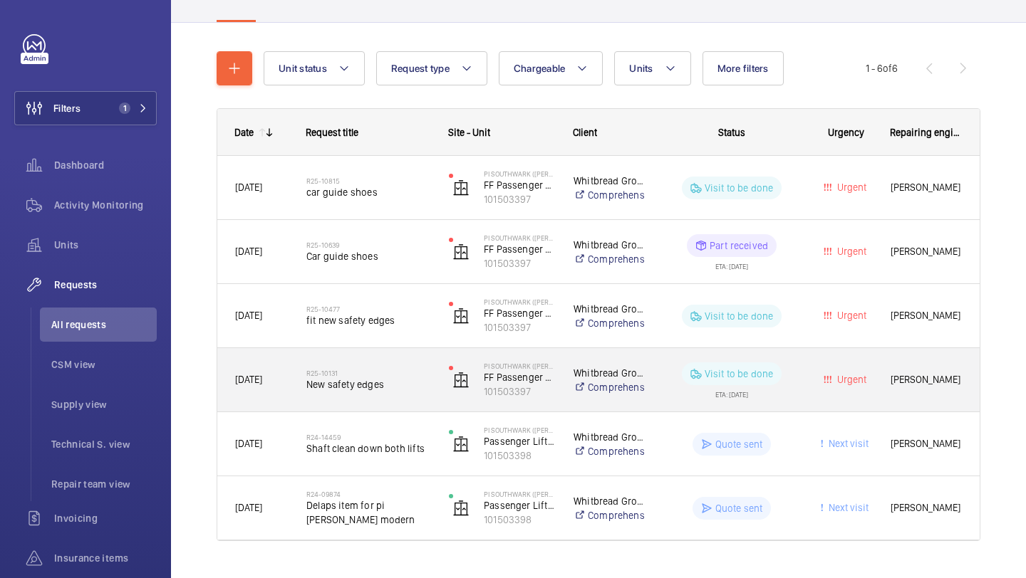
scroll to position [156, 0]
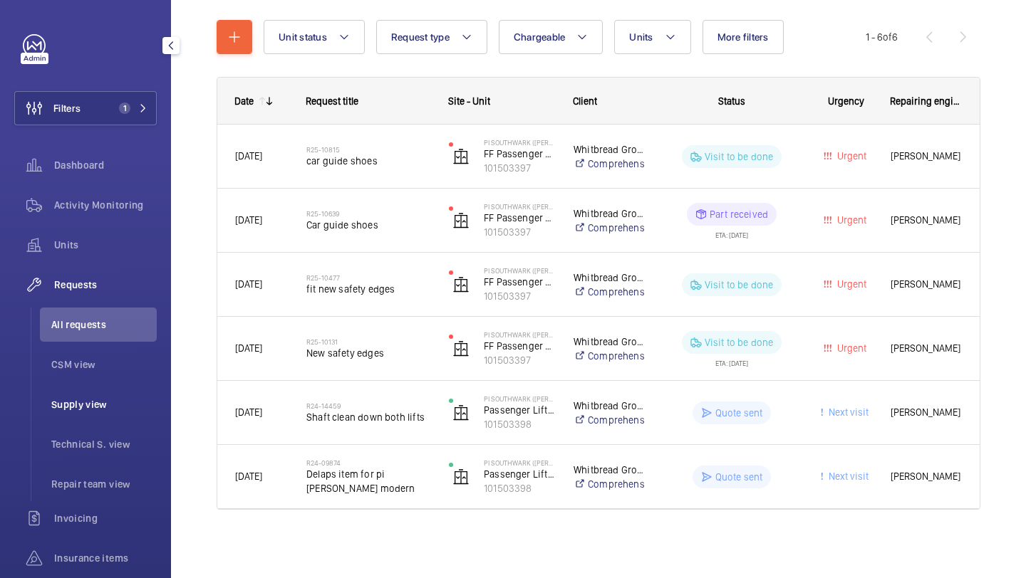
click at [136, 400] on span "Supply view" at bounding box center [103, 405] width 105 height 14
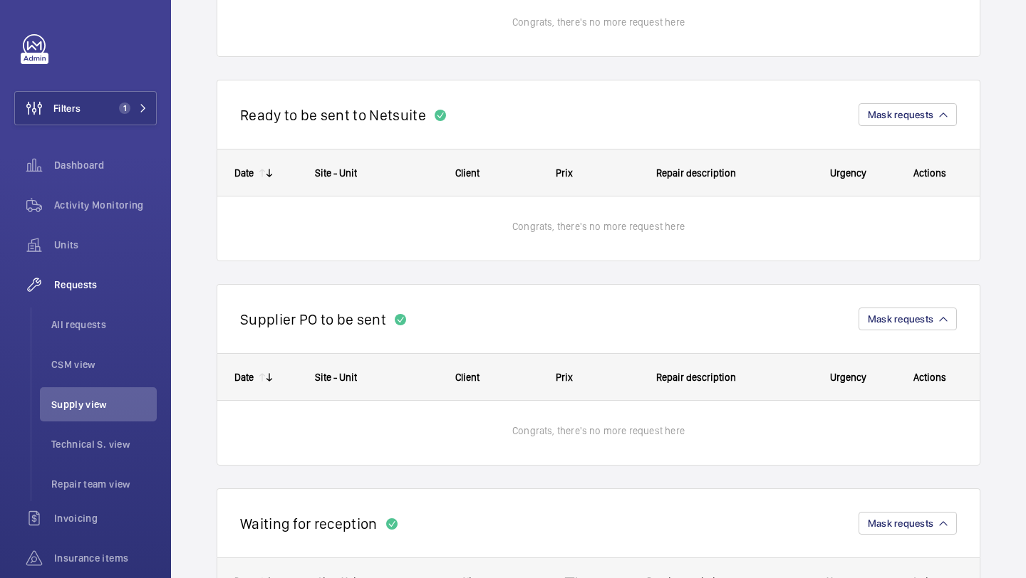
scroll to position [59, 0]
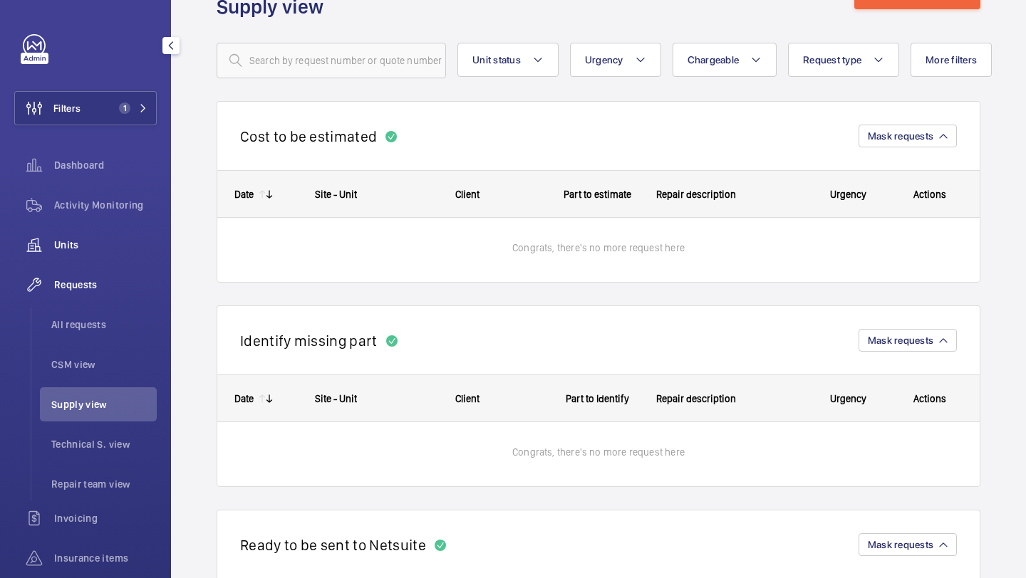
click at [93, 256] on div "Units" at bounding box center [85, 245] width 142 height 34
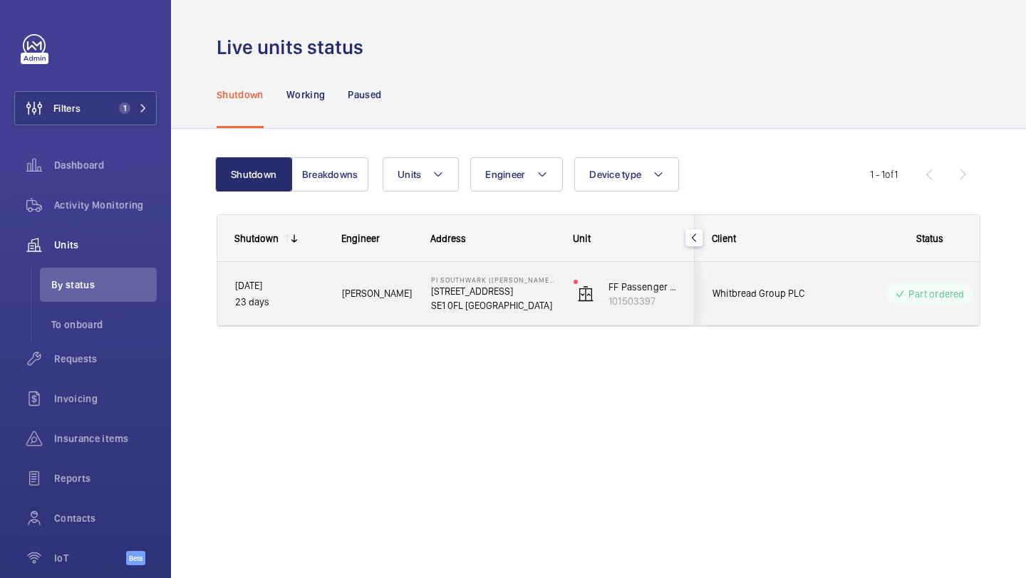
click at [741, 296] on span "Whitbread Group PLC" at bounding box center [767, 294] width 110 height 16
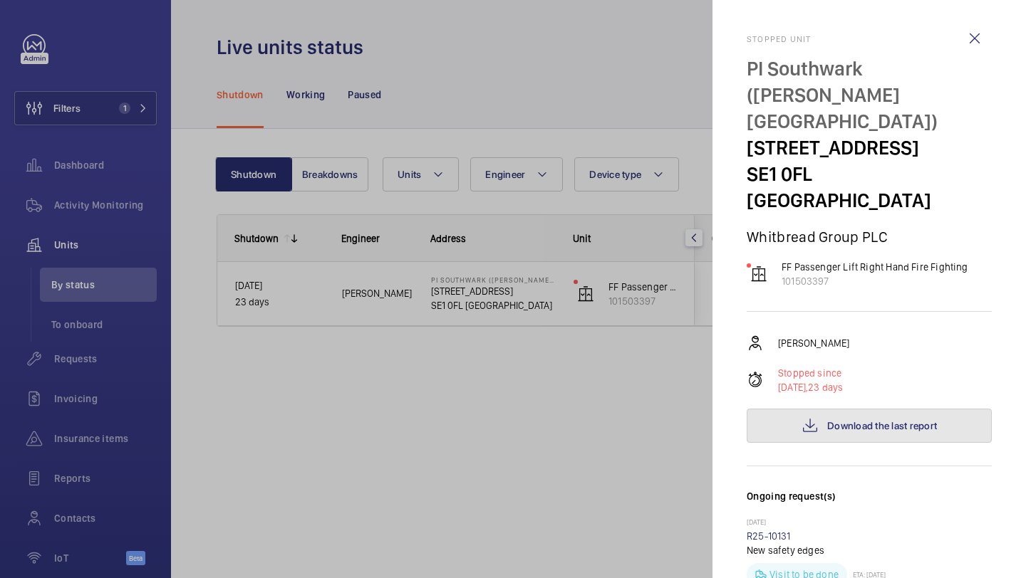
click at [815, 417] on mat-icon at bounding box center [809, 425] width 17 height 17
click at [867, 409] on button "Download the last report" at bounding box center [869, 426] width 245 height 34
